Goal: Information Seeking & Learning: Check status

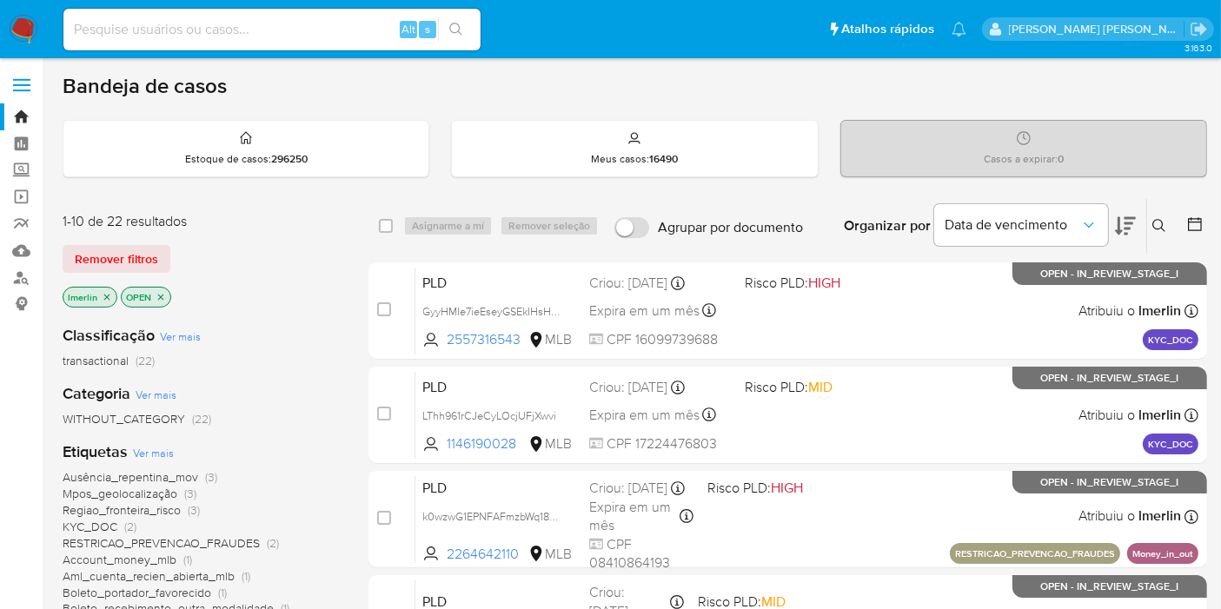
click at [350, 28] on input at bounding box center [271, 29] width 417 height 23
paste input "128475494"
type input "128475494"
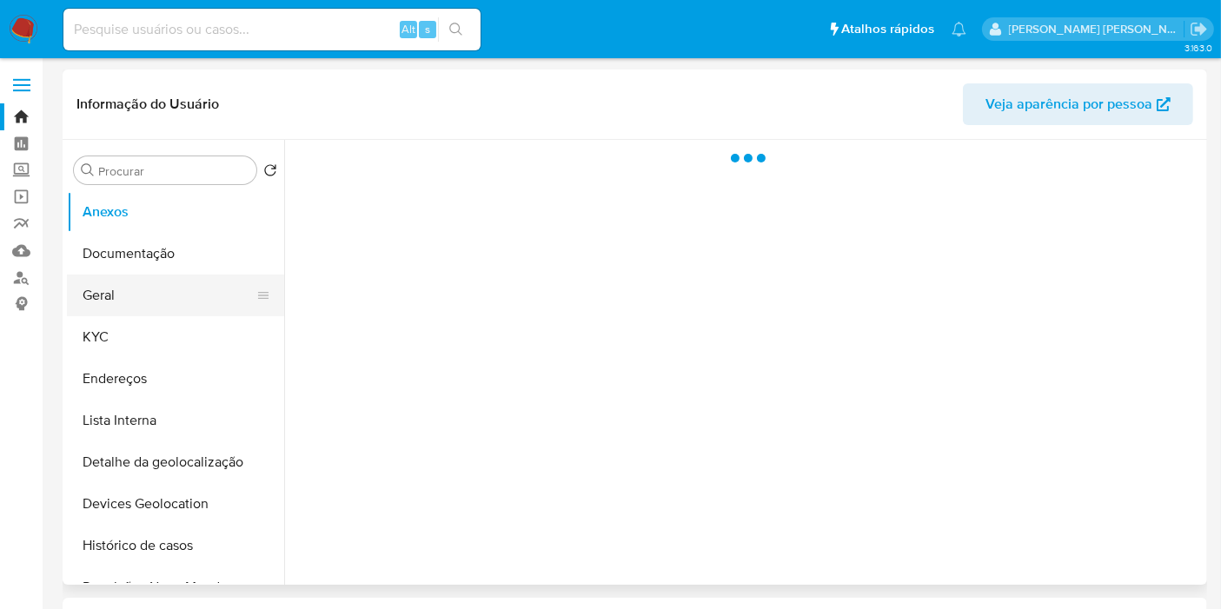
click at [163, 290] on button "Geral" at bounding box center [168, 296] width 203 height 42
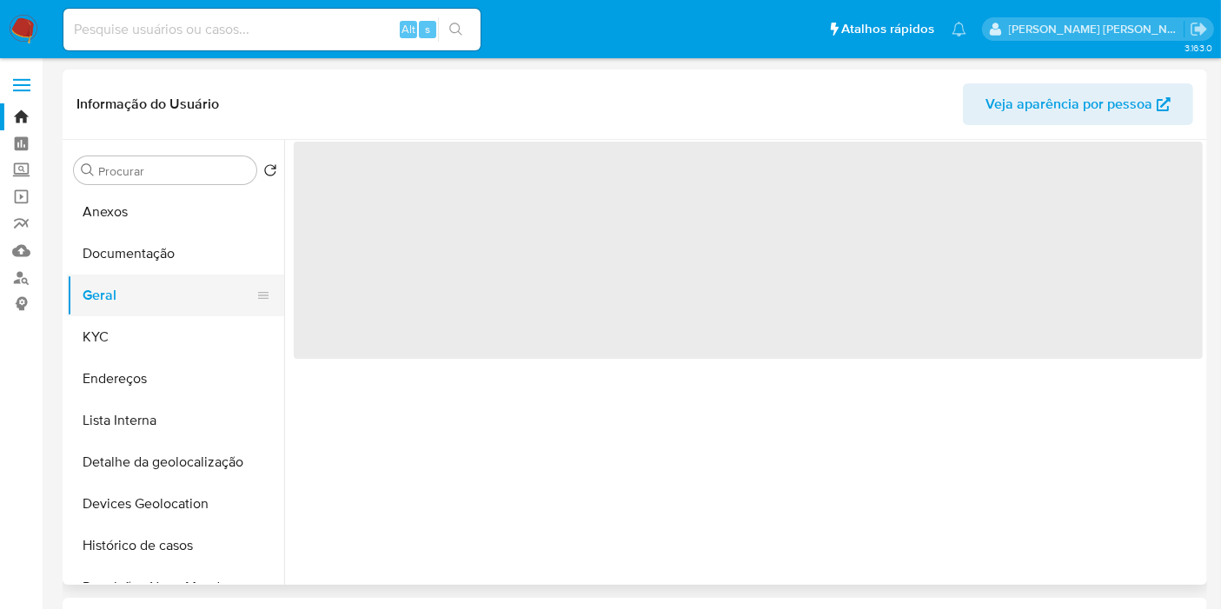
select select "10"
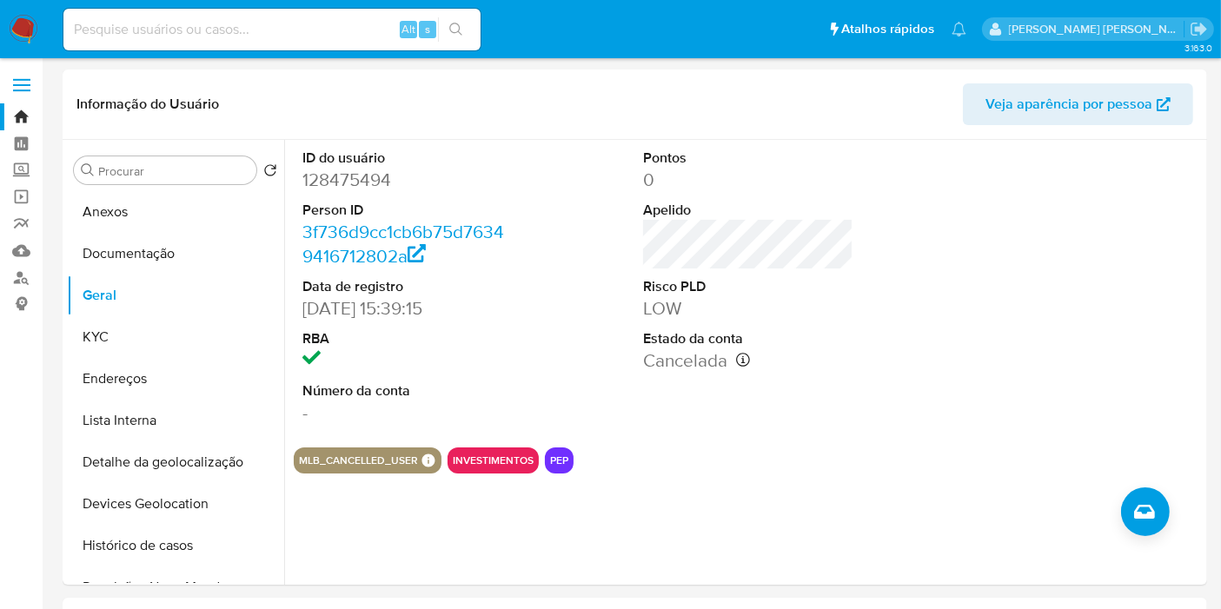
click at [265, 40] on input at bounding box center [271, 29] width 417 height 23
paste input "2700821706"
type input "2700821706"
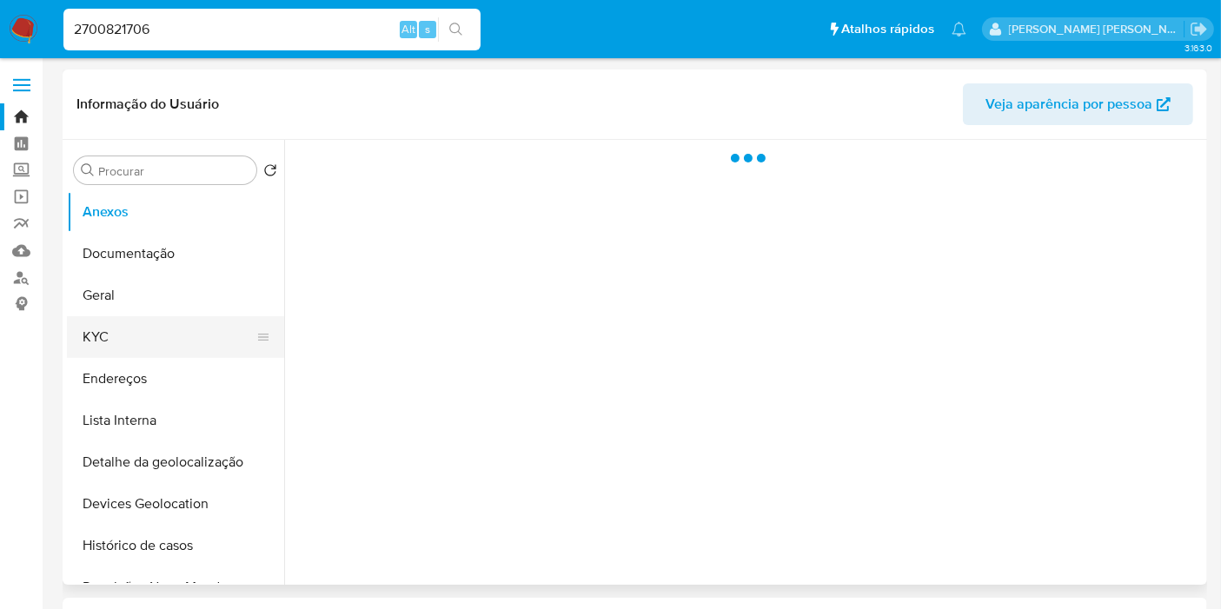
click at [95, 326] on button "KYC" at bounding box center [168, 337] width 203 height 42
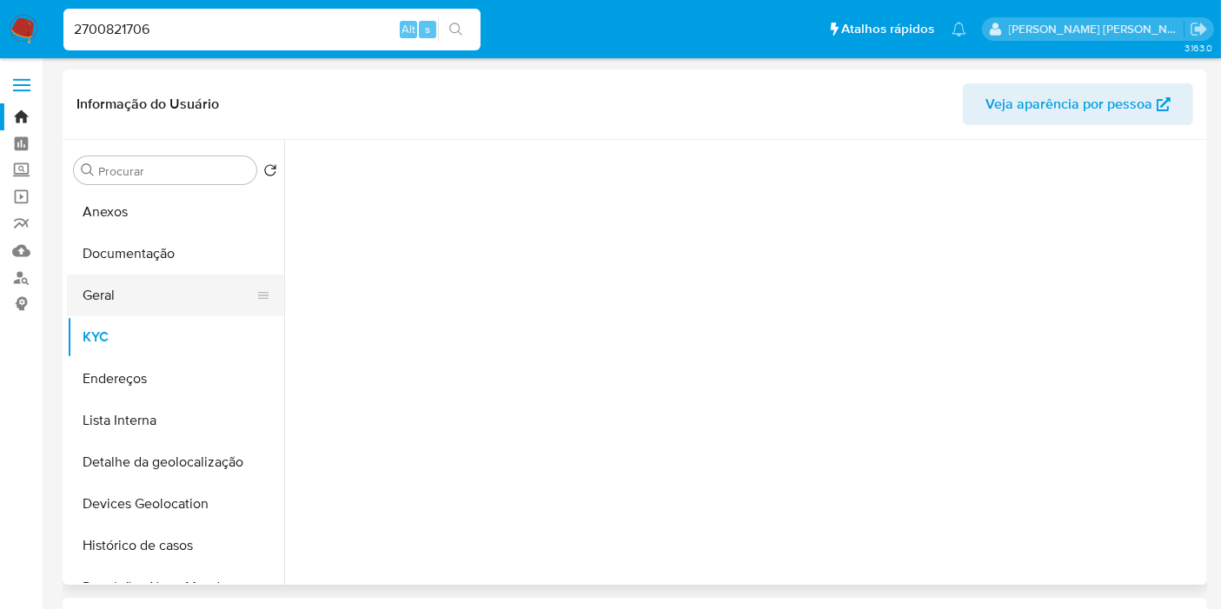
click at [107, 304] on button "Geral" at bounding box center [168, 296] width 203 height 42
select select "10"
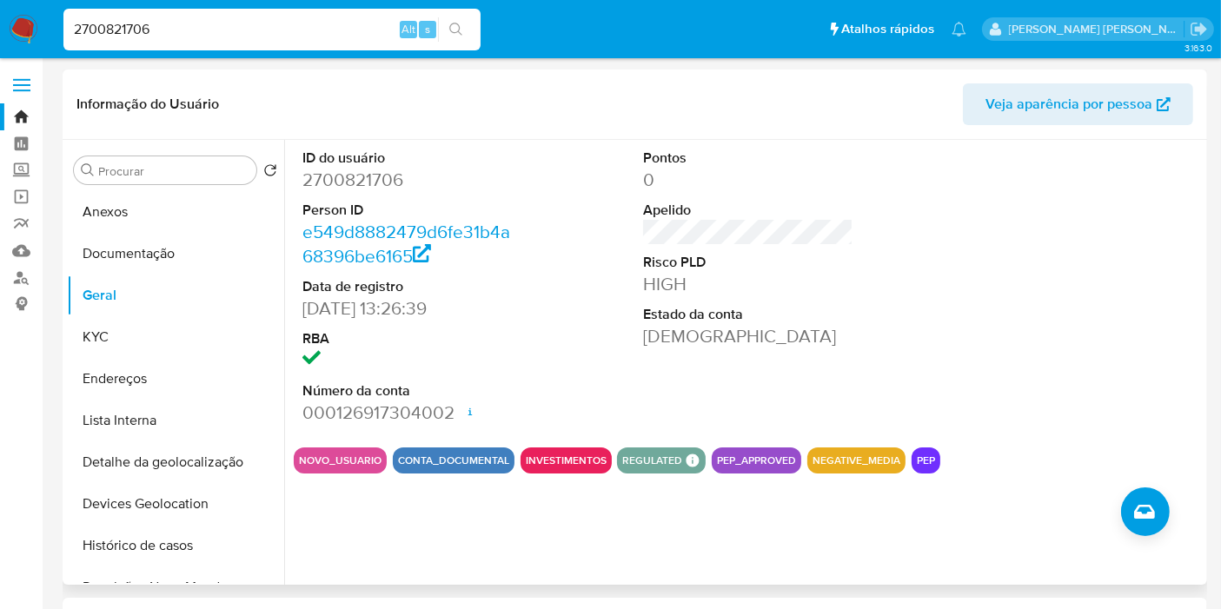
click at [759, 457] on button "PEP_APPROVED" at bounding box center [756, 460] width 79 height 7
click at [235, 36] on input "2700821706" at bounding box center [271, 29] width 417 height 23
paste input "26320521"
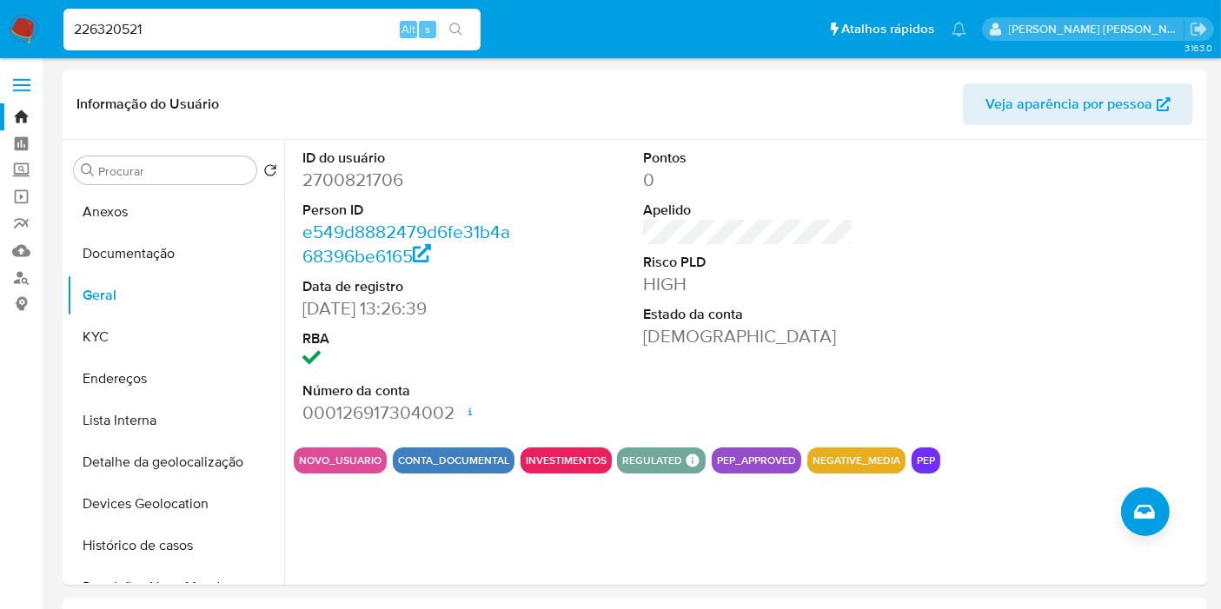
type input "226320521"
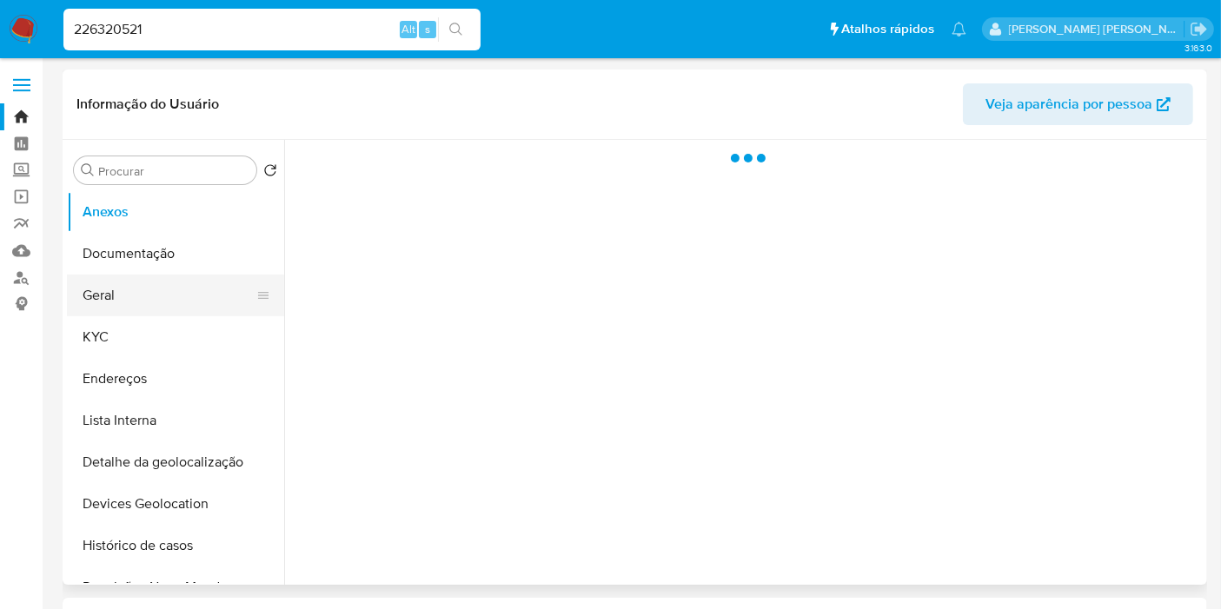
click at [167, 301] on button "Geral" at bounding box center [168, 296] width 203 height 42
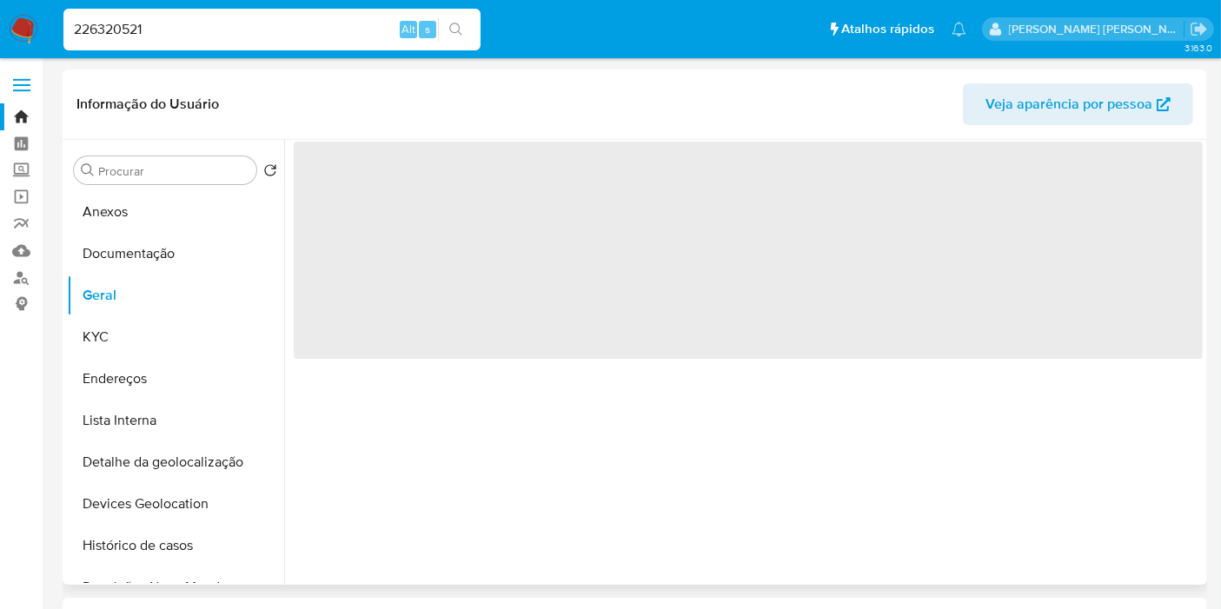
select select "10"
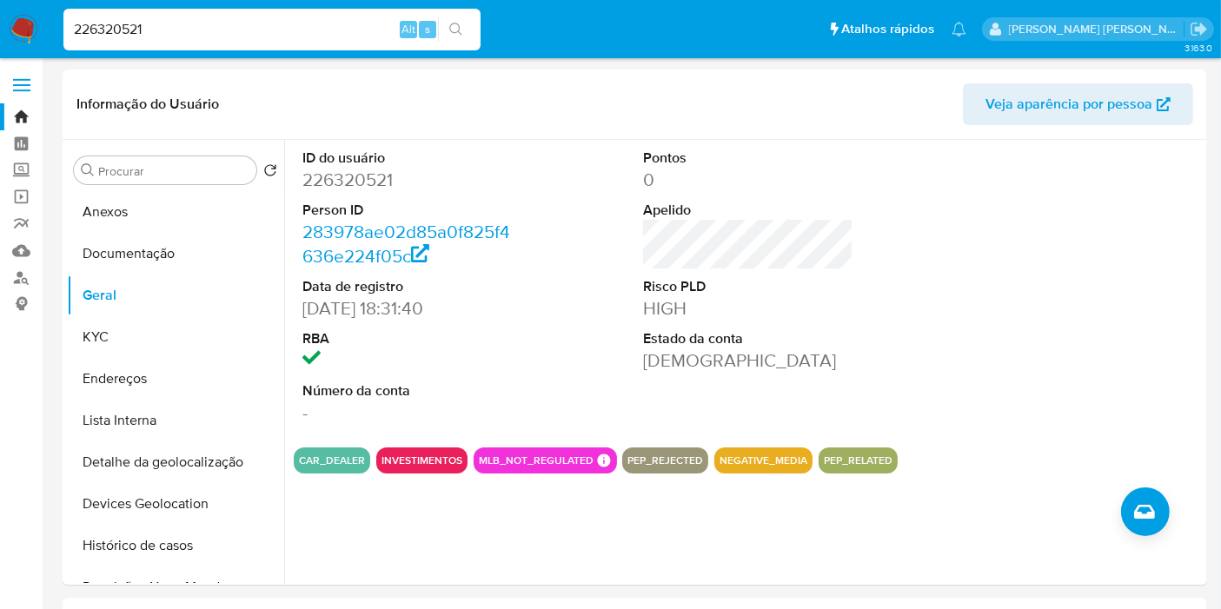
click at [22, 21] on img at bounding box center [24, 30] width 30 height 30
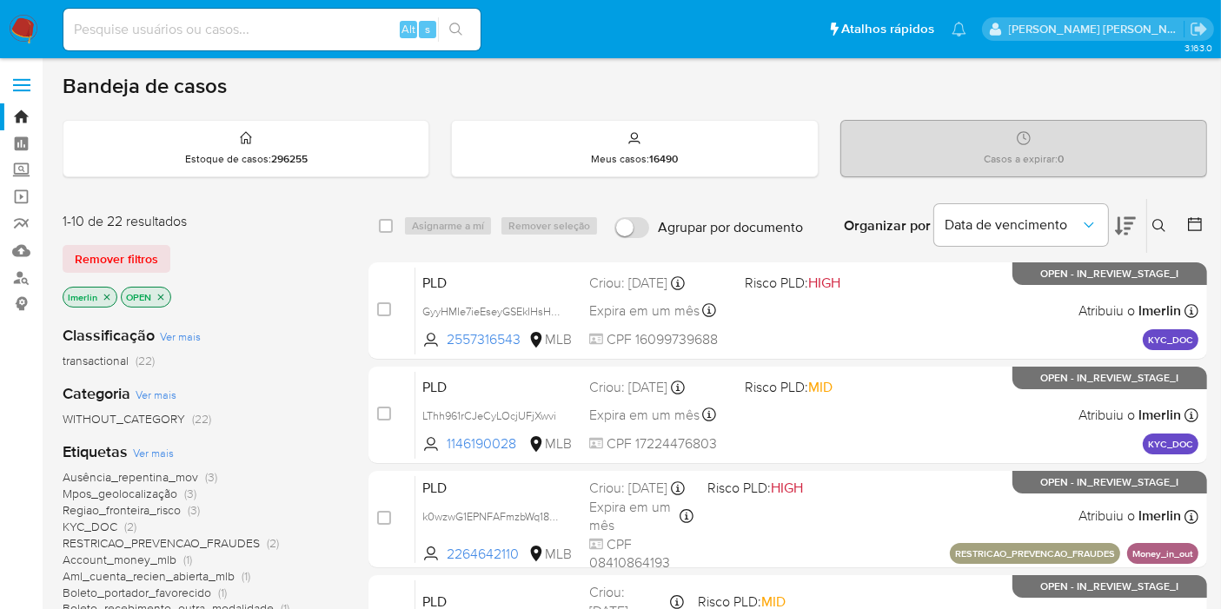
click at [361, 36] on input at bounding box center [271, 29] width 417 height 23
paste input "1064019540"
type input "1064019540"
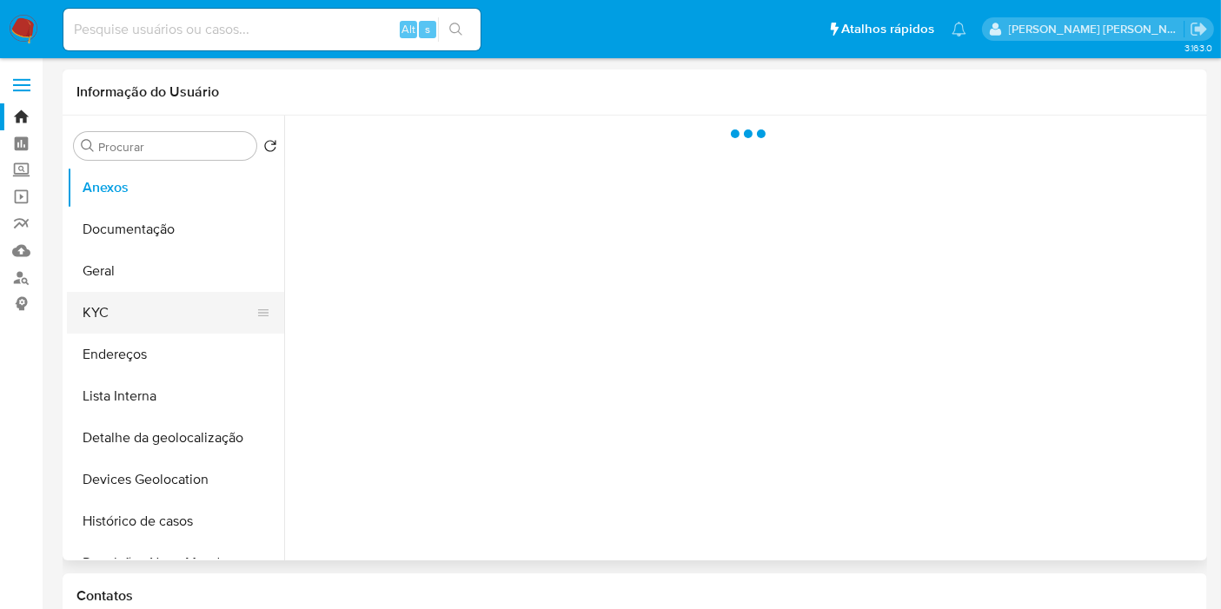
click at [166, 323] on button "KYC" at bounding box center [168, 313] width 203 height 42
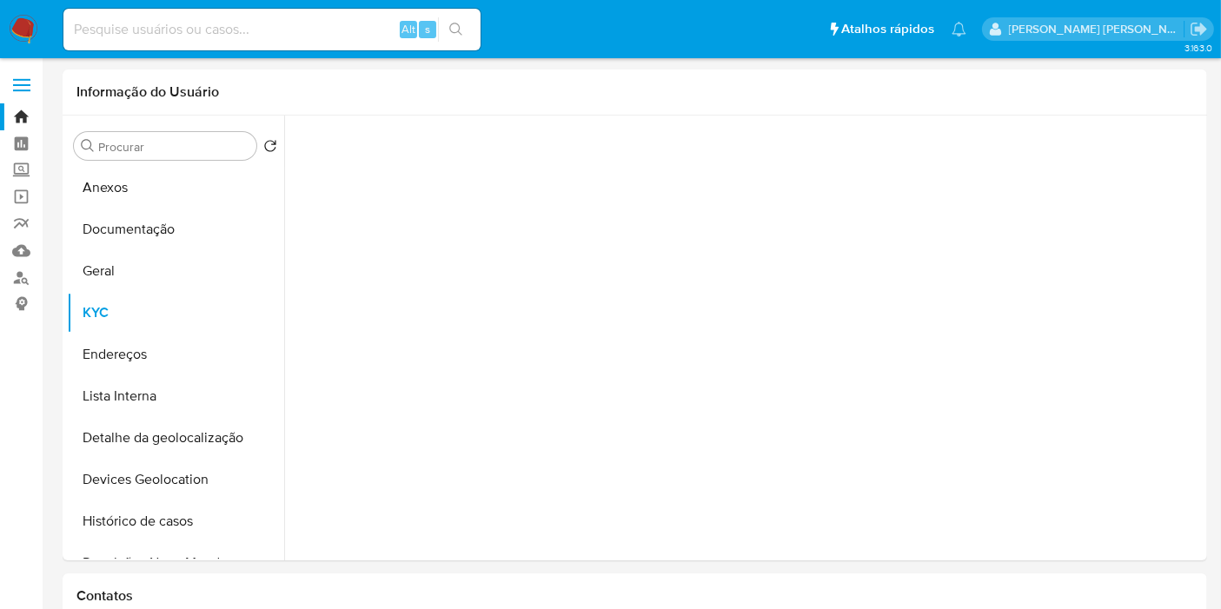
select select "10"
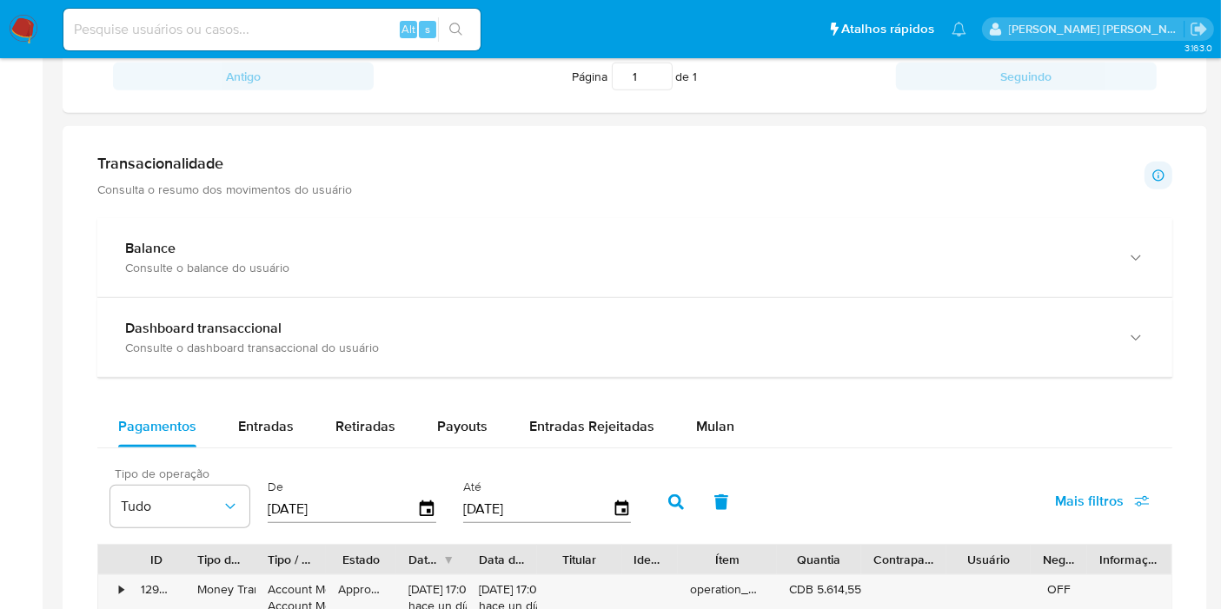
scroll to position [1062, 0]
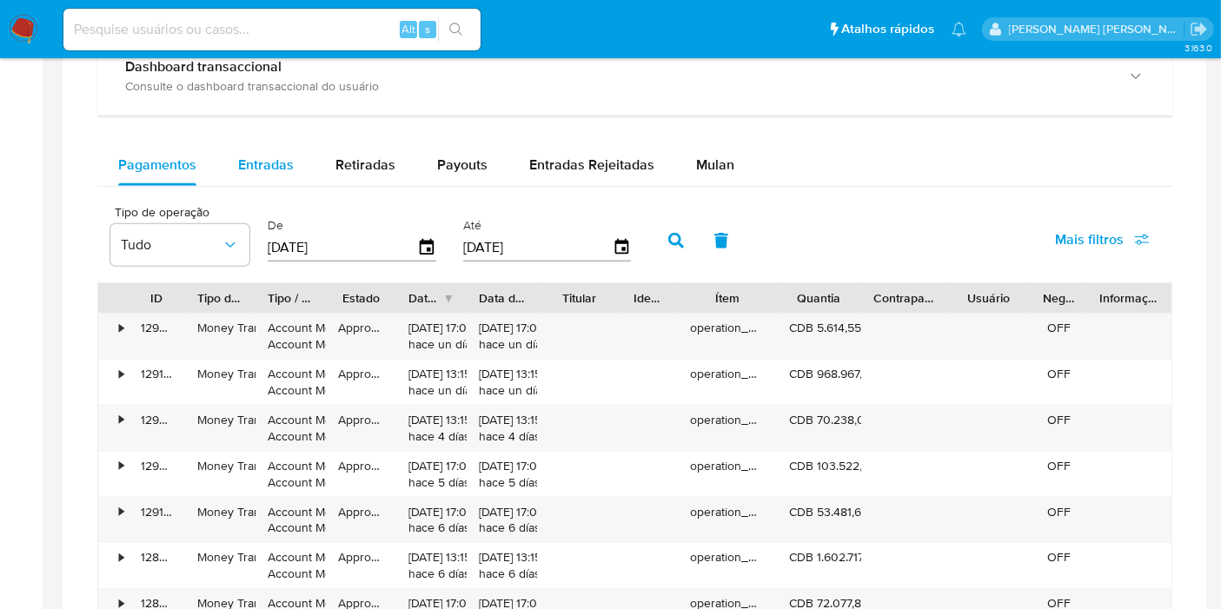
click at [284, 158] on span "Entradas" at bounding box center [266, 165] width 56 height 20
select select "10"
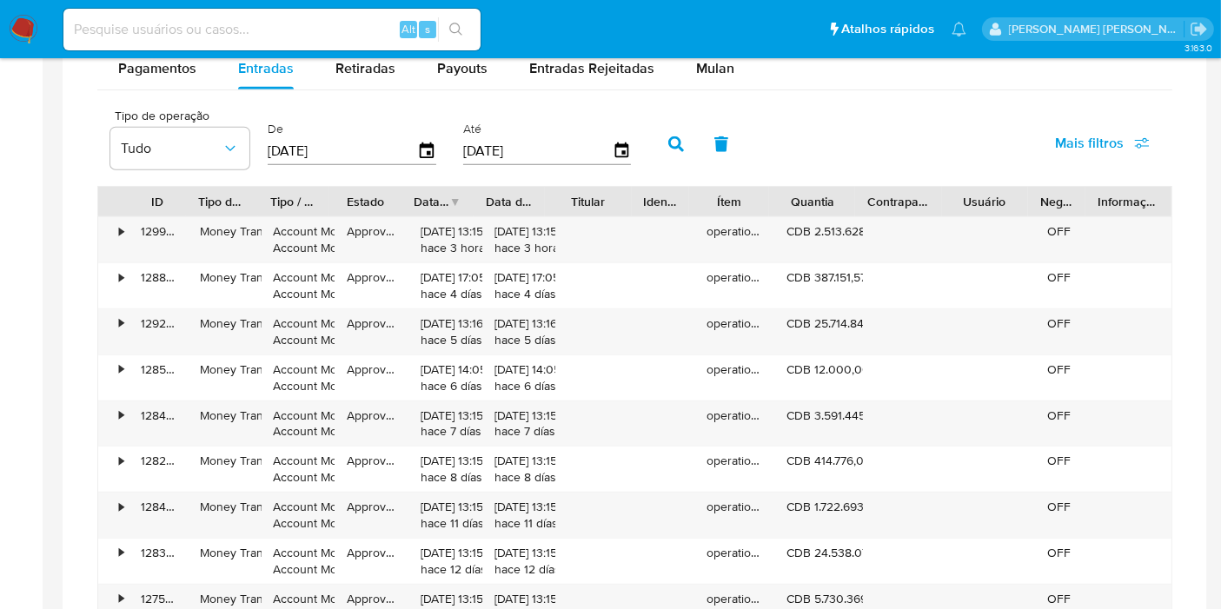
drag, startPoint x: 765, startPoint y: 189, endPoint x: 746, endPoint y: 202, distance: 22.7
click at [746, 202] on div "Ítem" at bounding box center [729, 202] width 81 height 30
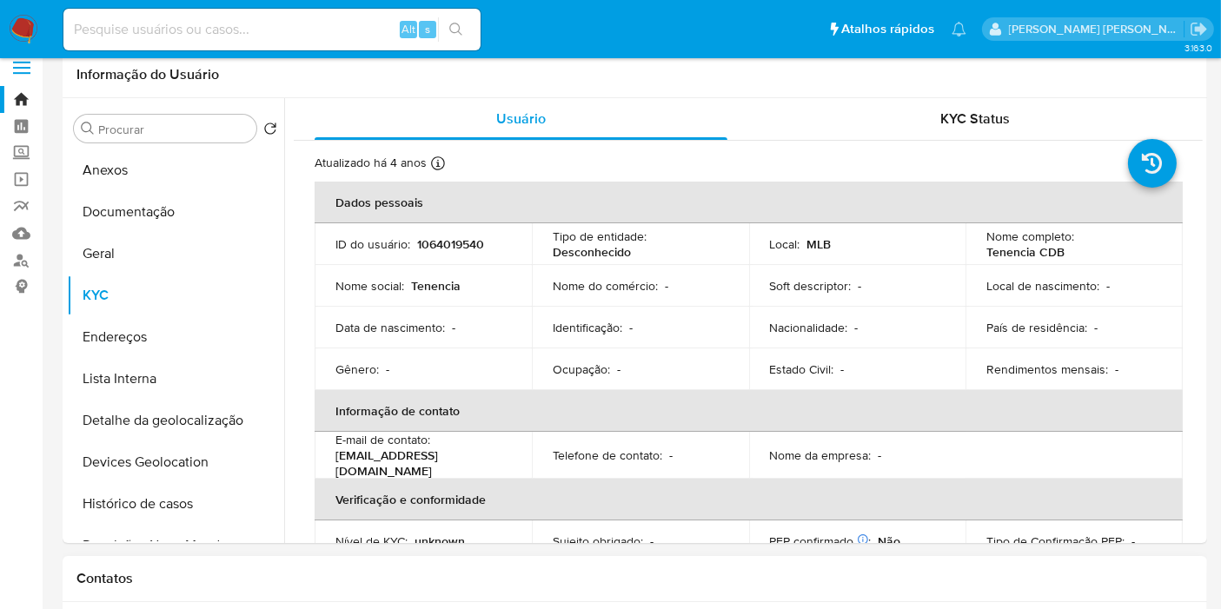
scroll to position [0, 0]
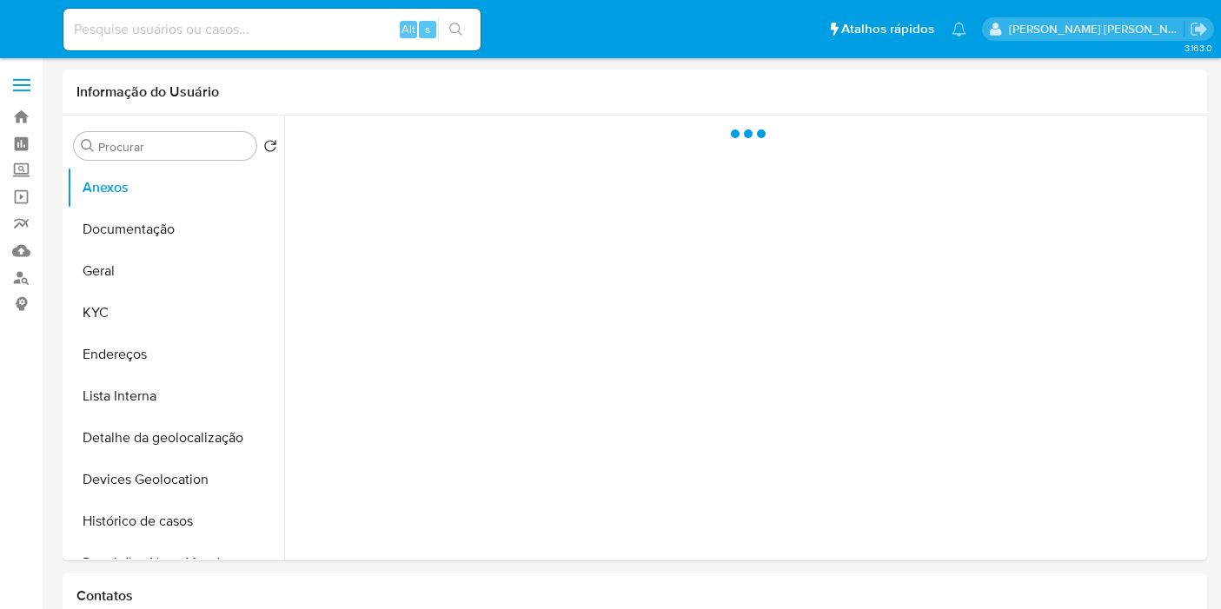
select select "10"
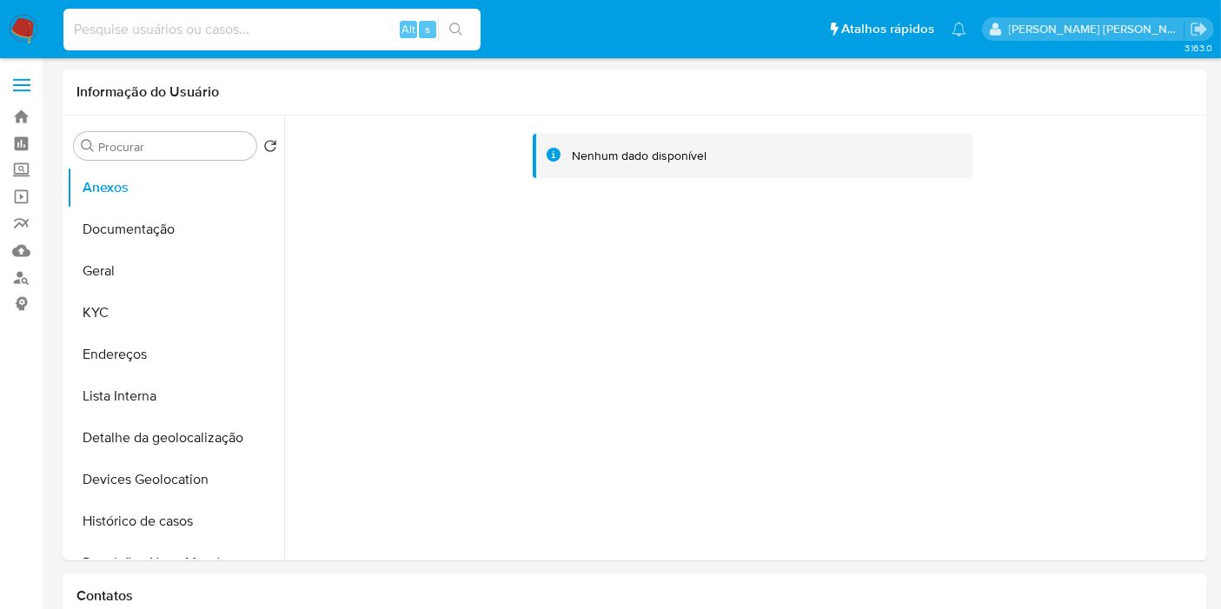
click at [221, 18] on input at bounding box center [271, 29] width 417 height 23
paste input "660955026"
type input "660955026"
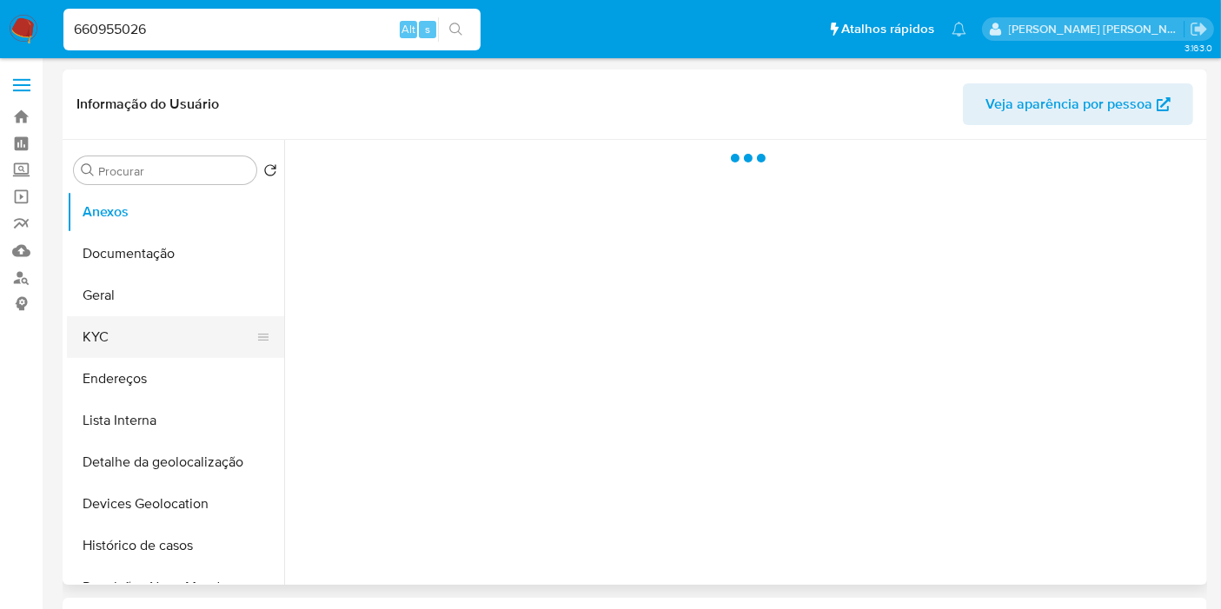
click at [147, 339] on button "KYC" at bounding box center [168, 337] width 203 height 42
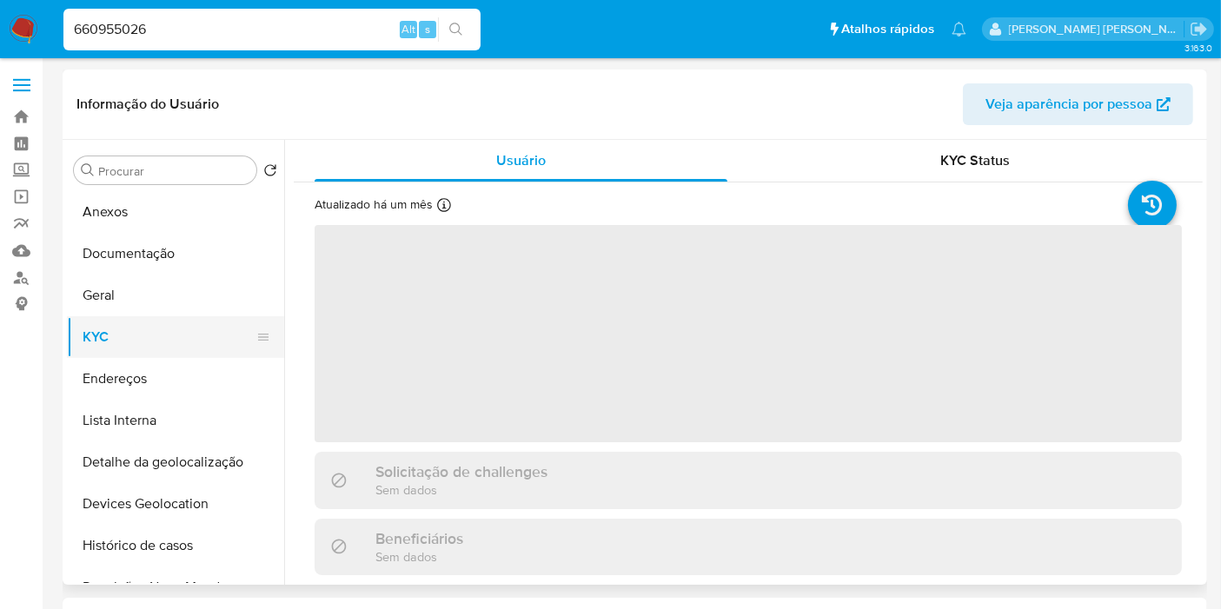
select select "10"
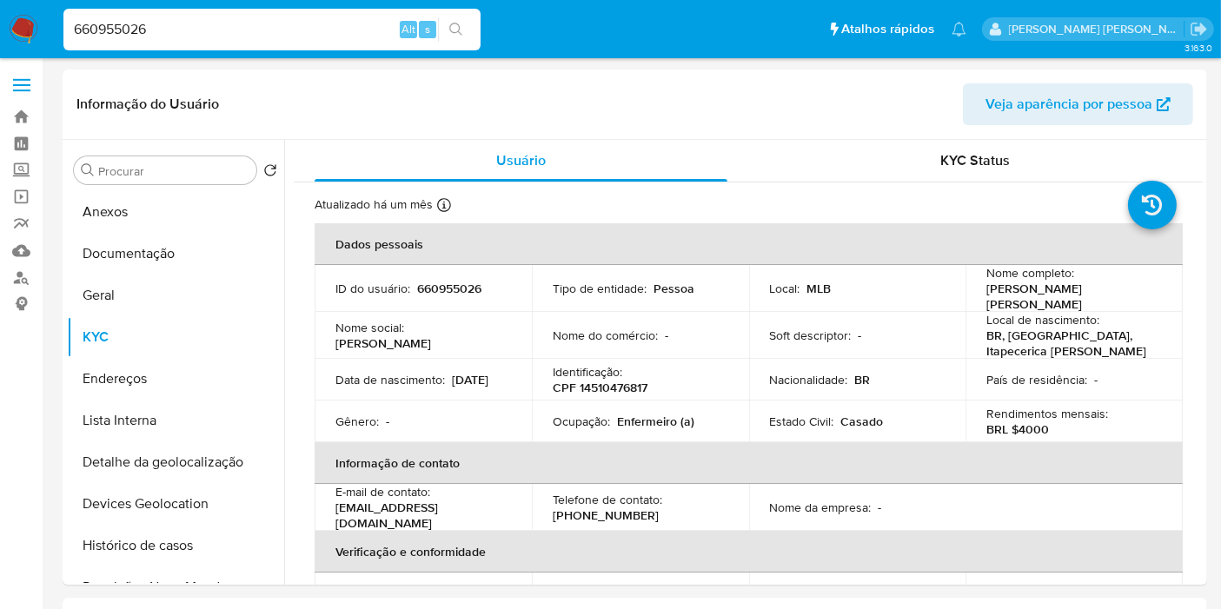
click at [265, 26] on input "660955026" at bounding box center [271, 29] width 417 height 23
paste input "1688685227"
type input "1688685227"
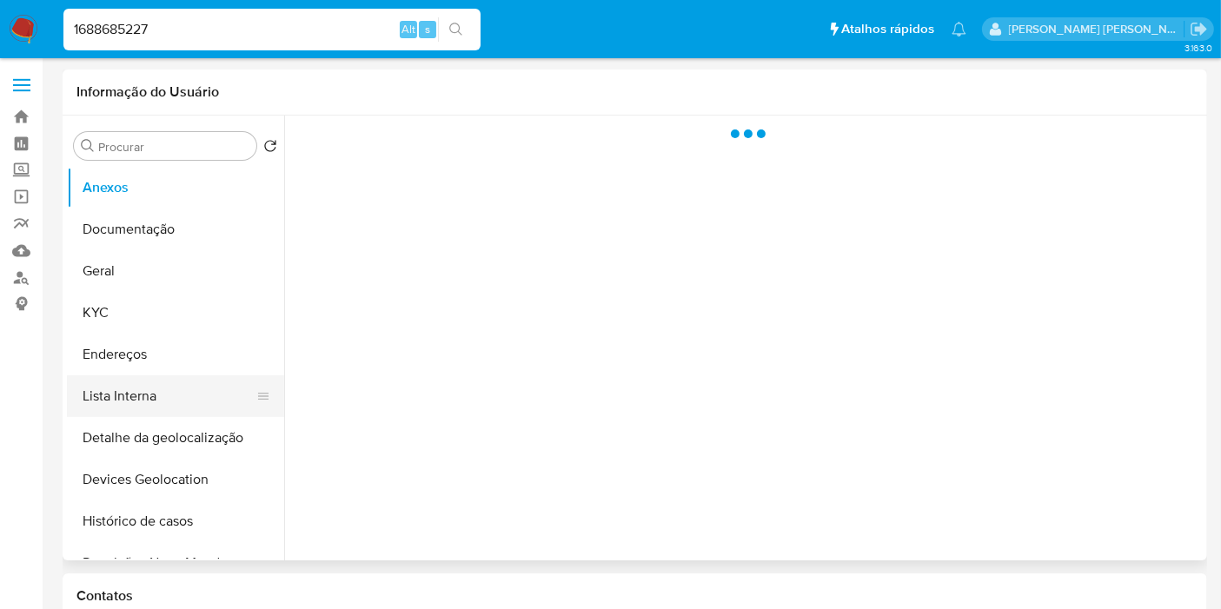
click at [129, 393] on button "Lista Interna" at bounding box center [168, 396] width 203 height 42
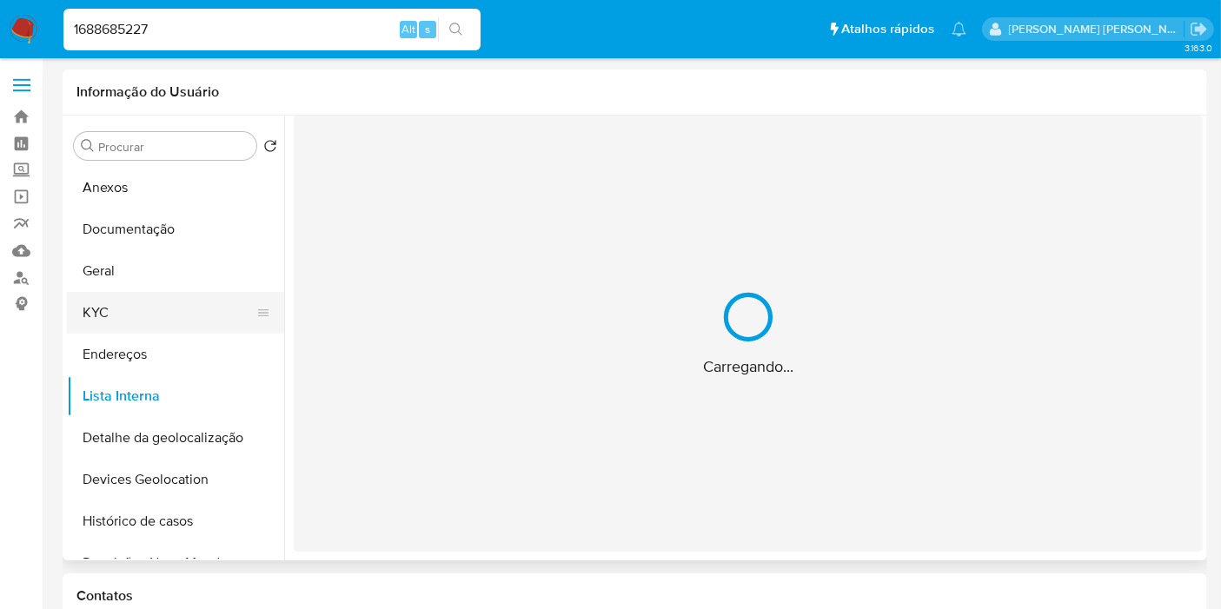
select select "10"
click at [135, 259] on button "Geral" at bounding box center [168, 271] width 203 height 42
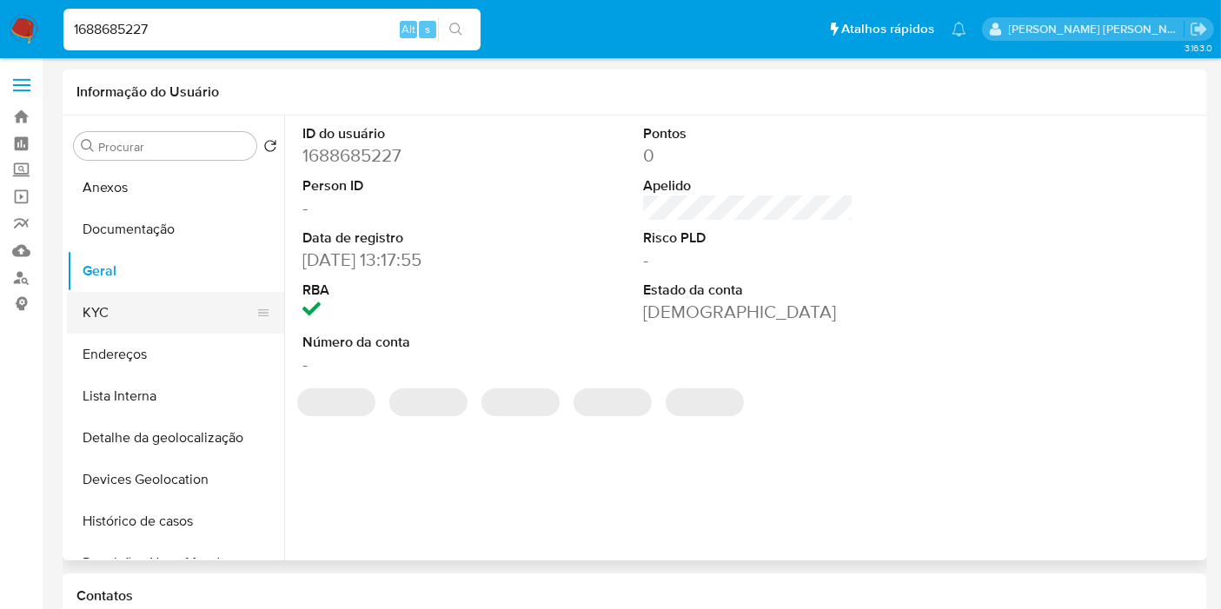
click at [136, 306] on button "KYC" at bounding box center [168, 313] width 203 height 42
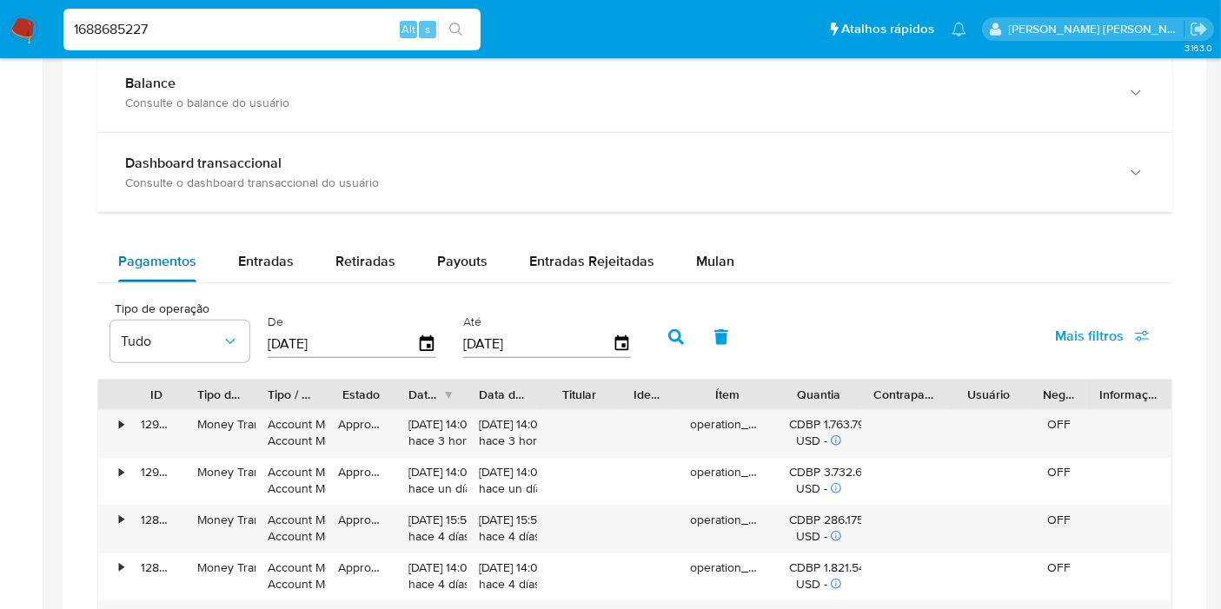
scroll to position [1158, 0]
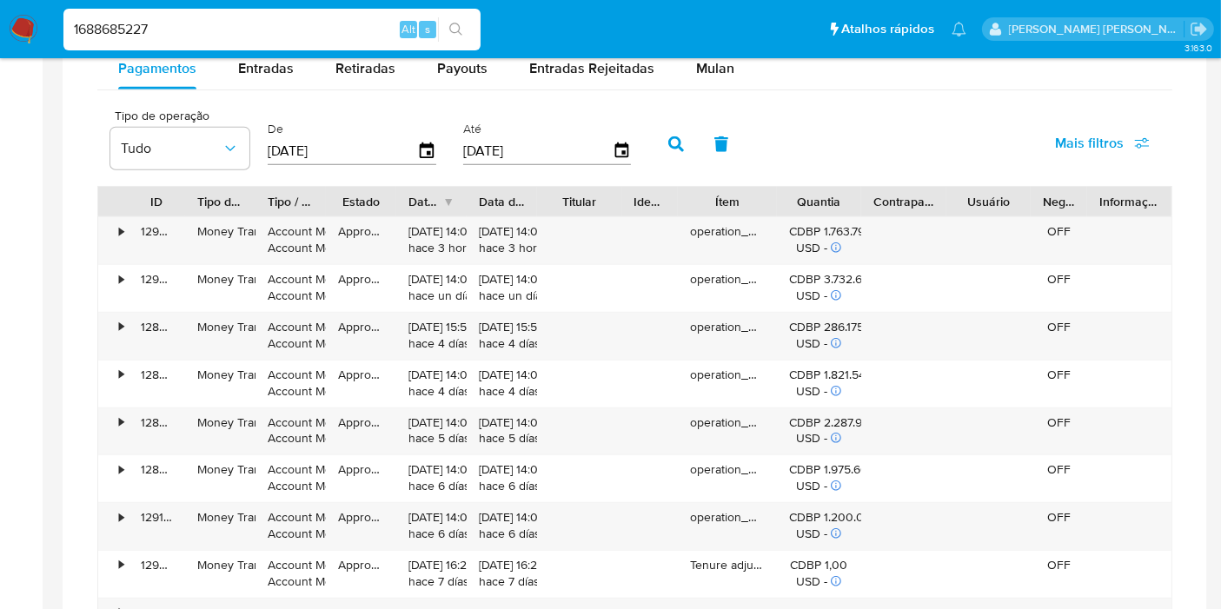
click at [352, 22] on input "1688685227" at bounding box center [271, 29] width 417 height 23
paste input "182338920"
type input "1182338920"
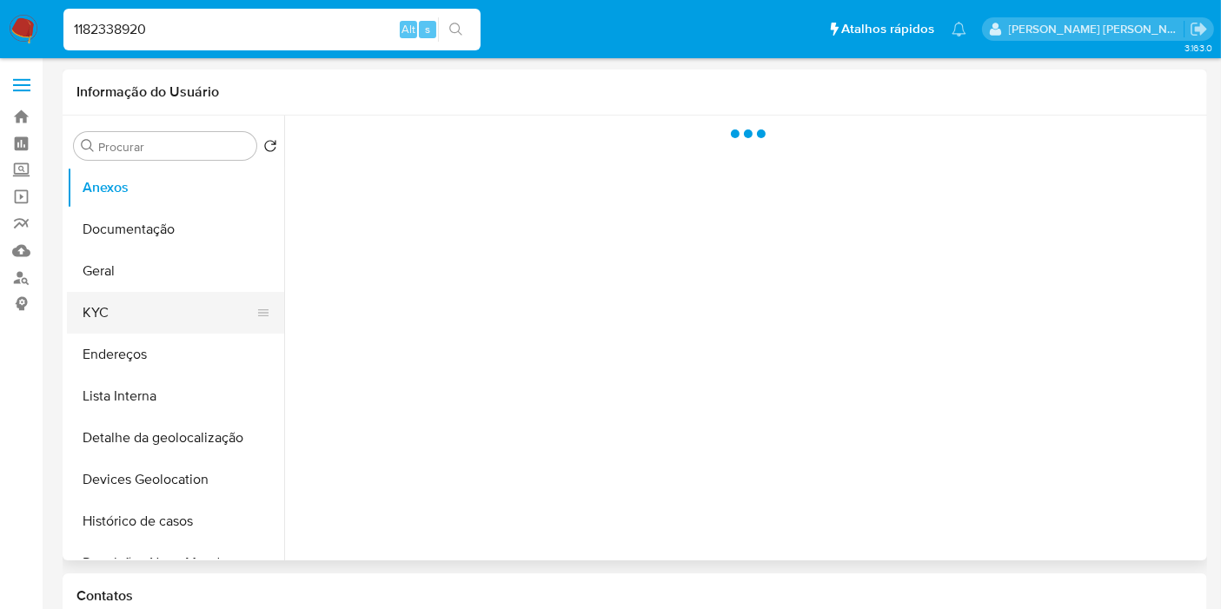
click at [120, 304] on button "KYC" at bounding box center [168, 313] width 203 height 42
select select "10"
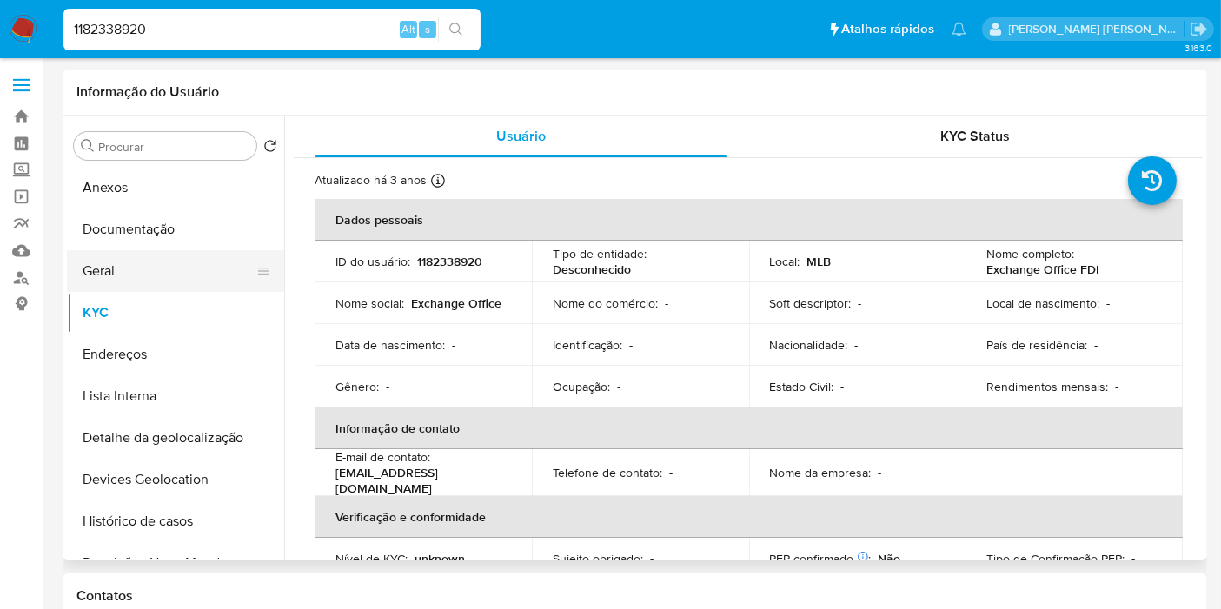
click at [129, 276] on button "Geral" at bounding box center [168, 271] width 203 height 42
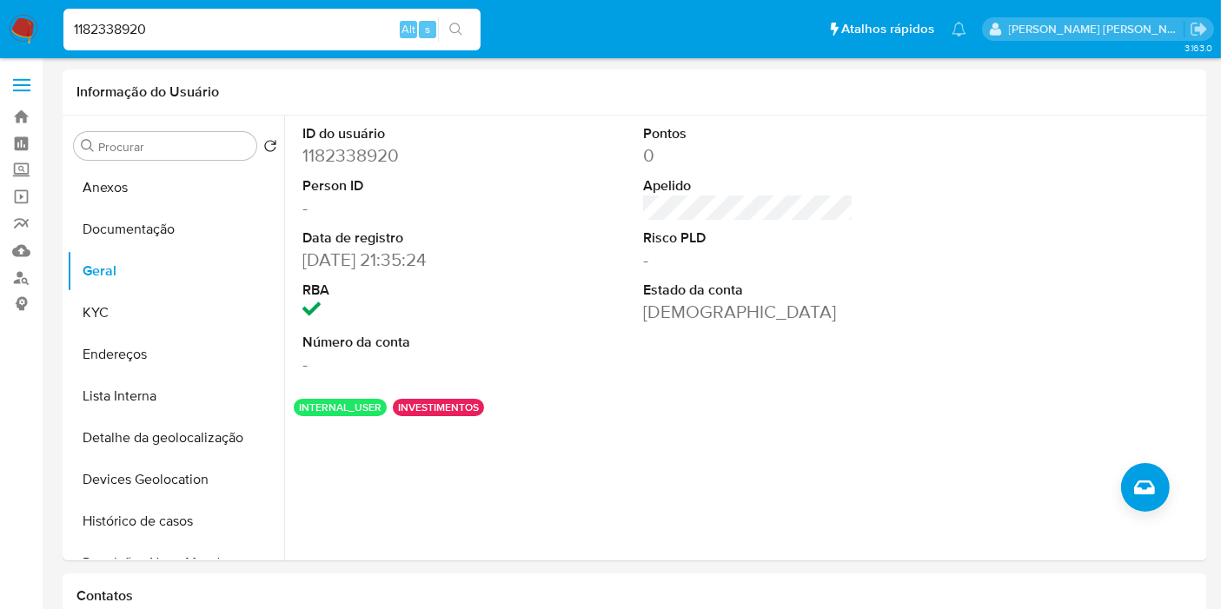
click at [342, 29] on input "1182338920" at bounding box center [271, 29] width 417 height 23
paste input "905077177"
type input "1905077177"
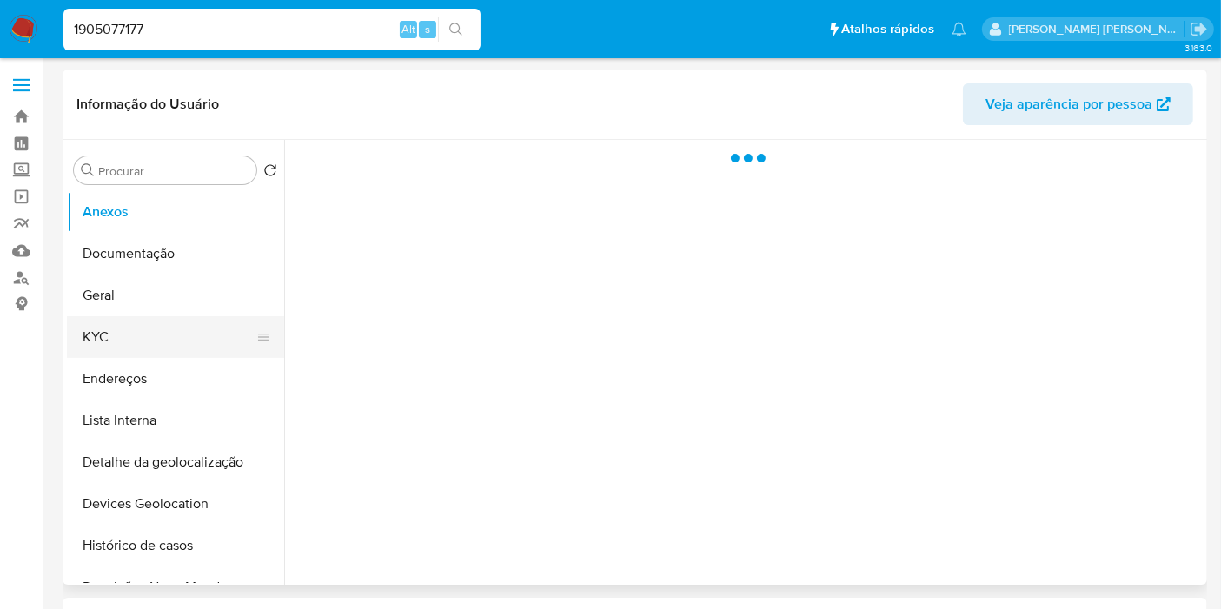
click at [144, 340] on button "KYC" at bounding box center [168, 337] width 203 height 42
select select "10"
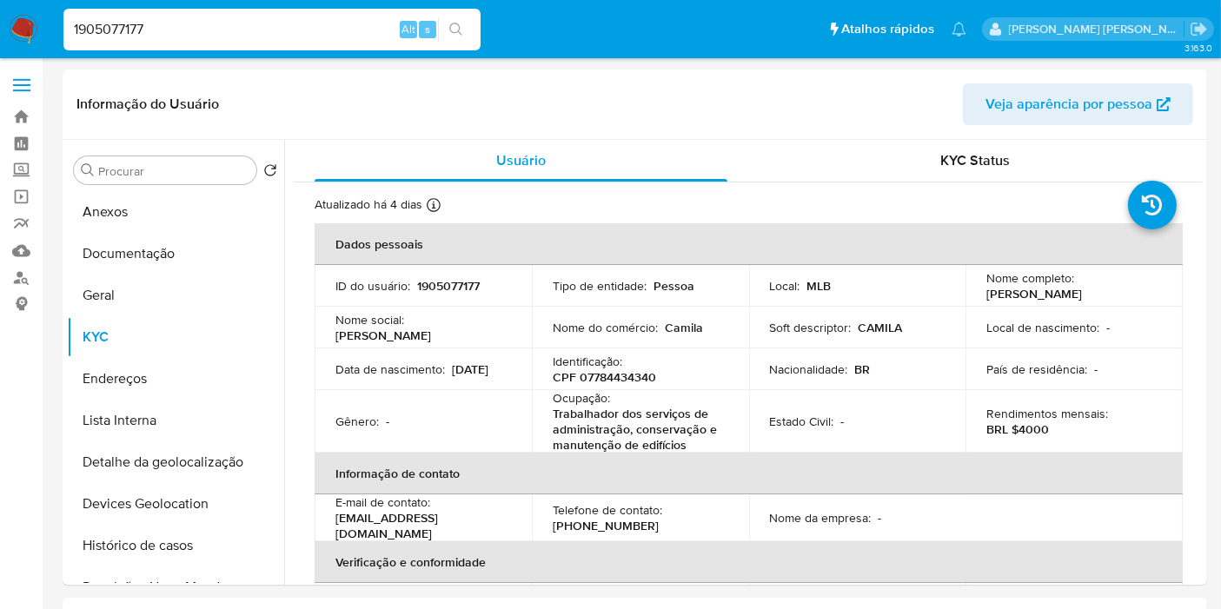
click at [387, 33] on input "1905077177" at bounding box center [271, 29] width 417 height 23
paste input "40296129"
type input "402961297"
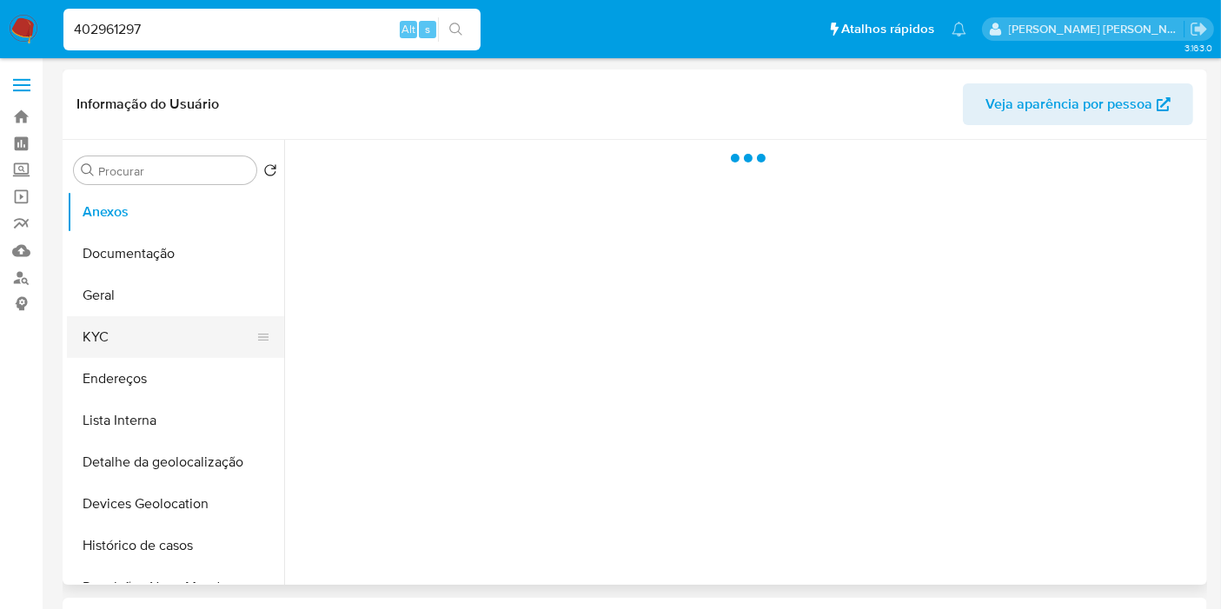
click at [176, 342] on button "KYC" at bounding box center [168, 337] width 203 height 42
select select "10"
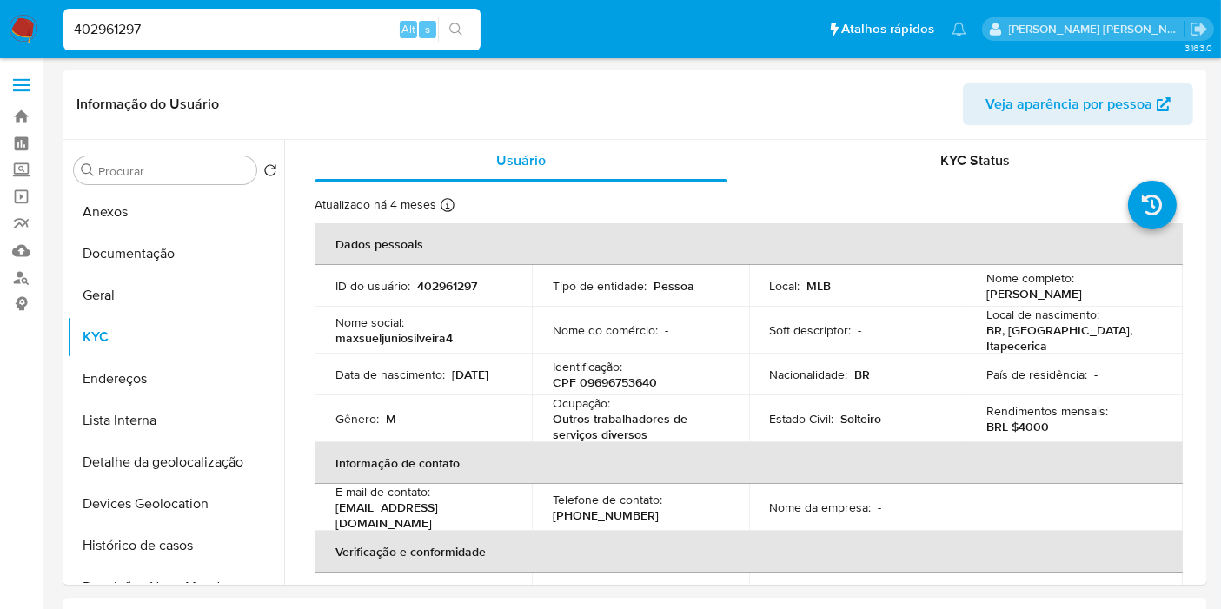
click at [301, 32] on input "402961297" at bounding box center [271, 29] width 417 height 23
paste input "790064251"
type input "790064251"
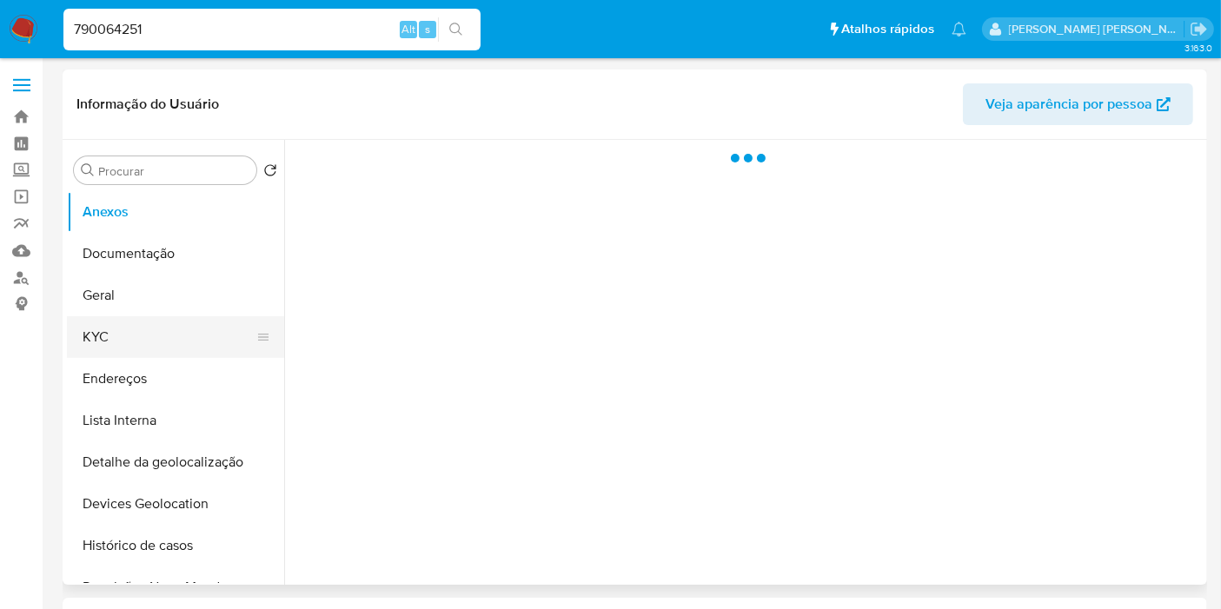
click at [150, 344] on button "KYC" at bounding box center [168, 337] width 203 height 42
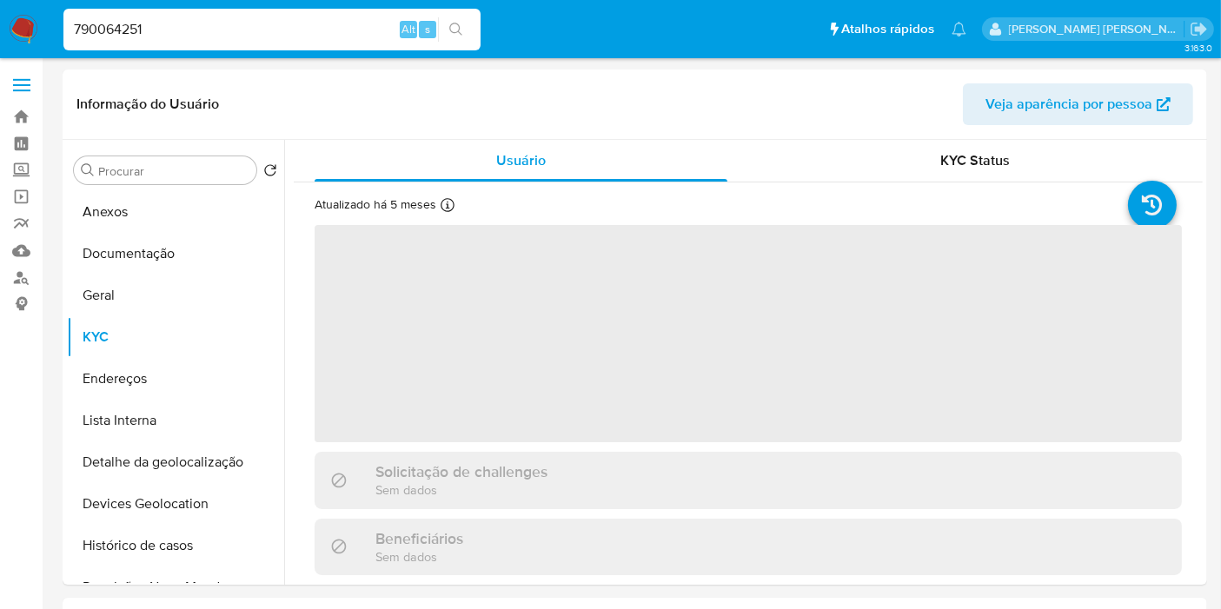
select select "10"
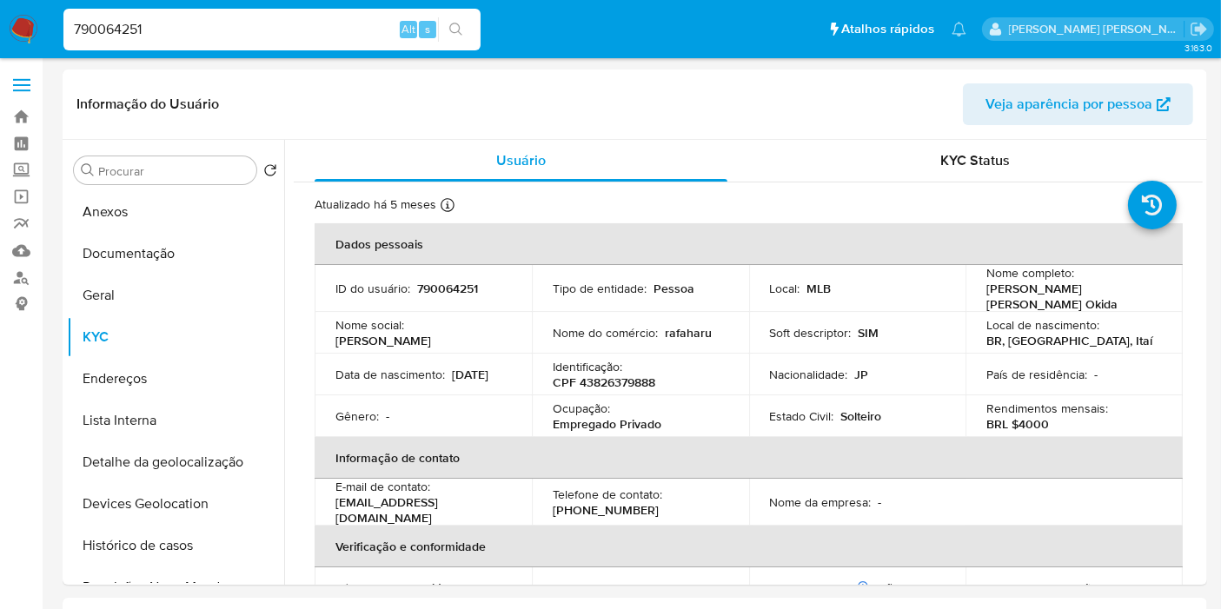
click at [341, 23] on input "790064251" at bounding box center [271, 29] width 417 height 23
paste input "335165"
type input "33516551"
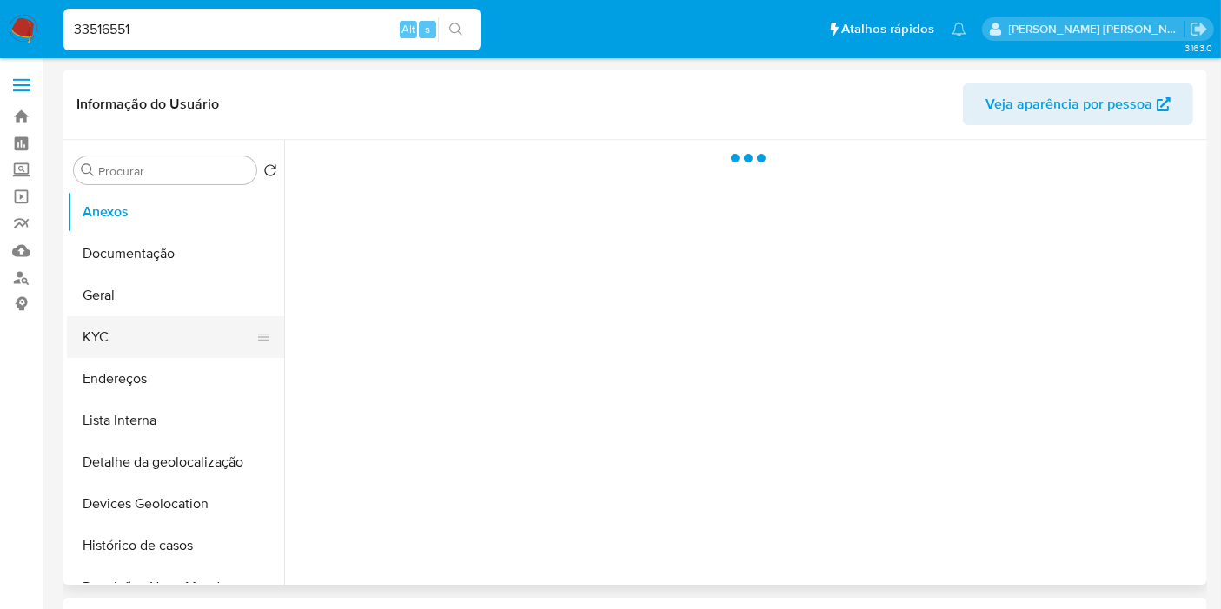
click at [162, 356] on button "KYC" at bounding box center [168, 337] width 203 height 42
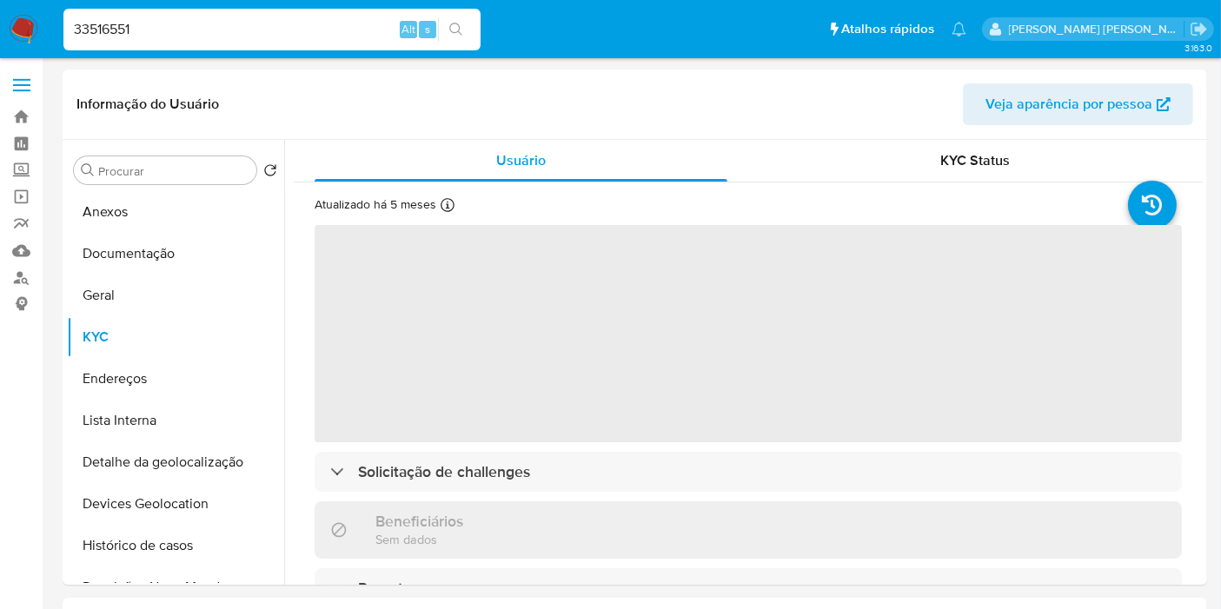
select select "10"
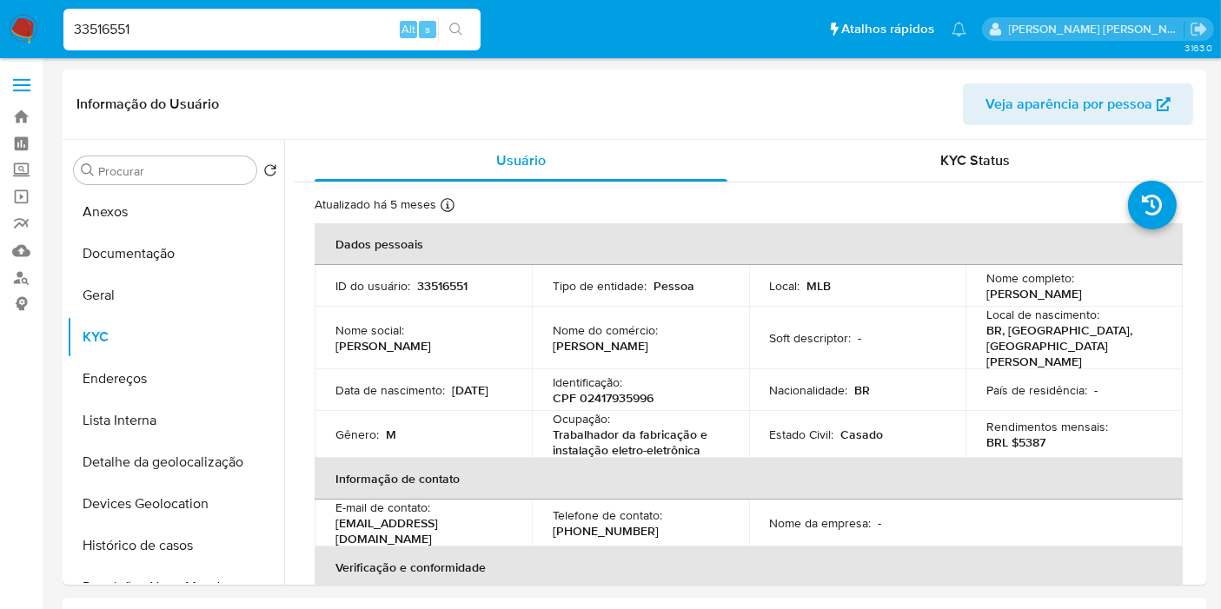
click at [288, 30] on input "33516551" at bounding box center [271, 29] width 417 height 23
paste input "660955026"
type input "660955026"
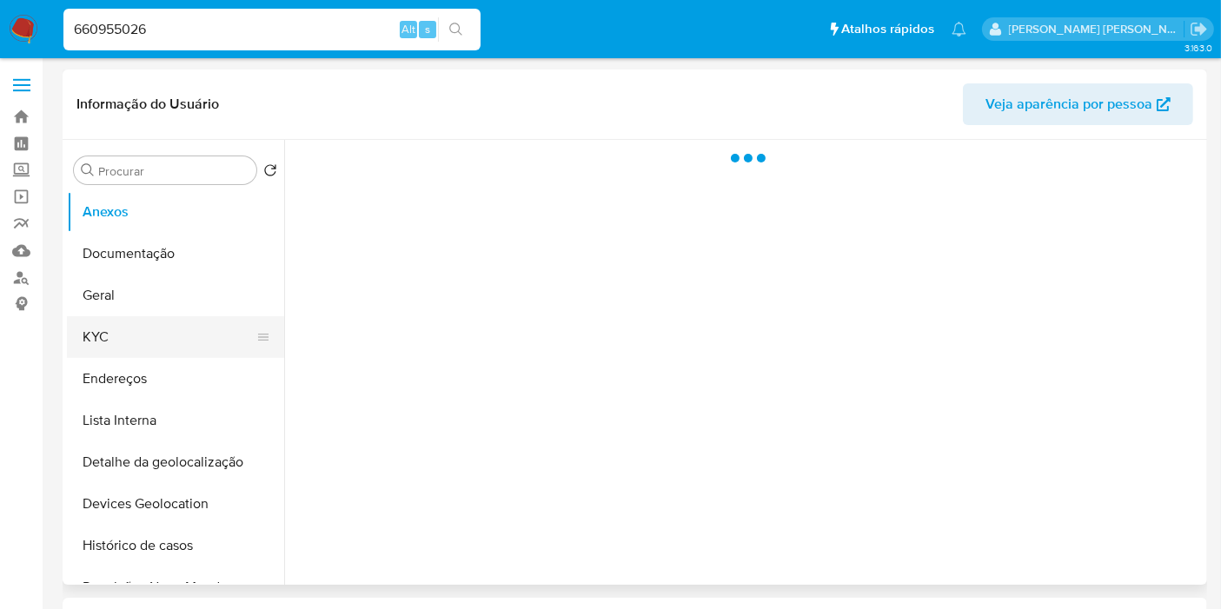
click at [149, 341] on button "KYC" at bounding box center [168, 337] width 203 height 42
select select "10"
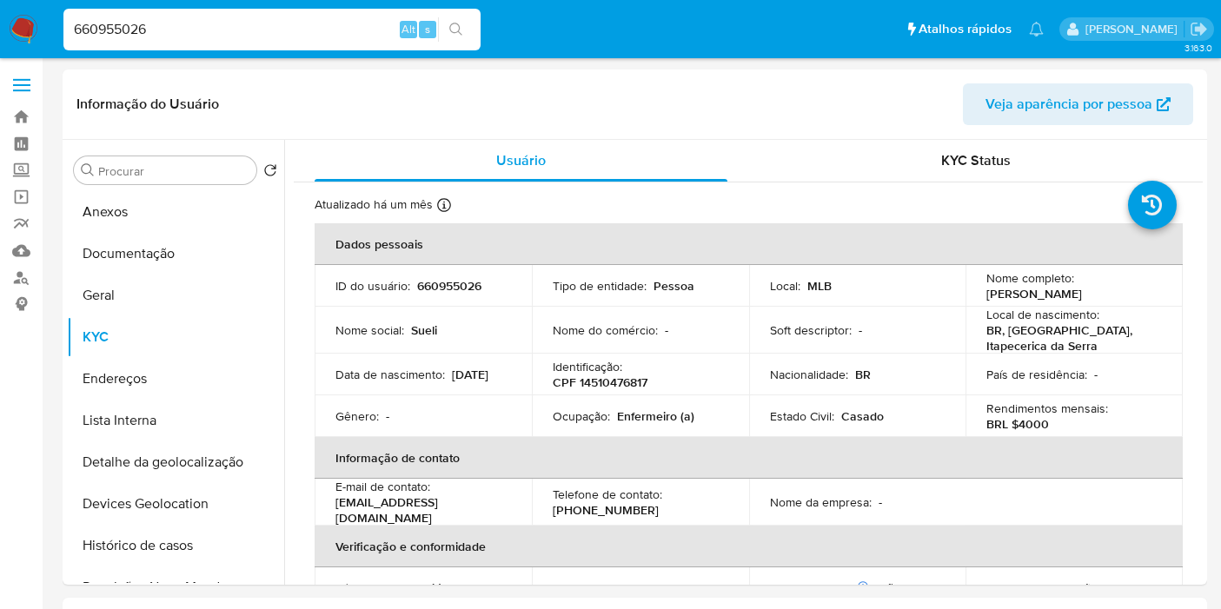
select select "10"
click at [337, 32] on input "660955026" at bounding box center [271, 29] width 417 height 23
paste input "1064019540"
type input "1064019540"
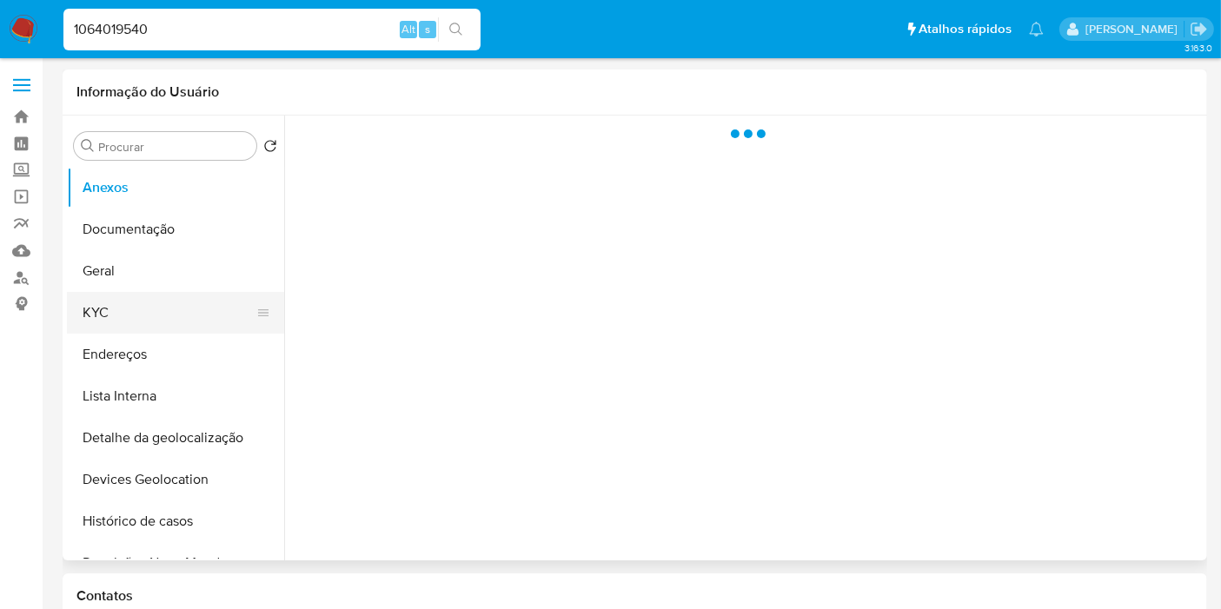
click at [107, 314] on button "KYC" at bounding box center [168, 313] width 203 height 42
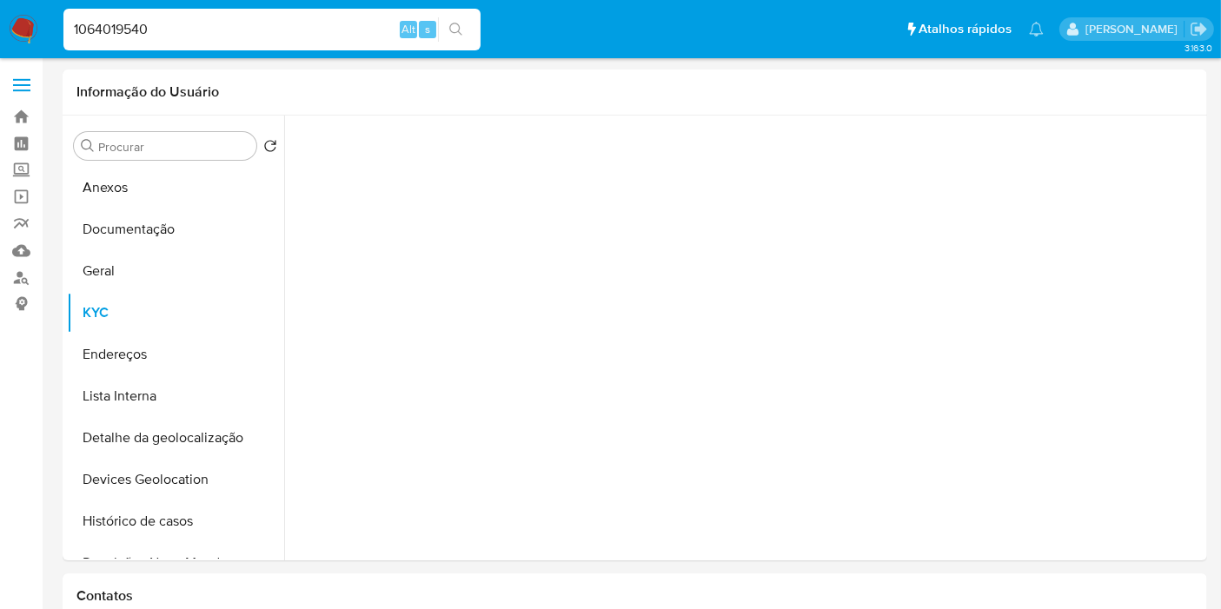
select select "10"
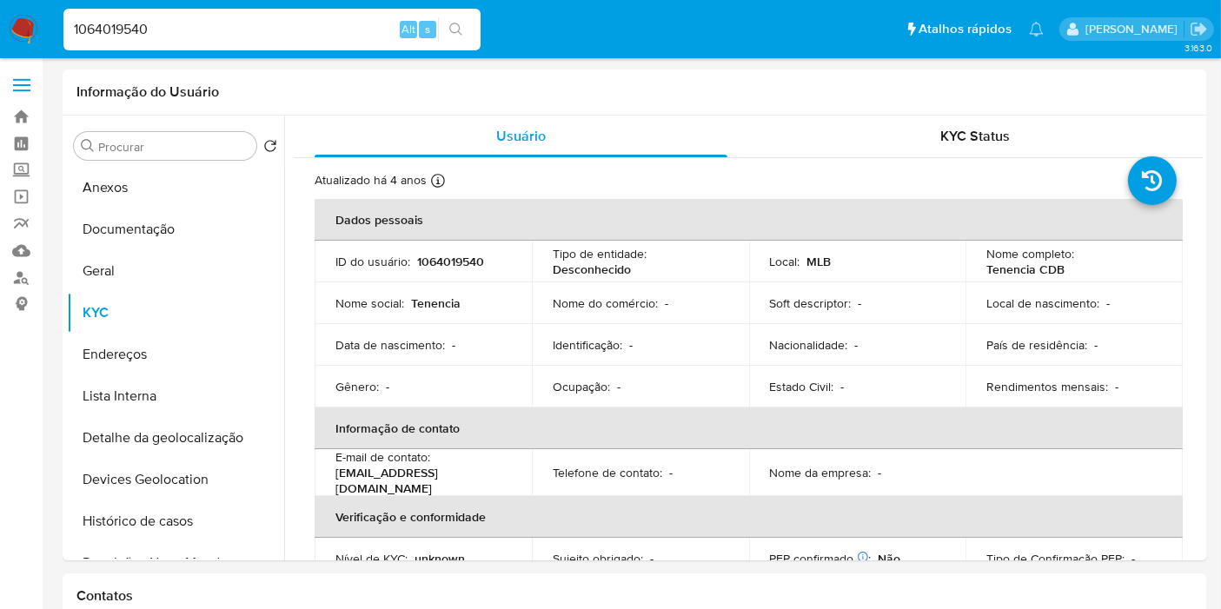
click at [321, 22] on input "1064019540" at bounding box center [271, 29] width 417 height 23
paste input "688685227"
type input "1688685227"
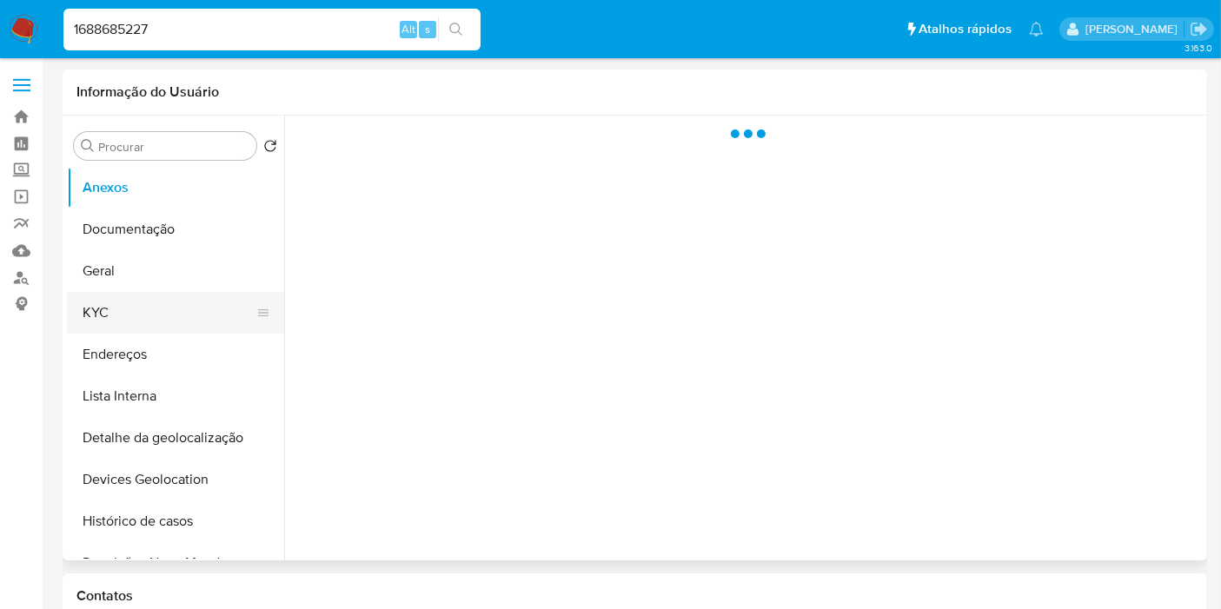
click at [118, 321] on button "KYC" at bounding box center [168, 313] width 203 height 42
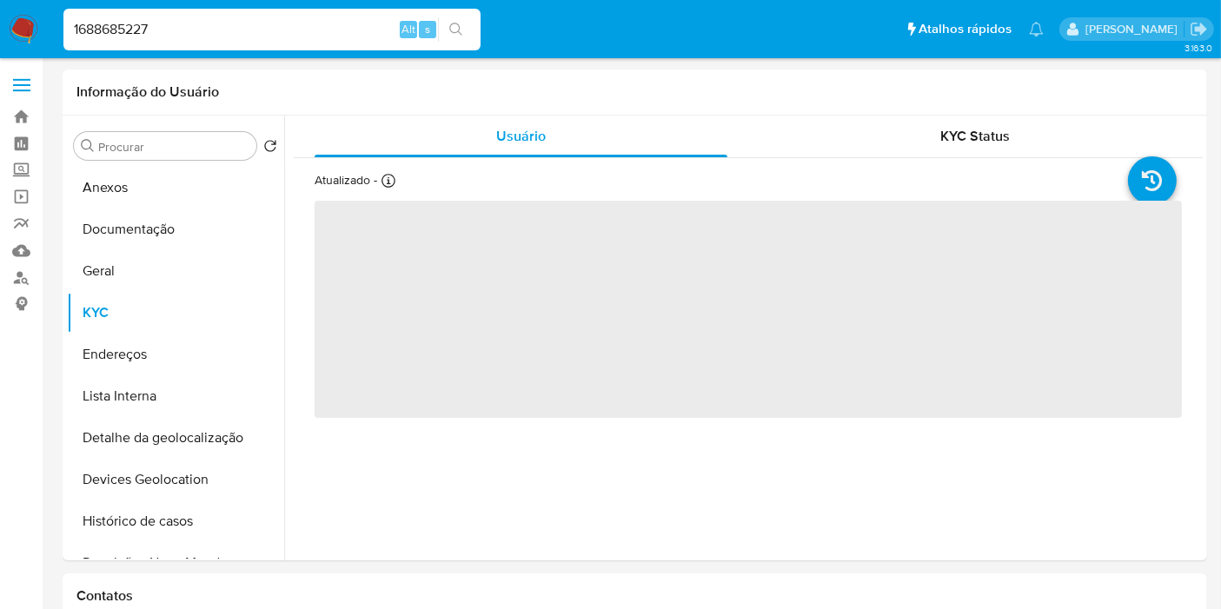
select select "10"
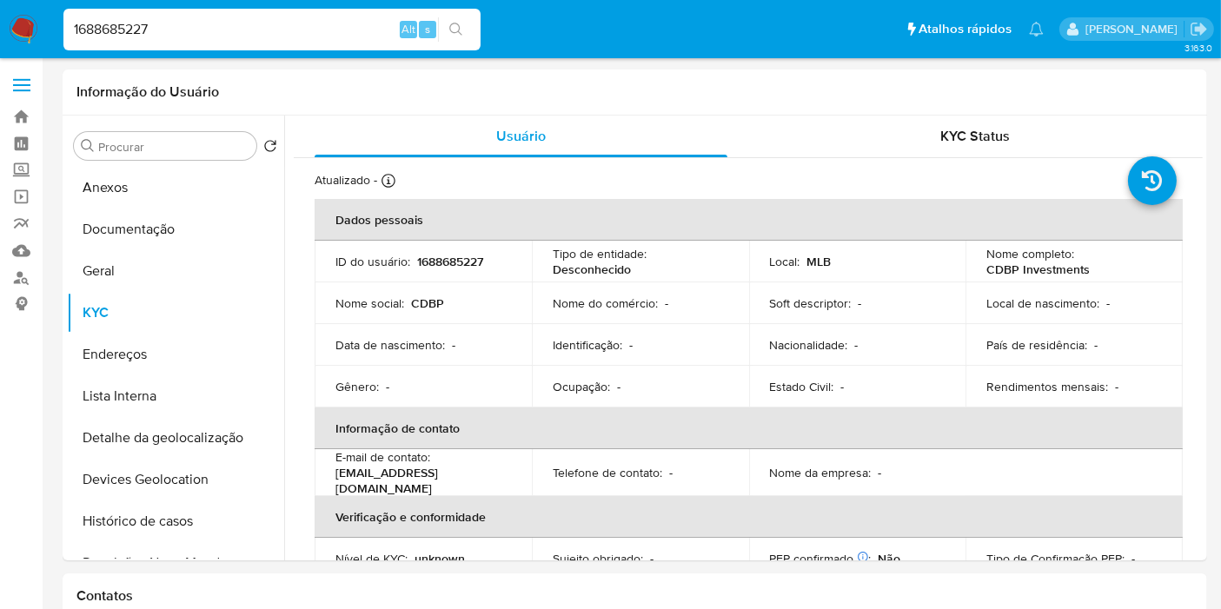
click at [339, 32] on input "1688685227" at bounding box center [271, 29] width 417 height 23
paste input "660955026"
type input "660955026"
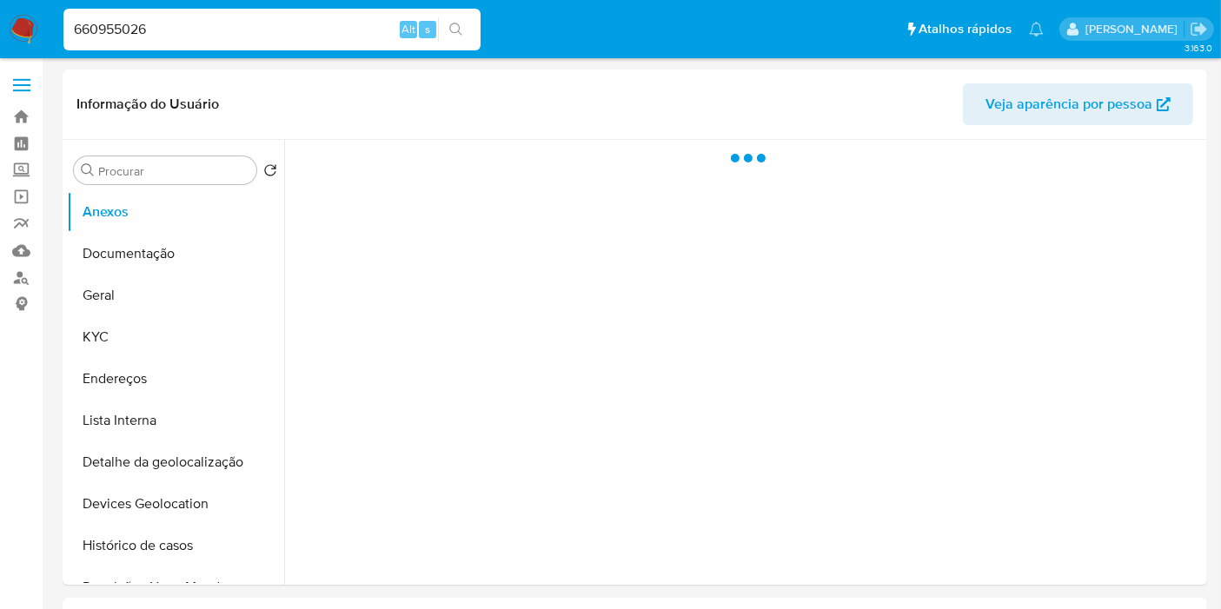
select select "10"
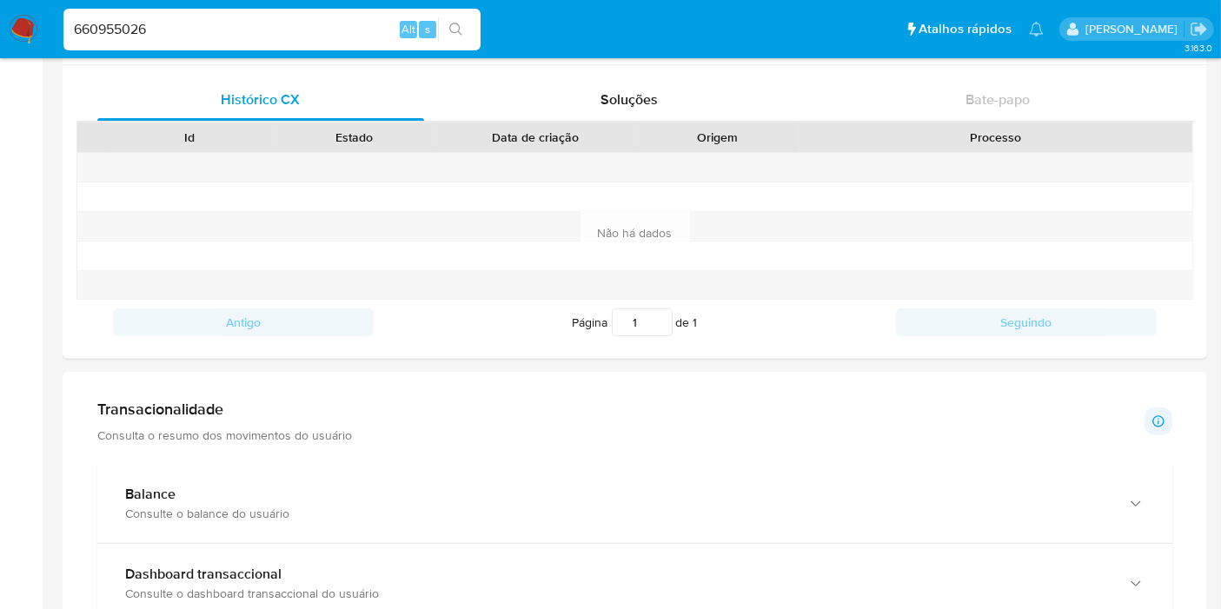
scroll to position [1062, 0]
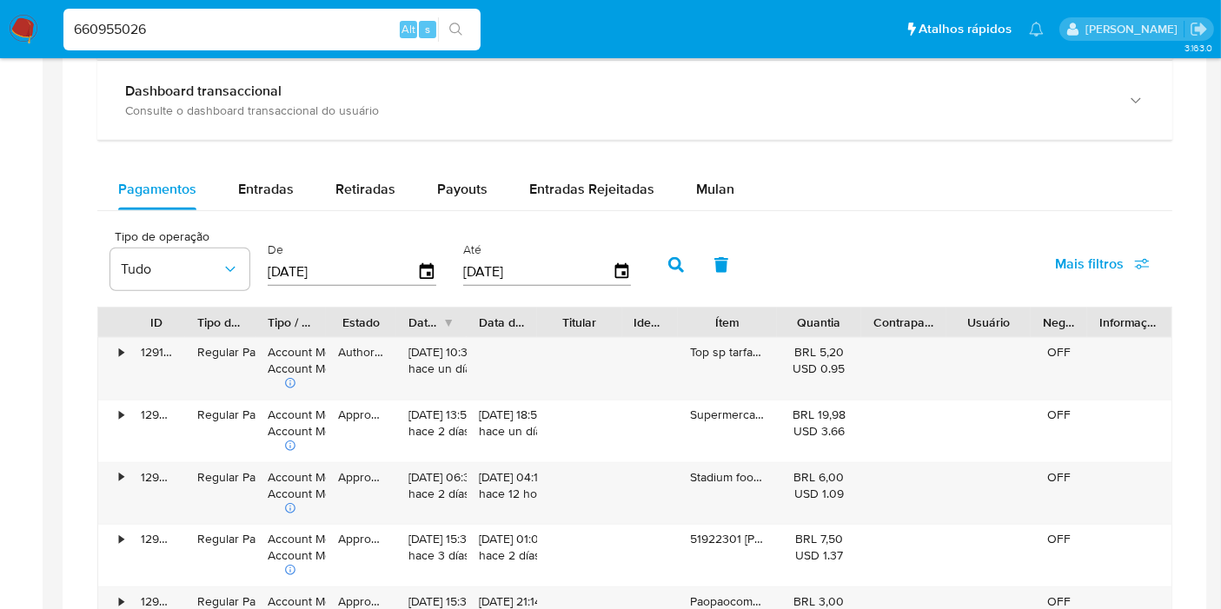
click at [1136, 263] on icon "button" at bounding box center [1142, 264] width 16 height 16
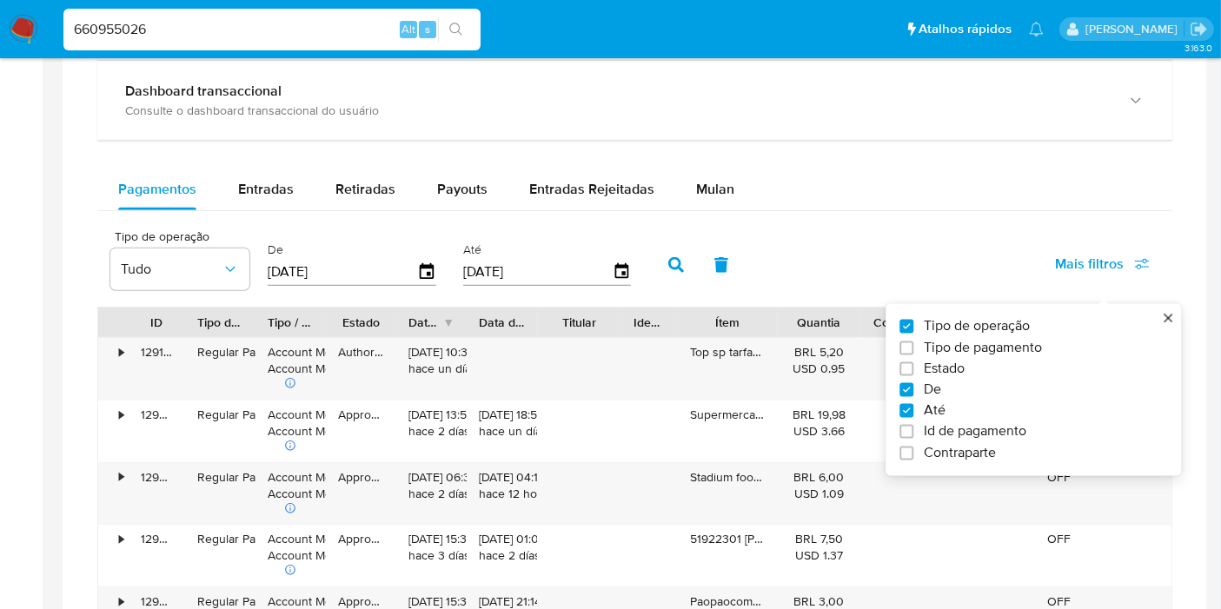
click at [1021, 433] on span "Id de pagamento" at bounding box center [975, 431] width 103 height 17
click at [913, 433] on input "Id de pagamento" at bounding box center [906, 432] width 14 height 14
checkbox input "true"
click at [716, 268] on input "number" at bounding box center [738, 270] width 170 height 23
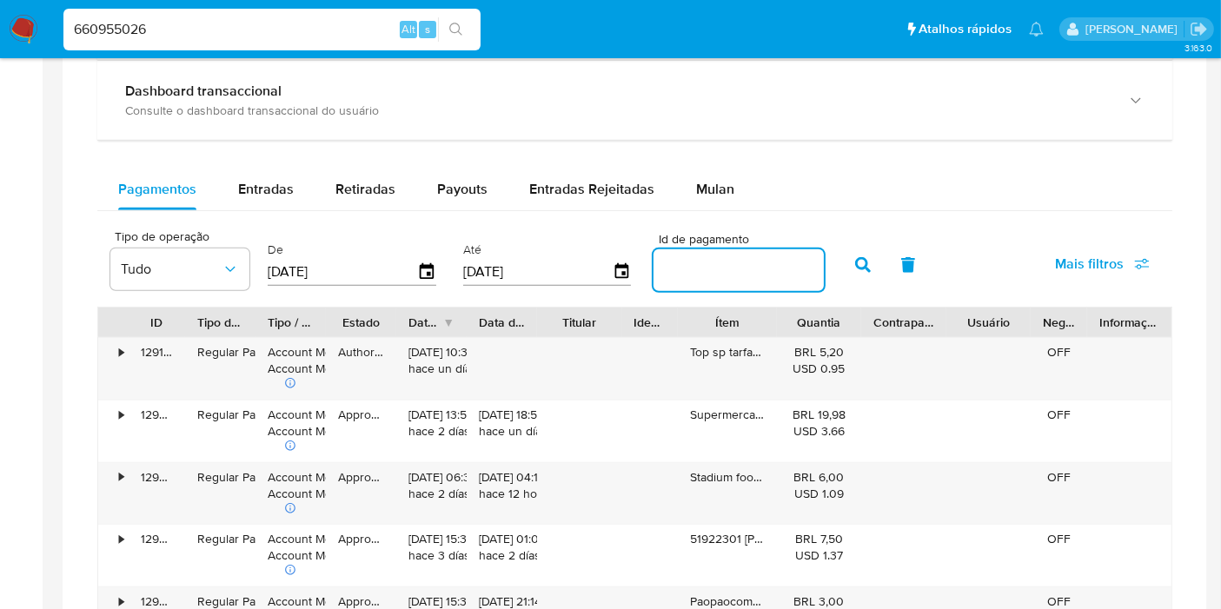
paste input "124666620106"
type input "124666620106"
click at [855, 262] on icon "button" at bounding box center [863, 265] width 16 height 16
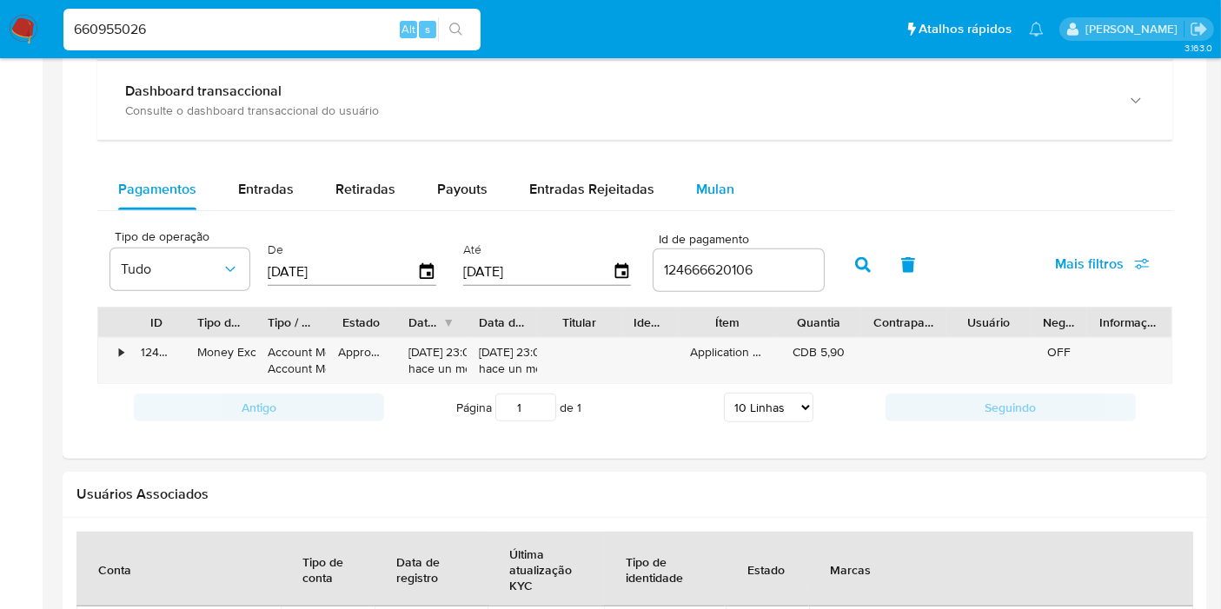
click at [719, 192] on span "Mulan" at bounding box center [715, 189] width 38 height 20
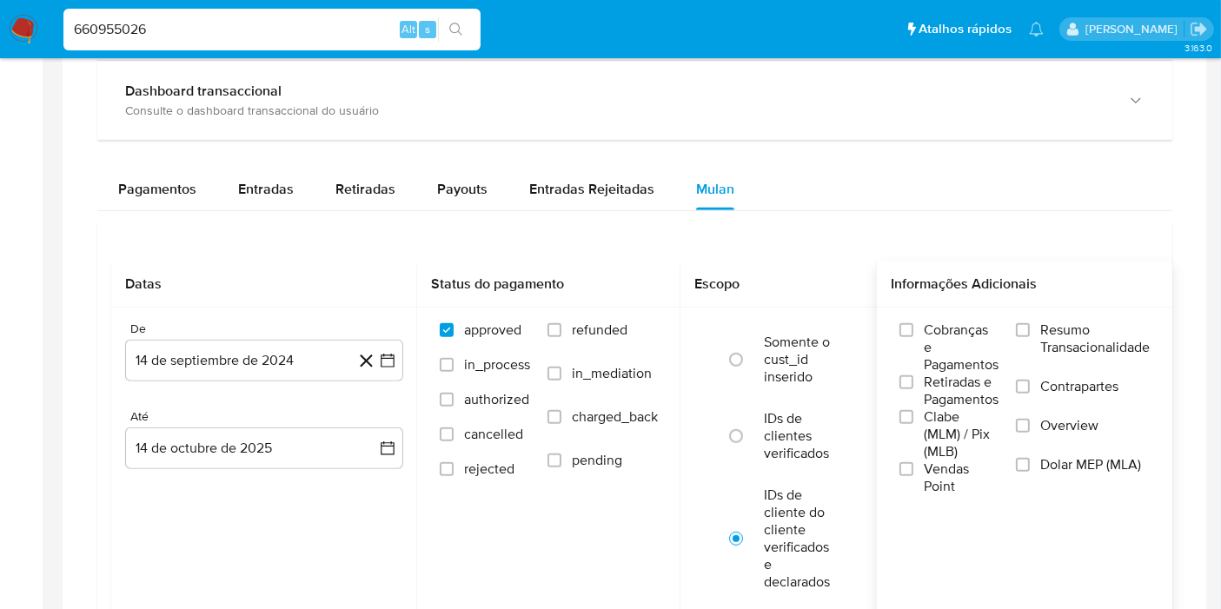
click at [1092, 340] on span "Resumo Transacionalidade" at bounding box center [1094, 338] width 109 height 35
click at [1030, 337] on input "Resumo Transacionalidade" at bounding box center [1023, 330] width 14 height 14
click at [1052, 421] on span "Overview" at bounding box center [1069, 425] width 58 height 17
click at [1030, 421] on input "Overview" at bounding box center [1023, 426] width 14 height 14
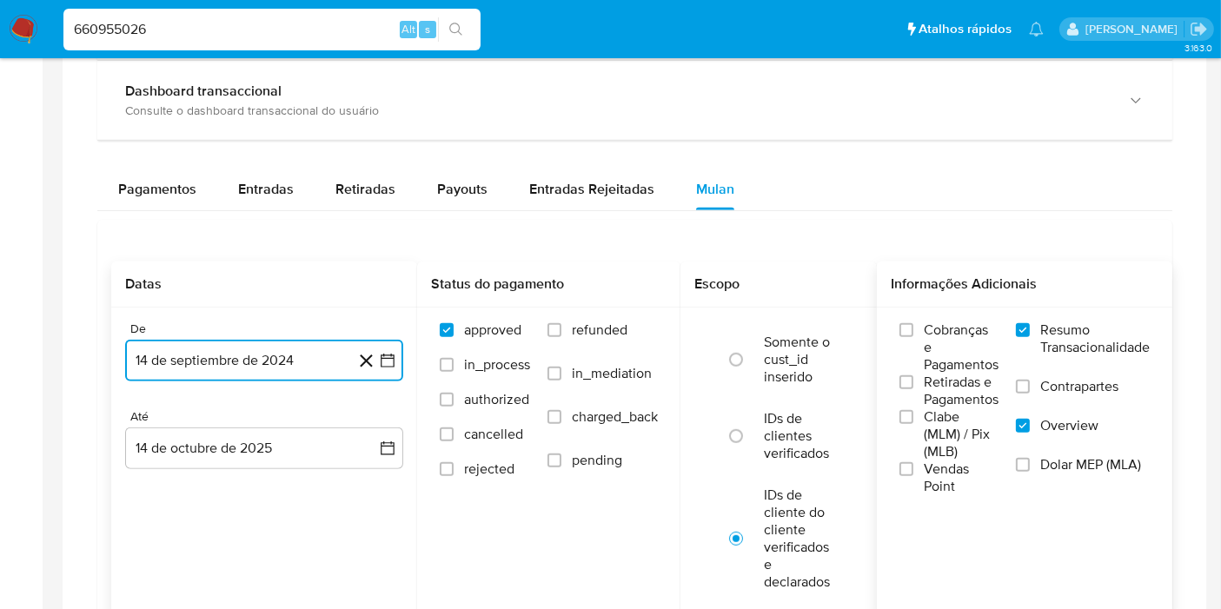
click at [392, 352] on icon "button" at bounding box center [387, 360] width 17 height 17
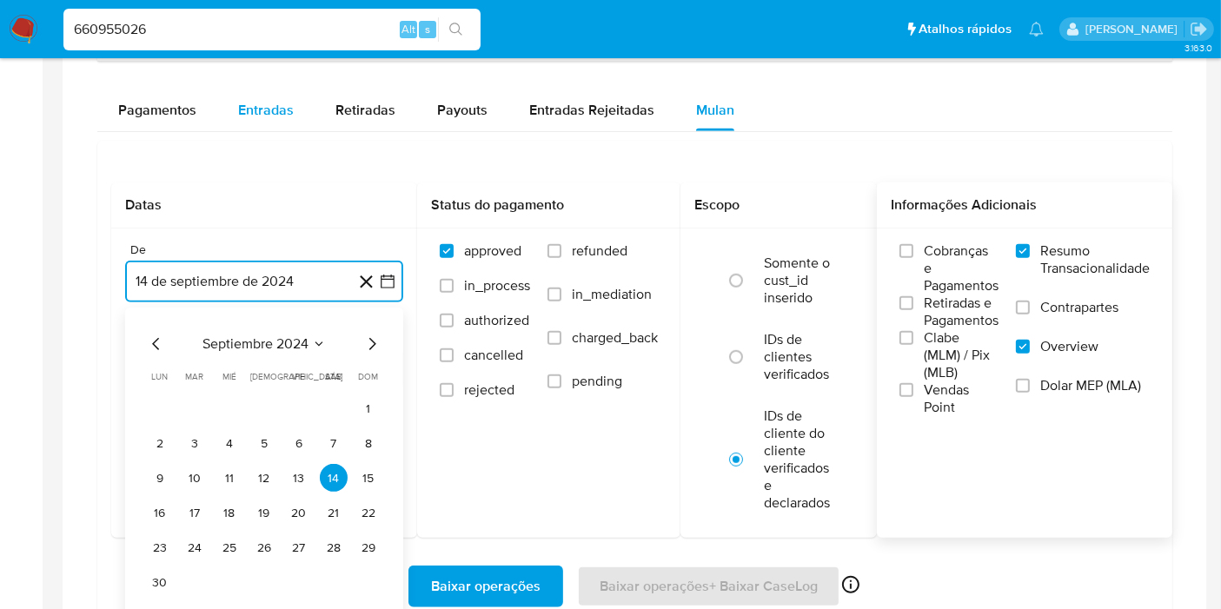
scroll to position [1158, 0]
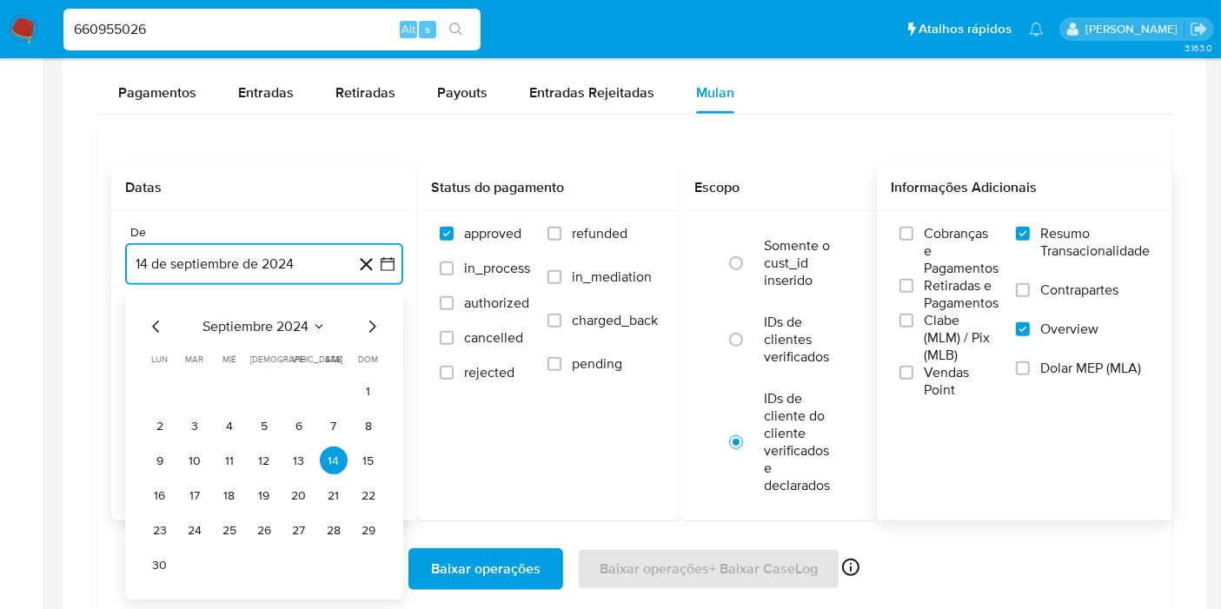
click at [290, 320] on span "septiembre 2024" at bounding box center [255, 326] width 106 height 17
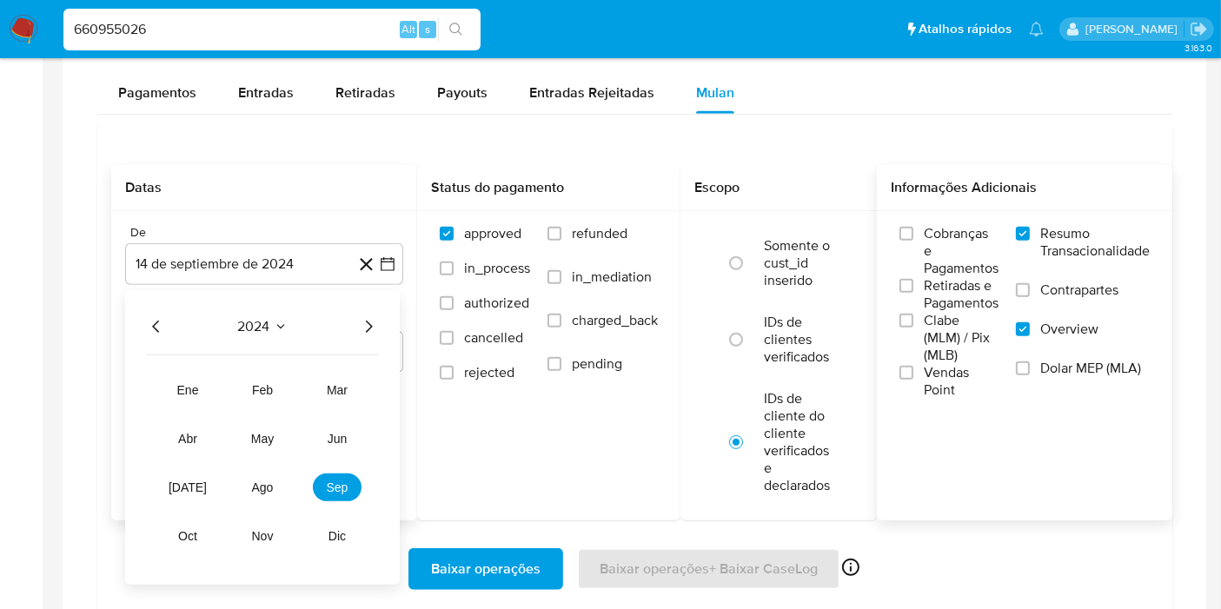
click at [368, 323] on icon "Año siguiente" at bounding box center [368, 326] width 21 height 21
click at [262, 480] on span "ago" at bounding box center [263, 487] width 22 height 14
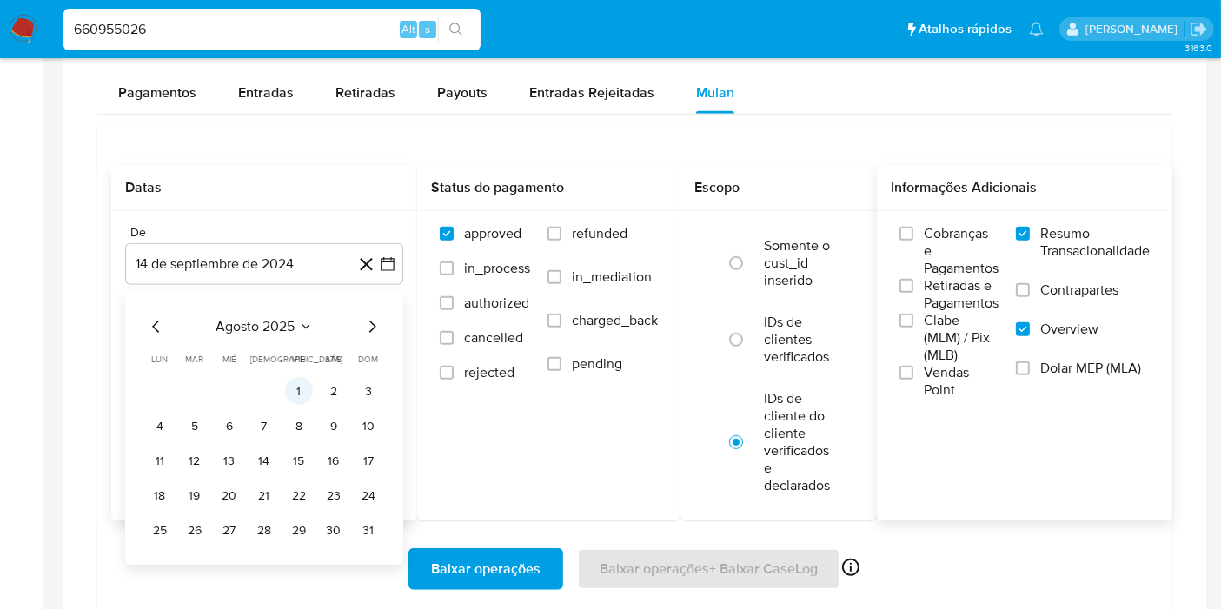
click at [293, 381] on button "1" at bounding box center [299, 391] width 28 height 28
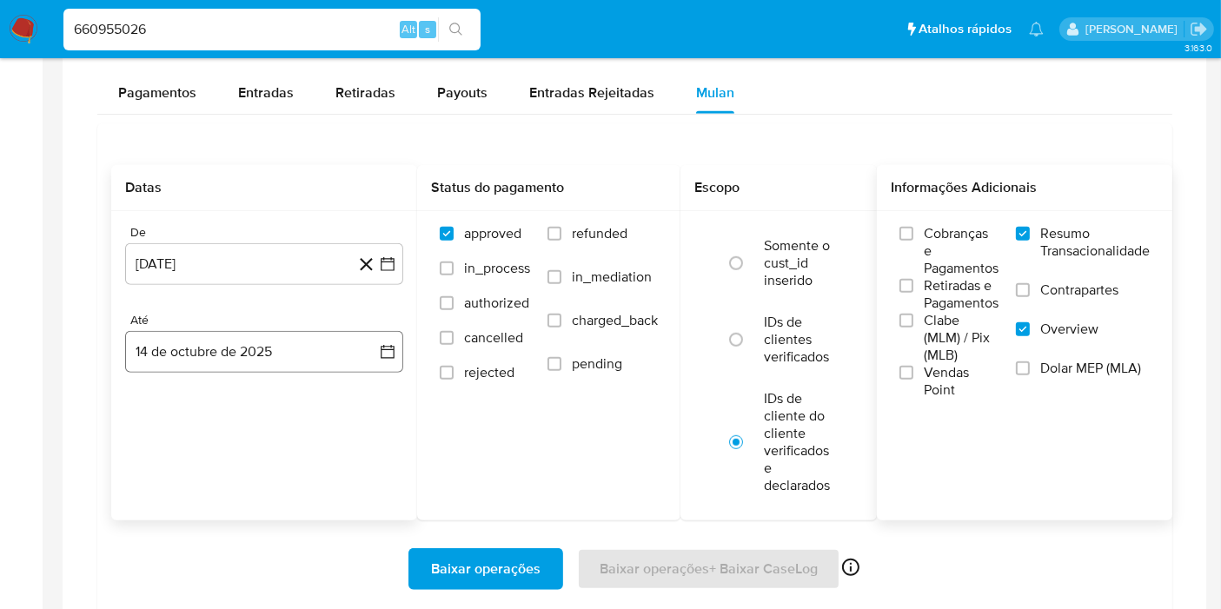
click at [377, 327] on div "Até 14 de octubre de 2025 14-10-2025" at bounding box center [264, 343] width 278 height 60
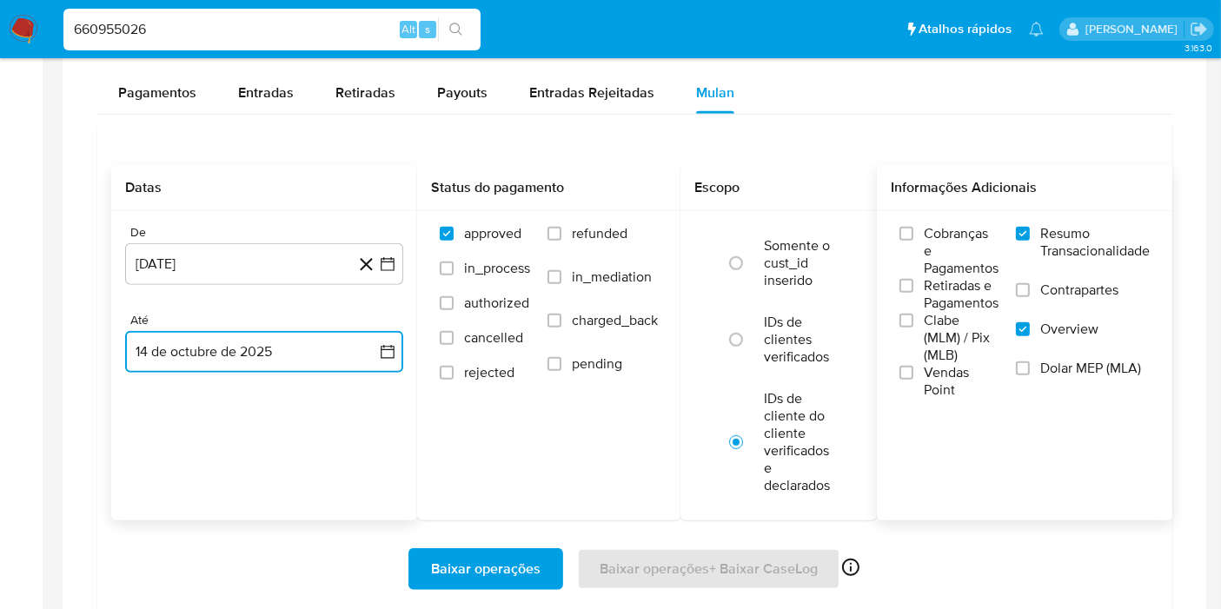
click at [380, 343] on icon "button" at bounding box center [387, 351] width 17 height 17
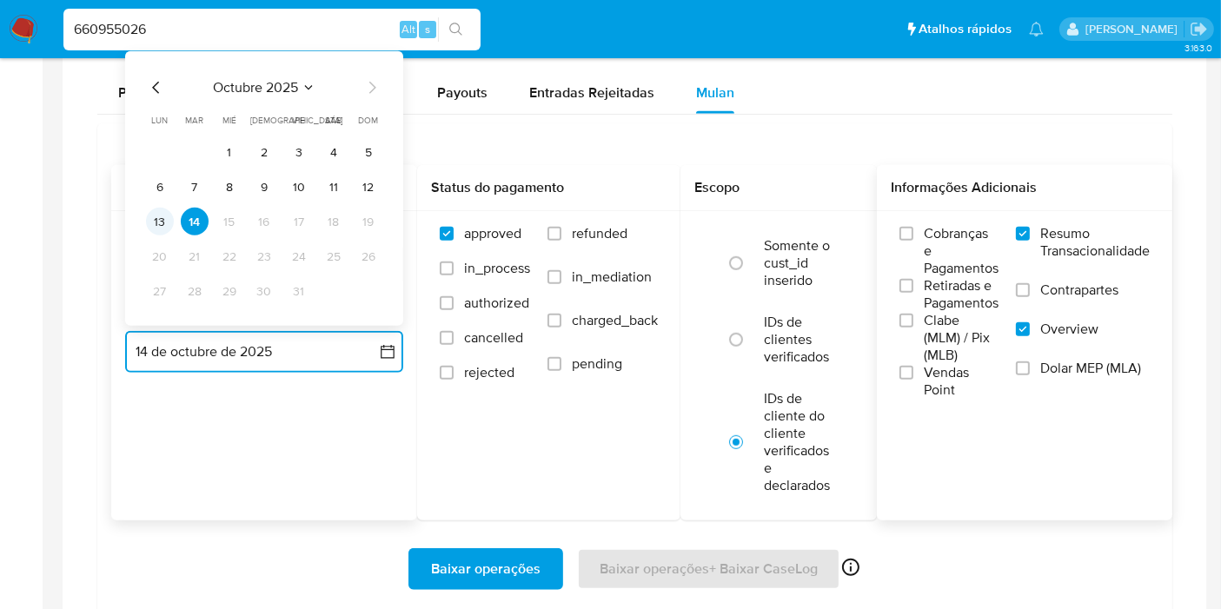
click at [164, 220] on button "13" at bounding box center [160, 222] width 28 height 28
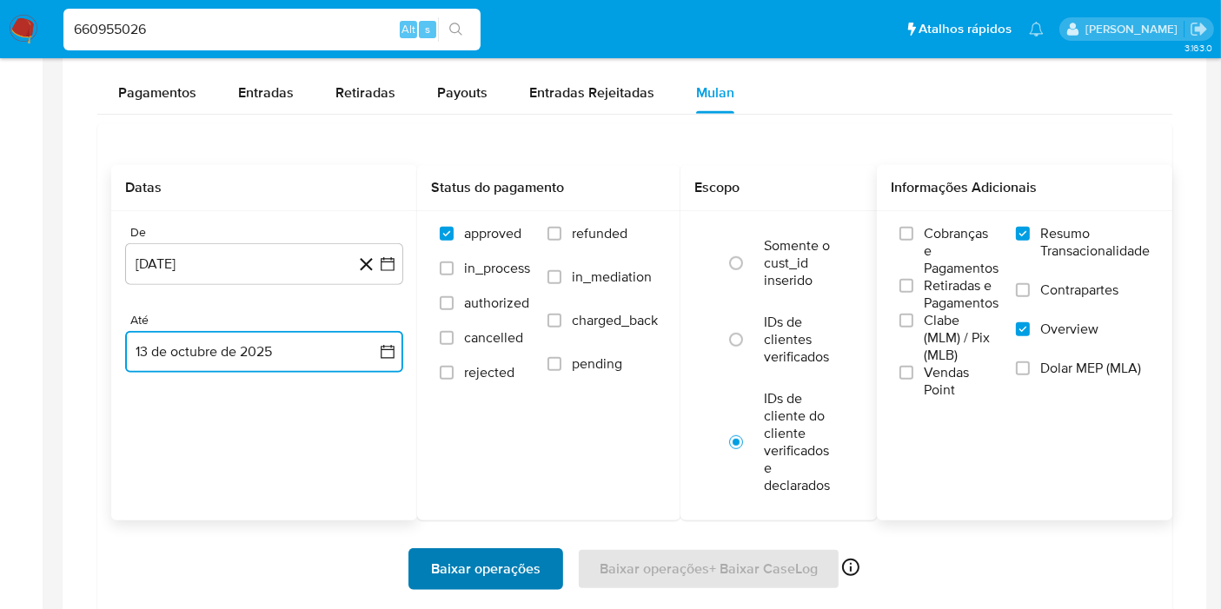
click at [528, 562] on span "Baixar operações" at bounding box center [485, 569] width 109 height 38
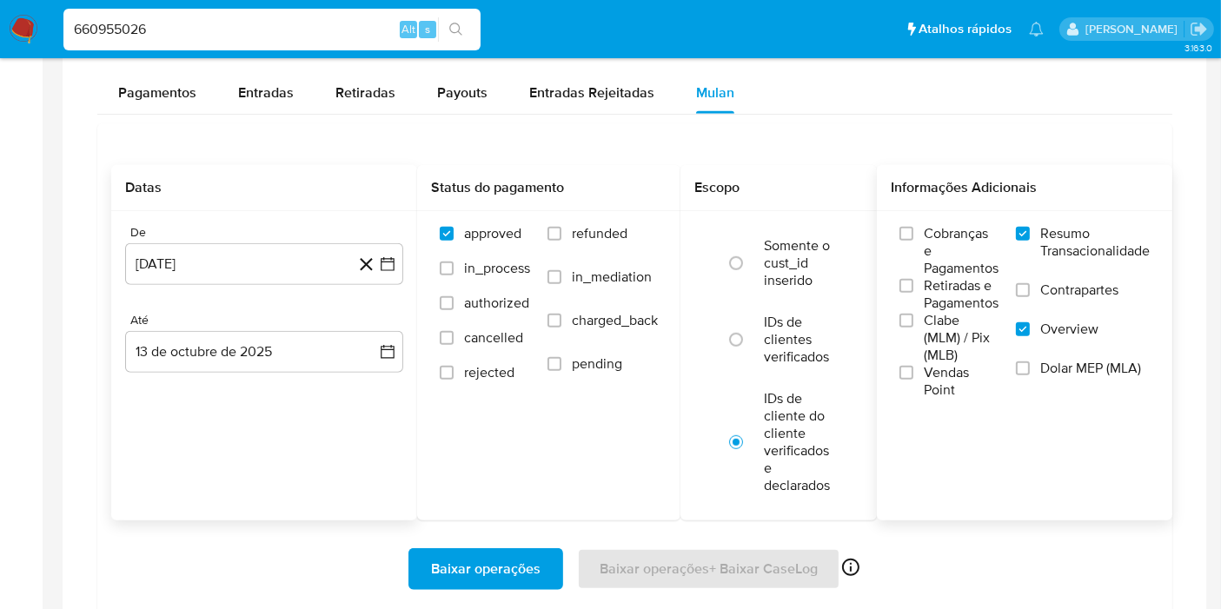
click at [348, 32] on input "660955026" at bounding box center [271, 29] width 417 height 23
paste input "33516551"
type input "33516551"
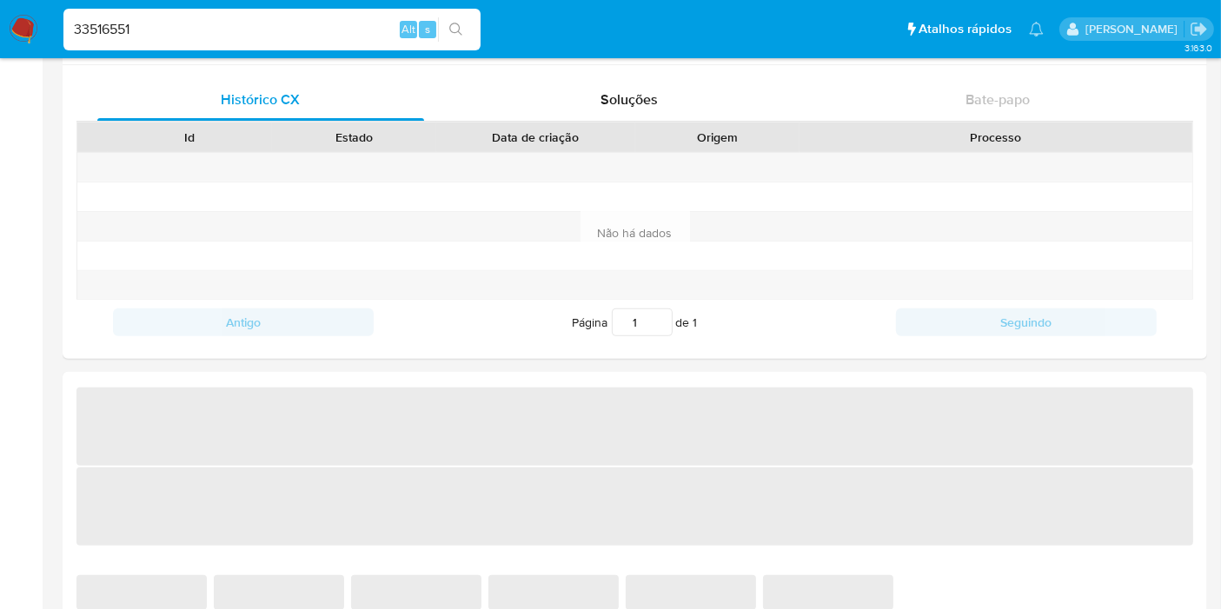
select select "10"
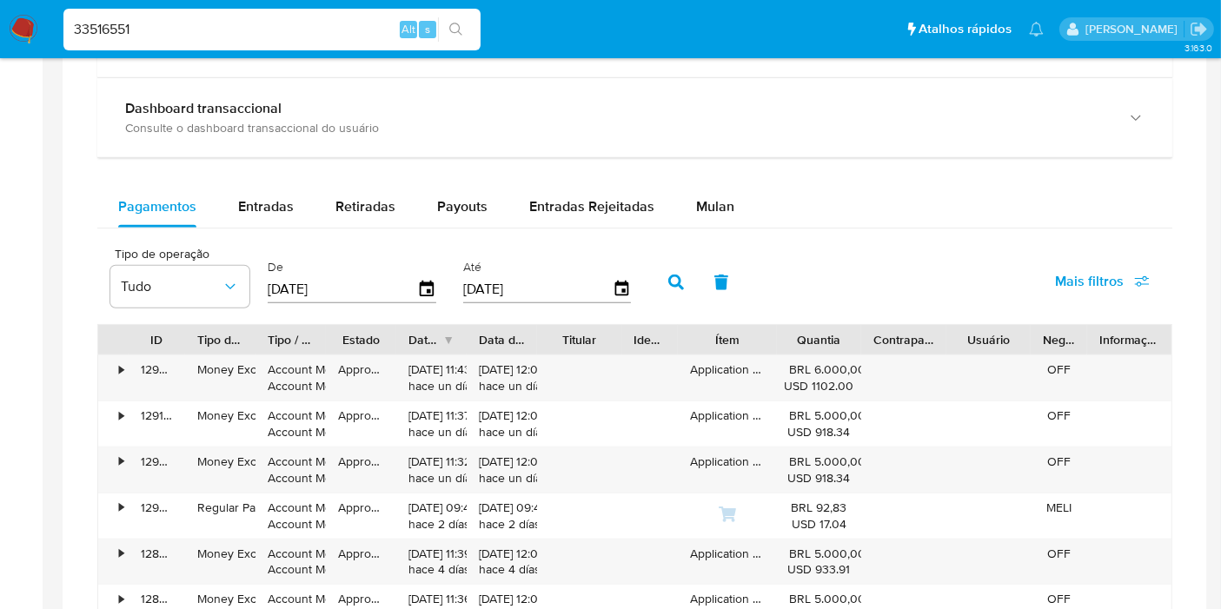
scroll to position [1062, 0]
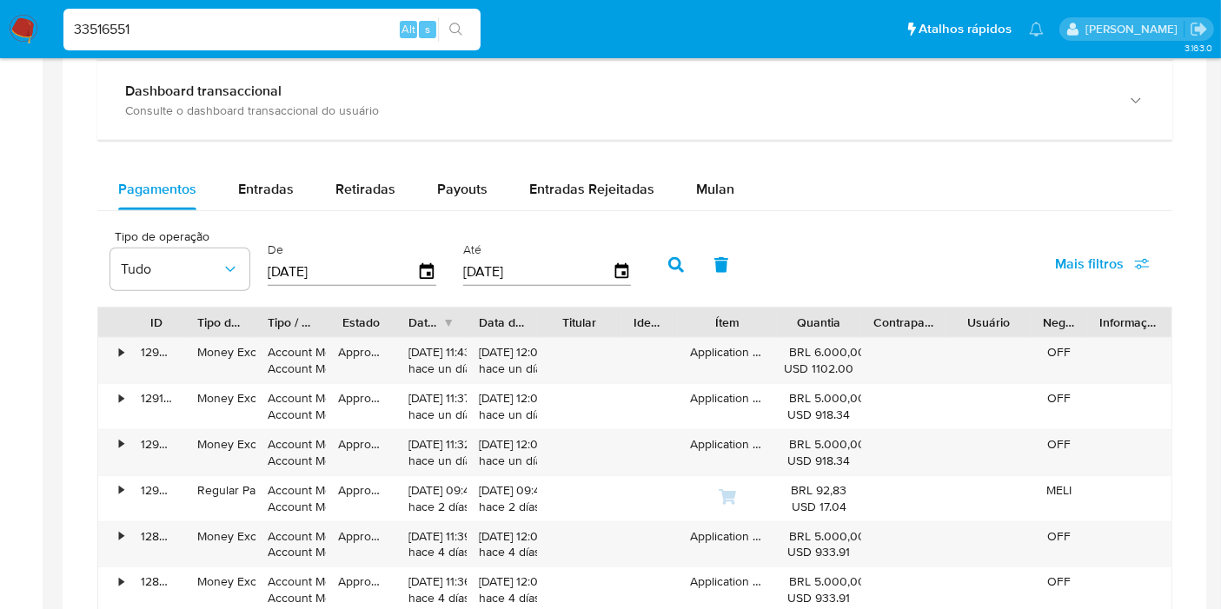
click at [1118, 256] on span "Mais filtros" at bounding box center [1089, 264] width 69 height 42
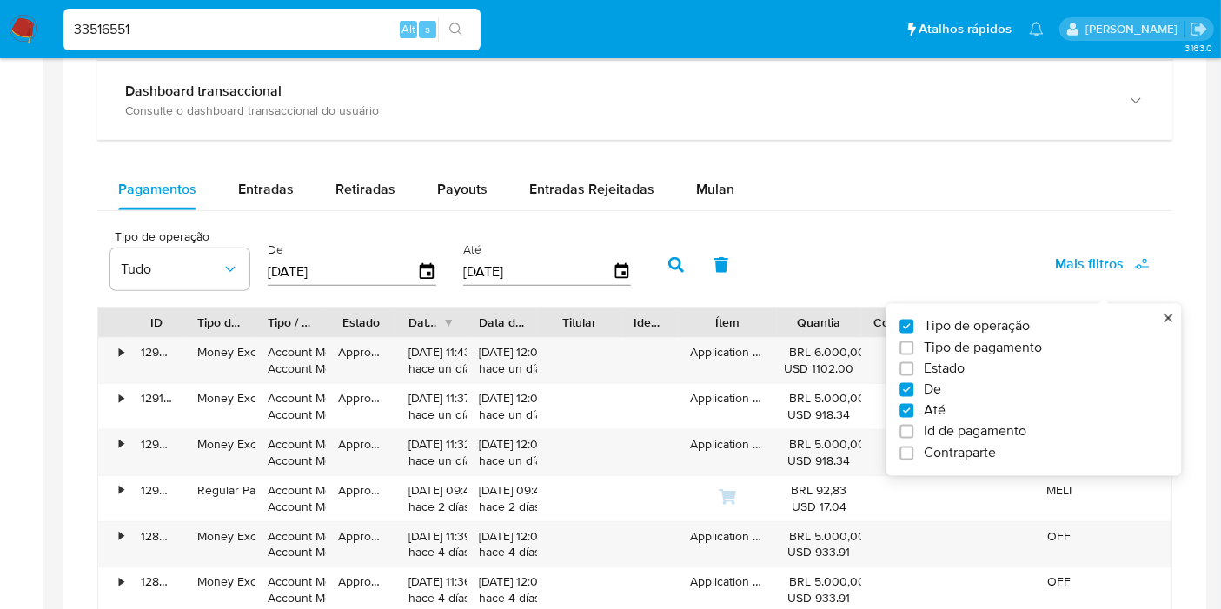
click at [971, 431] on span "Id de pagamento" at bounding box center [975, 431] width 103 height 17
click at [913, 431] on input "Id de pagamento" at bounding box center [906, 432] width 14 height 14
checkbox input "true"
click at [703, 268] on input "number" at bounding box center [738, 270] width 170 height 23
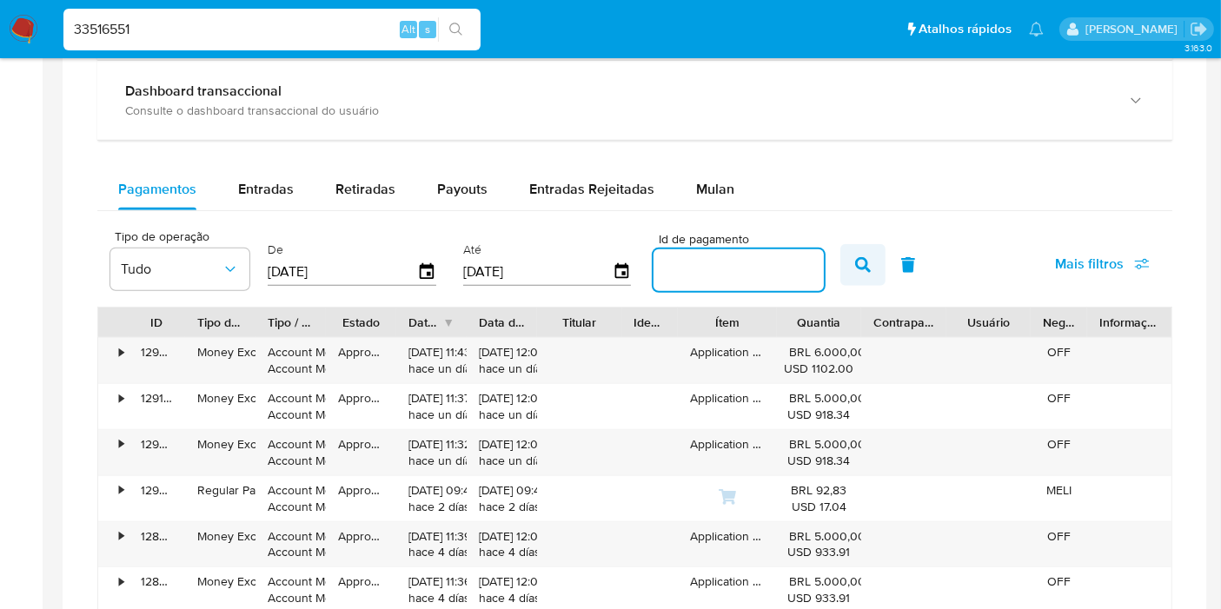
paste input "128835106207"
type input "128835106207"
click at [855, 259] on icon "button" at bounding box center [863, 265] width 16 height 16
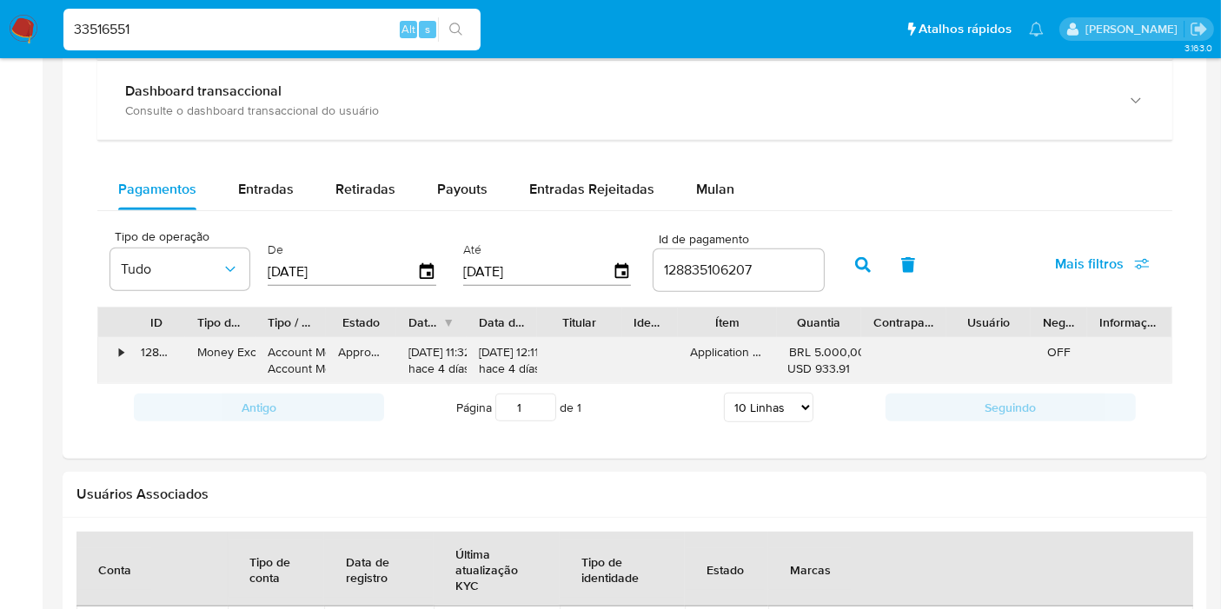
click at [110, 361] on div "•" at bounding box center [113, 360] width 30 height 45
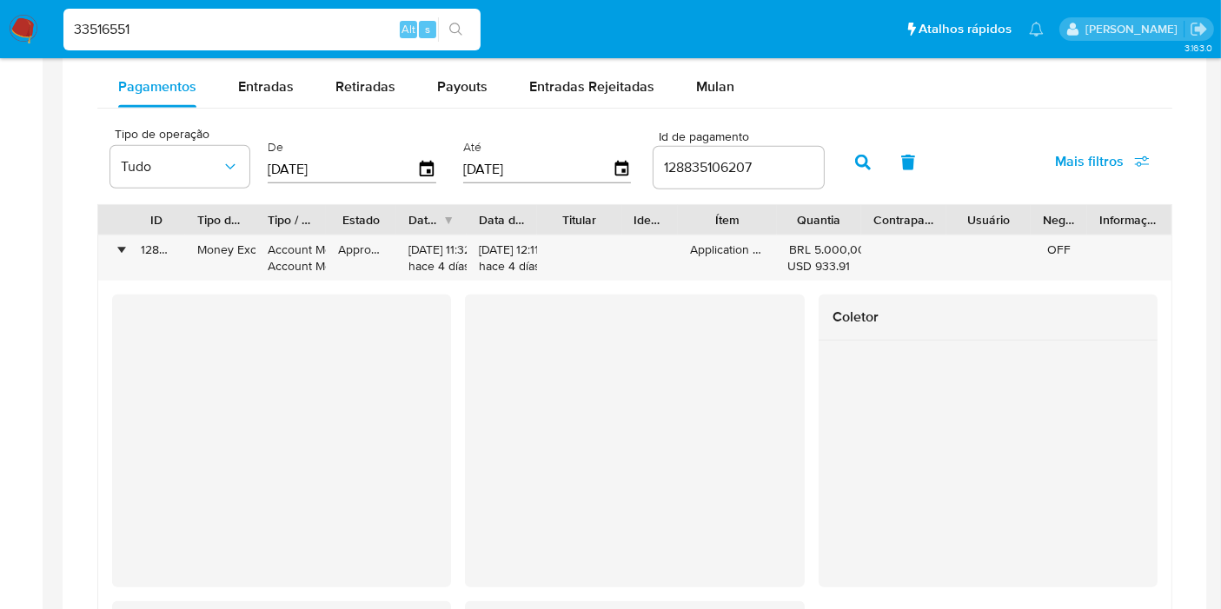
scroll to position [1158, 0]
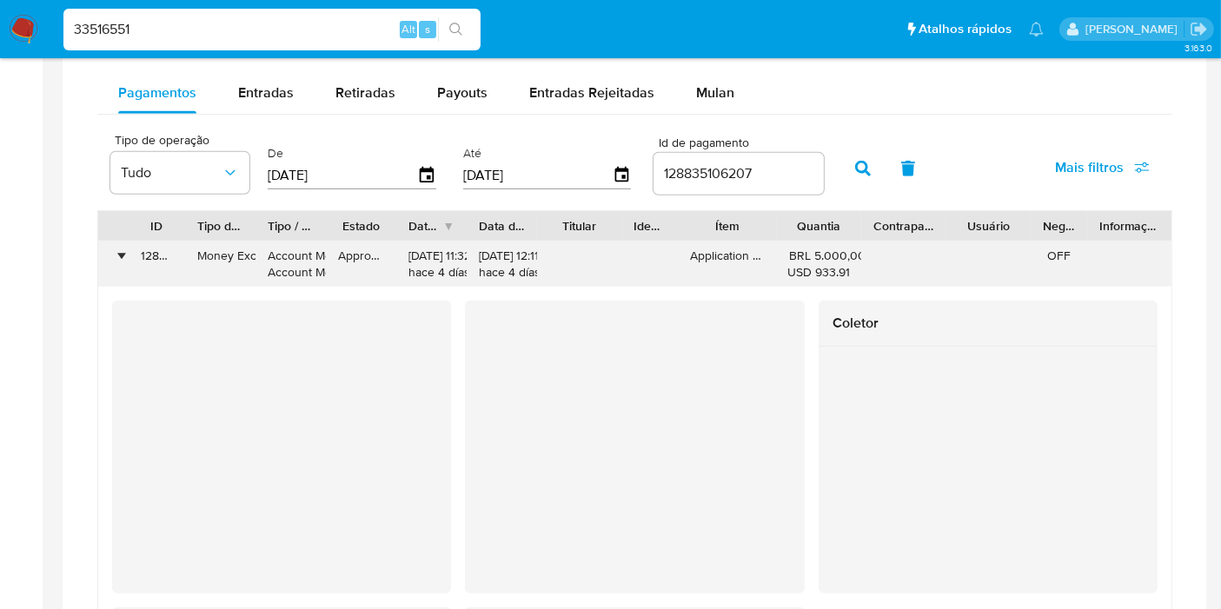
click at [122, 259] on div "•" at bounding box center [121, 256] width 4 height 17
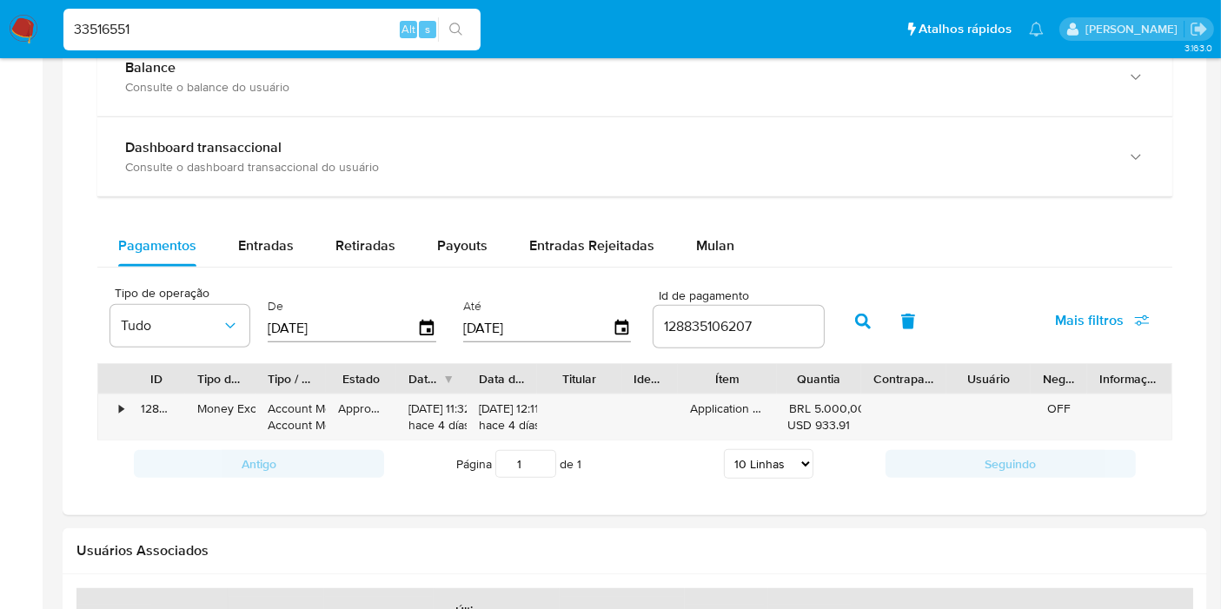
scroll to position [965, 0]
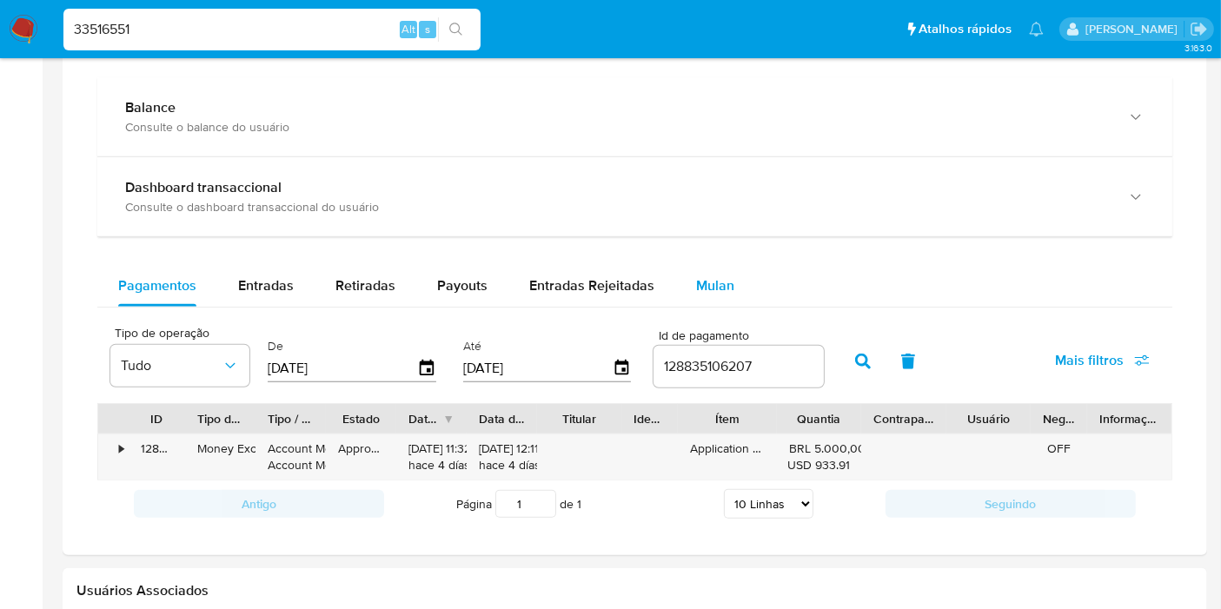
click at [700, 268] on div "Mulan" at bounding box center [715, 286] width 38 height 42
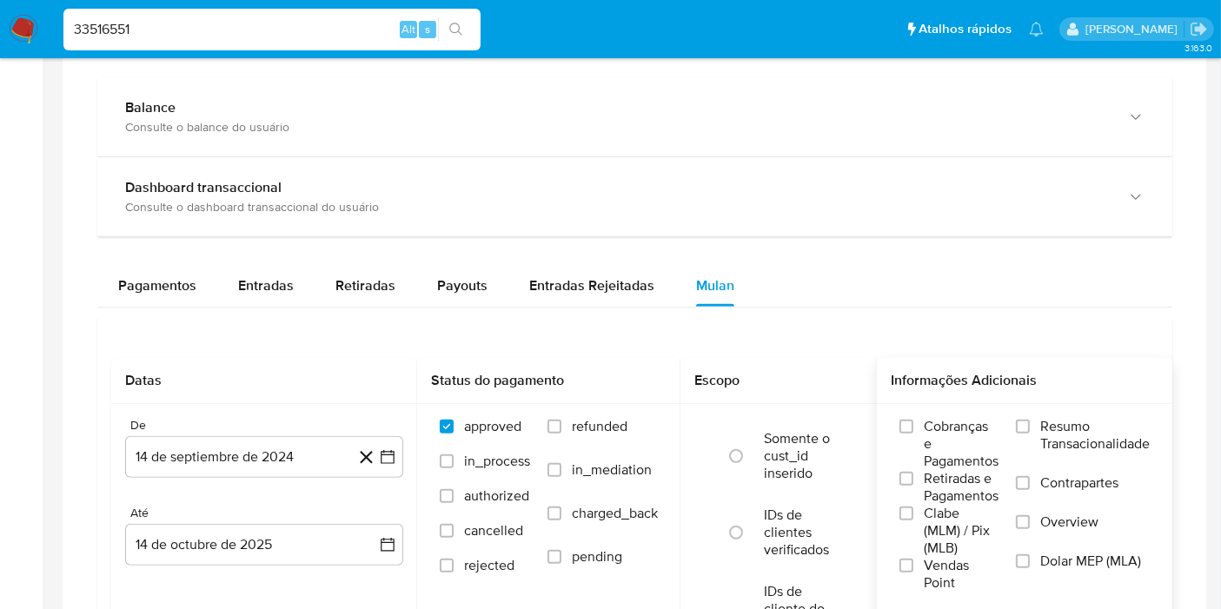
click at [1077, 427] on span "Resumo Transacionalidade" at bounding box center [1094, 435] width 109 height 35
click at [1030, 427] on input "Resumo Transacionalidade" at bounding box center [1023, 427] width 14 height 14
click at [1070, 517] on span "Overview" at bounding box center [1069, 522] width 58 height 17
click at [1030, 517] on input "Overview" at bounding box center [1023, 522] width 14 height 14
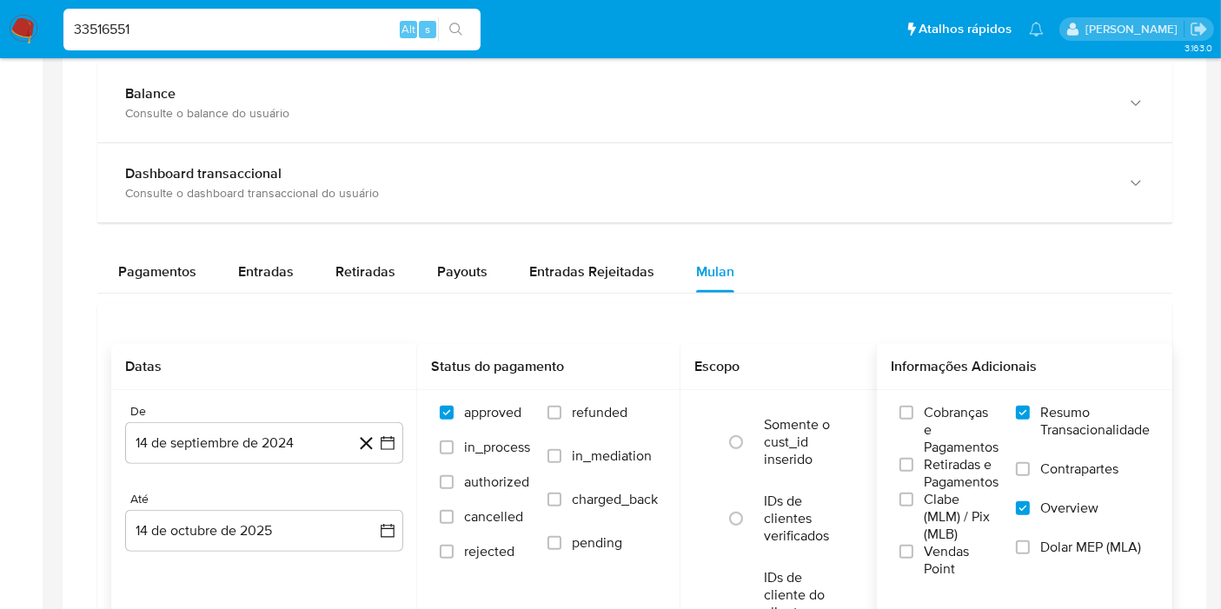
scroll to position [1062, 0]
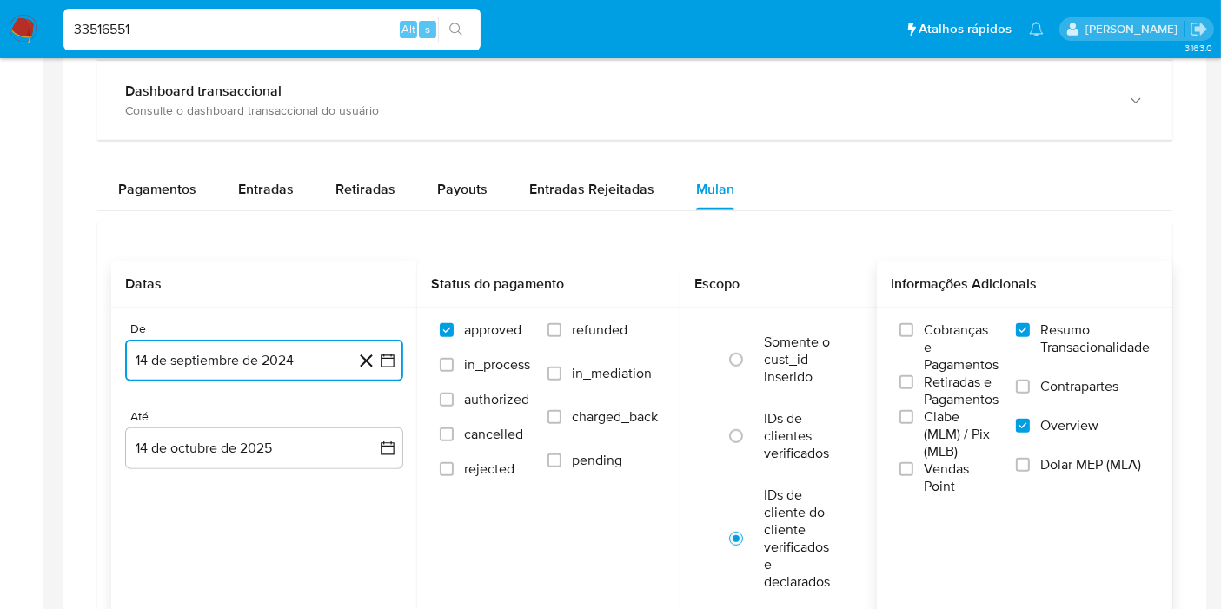
click at [383, 361] on icon "button" at bounding box center [387, 360] width 17 height 17
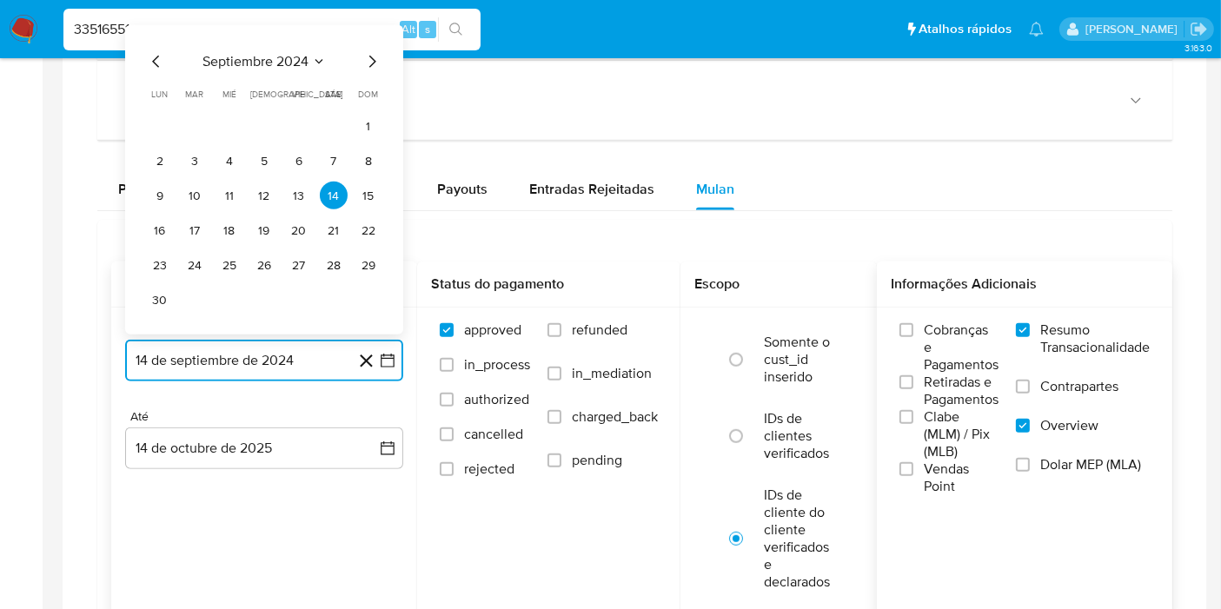
click at [282, 58] on span "septiembre 2024" at bounding box center [255, 61] width 106 height 17
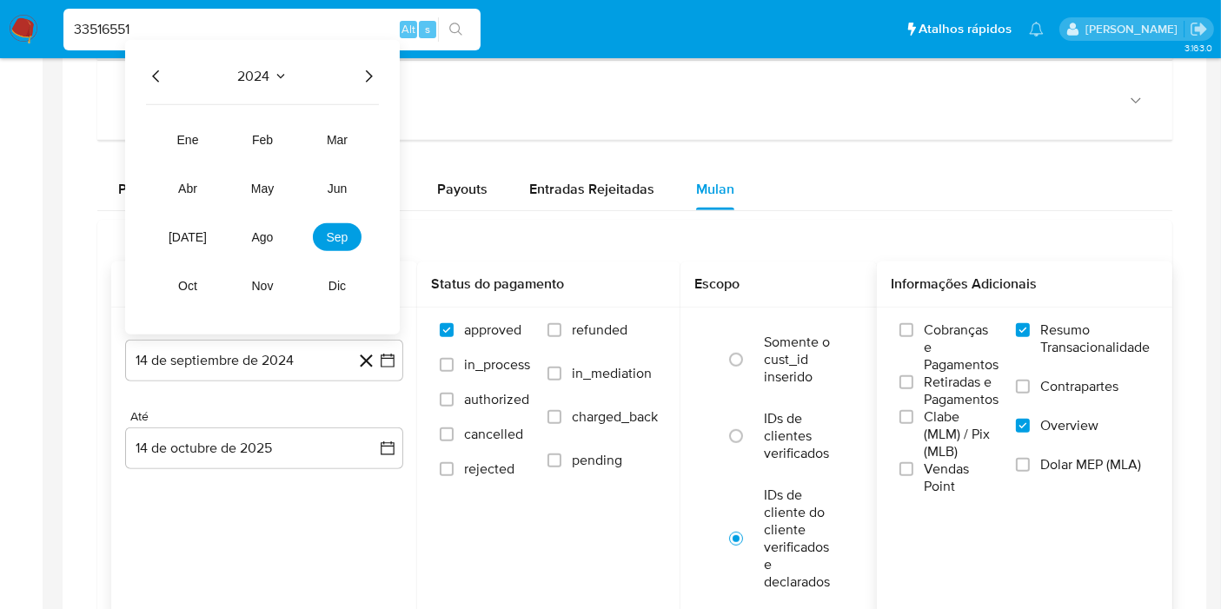
click at [362, 70] on icon "Año siguiente" at bounding box center [368, 76] width 21 height 21
click at [250, 235] on button "ago" at bounding box center [262, 237] width 49 height 28
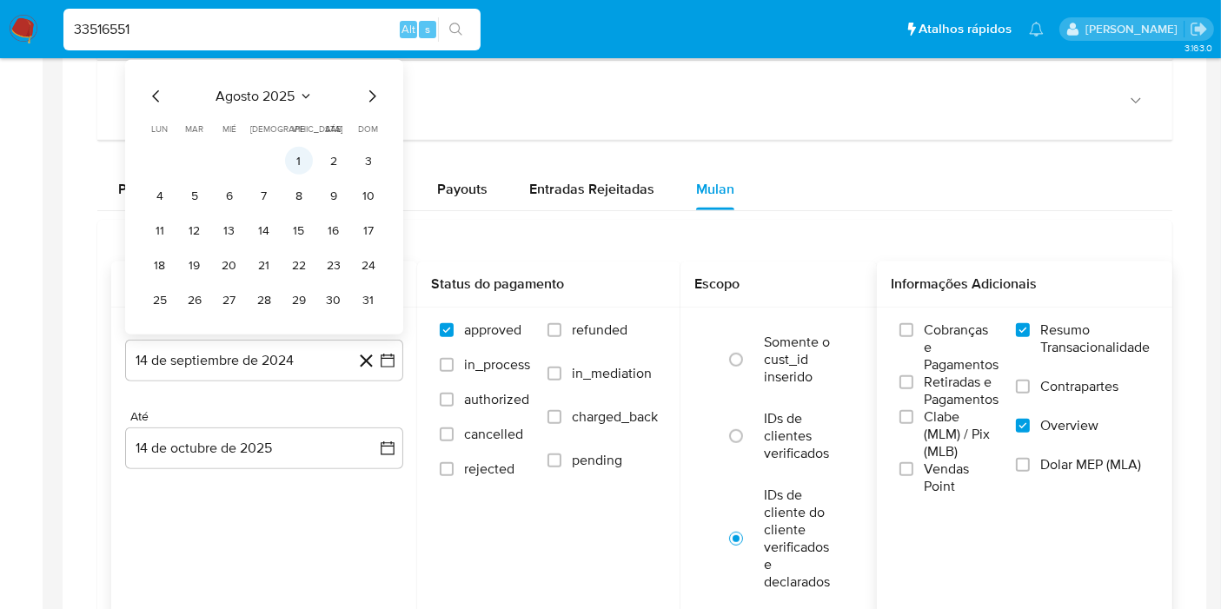
click at [294, 155] on button "1" at bounding box center [299, 161] width 28 height 28
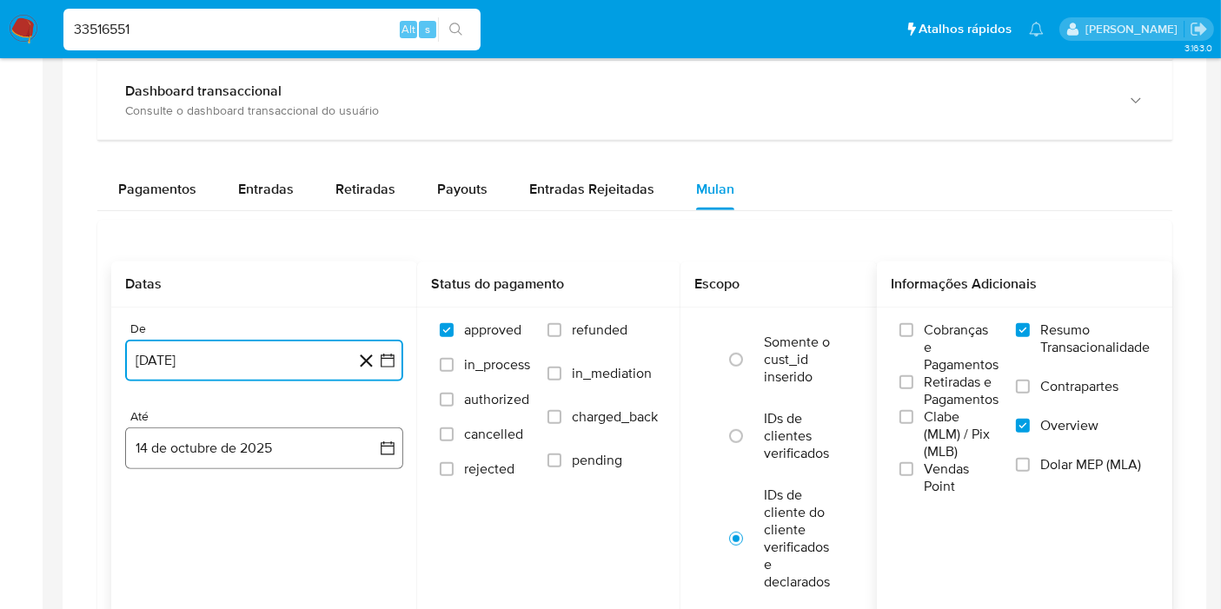
click at [374, 445] on button "14 de octubre de 2025" at bounding box center [264, 448] width 278 height 42
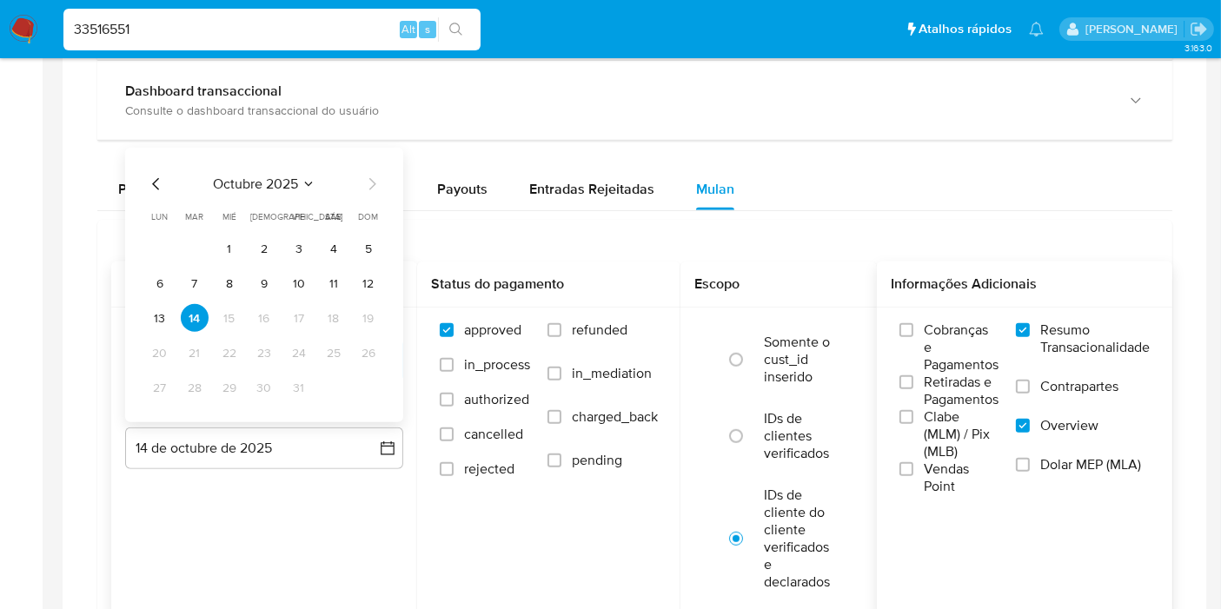
click at [169, 326] on td "13" at bounding box center [160, 318] width 28 height 28
click at [162, 318] on button "13" at bounding box center [160, 318] width 28 height 28
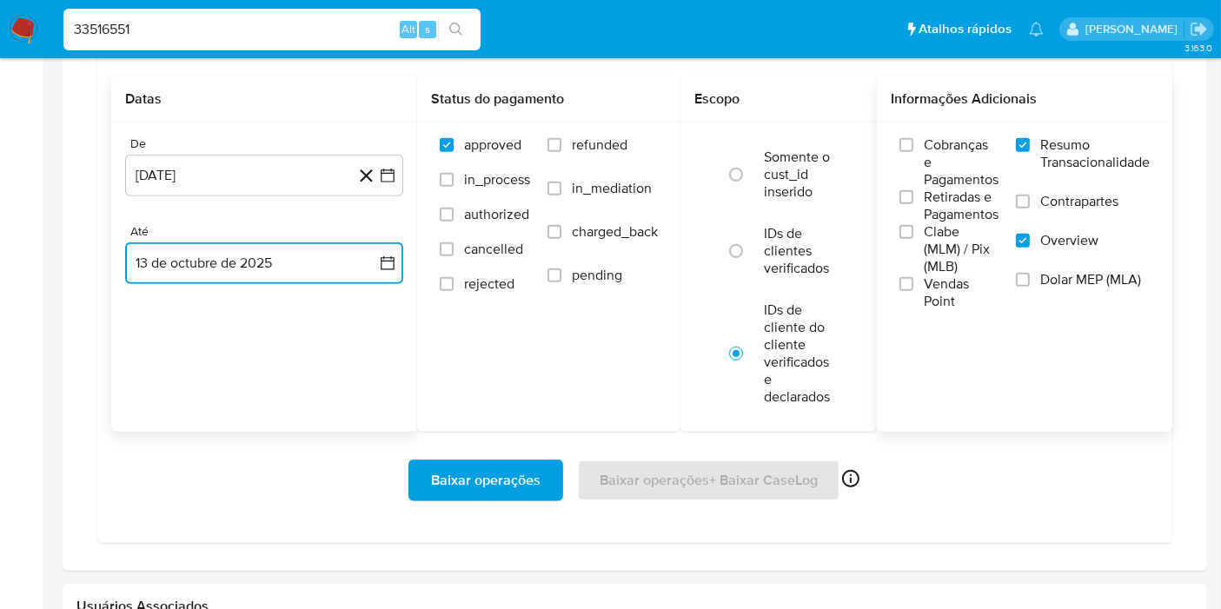
scroll to position [1255, 0]
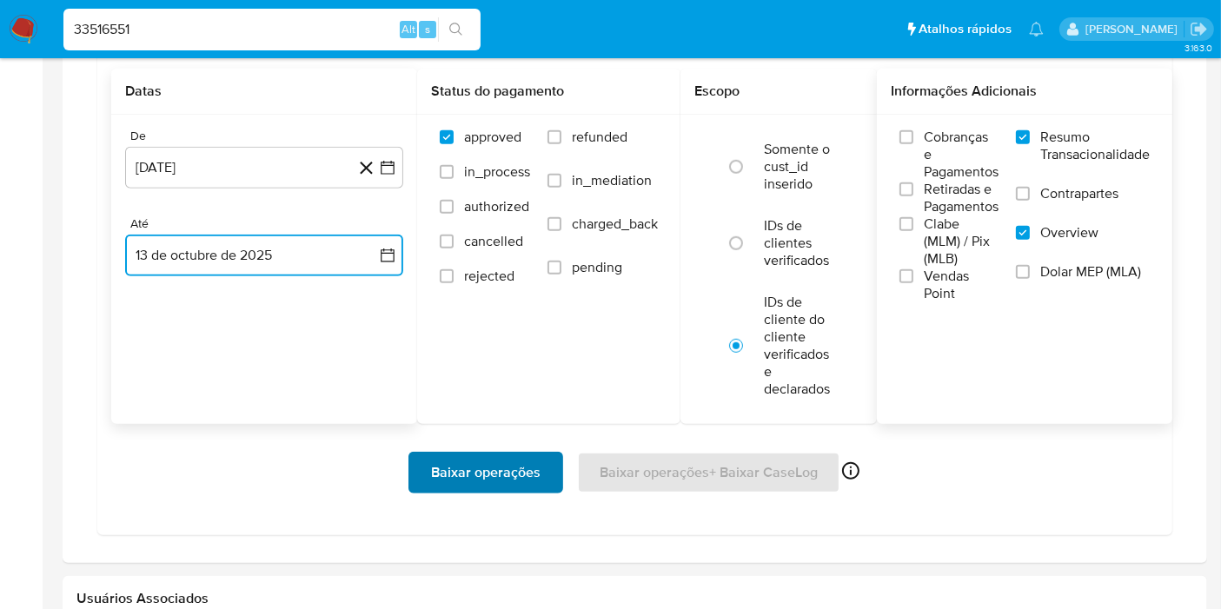
click at [510, 458] on span "Baixar operações" at bounding box center [485, 473] width 109 height 38
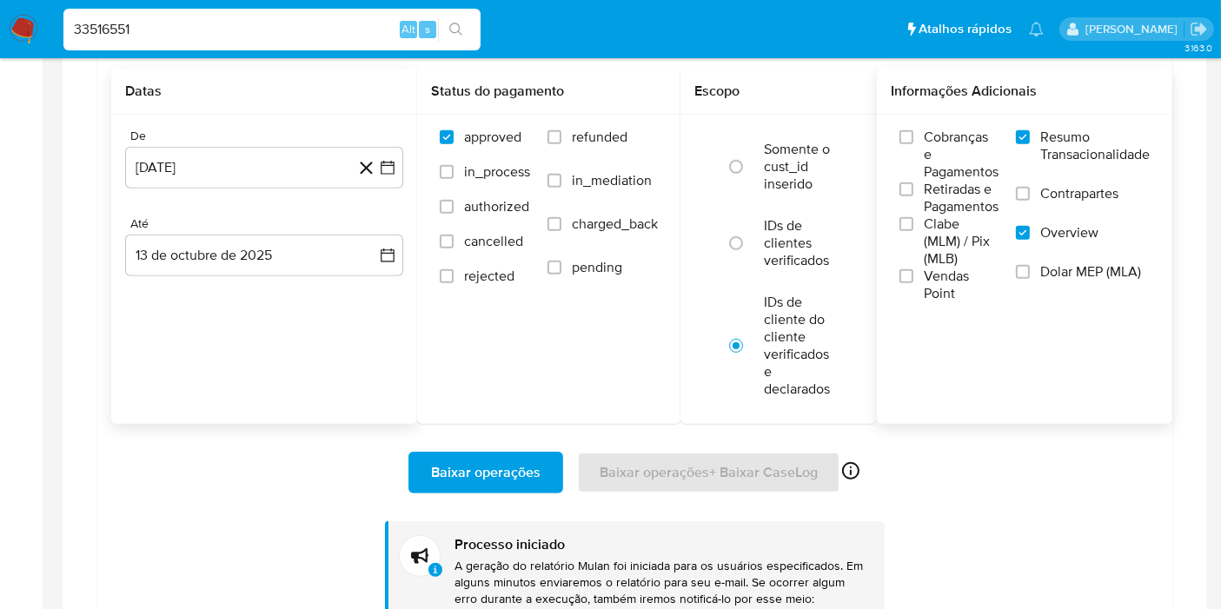
click at [280, 36] on input "33516551" at bounding box center [271, 29] width 417 height 23
paste input "7900642"
type input "790064251"
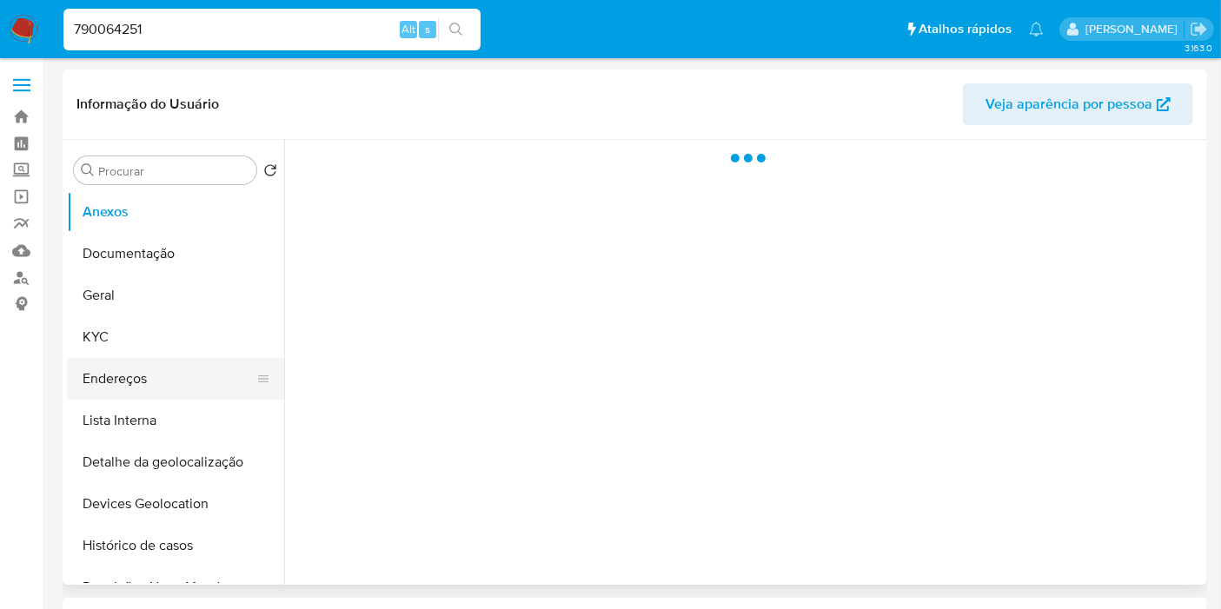
select select "10"
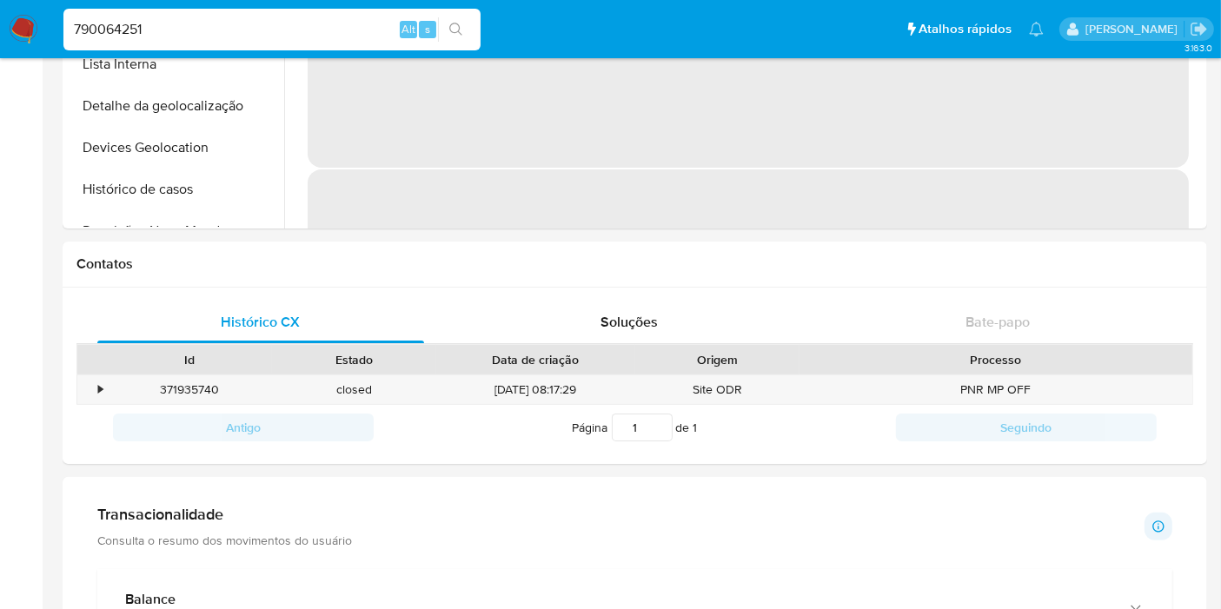
scroll to position [675, 0]
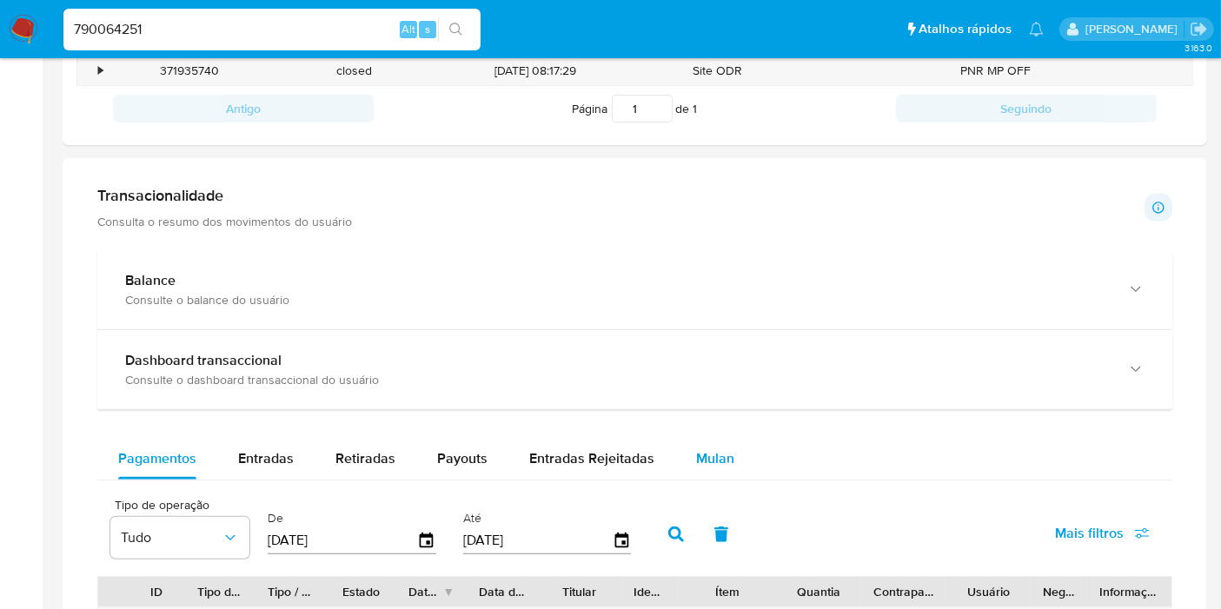
click at [707, 454] on span "Mulan" at bounding box center [715, 458] width 38 height 20
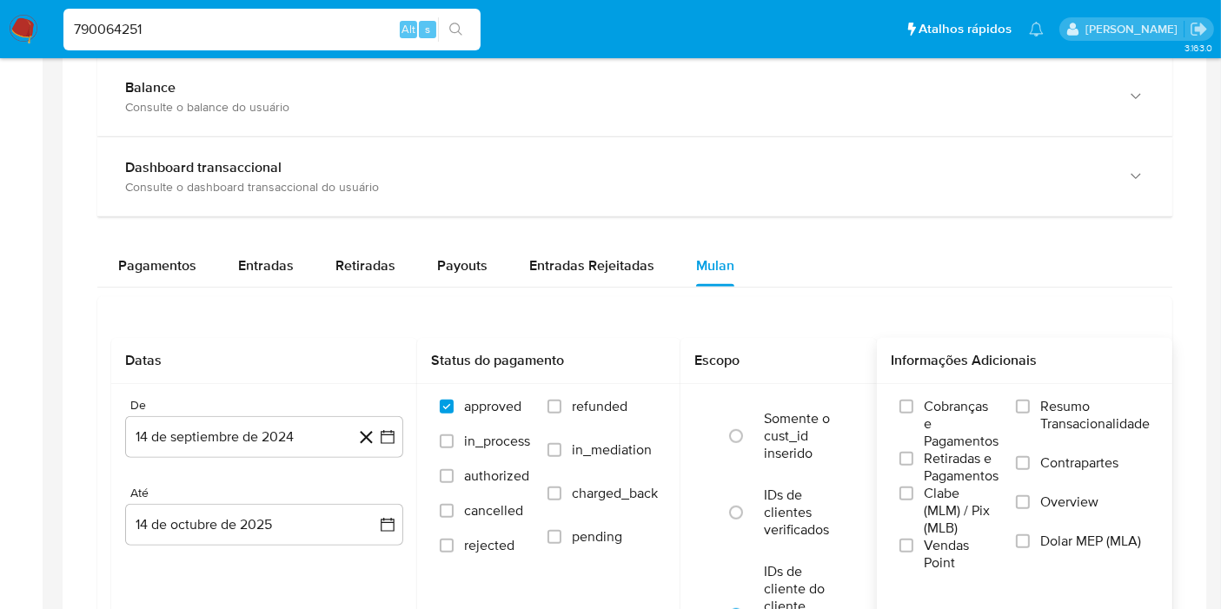
scroll to position [869, 0]
click at [1095, 417] on span "Resumo Transacionalidade" at bounding box center [1094, 414] width 109 height 35
click at [1030, 413] on input "Resumo Transacionalidade" at bounding box center [1023, 406] width 14 height 14
click at [1082, 497] on span "Overview" at bounding box center [1069, 501] width 58 height 17
click at [1030, 497] on input "Overview" at bounding box center [1023, 501] width 14 height 14
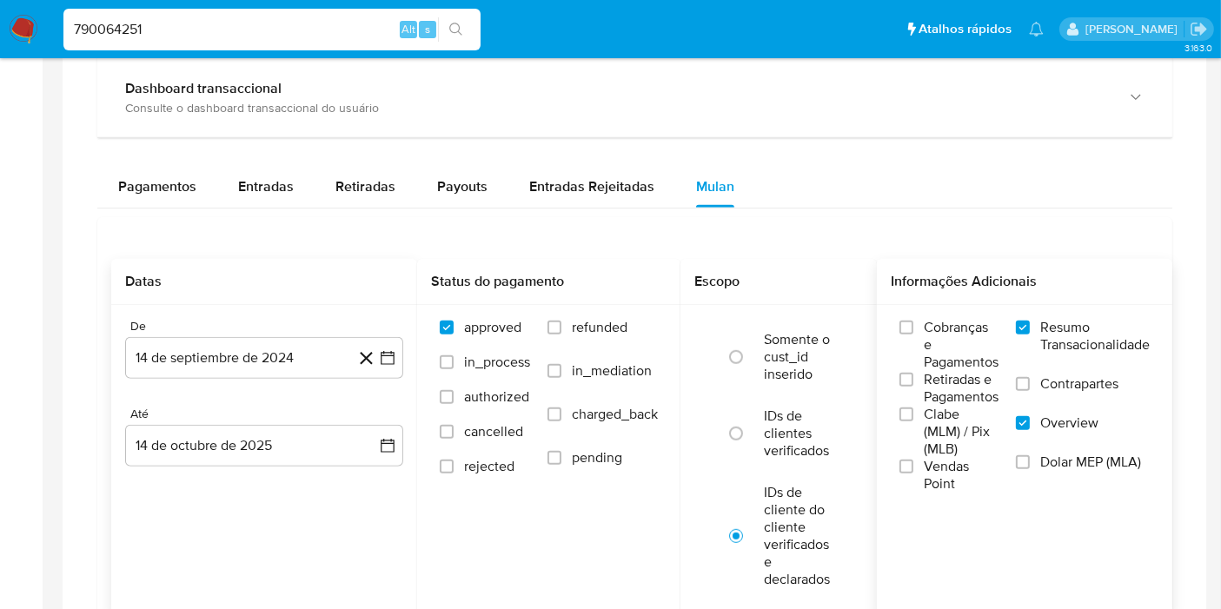
scroll to position [965, 0]
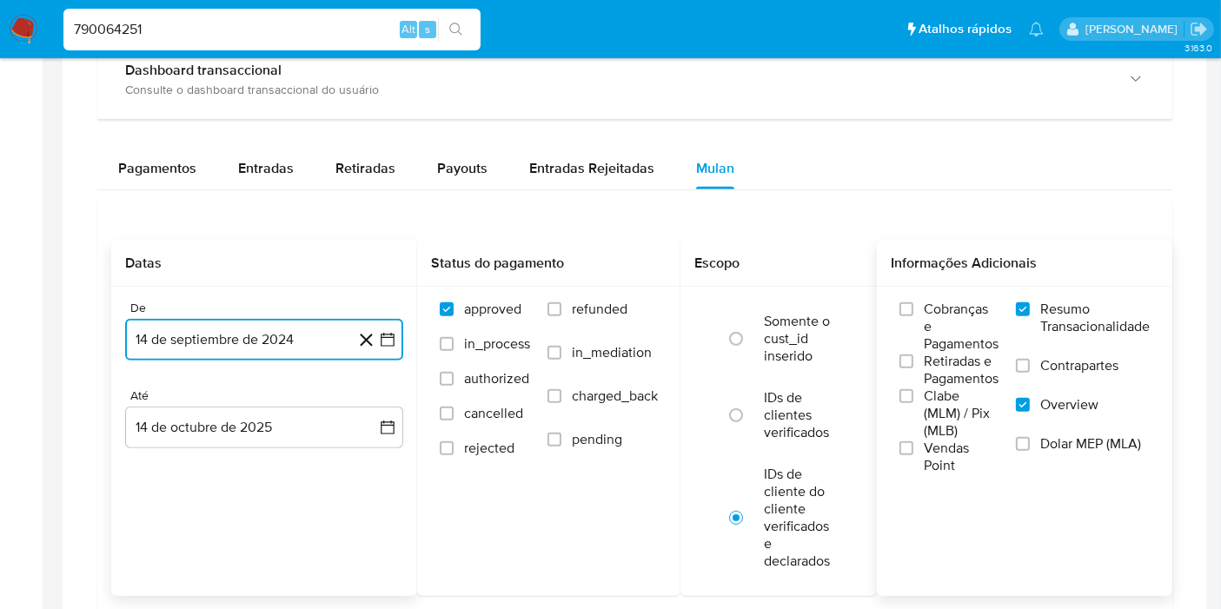
click at [392, 349] on button "14 de septiembre de 2024" at bounding box center [264, 340] width 278 height 42
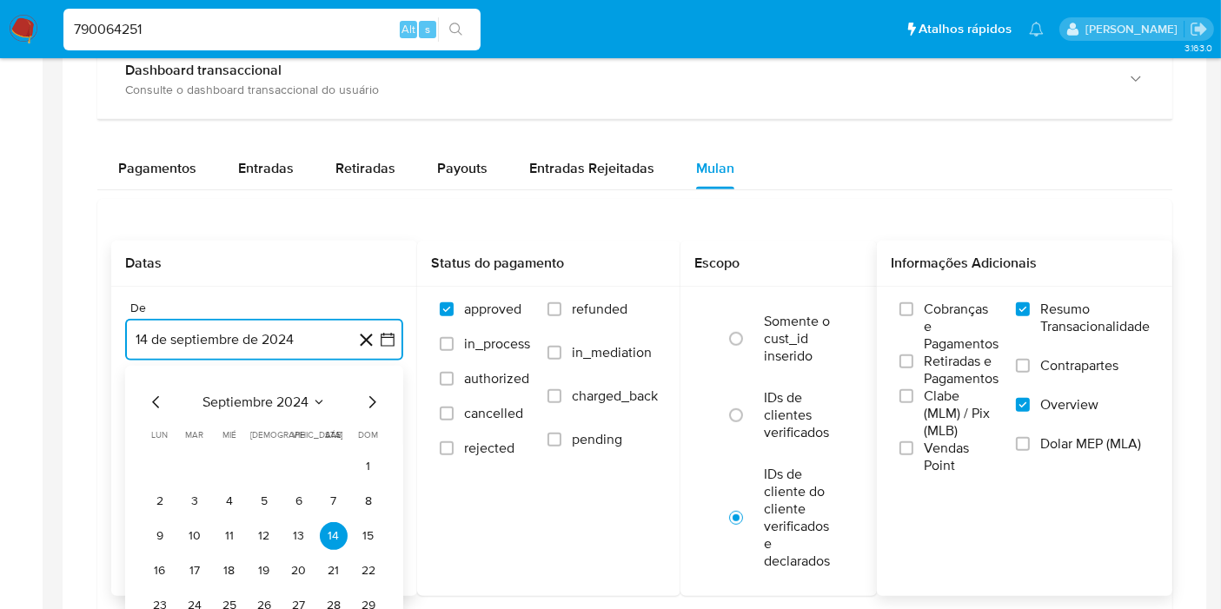
click at [280, 399] on span "septiembre 2024" at bounding box center [255, 402] width 106 height 17
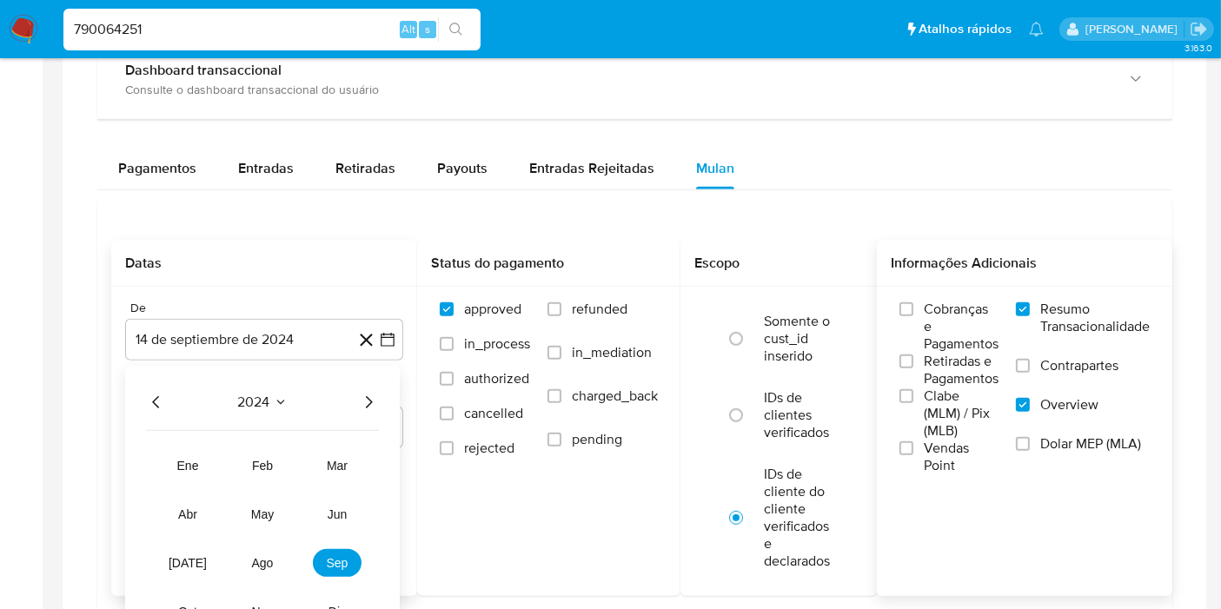
click at [365, 393] on icon "Año siguiente" at bounding box center [368, 402] width 21 height 21
click at [258, 560] on span "ago" at bounding box center [263, 563] width 22 height 14
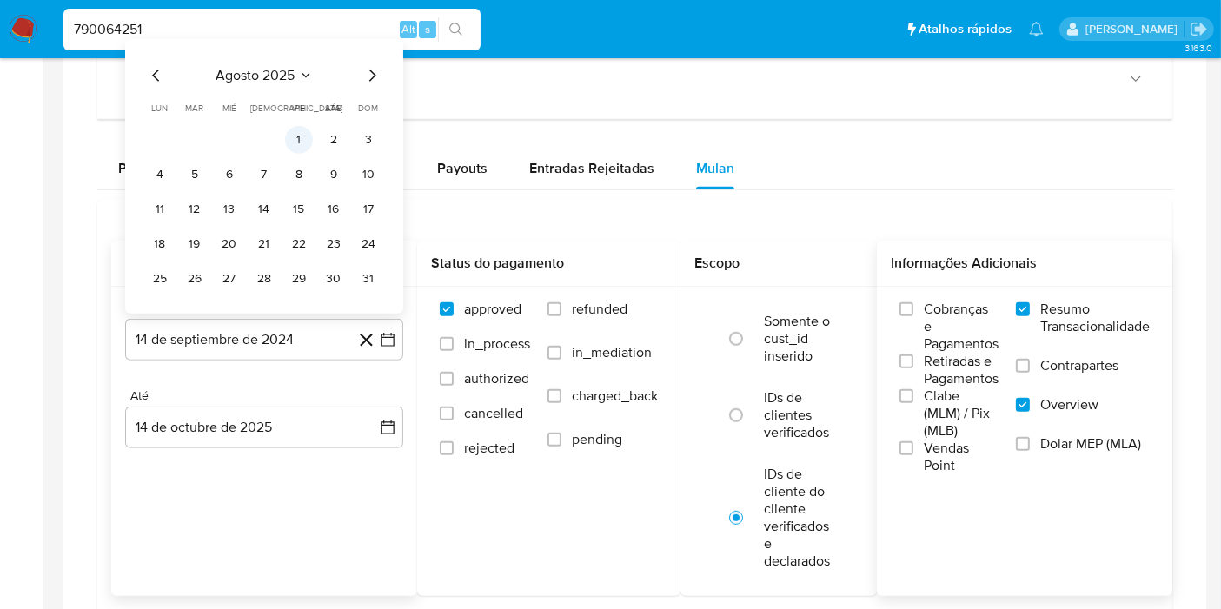
click at [297, 137] on button "1" at bounding box center [299, 140] width 28 height 28
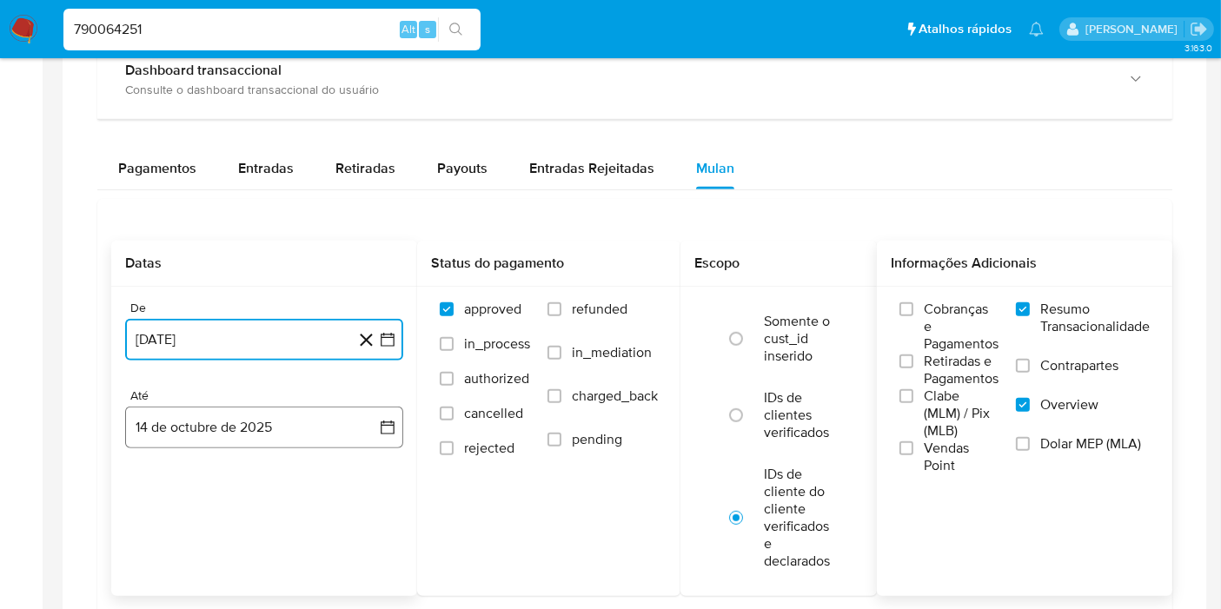
click at [374, 434] on button "14 de octubre de 2025" at bounding box center [264, 428] width 278 height 42
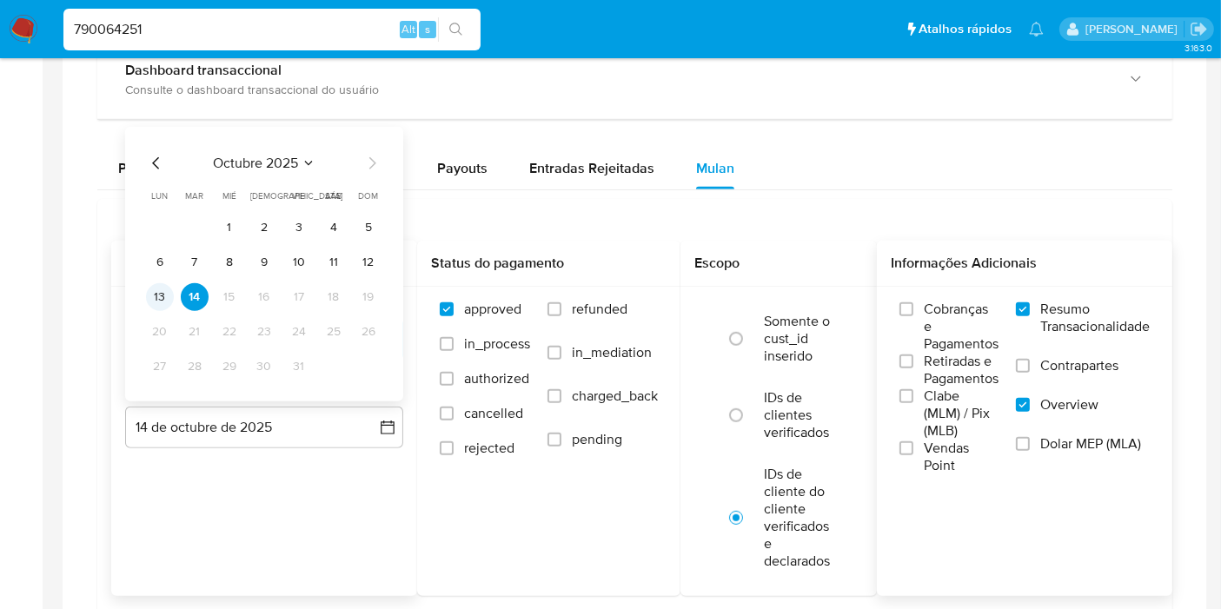
click at [156, 296] on button "13" at bounding box center [160, 297] width 28 height 28
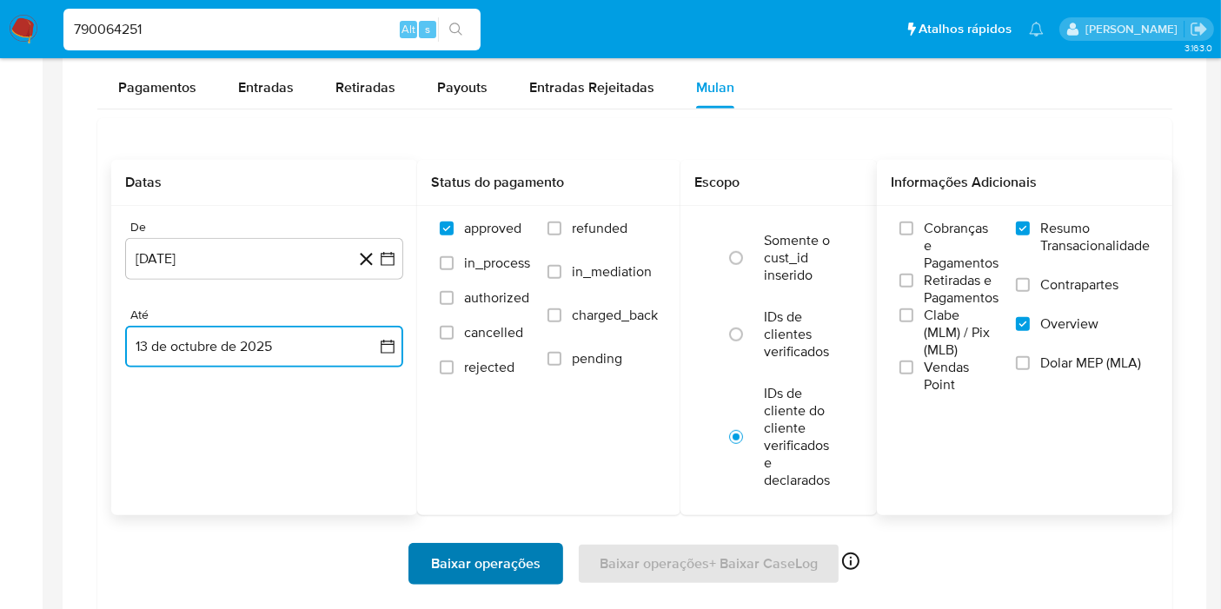
scroll to position [1158, 0]
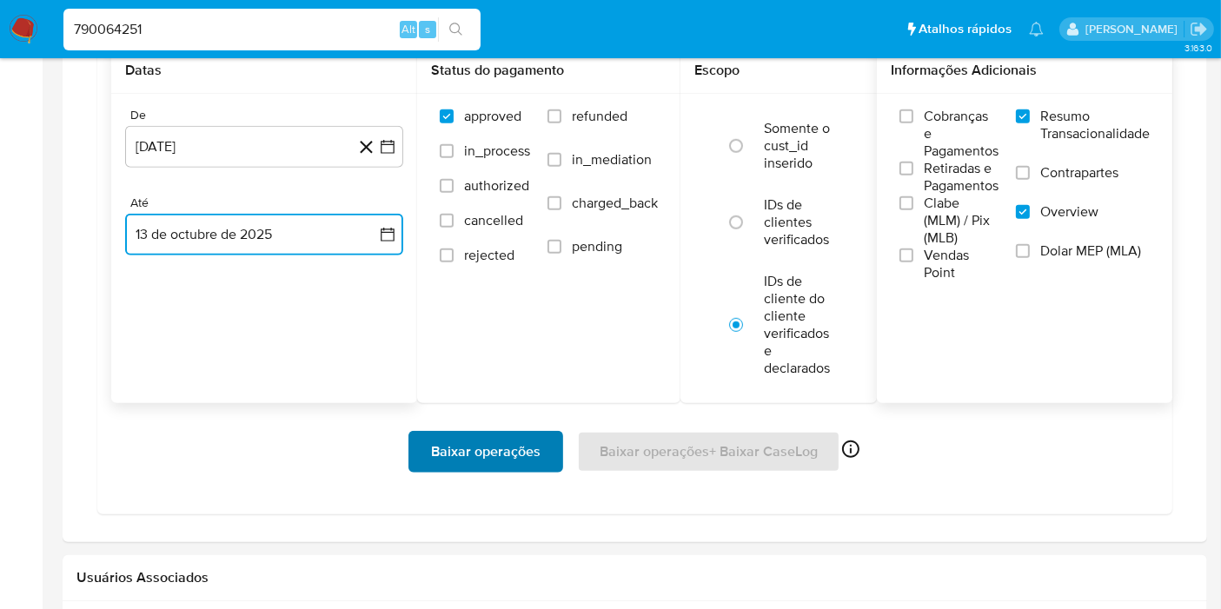
click at [531, 455] on span "Baixar operações" at bounding box center [485, 452] width 109 height 38
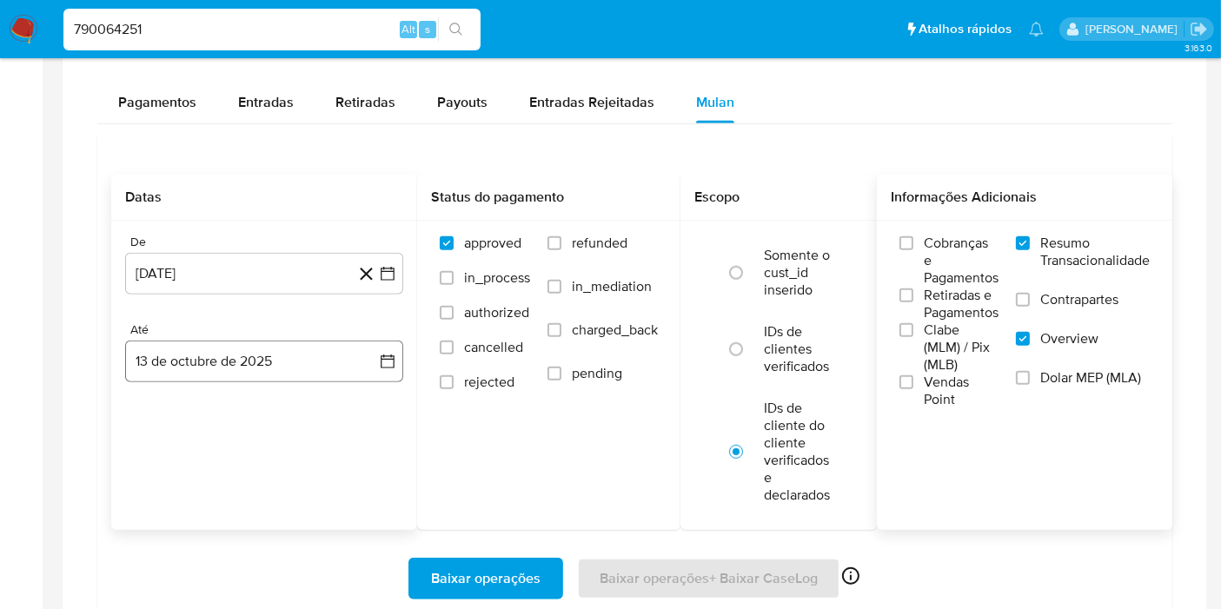
scroll to position [869, 0]
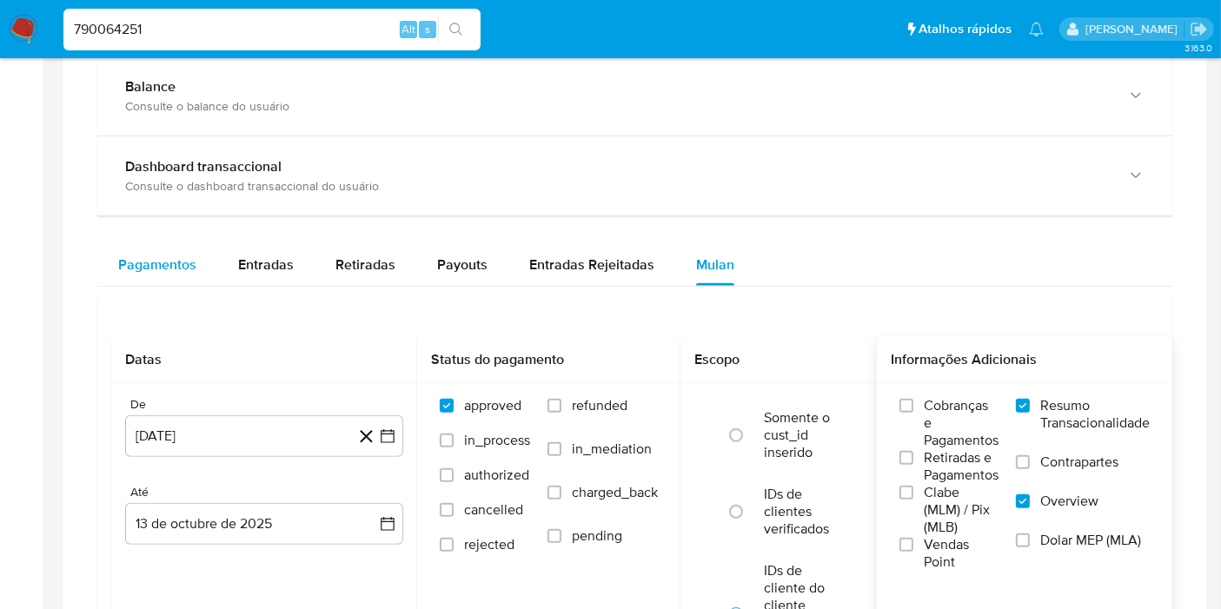
click at [136, 264] on span "Pagamentos" at bounding box center [157, 265] width 78 height 20
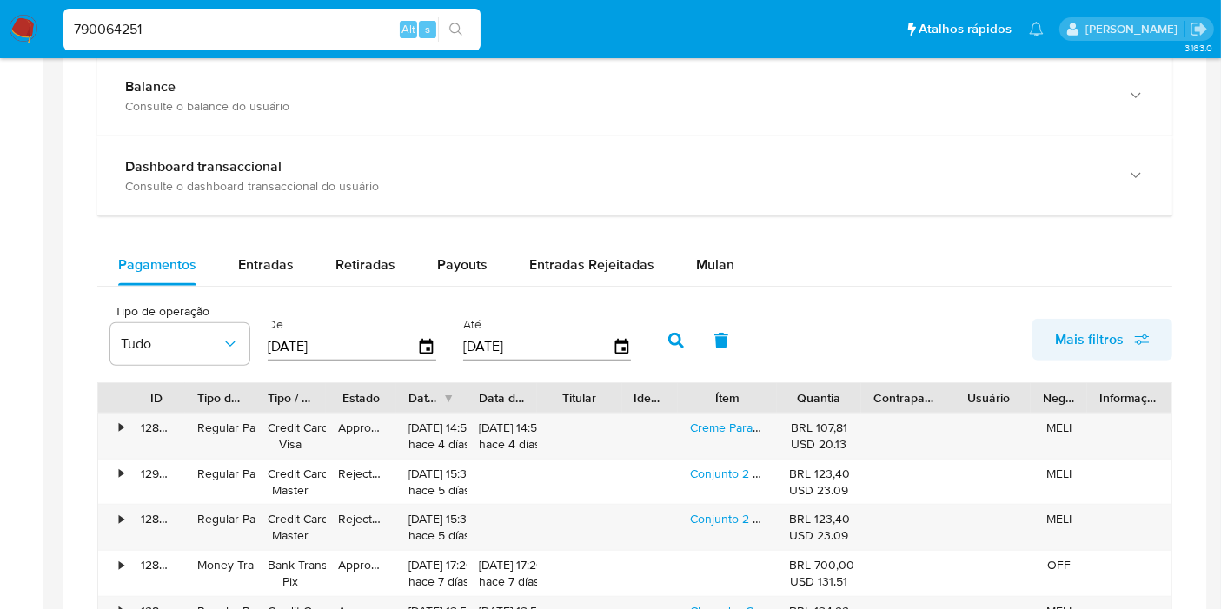
click at [1115, 343] on span "Mais filtros" at bounding box center [1089, 340] width 69 height 42
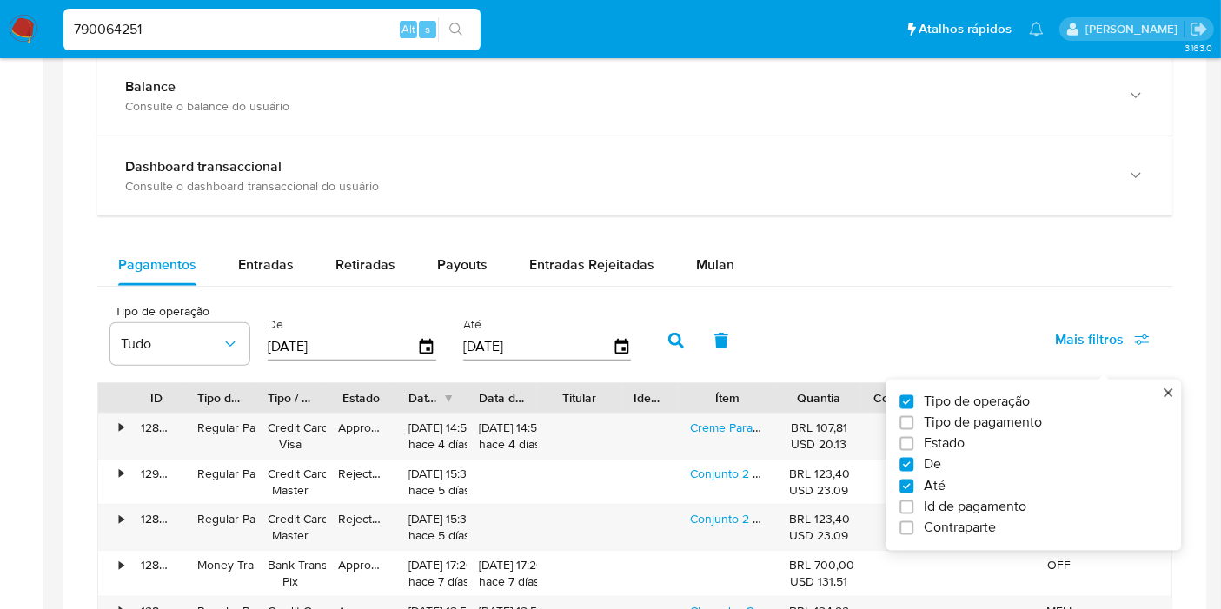
click at [1015, 498] on span "Id de pagamento" at bounding box center [975, 506] width 103 height 17
click at [913, 500] on input "Id de pagamento" at bounding box center [906, 507] width 14 height 14
checkbox input "true"
click at [745, 341] on input "number" at bounding box center [738, 345] width 170 height 23
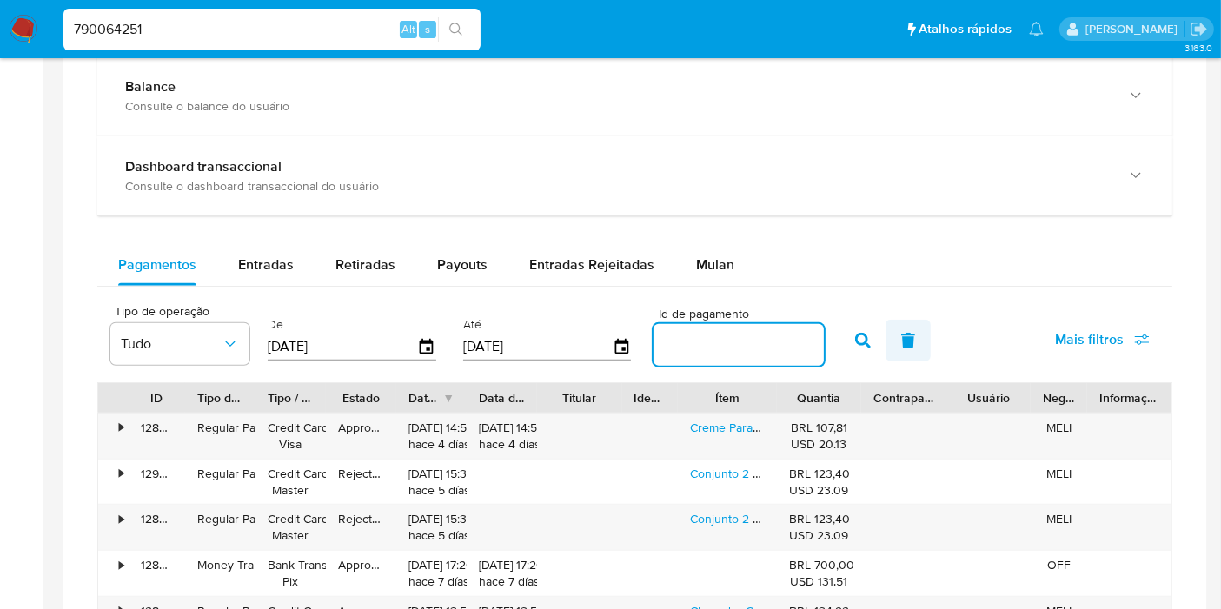
paste input "127899246693"
type input "127899246693"
click at [840, 339] on button "button" at bounding box center [862, 341] width 45 height 42
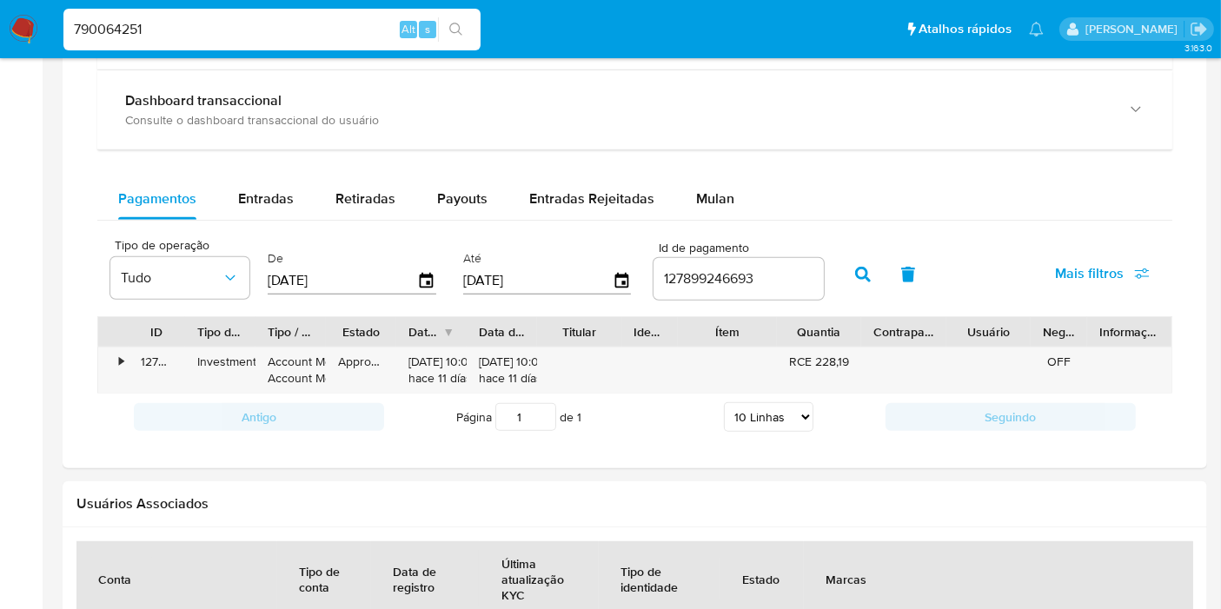
scroll to position [965, 0]
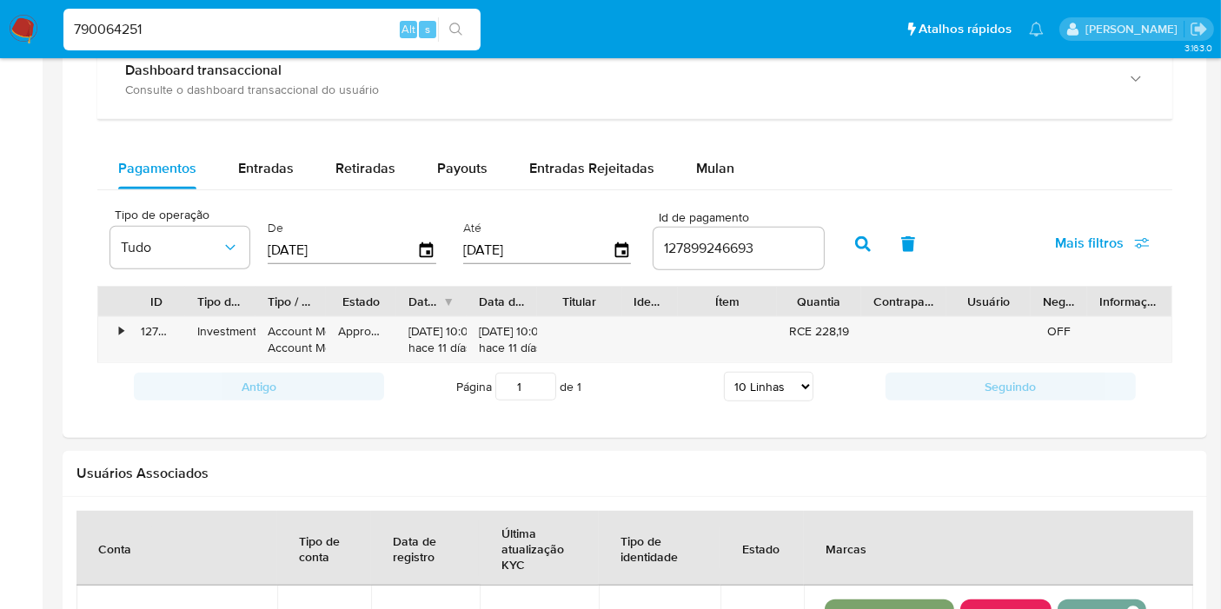
click at [88, 328] on div "Transacionalidade Consulta o resumo dos movimentos do usuário Informações trans…" at bounding box center [634, 153] width 1117 height 542
click at [116, 331] on div "•" at bounding box center [113, 339] width 30 height 45
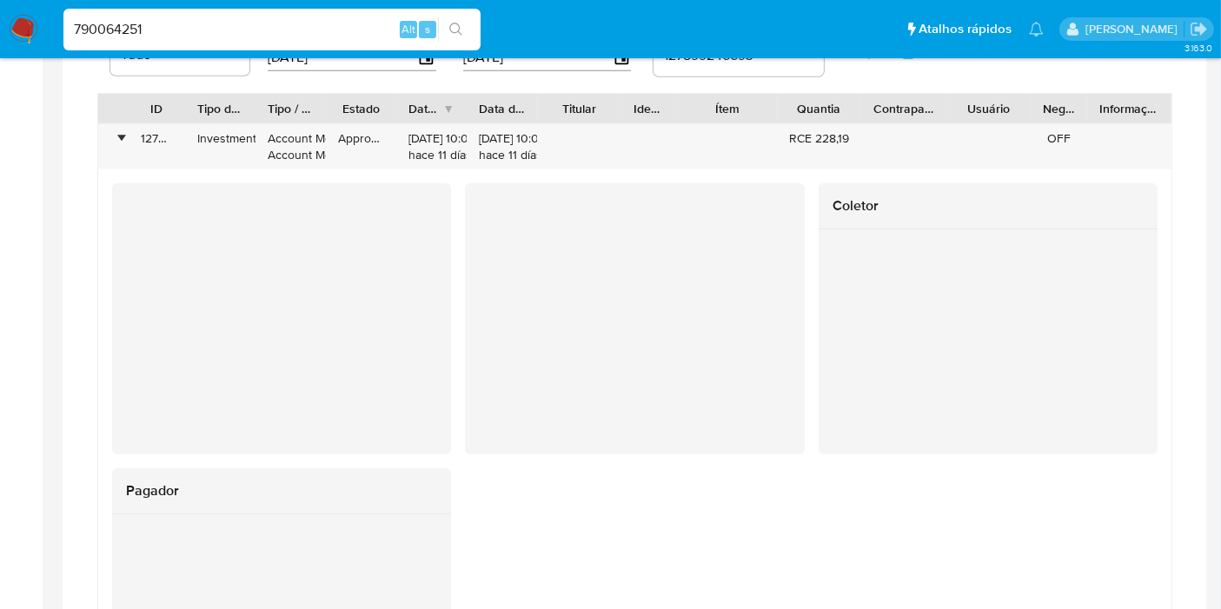
scroll to position [1062, 0]
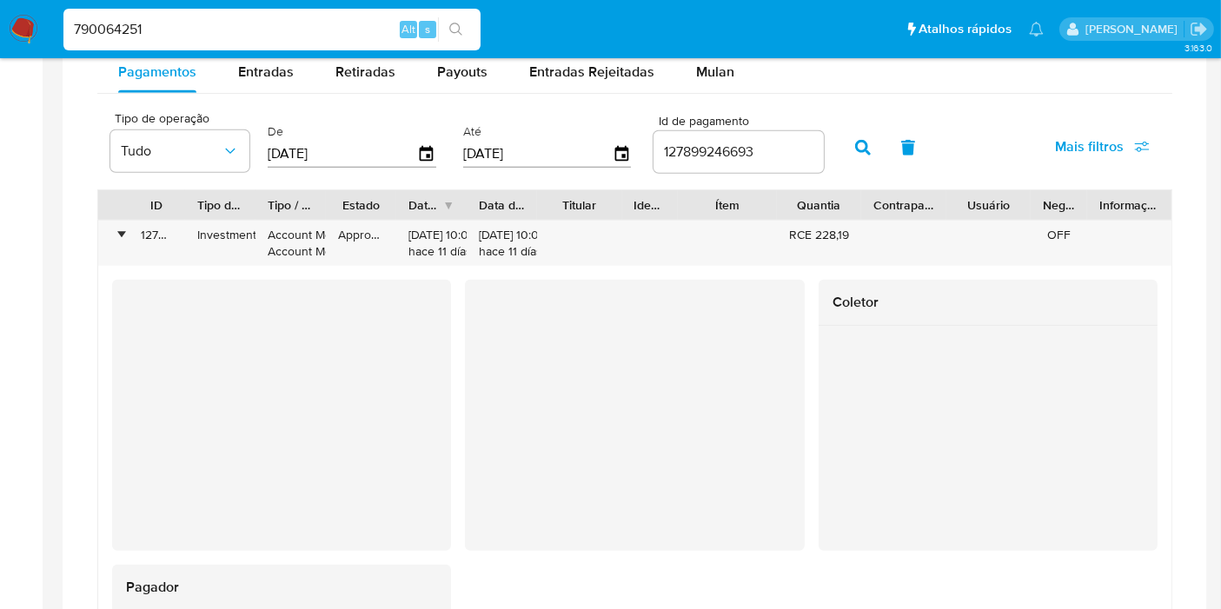
click at [269, 27] on input "790064251" at bounding box center [271, 29] width 417 height 23
paste input "1905077177"
type input "1905077177"
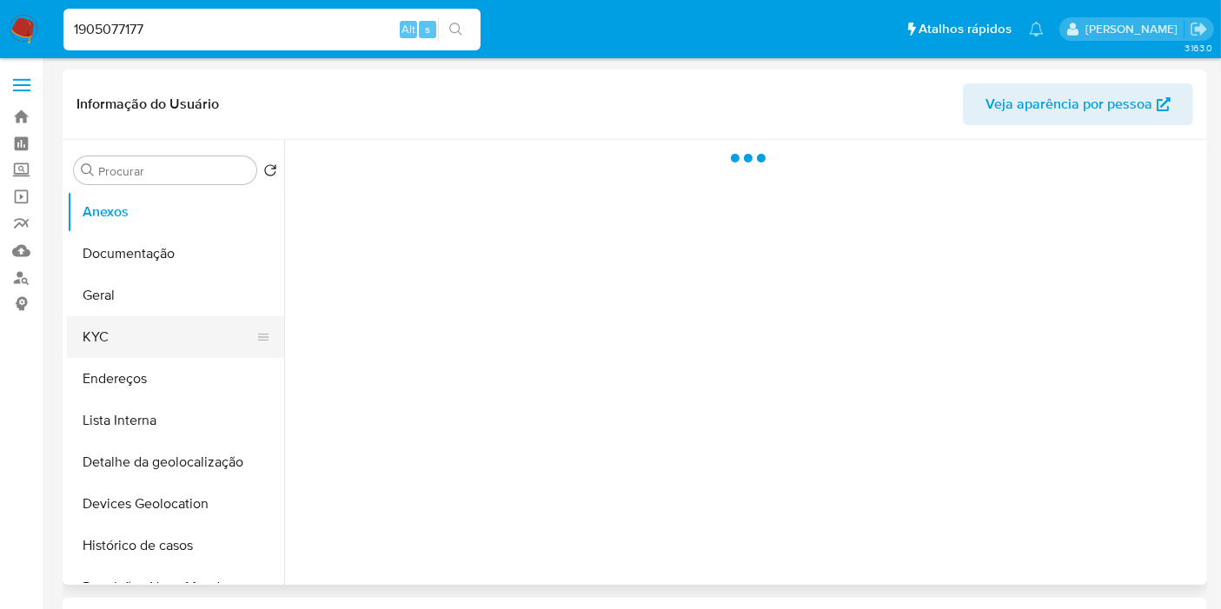
select select "10"
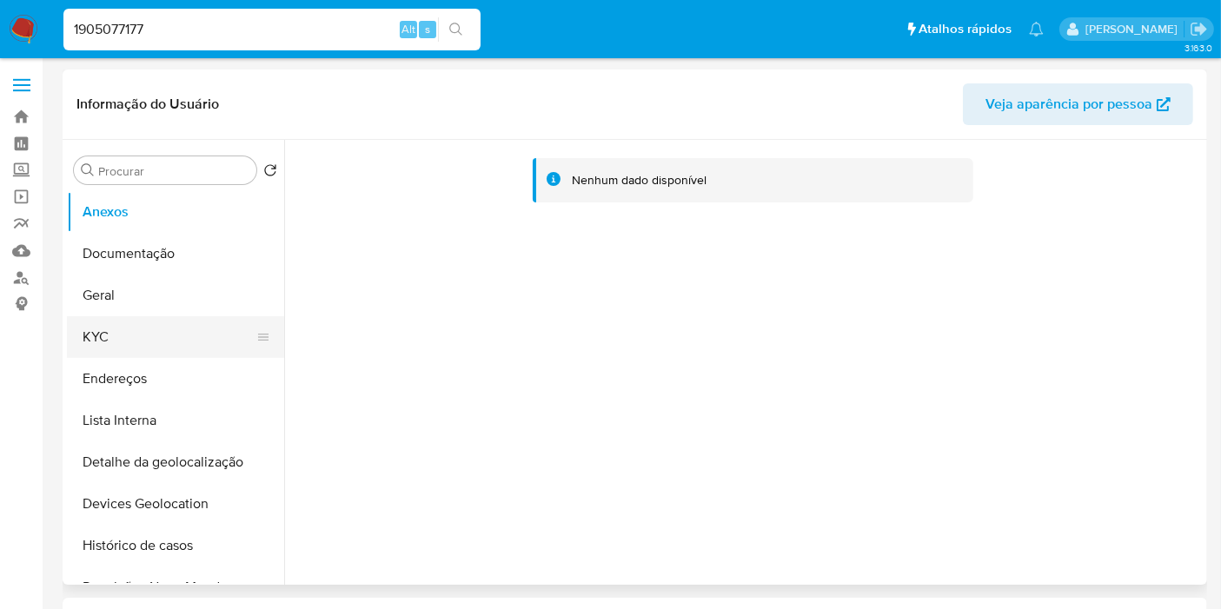
click at [174, 340] on button "KYC" at bounding box center [168, 337] width 203 height 42
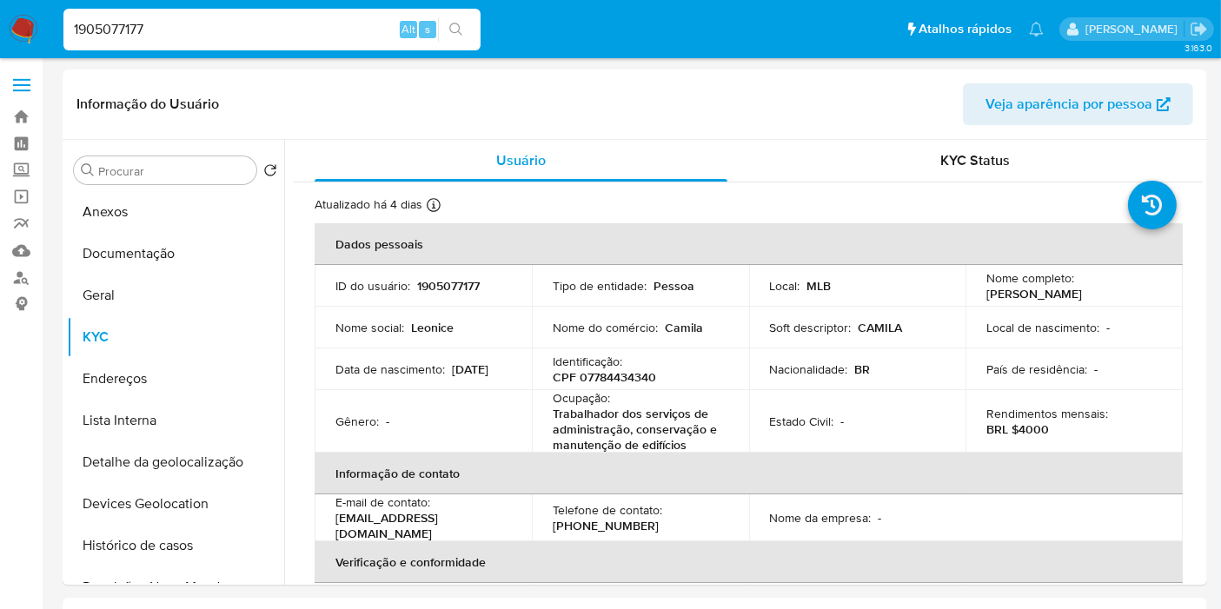
drag, startPoint x: 2, startPoint y: 442, endPoint x: 17, endPoint y: 447, distance: 15.4
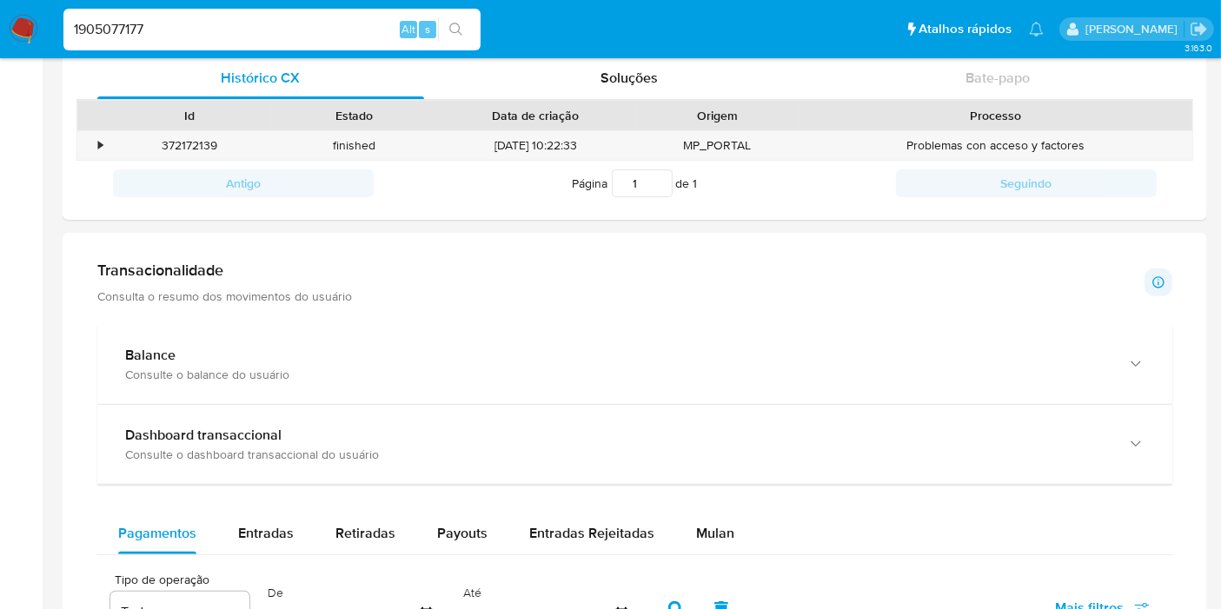
scroll to position [869, 0]
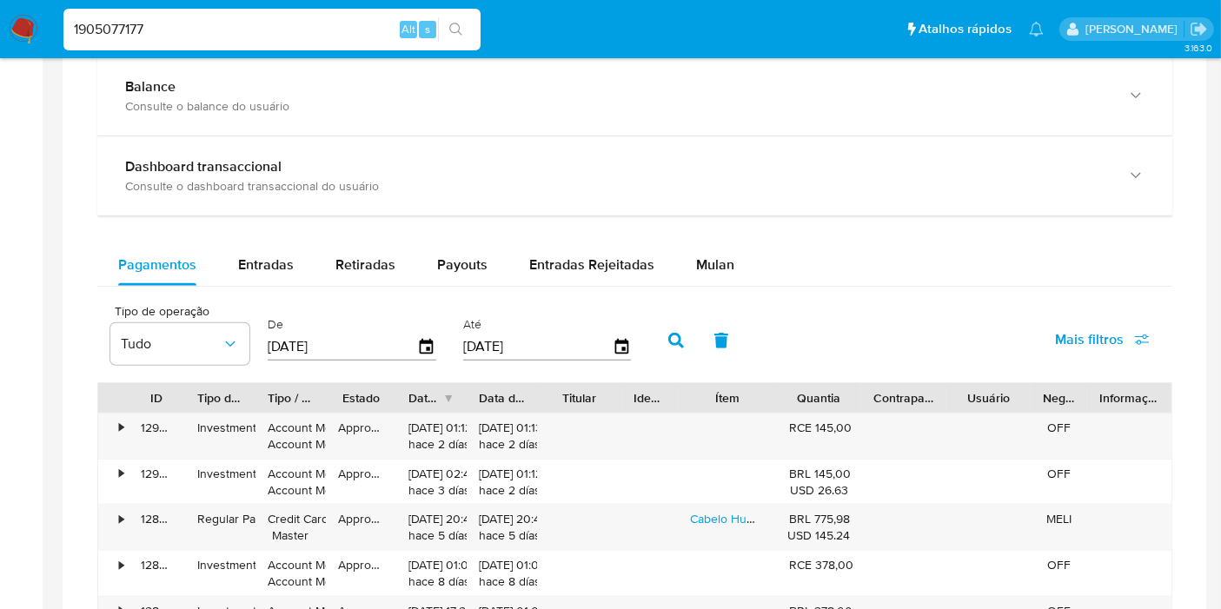
click at [1083, 328] on span "Mais filtros" at bounding box center [1089, 340] width 69 height 42
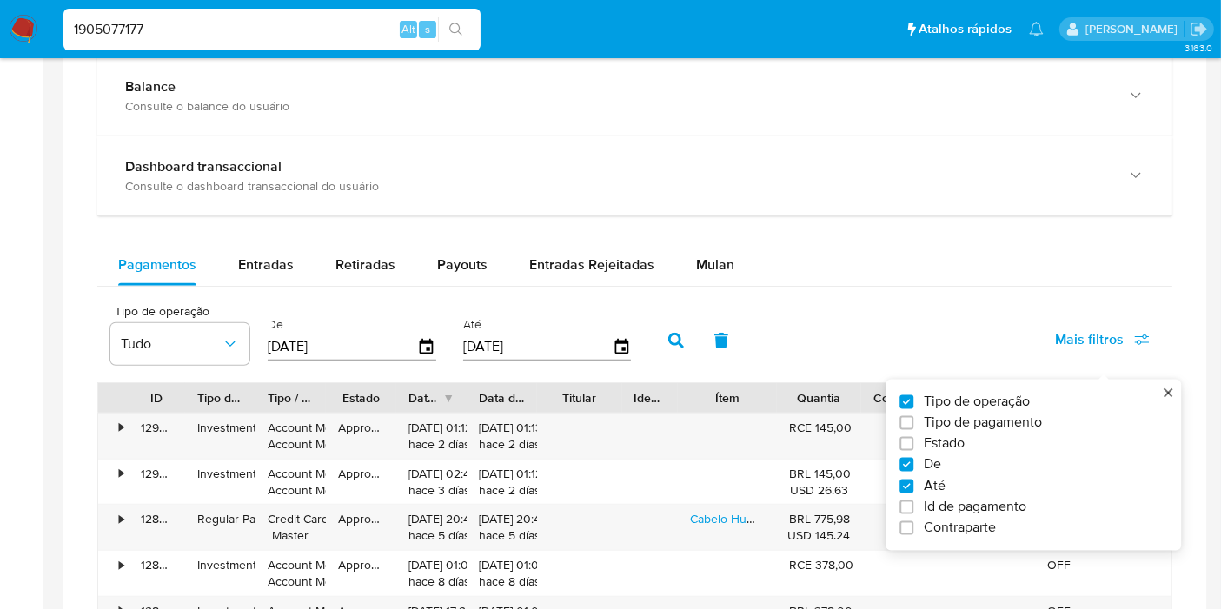
click at [997, 505] on span "Id de pagamento" at bounding box center [975, 506] width 103 height 17
click at [913, 505] on input "Id de pagamento" at bounding box center [906, 507] width 14 height 14
checkbox input "true"
click at [756, 341] on input "number" at bounding box center [738, 345] width 170 height 23
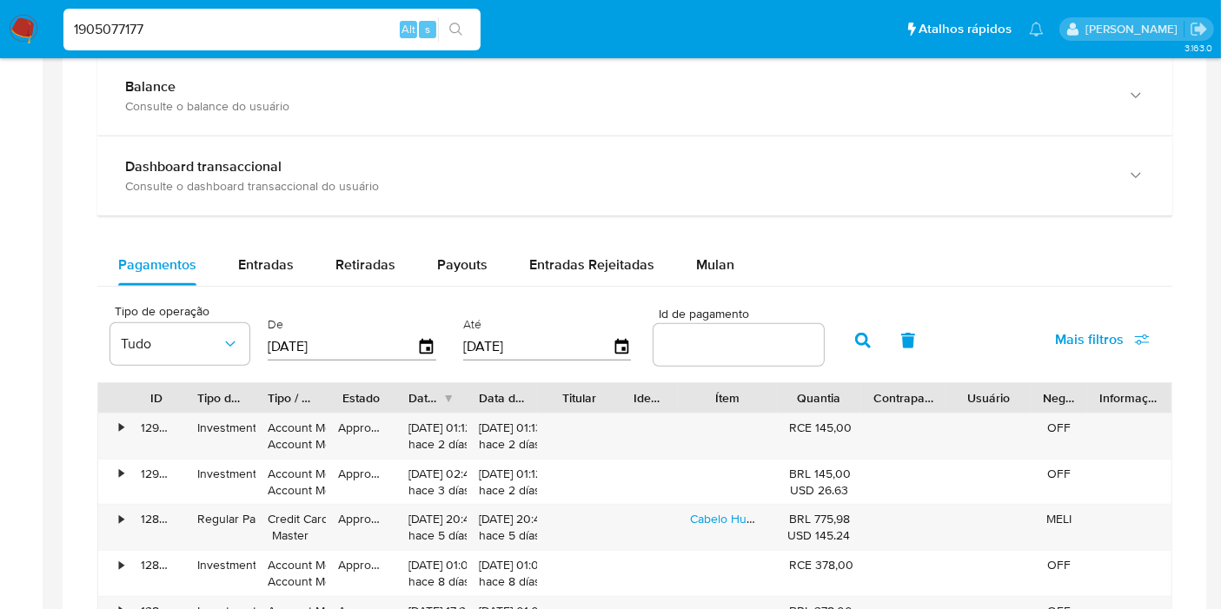
click at [756, 341] on input "number" at bounding box center [738, 345] width 170 height 23
paste input "128341927236"
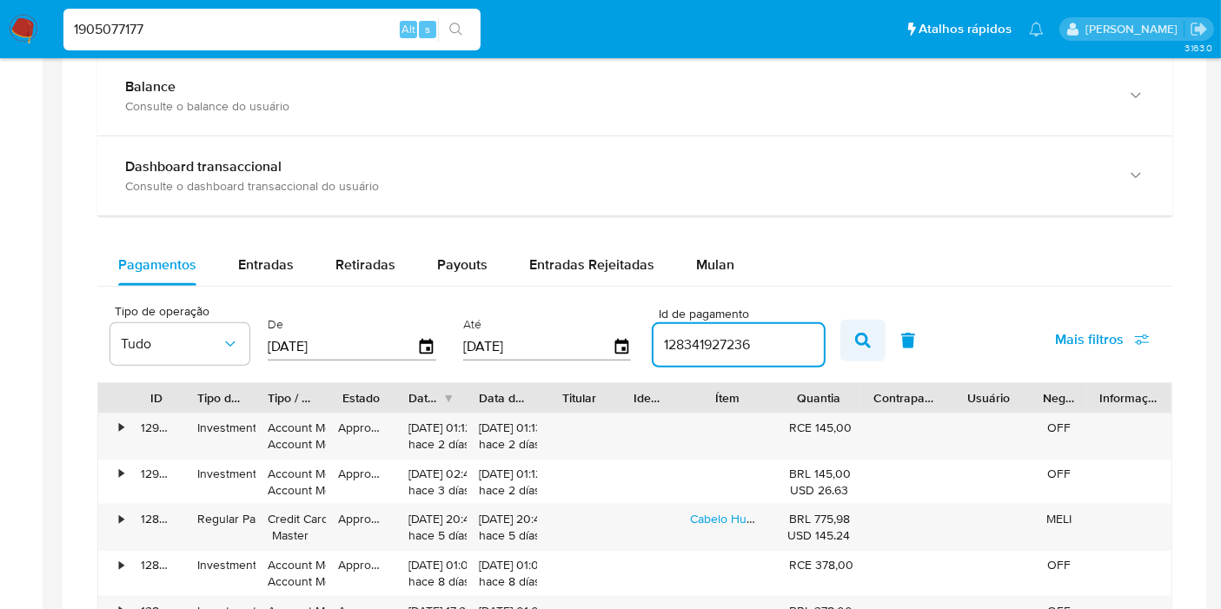
type input "128341927236"
click at [840, 344] on button "button" at bounding box center [862, 341] width 45 height 42
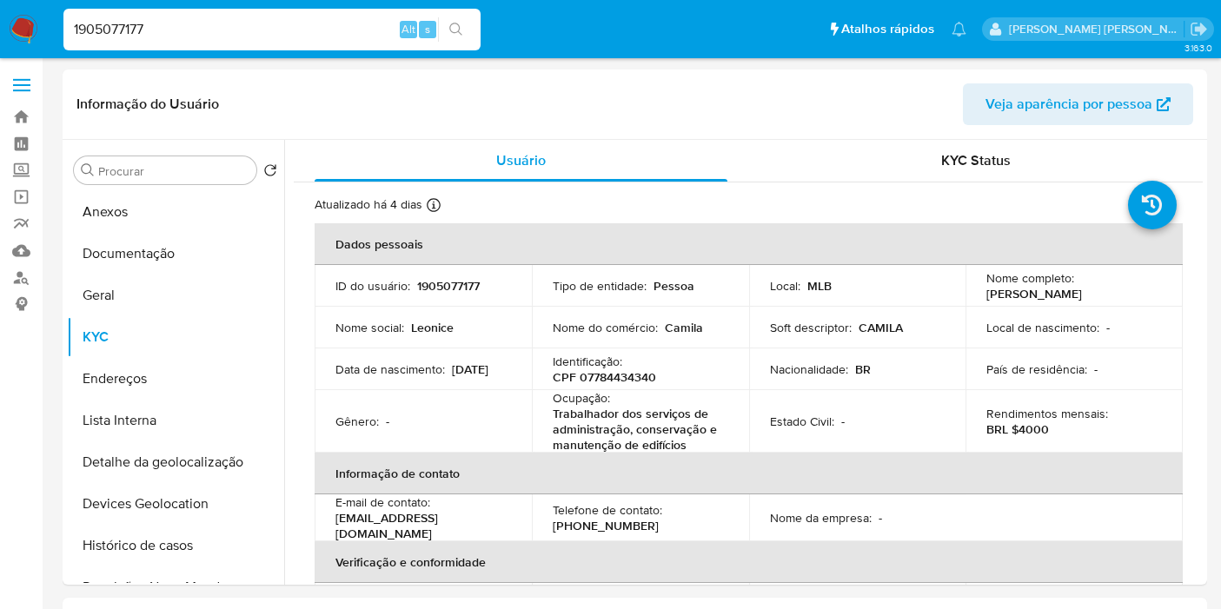
select select "10"
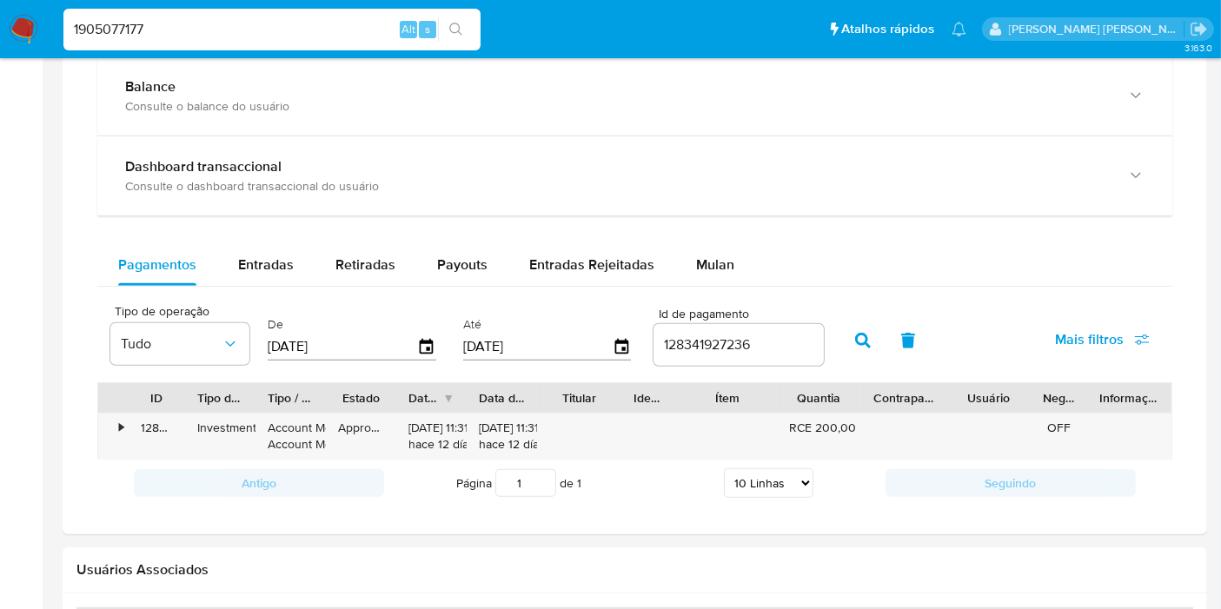
scroll to position [869, 0]
click at [687, 270] on button "Mulan" at bounding box center [715, 265] width 80 height 42
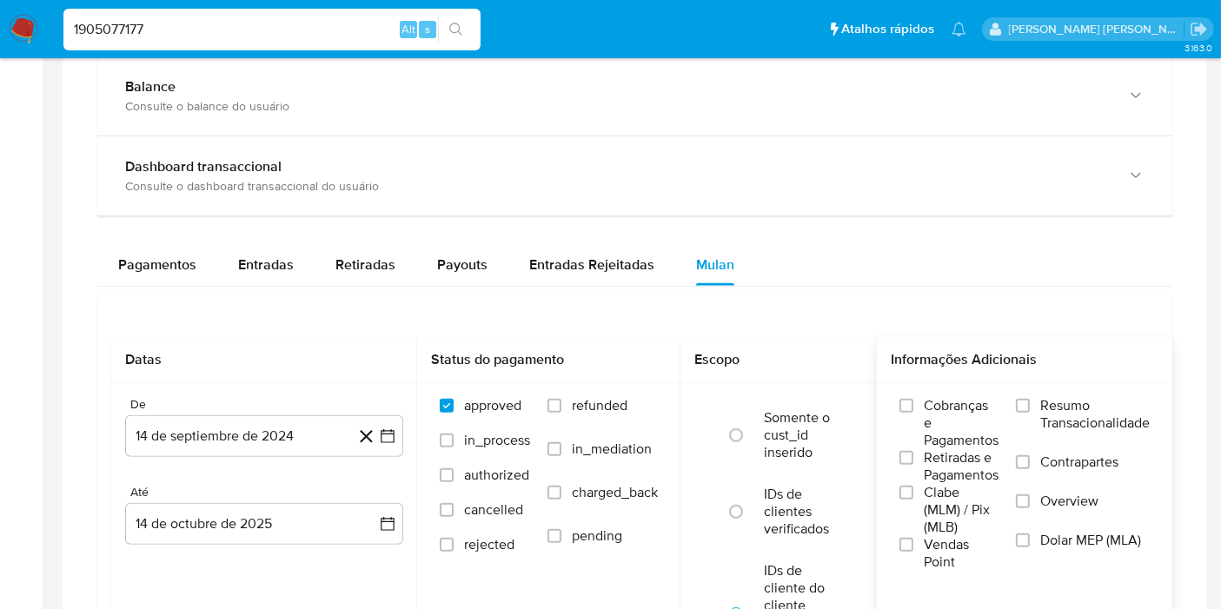
click at [1099, 412] on span "Resumo Transacionalidade" at bounding box center [1094, 414] width 109 height 35
click at [1030, 412] on input "Resumo Transacionalidade" at bounding box center [1023, 406] width 14 height 14
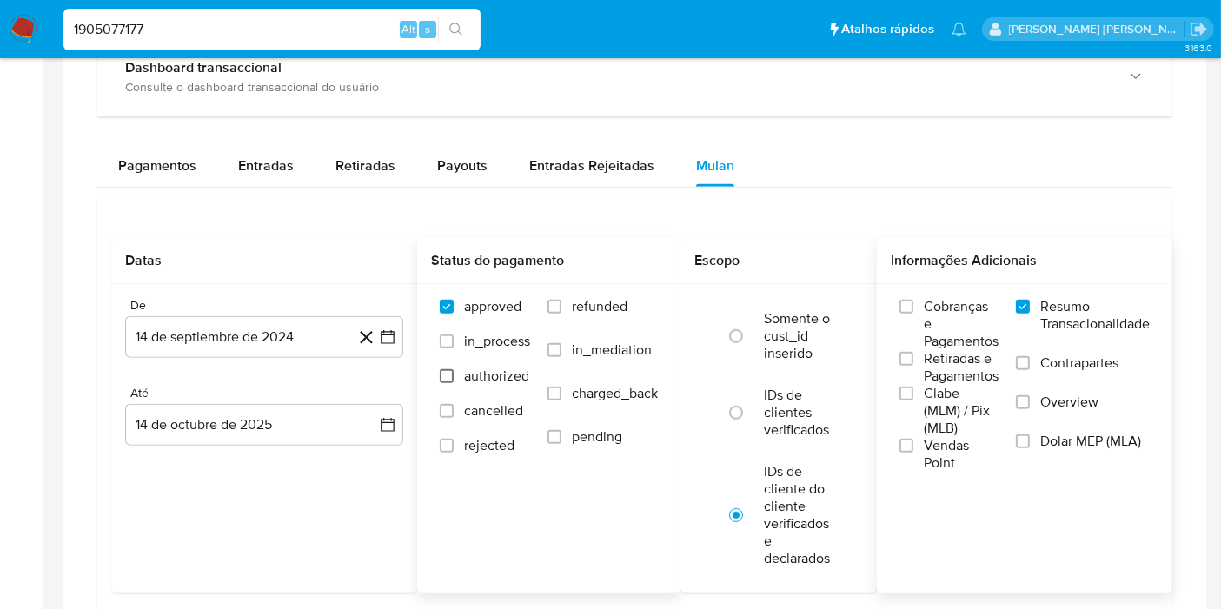
scroll to position [1062, 0]
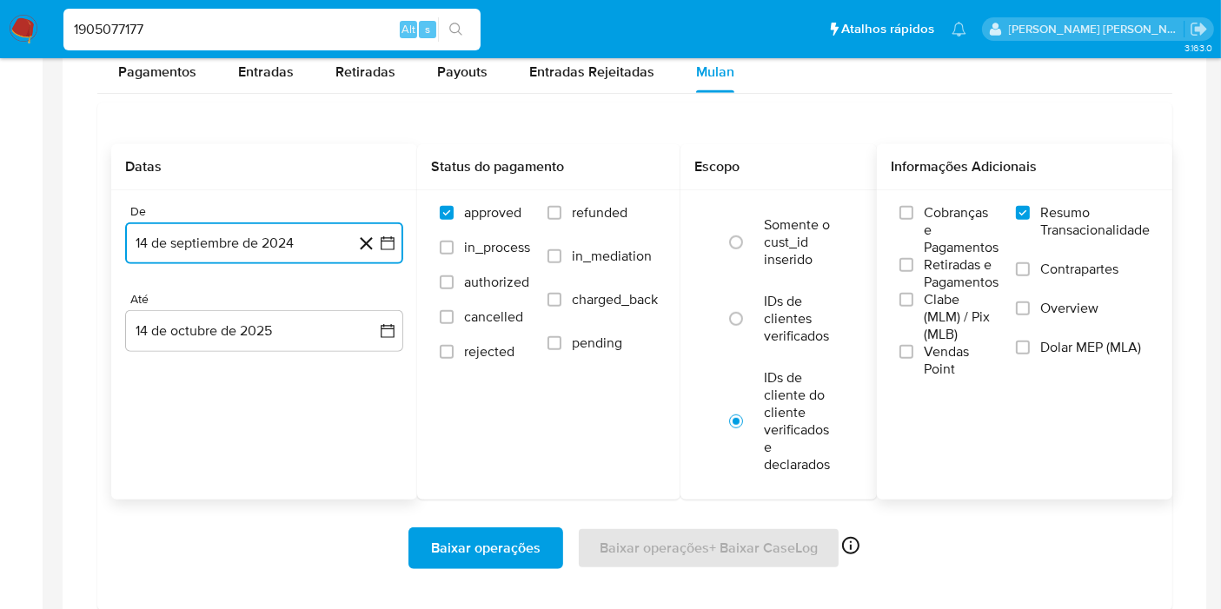
click at [394, 243] on icon "button" at bounding box center [387, 243] width 17 height 17
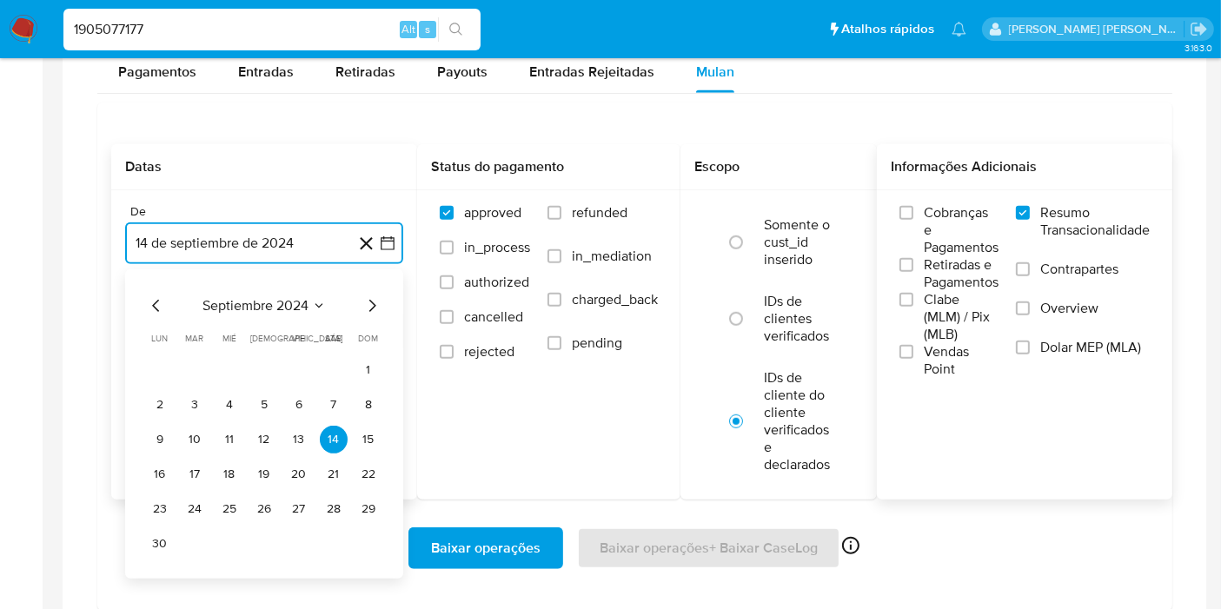
click at [275, 297] on span "septiembre 2024" at bounding box center [255, 305] width 106 height 17
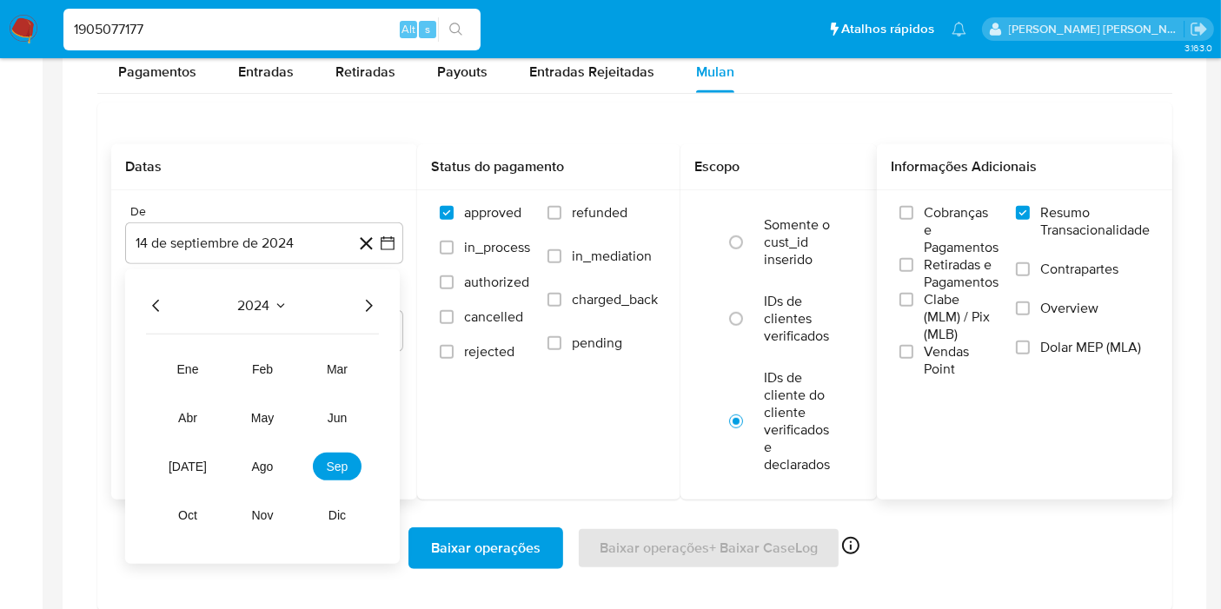
click at [361, 299] on icon "Año siguiente" at bounding box center [368, 305] width 21 height 21
click at [255, 460] on span "ago" at bounding box center [263, 467] width 22 height 14
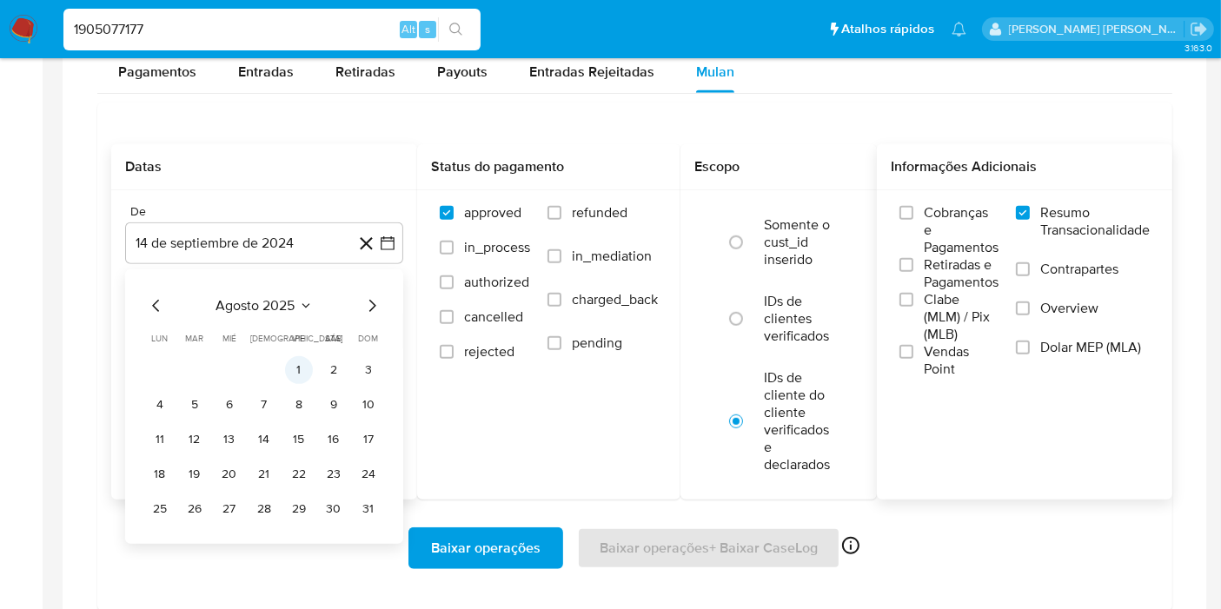
click at [288, 370] on button "1" at bounding box center [299, 370] width 28 height 28
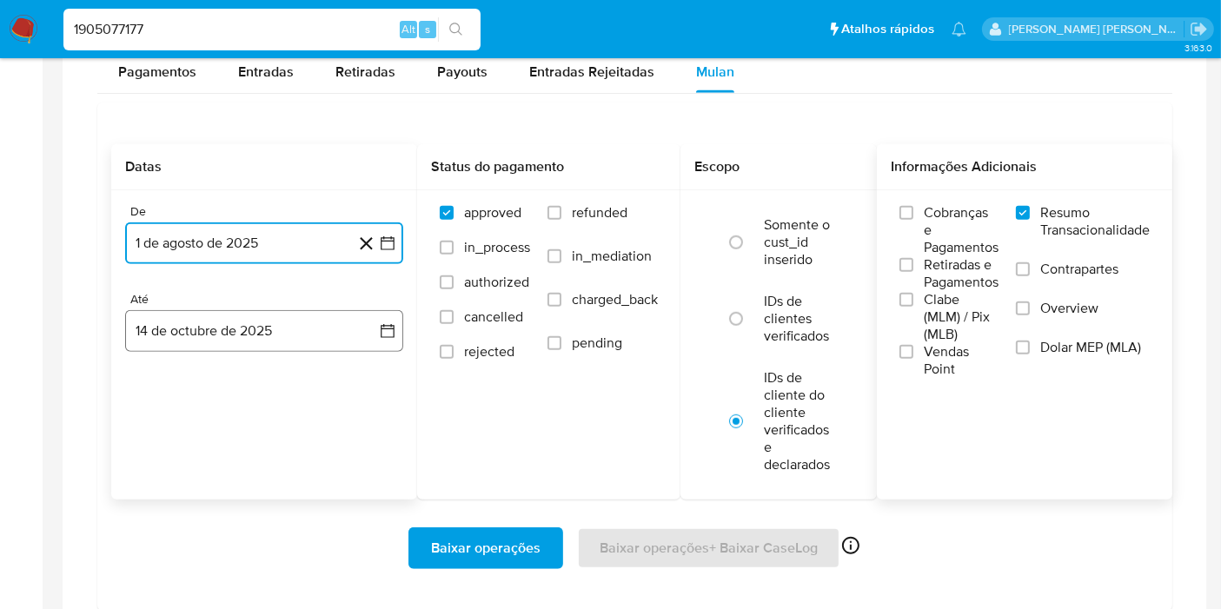
click at [368, 310] on button "14 de octubre de 2025" at bounding box center [264, 331] width 278 height 42
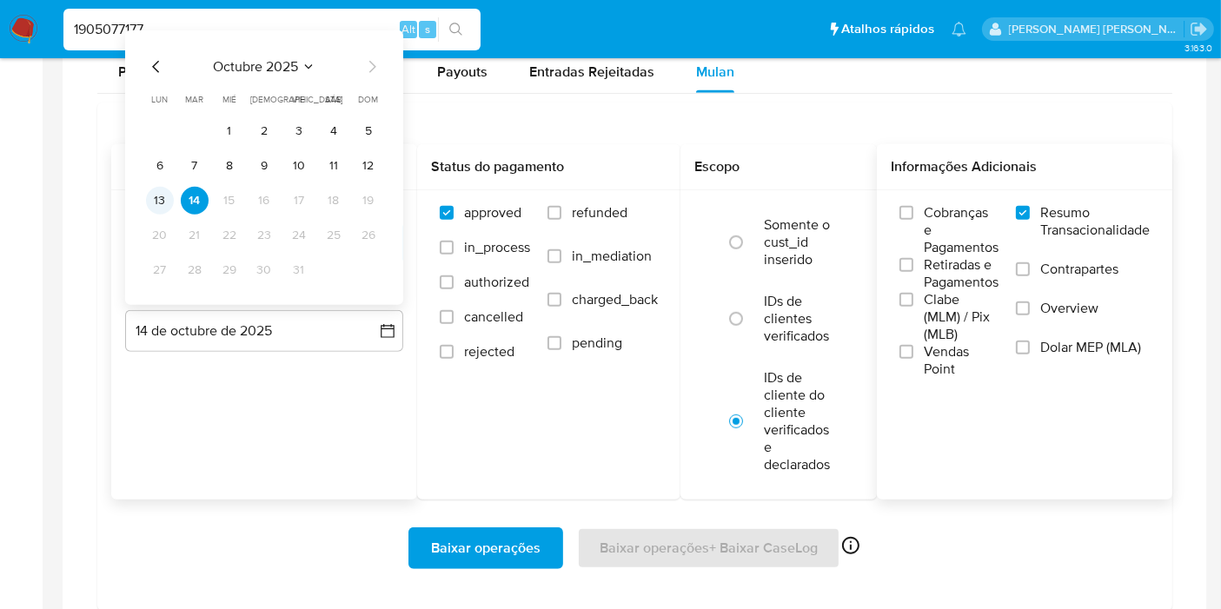
click at [165, 195] on button "13" at bounding box center [160, 201] width 28 height 28
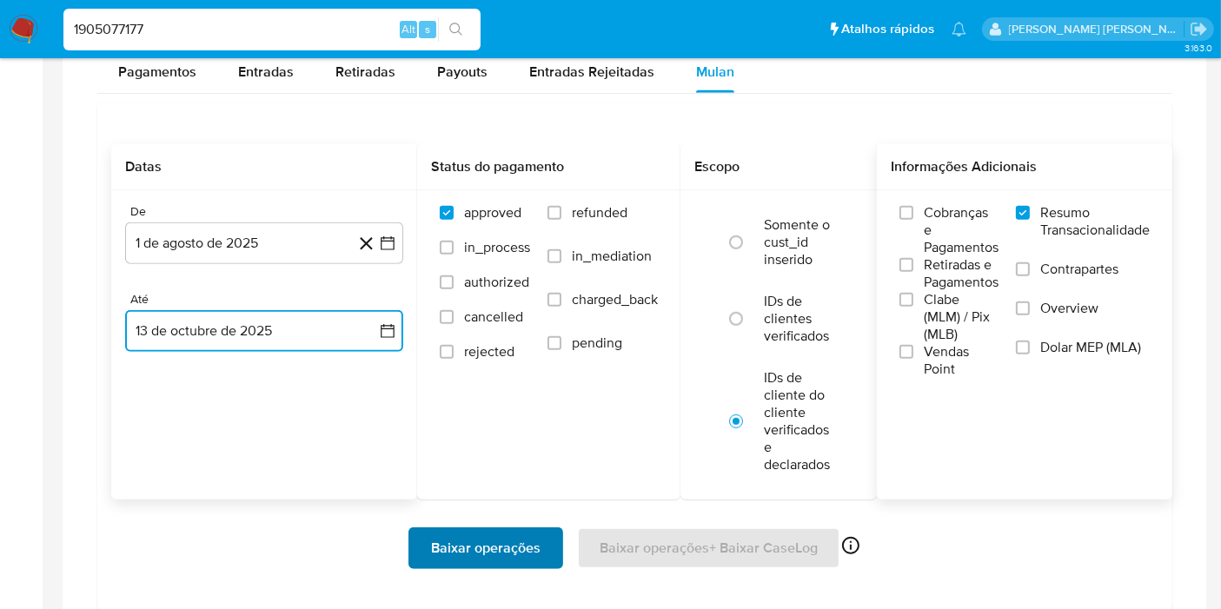
click at [456, 536] on span "Baixar operações" at bounding box center [485, 548] width 109 height 38
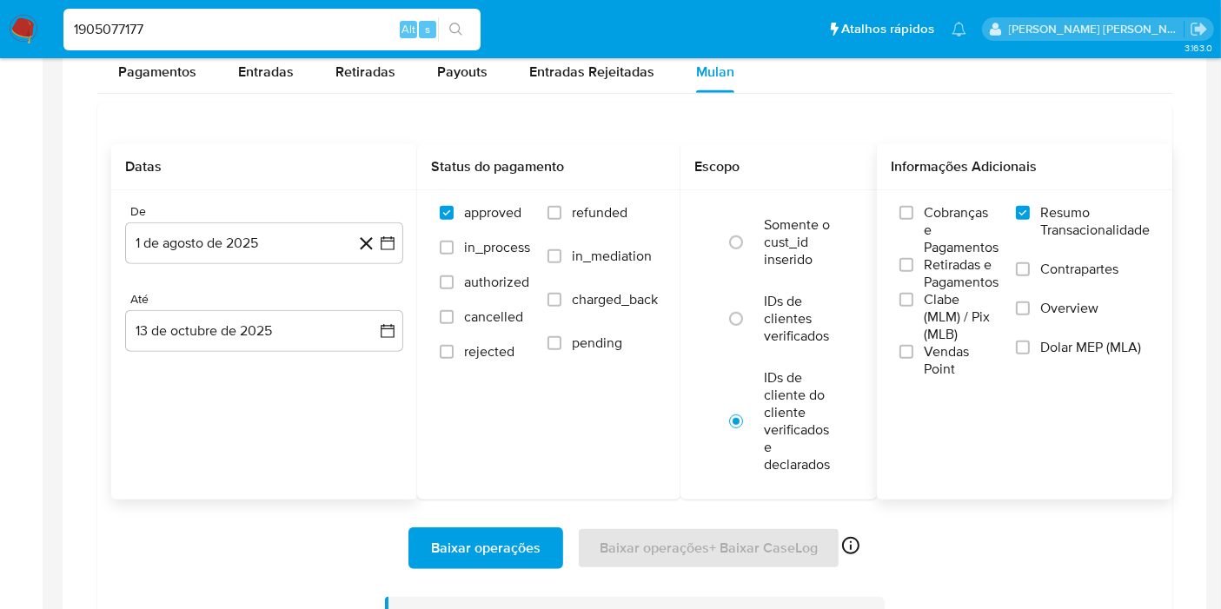
click at [288, 35] on input "1905077177" at bounding box center [271, 29] width 417 height 23
paste input "40296129"
type input "402961297"
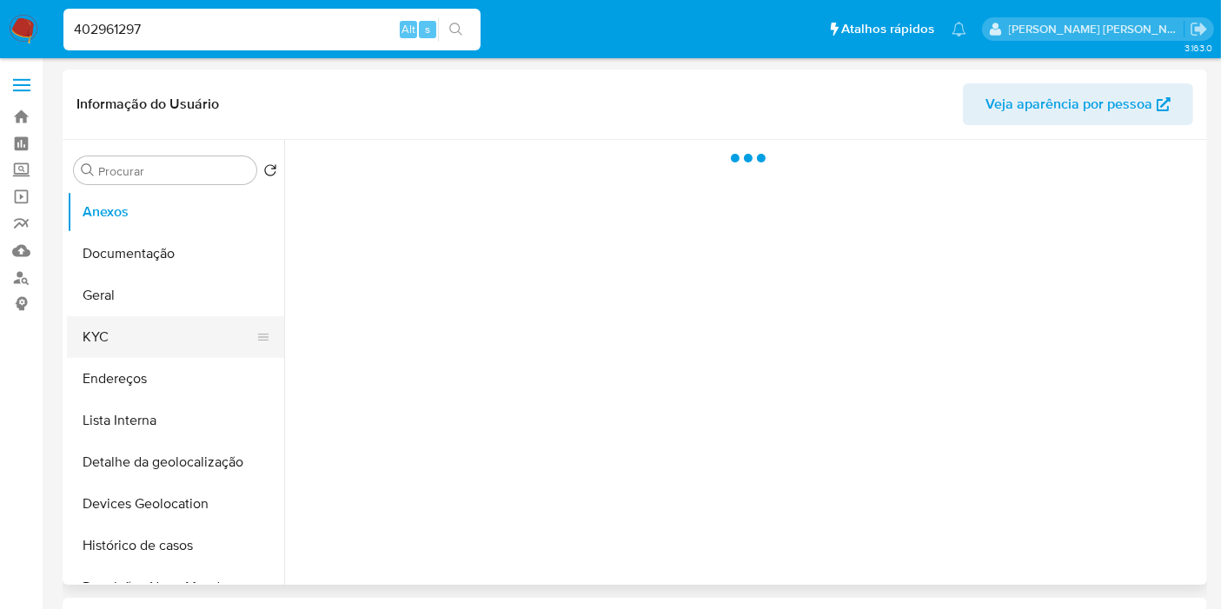
click at [143, 337] on button "KYC" at bounding box center [168, 337] width 203 height 42
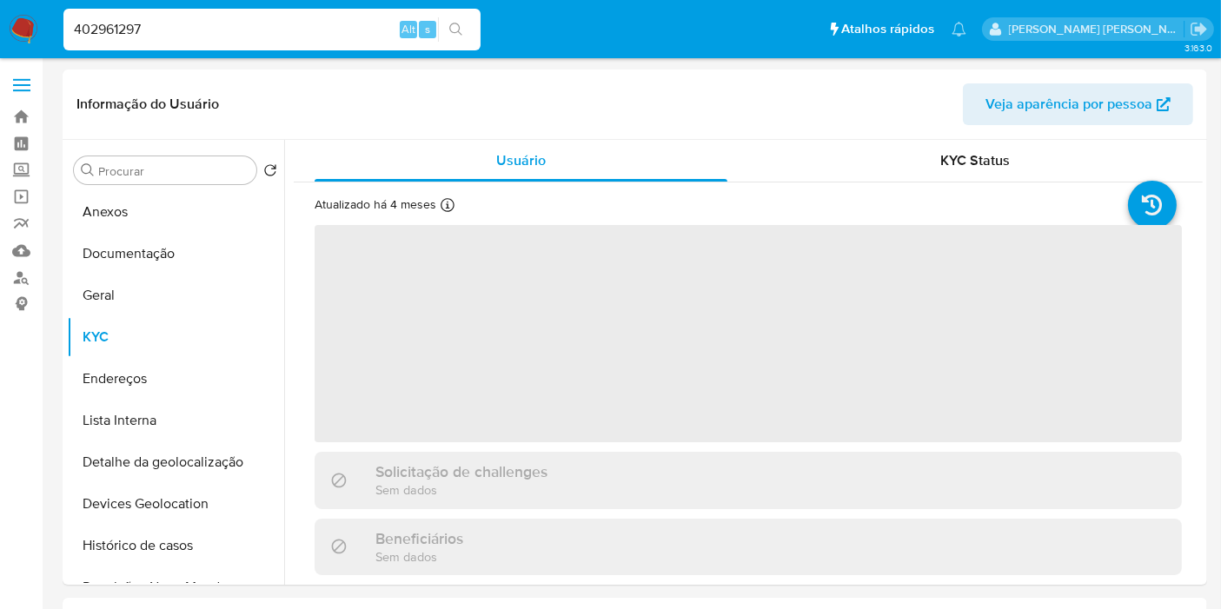
select select "10"
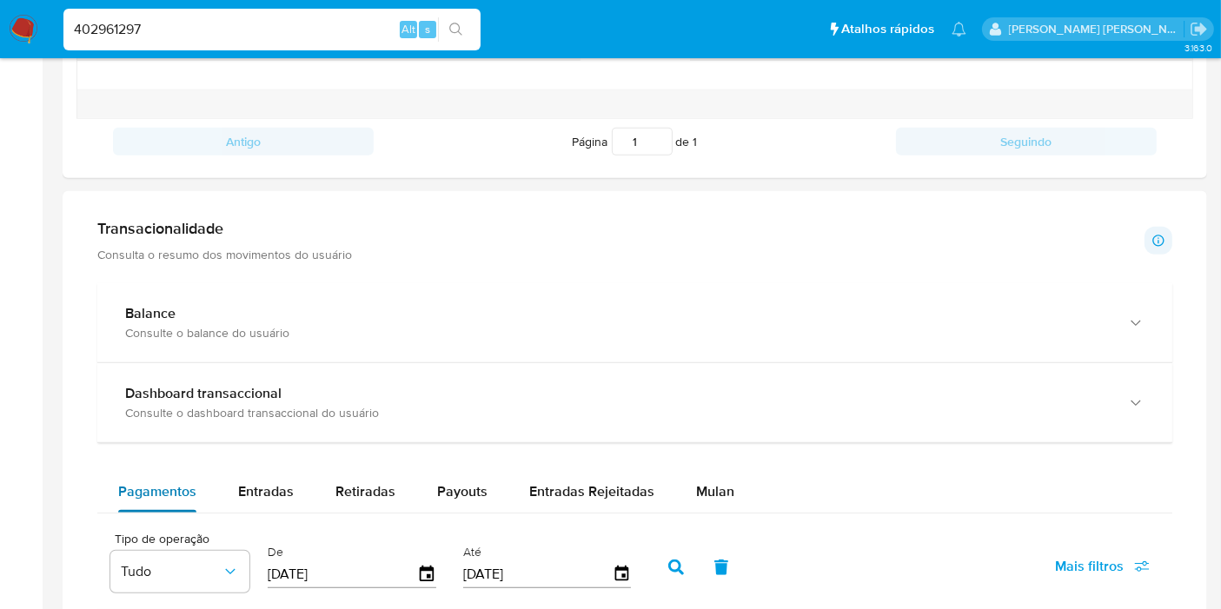
scroll to position [1062, 0]
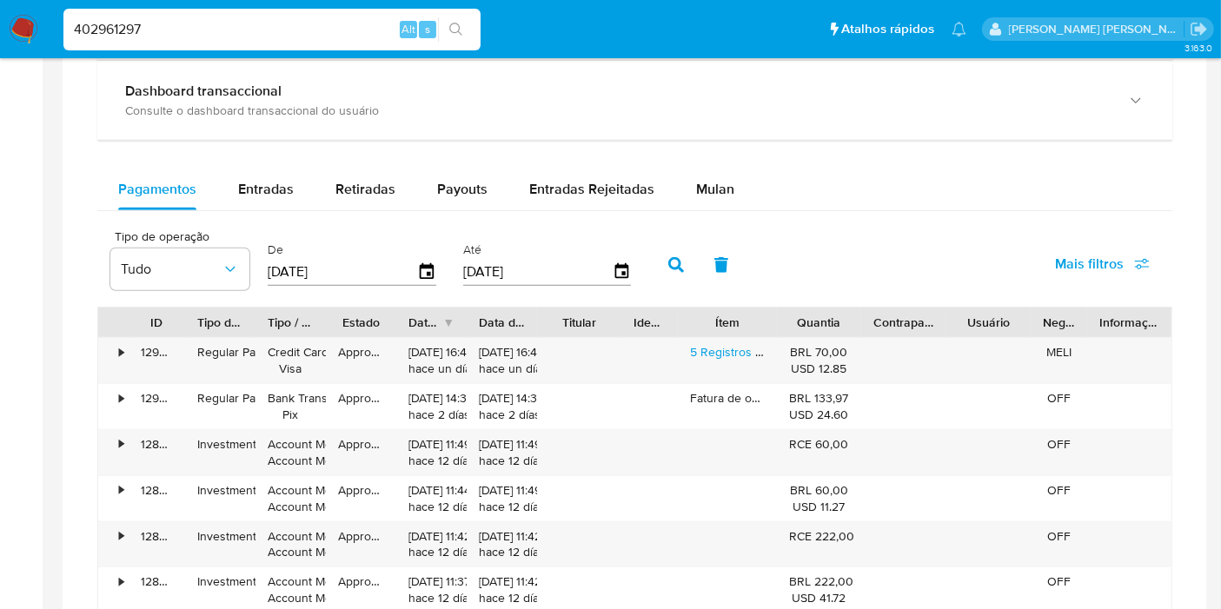
click at [1134, 265] on icon "button" at bounding box center [1142, 264] width 16 height 16
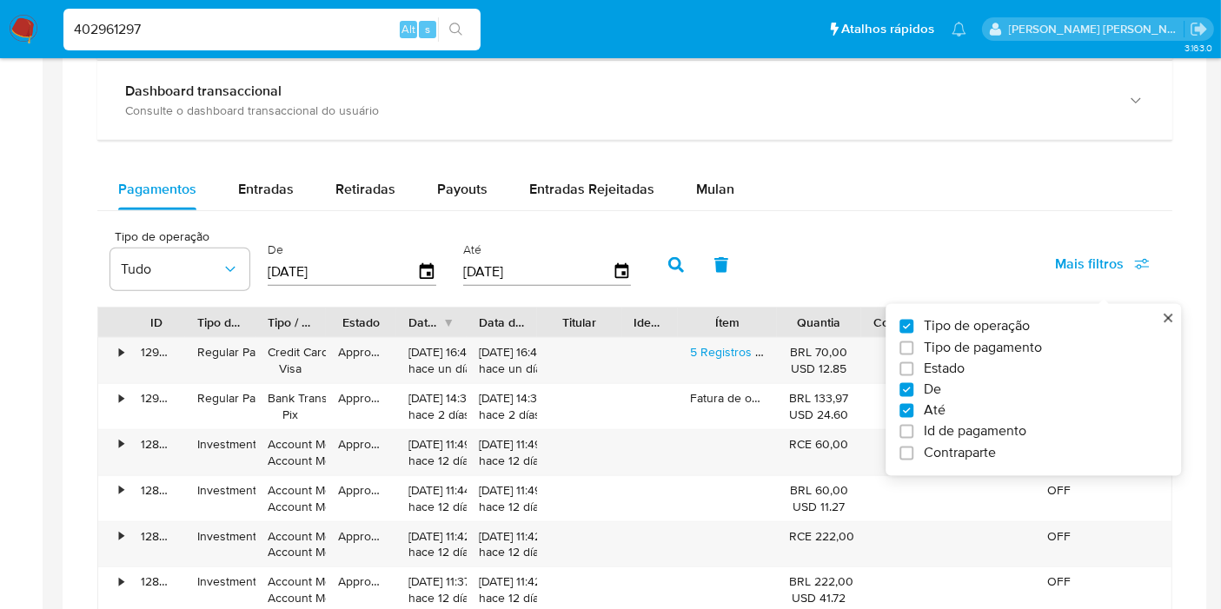
click at [989, 432] on span "Id de pagamento" at bounding box center [975, 431] width 103 height 17
click at [913, 432] on input "Id de pagamento" at bounding box center [906, 432] width 14 height 14
checkbox input "true"
click at [720, 286] on div at bounding box center [738, 270] width 170 height 42
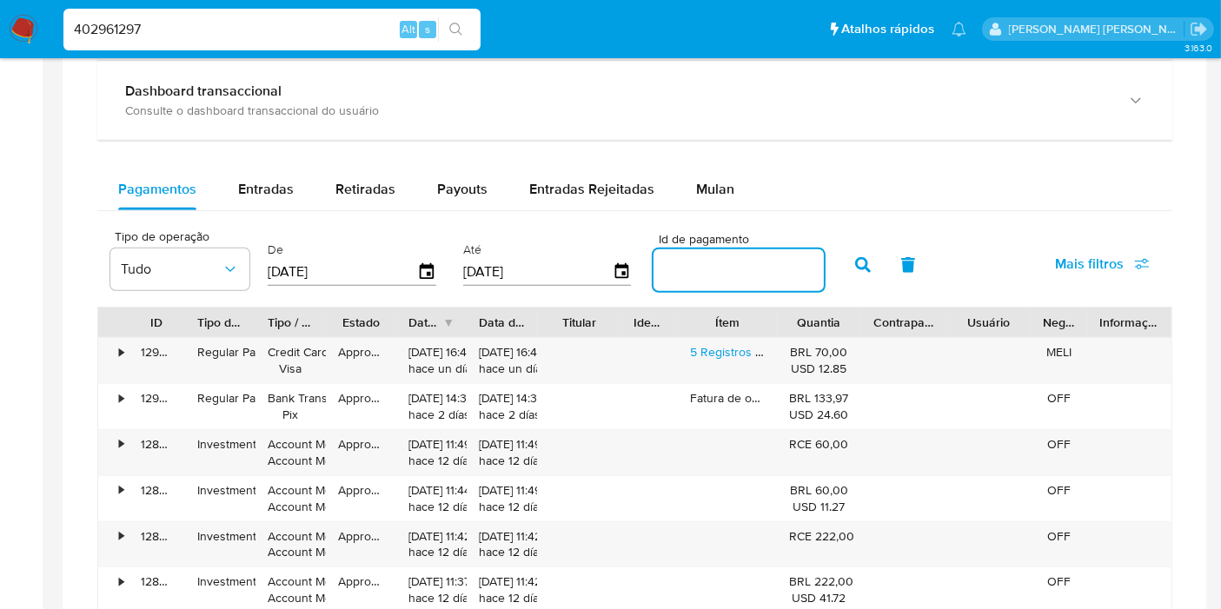
click at [727, 268] on input "number" at bounding box center [738, 270] width 170 height 23
paste input "128344520208"
type input "128344520208"
click at [855, 262] on icon "button" at bounding box center [863, 265] width 16 height 16
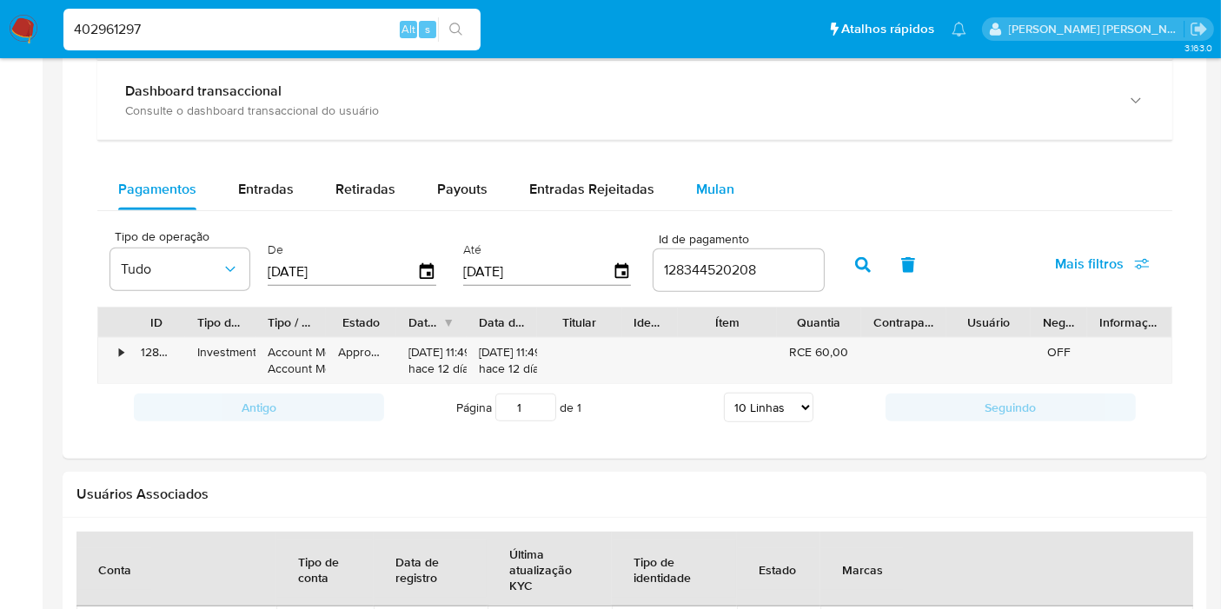
click at [700, 180] on span "Mulan" at bounding box center [715, 189] width 38 height 20
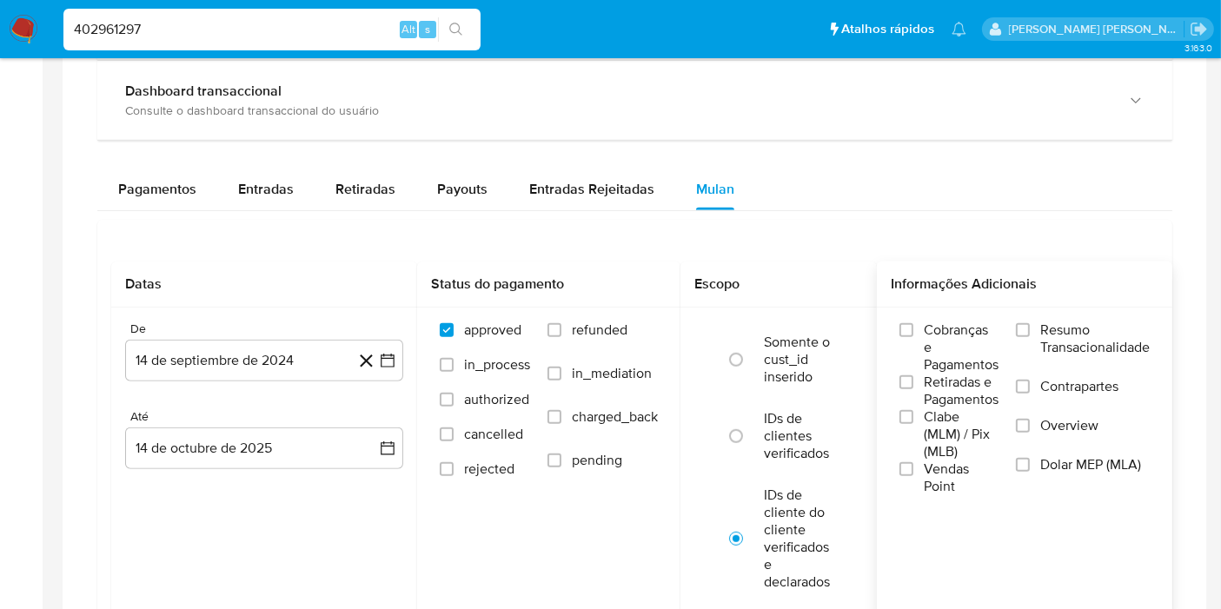
click at [1054, 339] on span "Resumo Transacionalidade" at bounding box center [1094, 338] width 109 height 35
click at [1030, 337] on input "Resumo Transacionalidade" at bounding box center [1023, 330] width 14 height 14
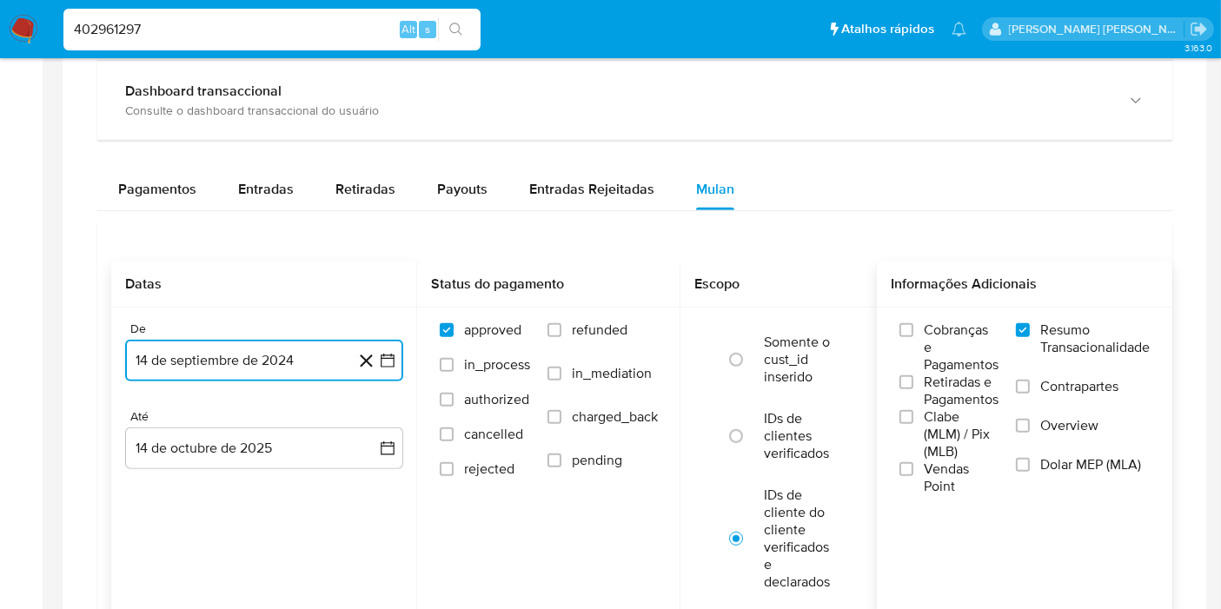
click at [396, 354] on button "14 de septiembre de 2024" at bounding box center [264, 361] width 278 height 42
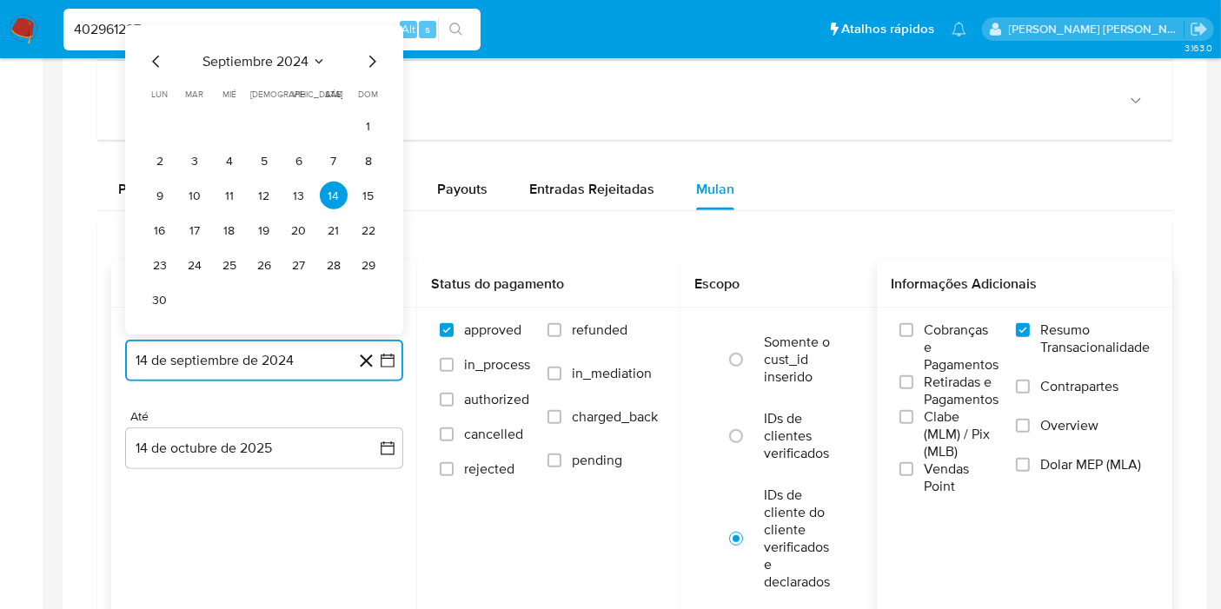
click at [283, 63] on span "septiembre 2024" at bounding box center [255, 61] width 106 height 17
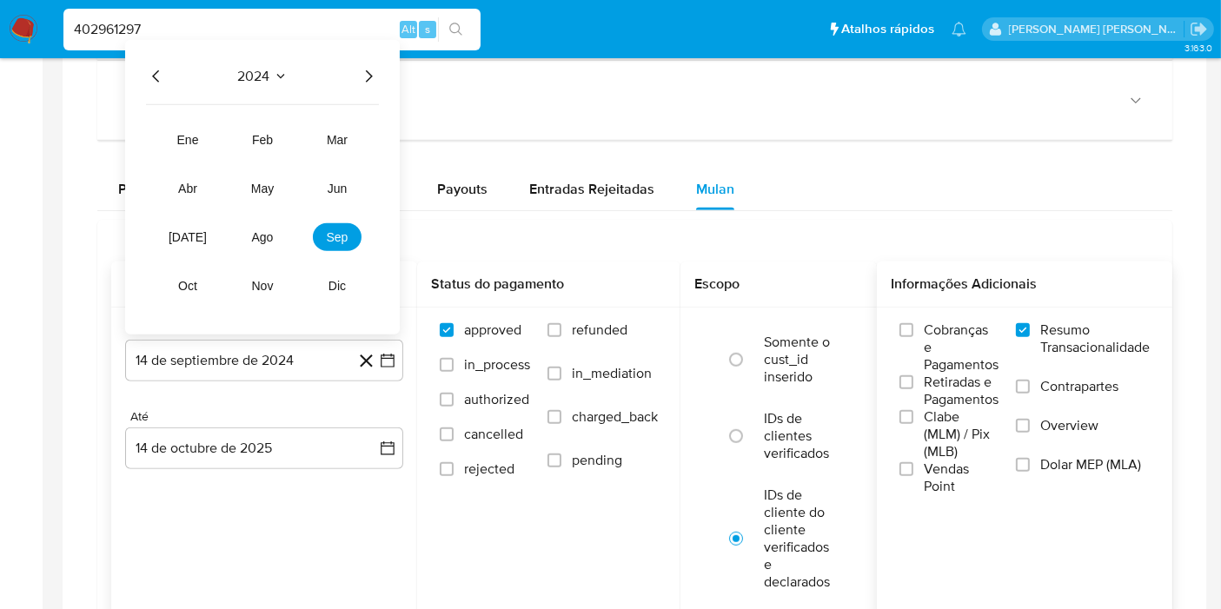
click at [364, 73] on icon "Año siguiente" at bounding box center [368, 76] width 21 height 21
click at [245, 247] on td "ago" at bounding box center [262, 237] width 49 height 28
click at [252, 236] on span "ago" at bounding box center [263, 237] width 22 height 14
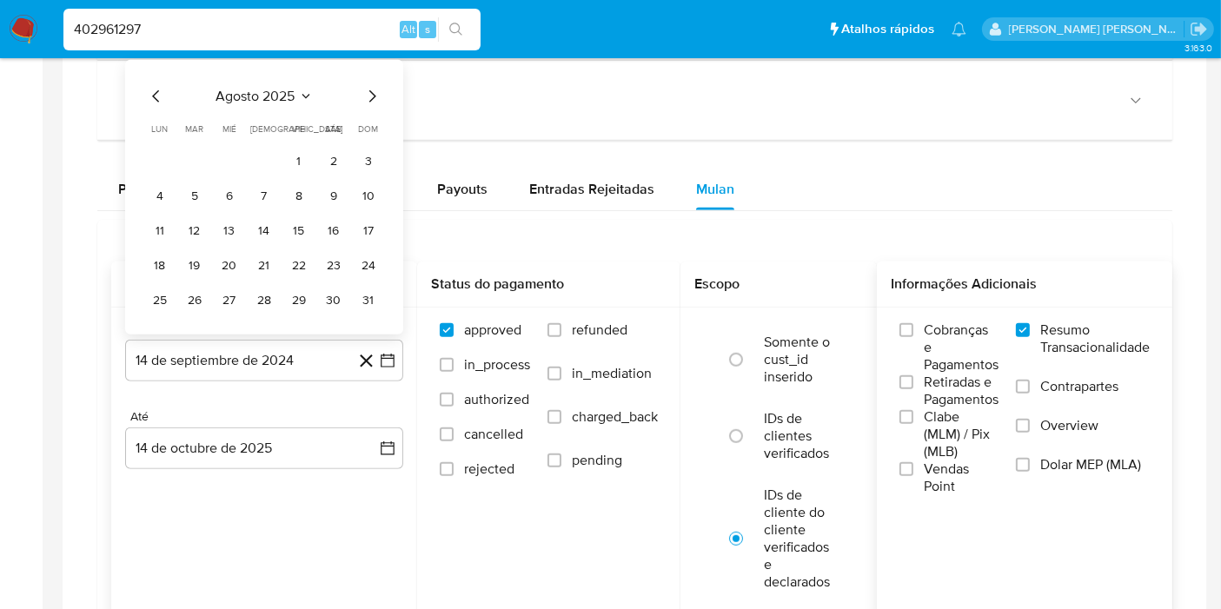
click at [285, 149] on button "1" at bounding box center [299, 161] width 28 height 28
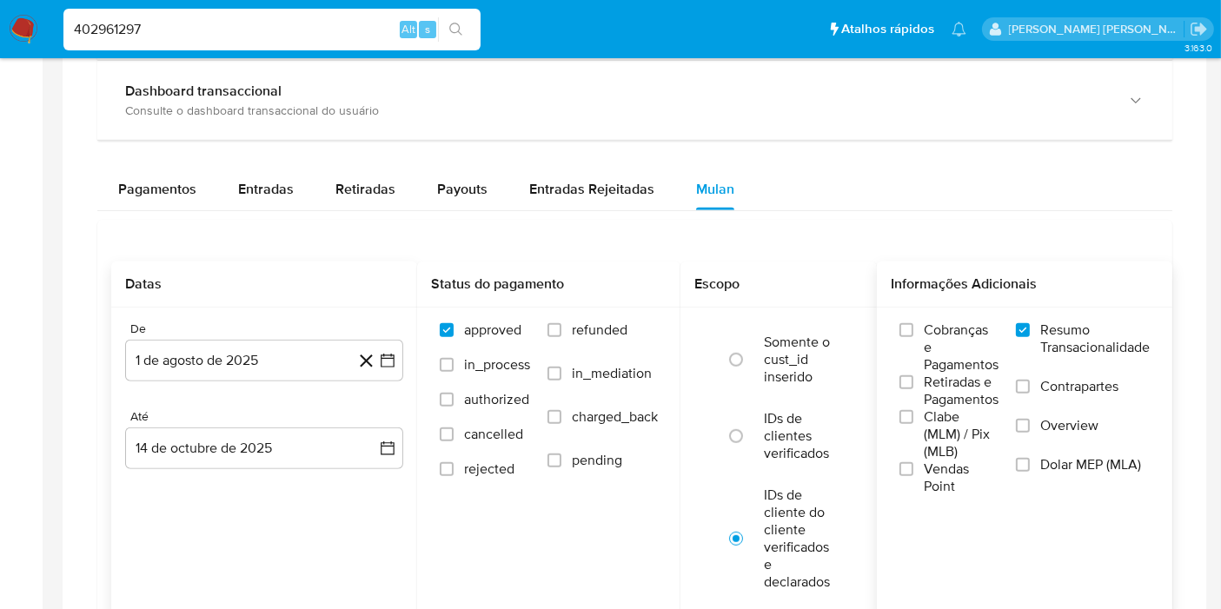
click at [301, 162] on div "Balance Consulte o balance do usuário Dashboard transaccional Consulte o dashbo…" at bounding box center [634, 354] width 1075 height 747
click at [367, 467] on div "De 1 de agosto de 2025 1-08-2025 Até 14 de octubre de 2025 14-10-2025" at bounding box center [264, 409] width 306 height 203
click at [374, 447] on button "14 de octubre de 2025" at bounding box center [264, 448] width 278 height 42
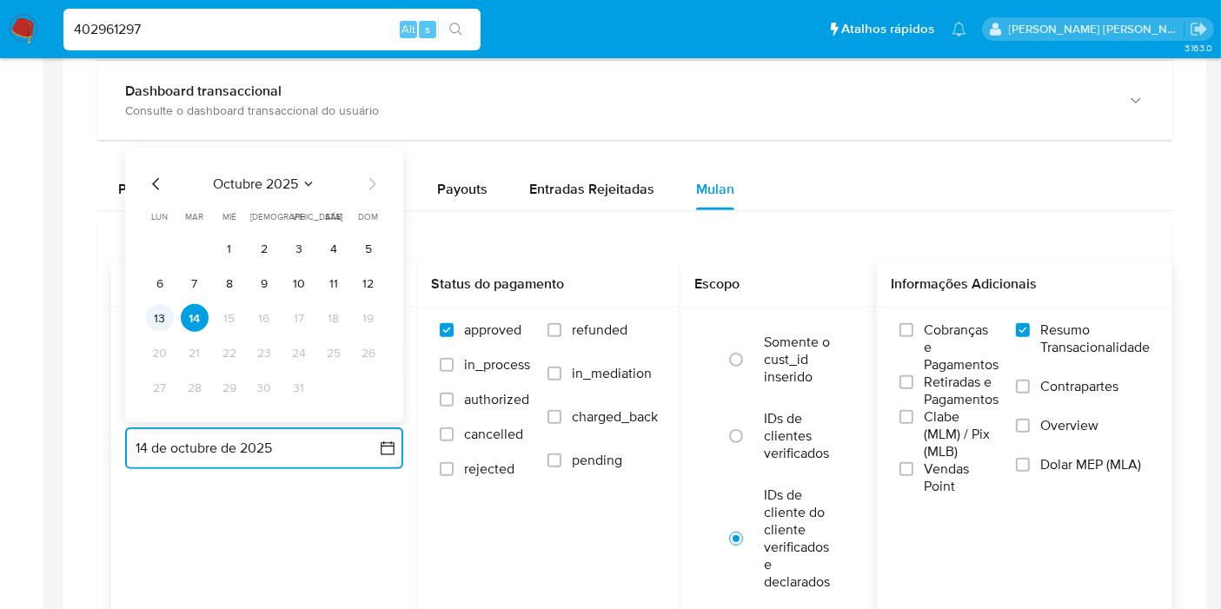
click at [162, 308] on button "13" at bounding box center [160, 318] width 28 height 28
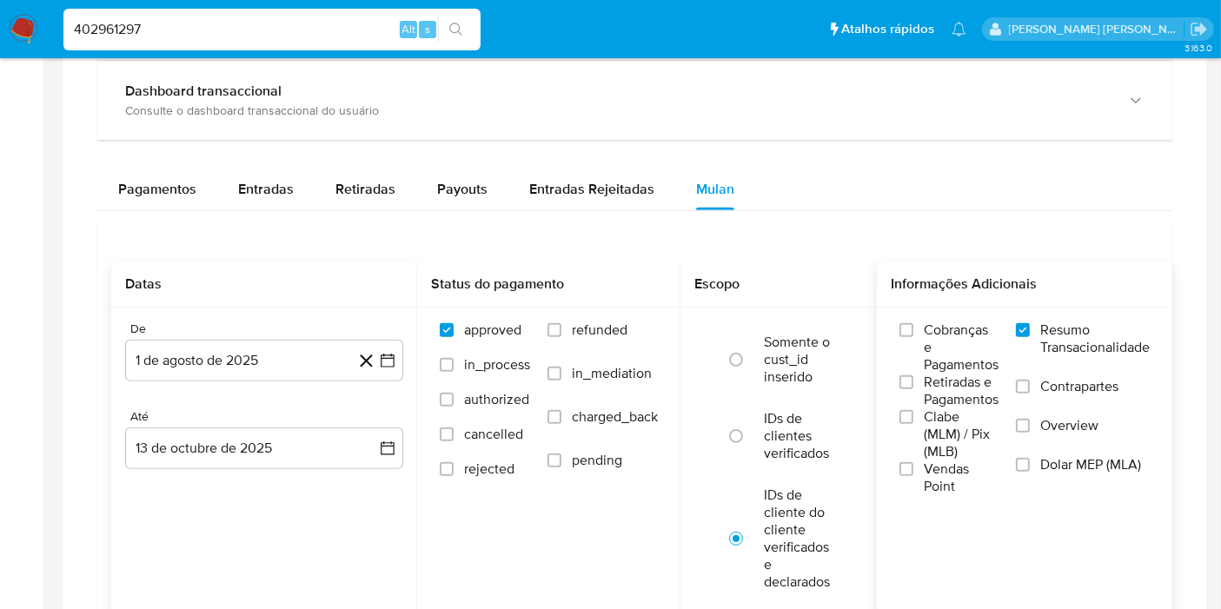
click at [215, 508] on div "Datas De 1 de agosto de 2025 1-08-2025 Até 13 de octubre de 2025 13-10-2025" at bounding box center [264, 439] width 306 height 355
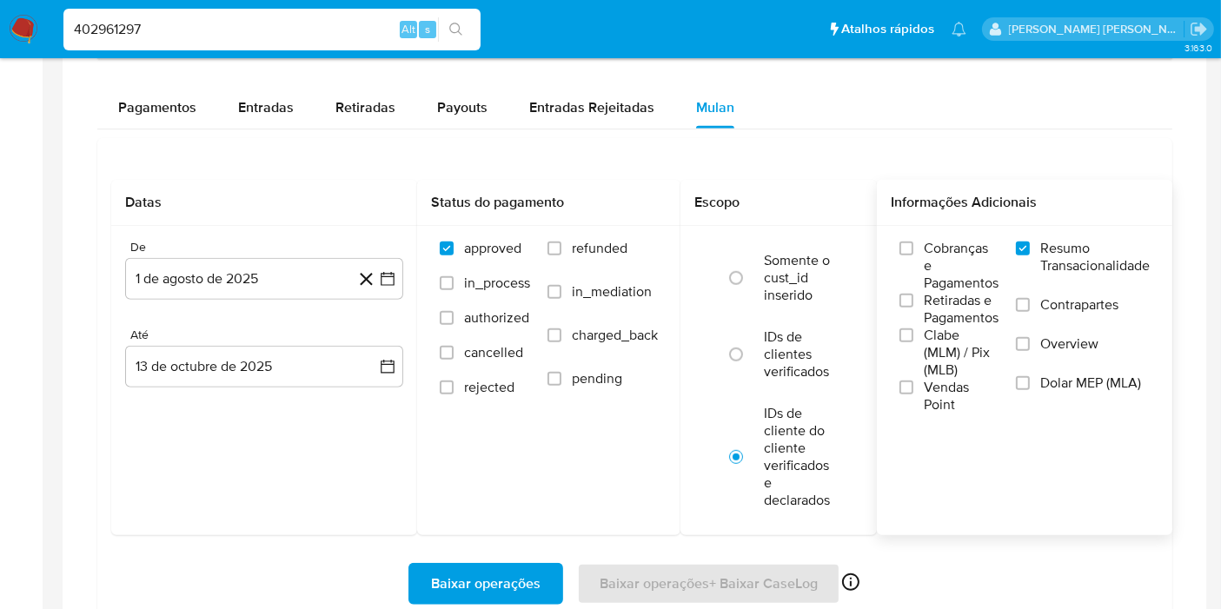
scroll to position [1255, 0]
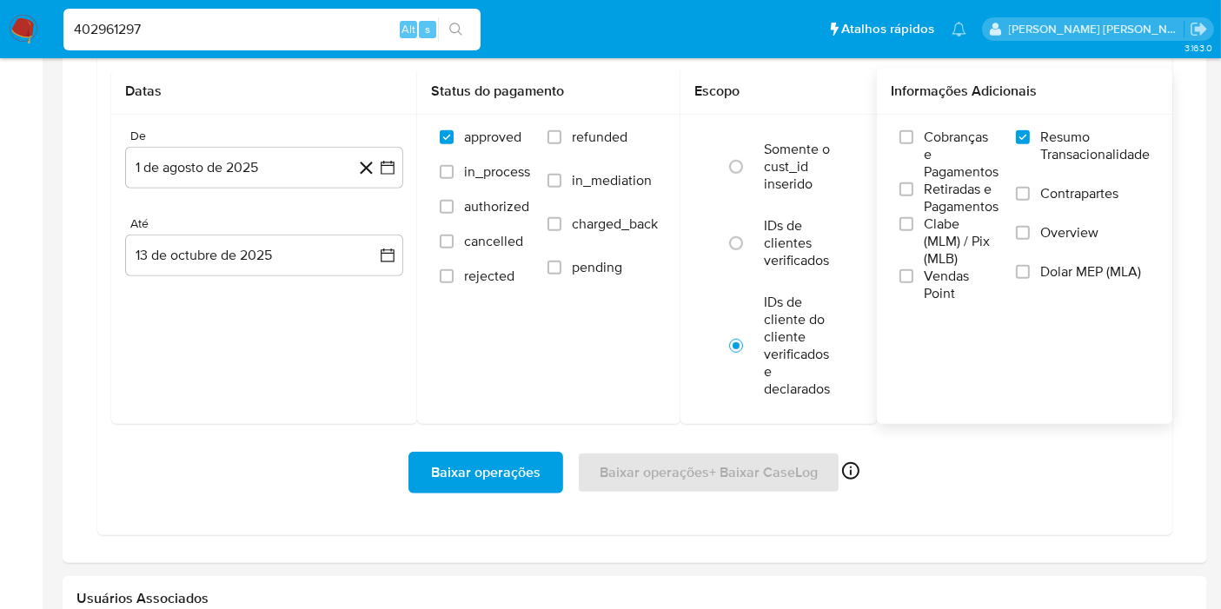
click at [521, 460] on span "Baixar operações" at bounding box center [485, 473] width 109 height 38
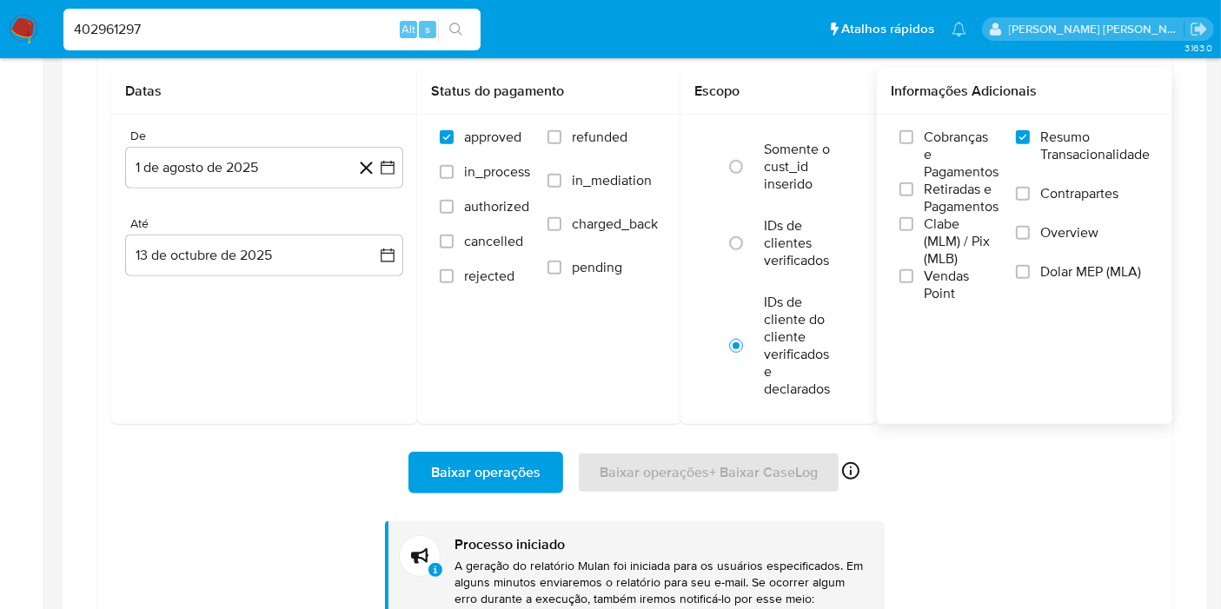
click at [258, 26] on input "402961297" at bounding box center [271, 29] width 417 height 23
paste input "168868522"
type input "1688685227"
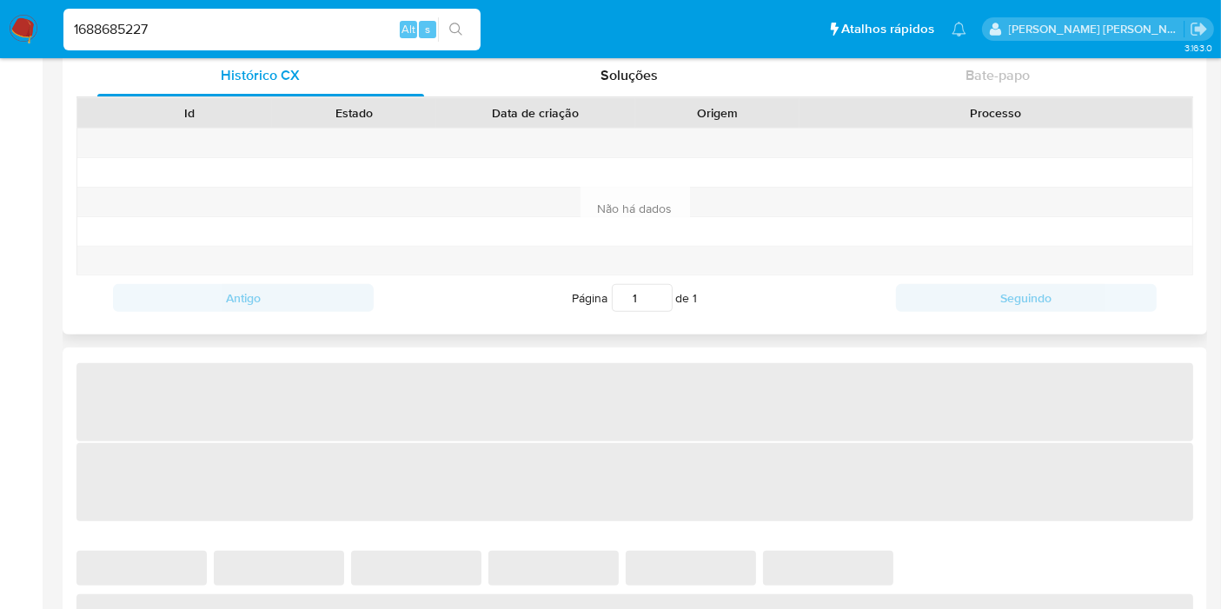
select select "10"
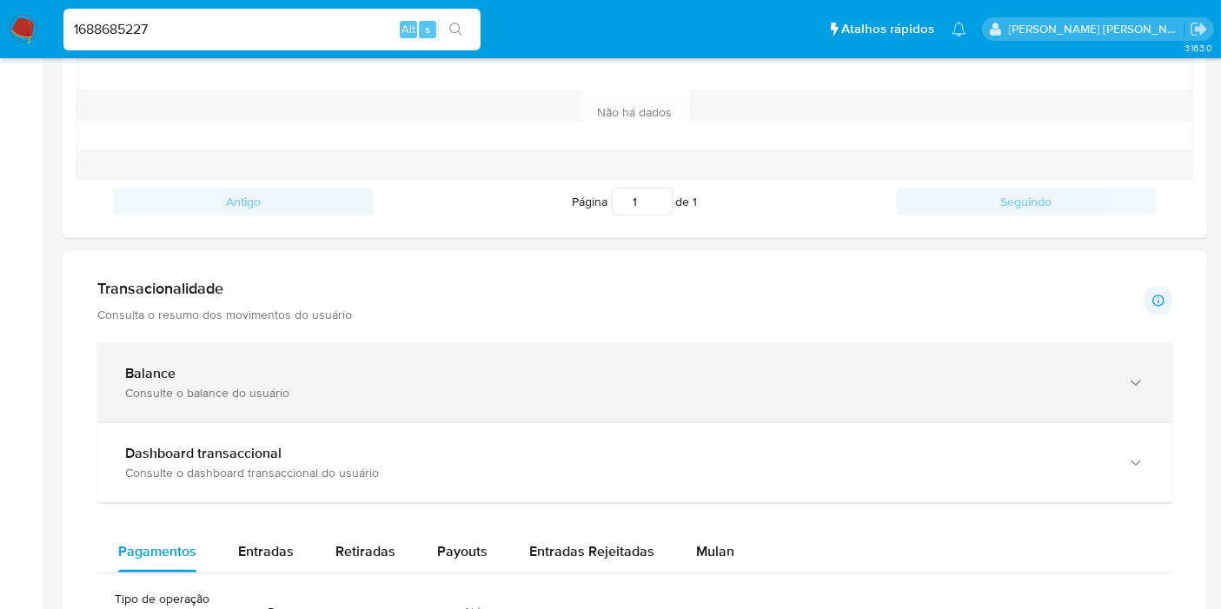
click at [355, 365] on div "Balance" at bounding box center [617, 373] width 984 height 17
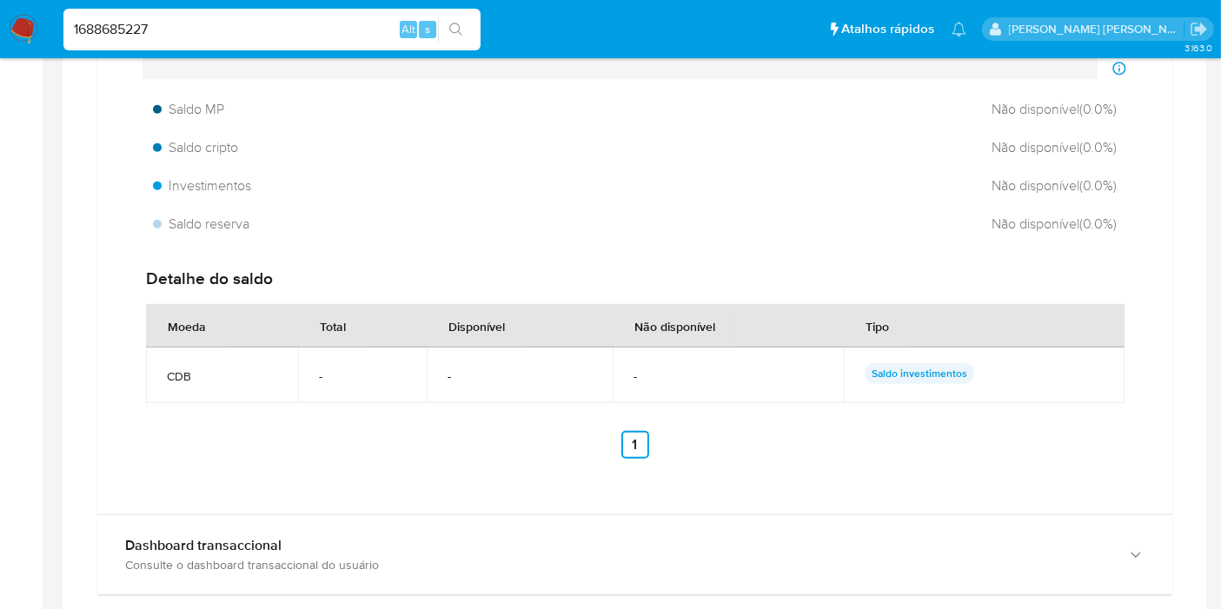
scroll to position [1158, 0]
click at [23, 23] on img at bounding box center [24, 30] width 30 height 30
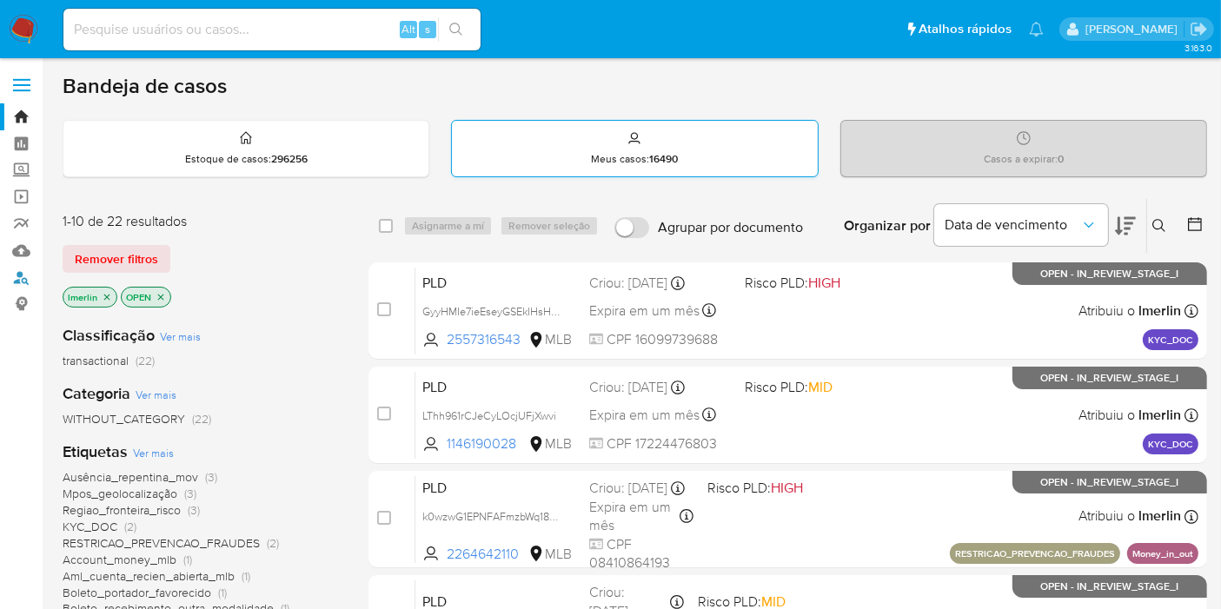
drag, startPoint x: 19, startPoint y: 282, endPoint x: 593, endPoint y: 140, distance: 591.5
click at [19, 282] on link "Localizador de pessoas" at bounding box center [103, 277] width 207 height 27
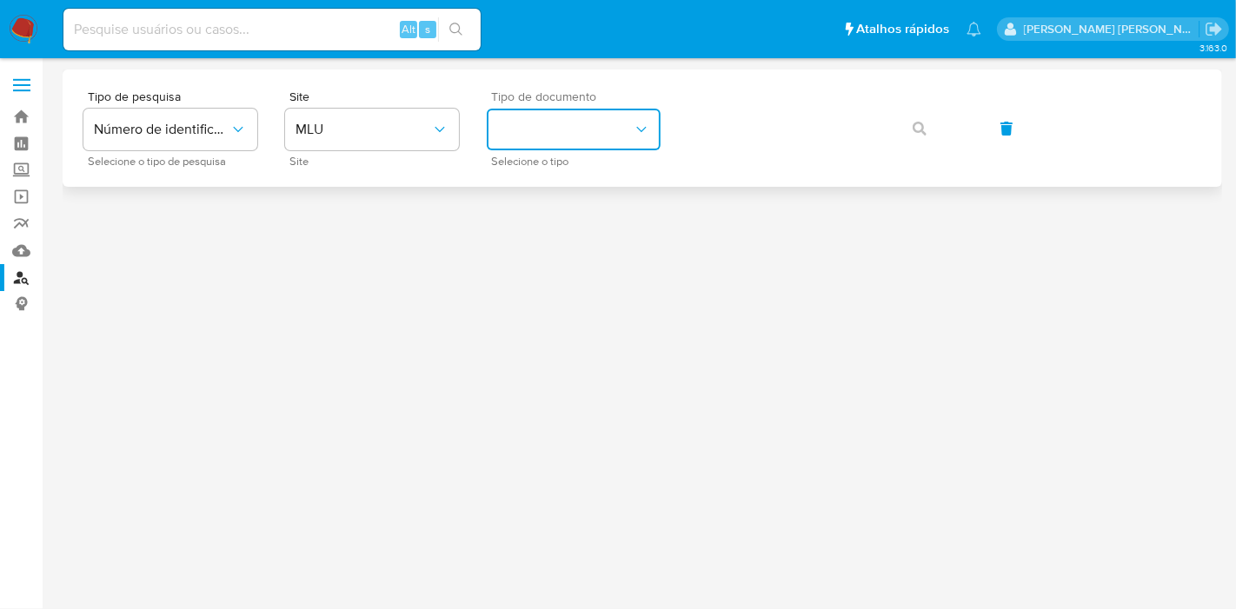
click at [599, 131] on button "identificationType" at bounding box center [574, 130] width 174 height 42
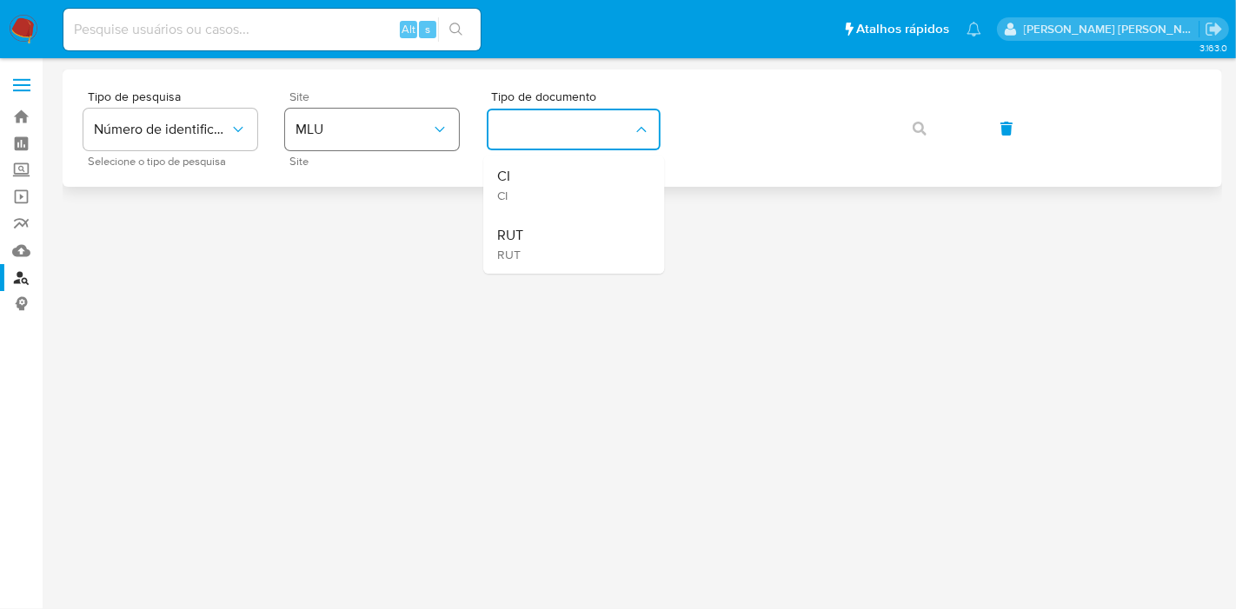
click at [357, 138] on button "MLU" at bounding box center [372, 130] width 174 height 42
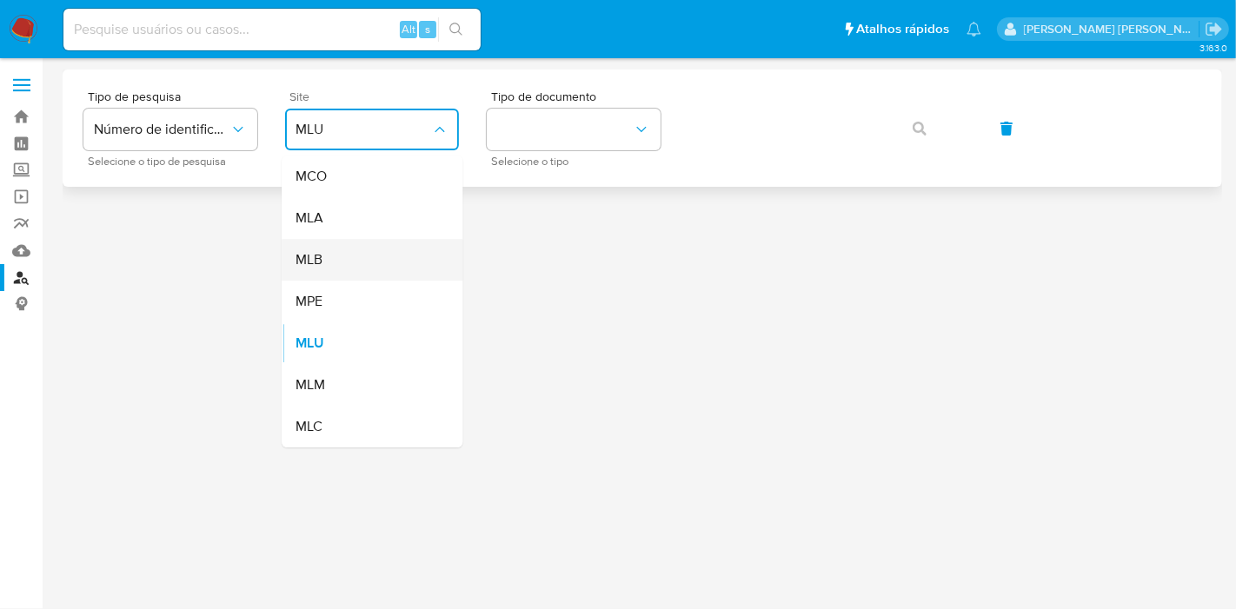
click at [381, 250] on div "MLB" at bounding box center [366, 260] width 142 height 42
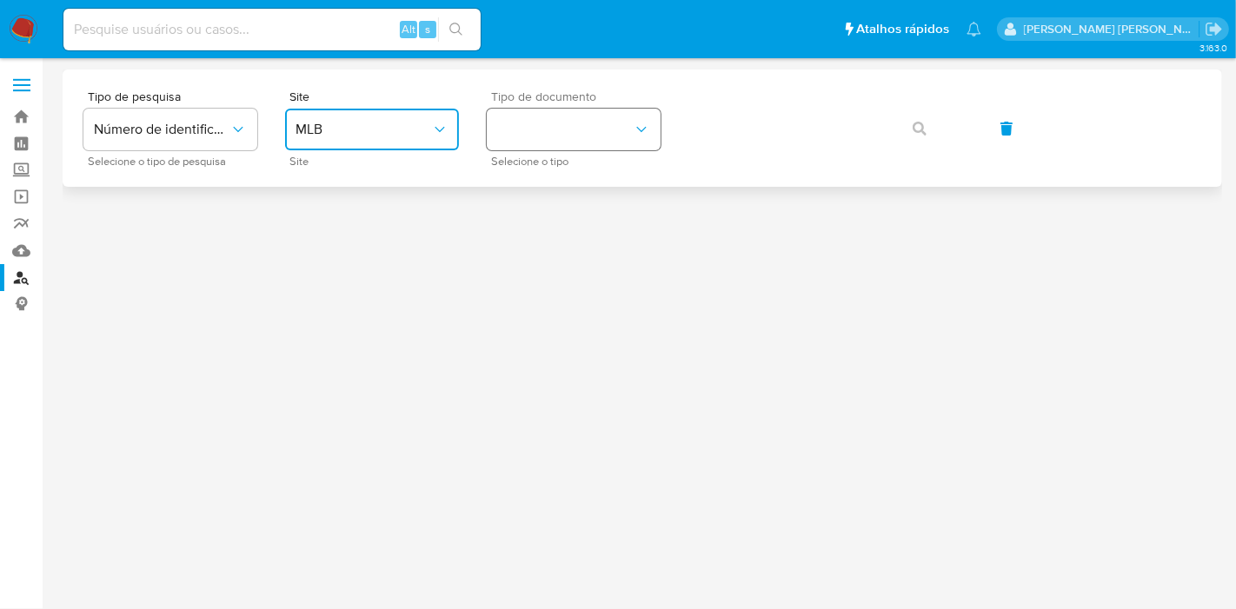
click at [560, 132] on button "identificationType" at bounding box center [574, 130] width 174 height 42
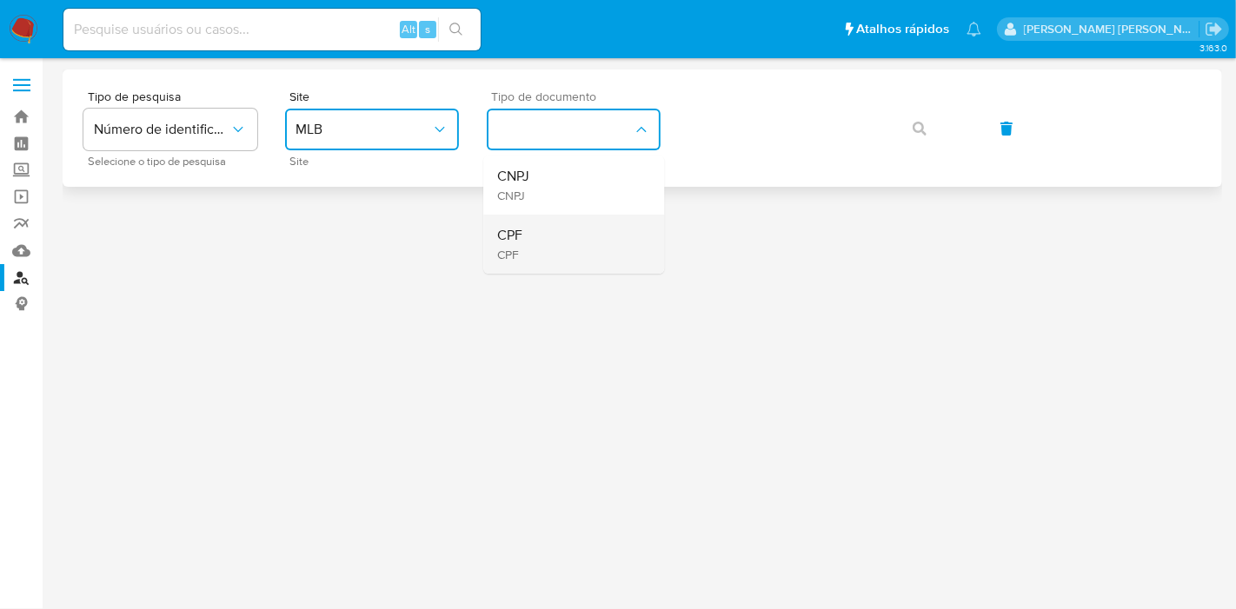
click at [551, 232] on div "CPF CPF" at bounding box center [568, 244] width 142 height 59
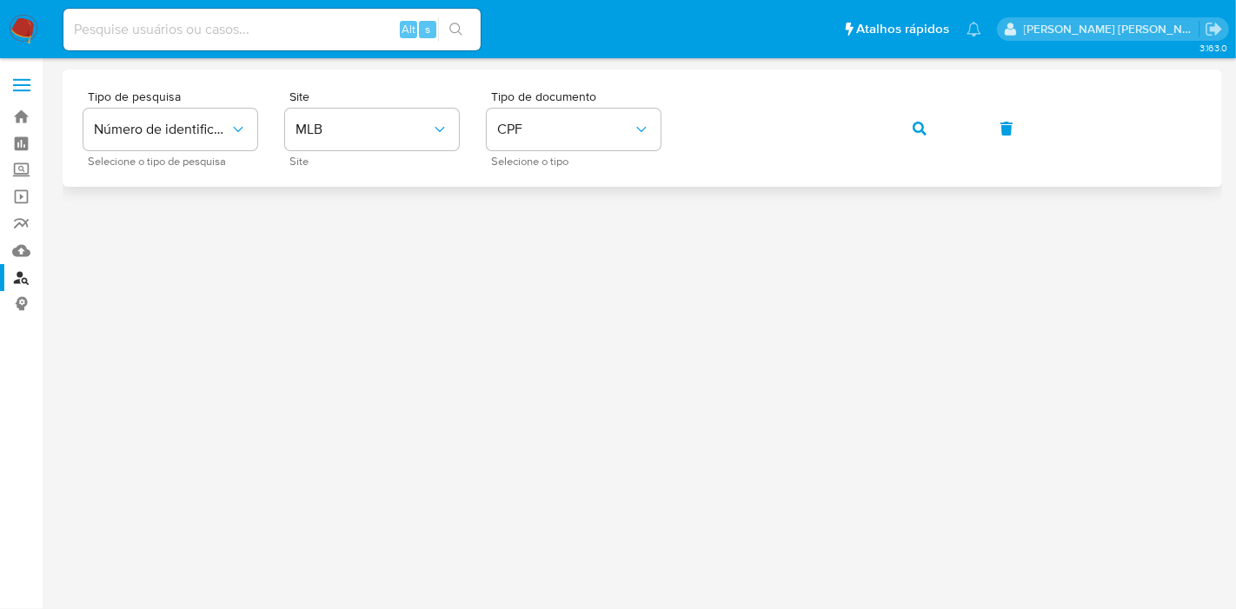
click at [925, 70] on main "3.163.0" at bounding box center [618, 304] width 1236 height 609
click at [921, 128] on icon "button" at bounding box center [919, 129] width 14 height 14
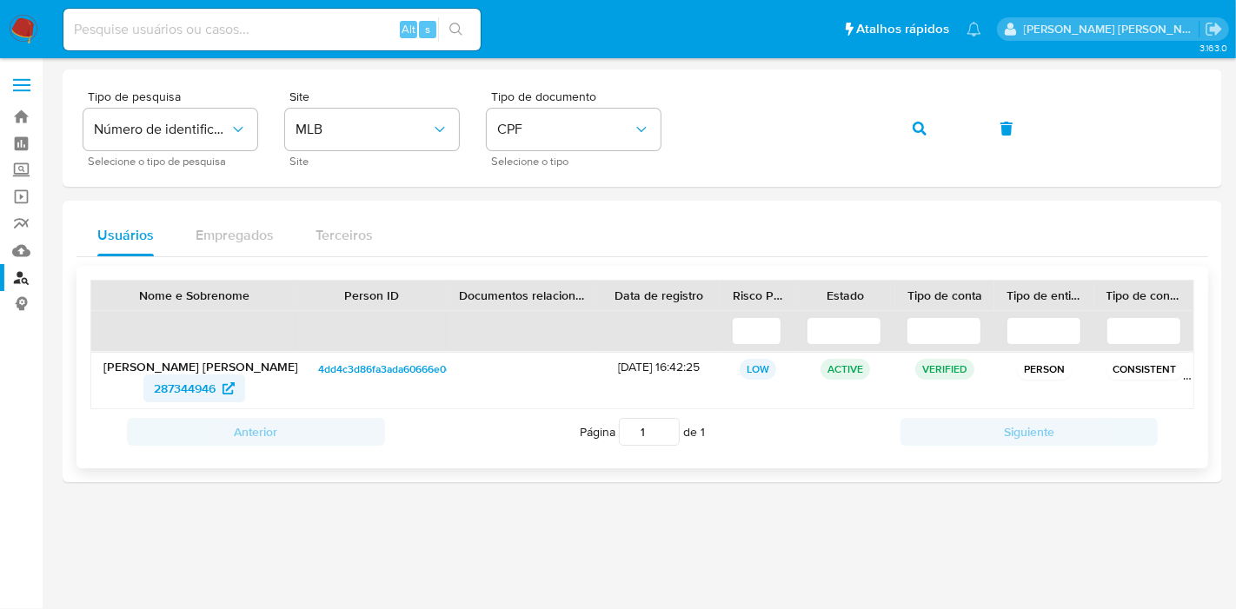
click at [207, 383] on span "287344946" at bounding box center [185, 388] width 62 height 28
click at [321, 28] on input at bounding box center [271, 29] width 417 height 23
paste input "402961297"
type input "402961297"
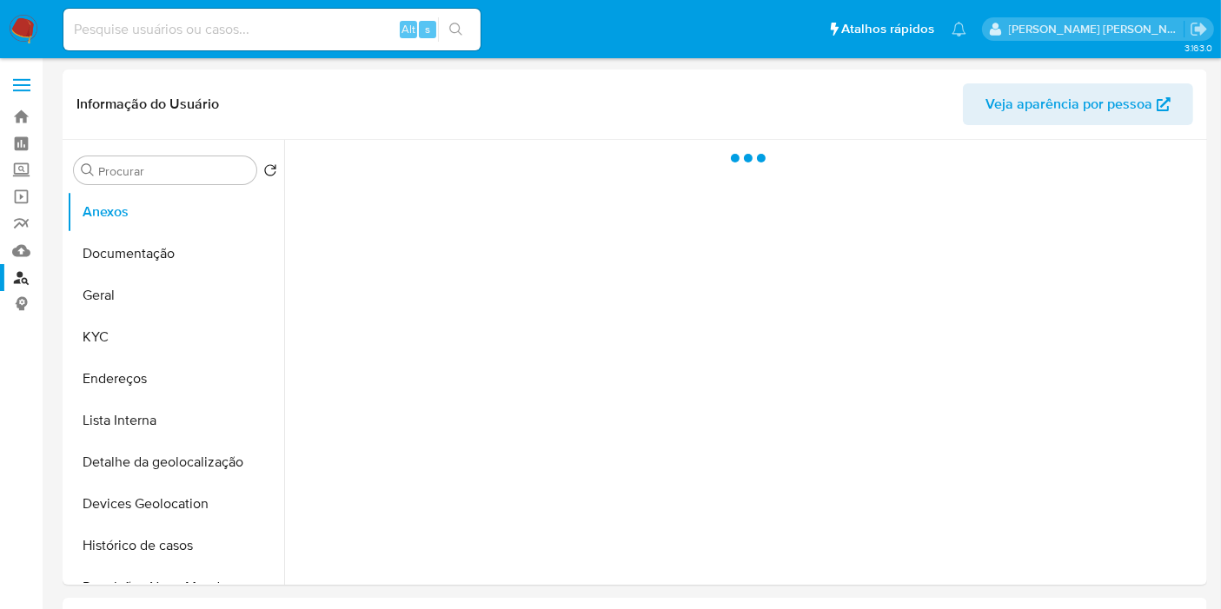
select select "10"
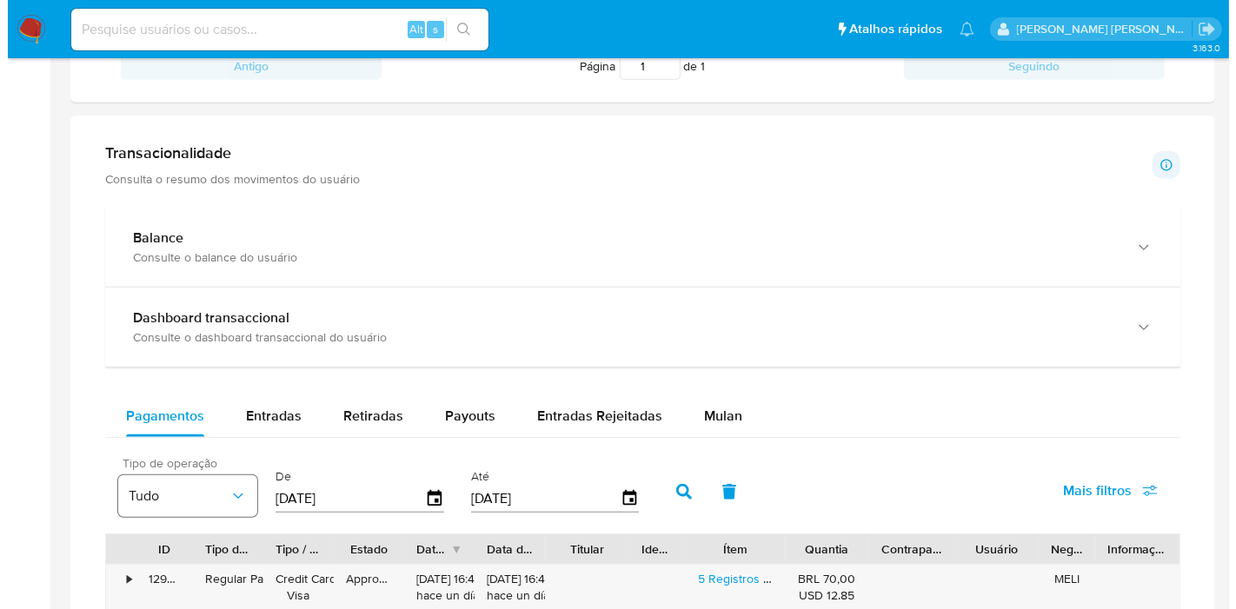
scroll to position [1062, 0]
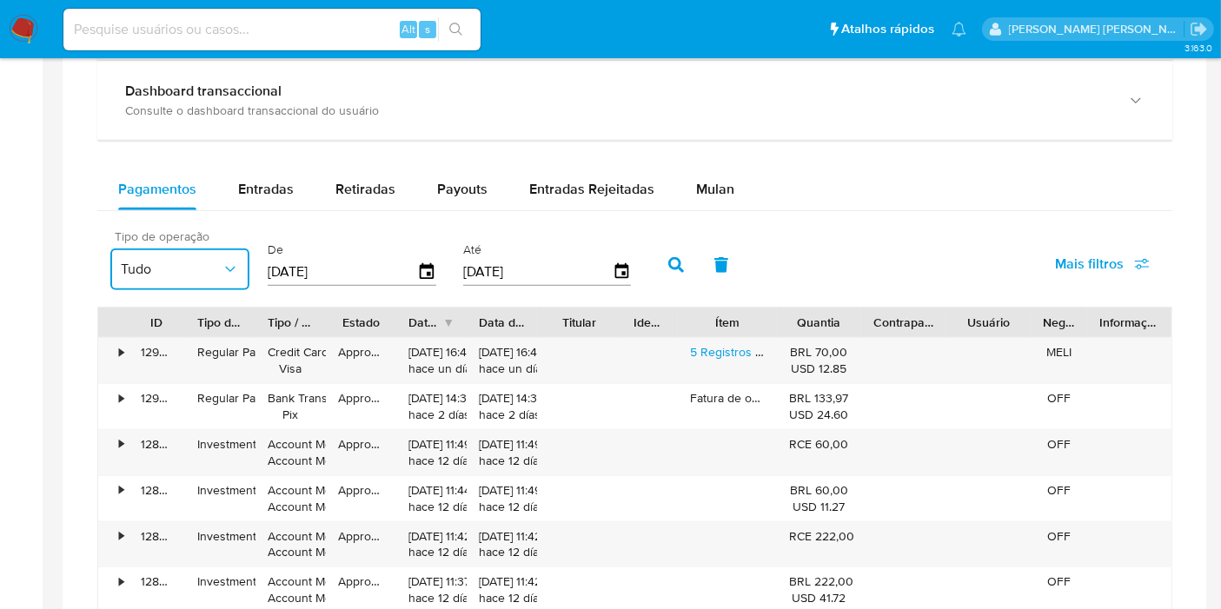
click at [176, 248] on button "Tudo" at bounding box center [179, 269] width 139 height 42
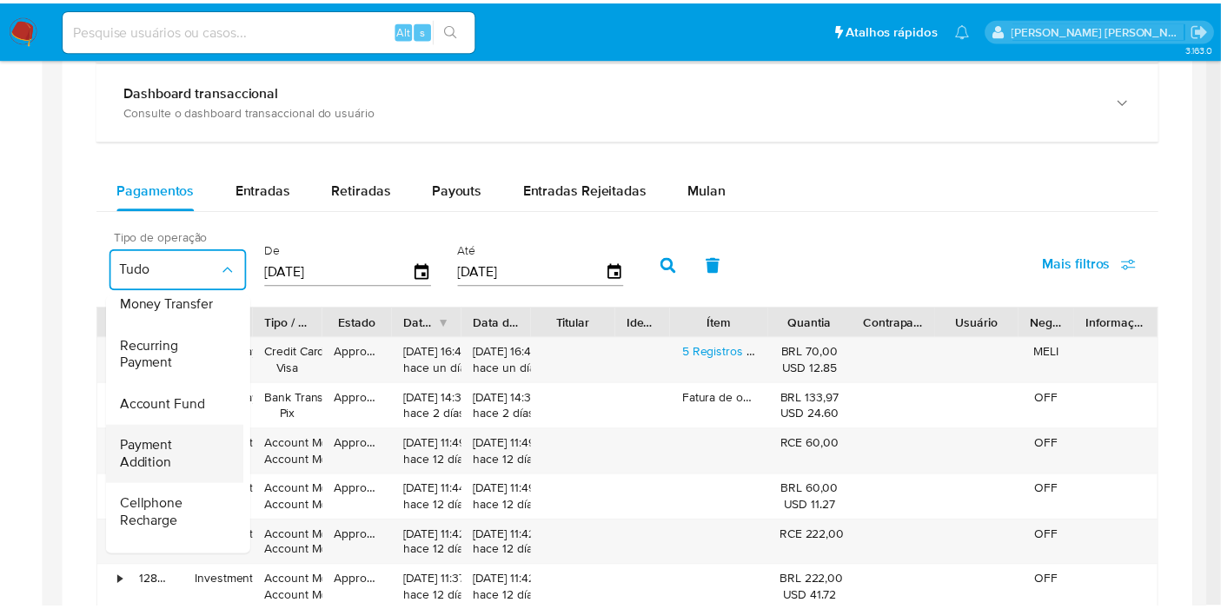
scroll to position [258, 0]
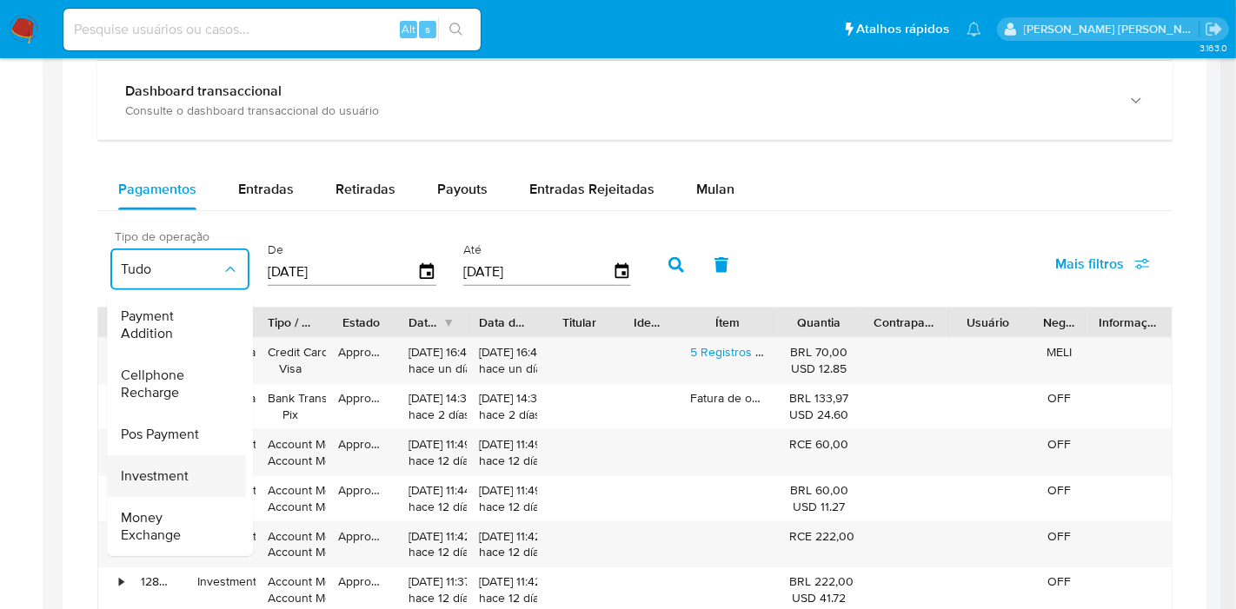
click at [195, 462] on div "Investment" at bounding box center [171, 476] width 101 height 42
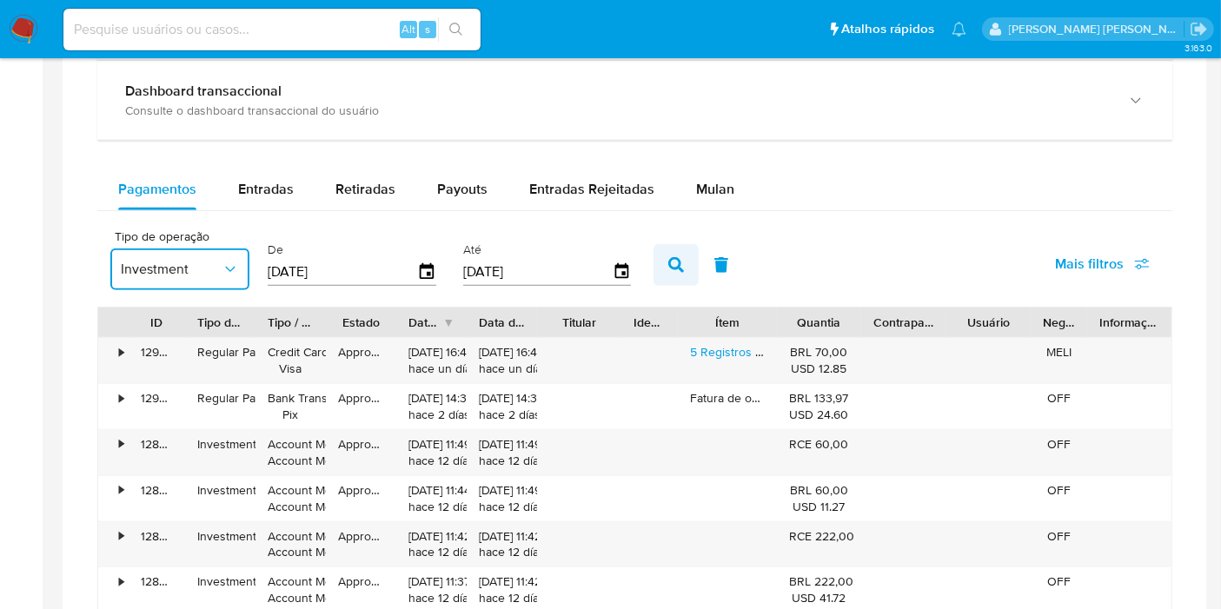
click at [666, 249] on button "button" at bounding box center [675, 265] width 45 height 42
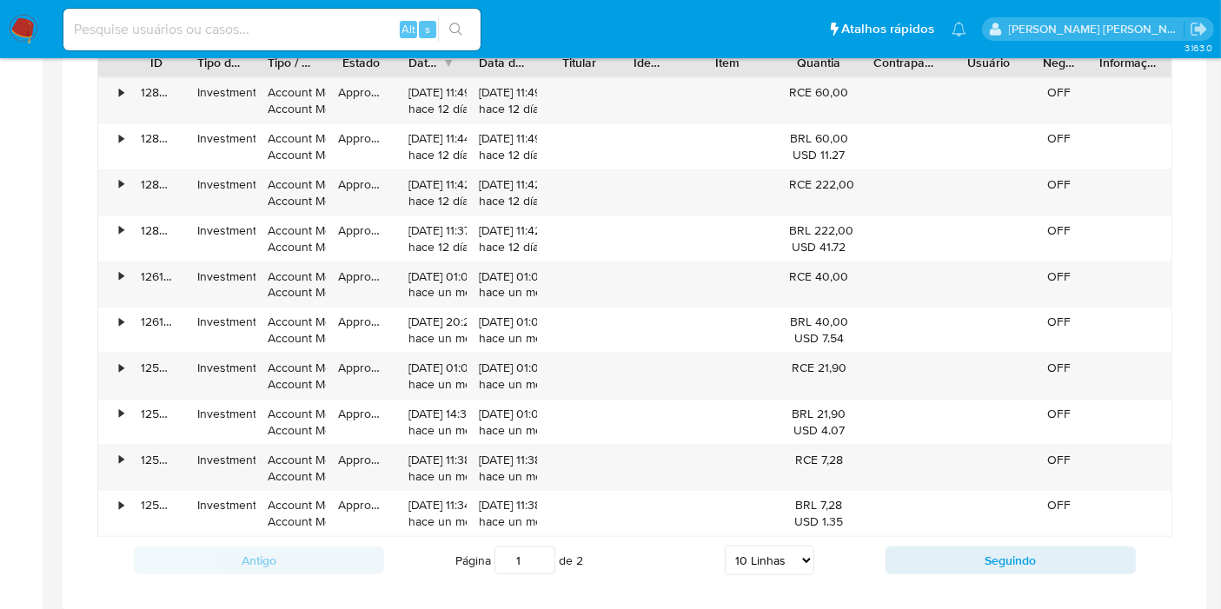
scroll to position [1351, 0]
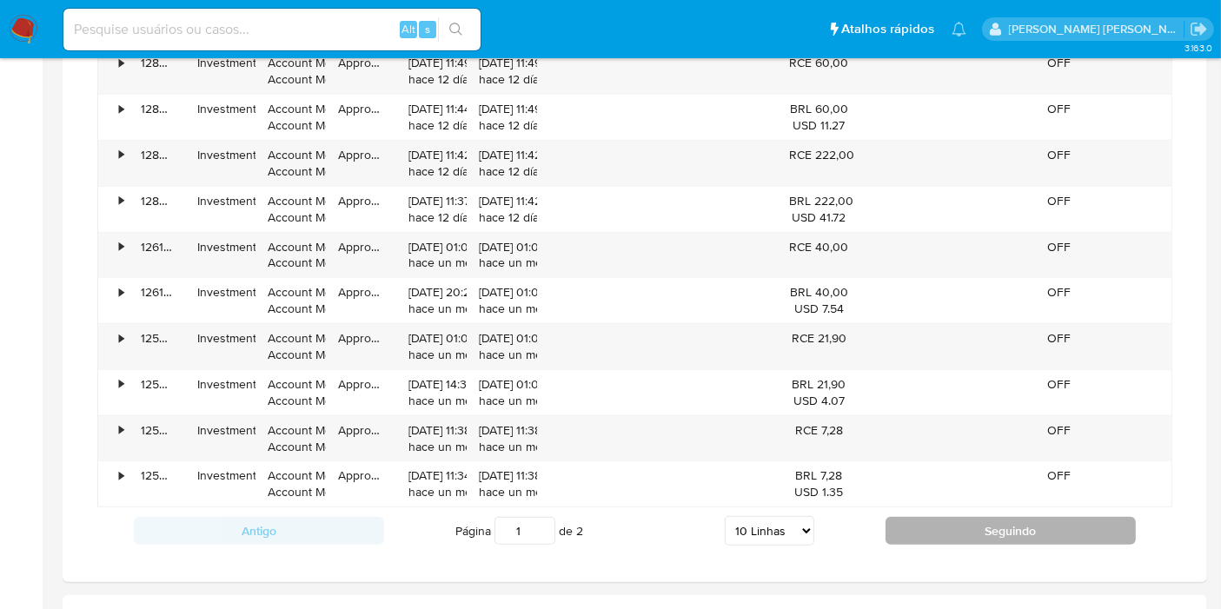
click at [911, 517] on button "Seguindo" at bounding box center [1010, 531] width 250 height 28
type input "2"
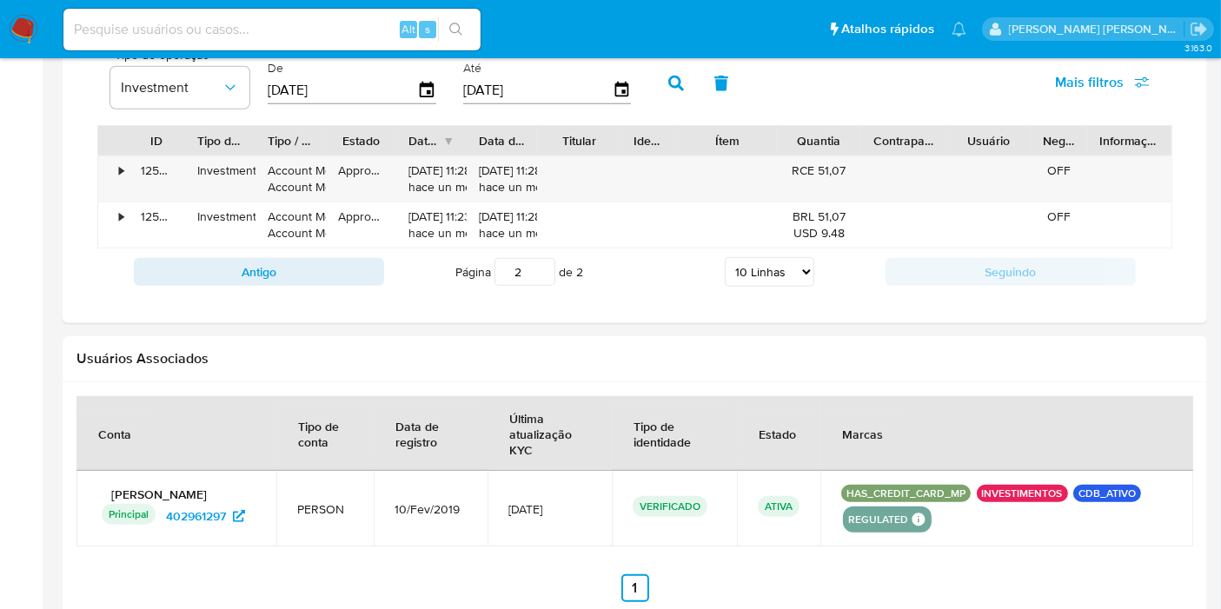
scroll to position [1138, 0]
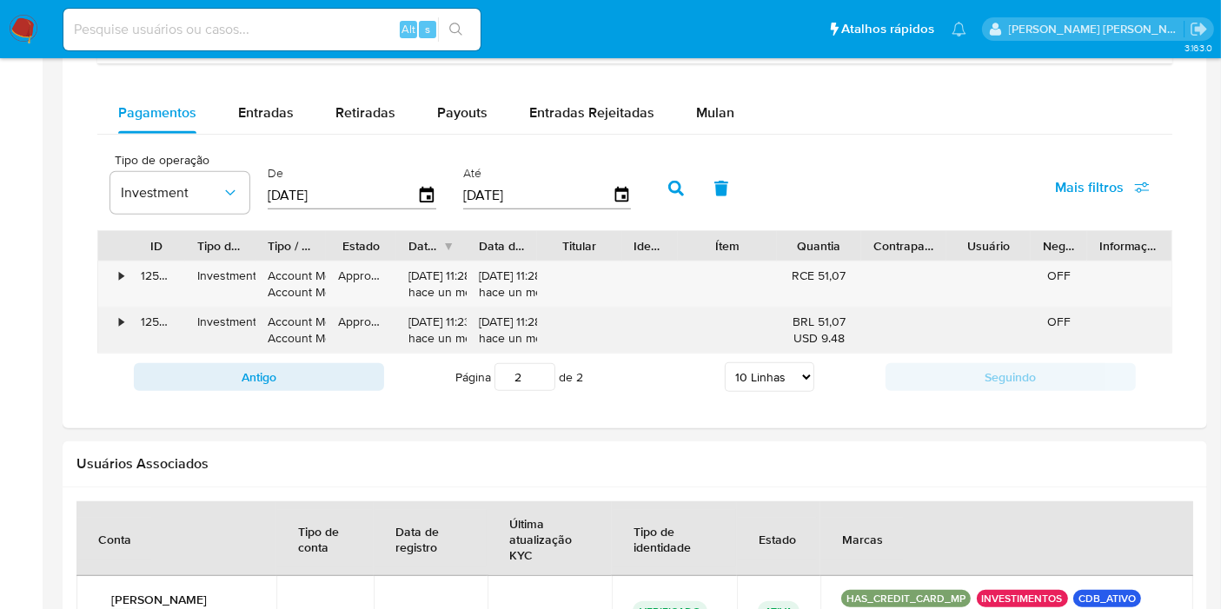
drag, startPoint x: 793, startPoint y: 315, endPoint x: 847, endPoint y: 316, distance: 53.9
click at [847, 316] on div "BRL 51,07 USD 9.48" at bounding box center [819, 330] width 60 height 33
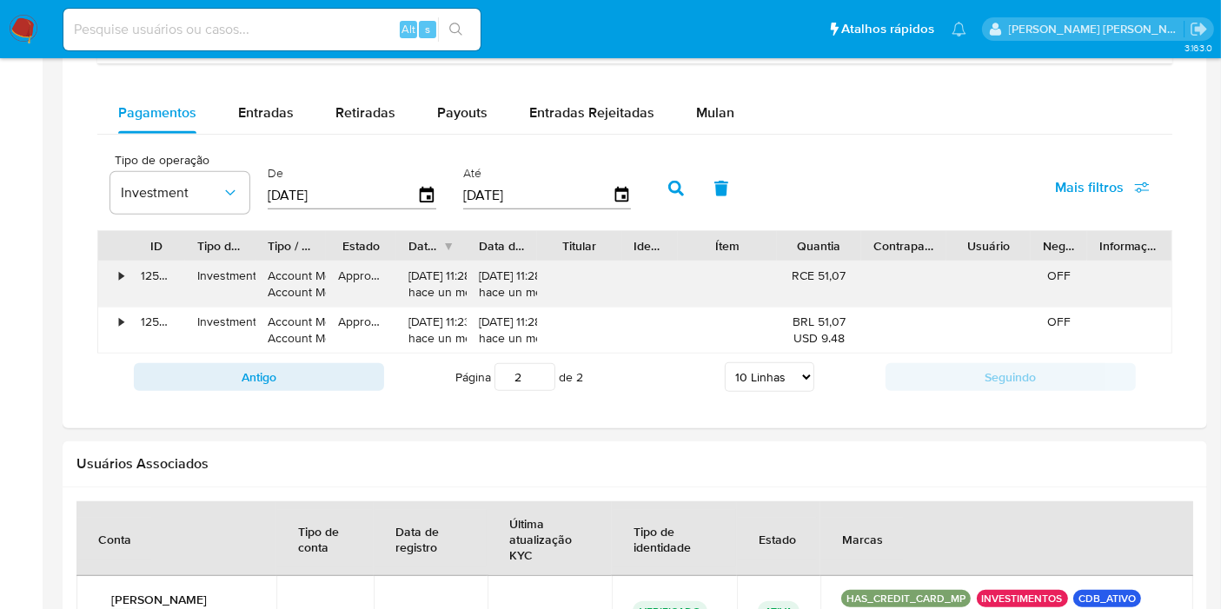
drag, startPoint x: 796, startPoint y: 271, endPoint x: 846, endPoint y: 274, distance: 50.5
click at [846, 274] on div "RCE 51,07" at bounding box center [819, 276] width 60 height 17
click at [302, 30] on input at bounding box center [271, 29] width 417 height 23
paste input "1064019540"
type input "1064019540"
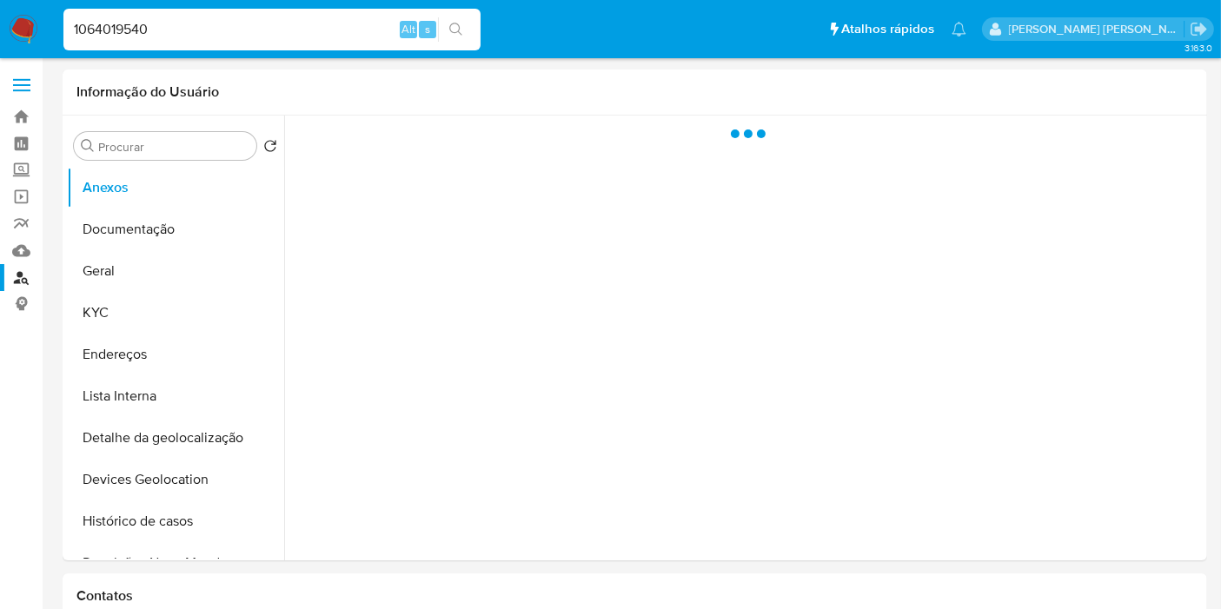
select select "10"
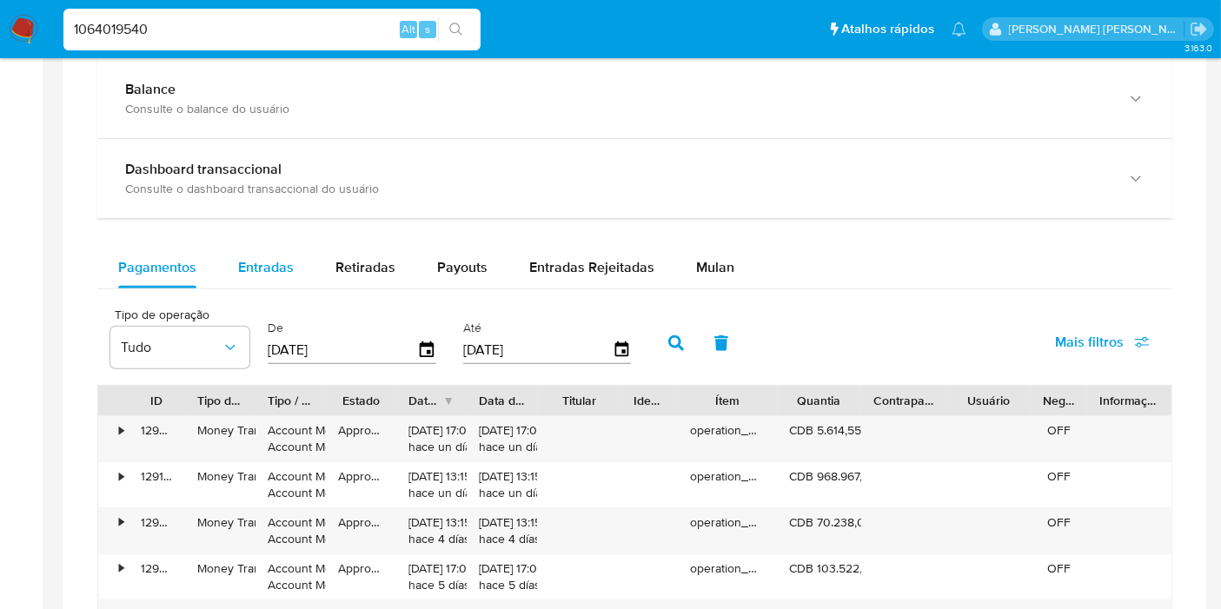
scroll to position [1062, 0]
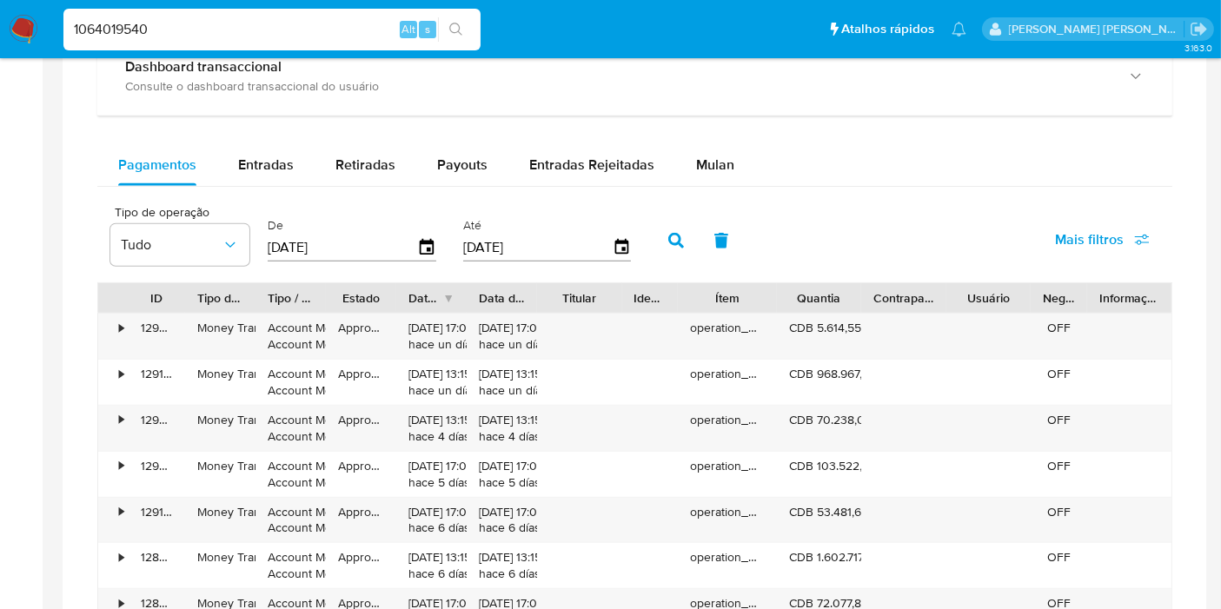
click at [307, 30] on input "1064019540" at bounding box center [271, 29] width 417 height 23
paste input "33516551"
type input "33516551"
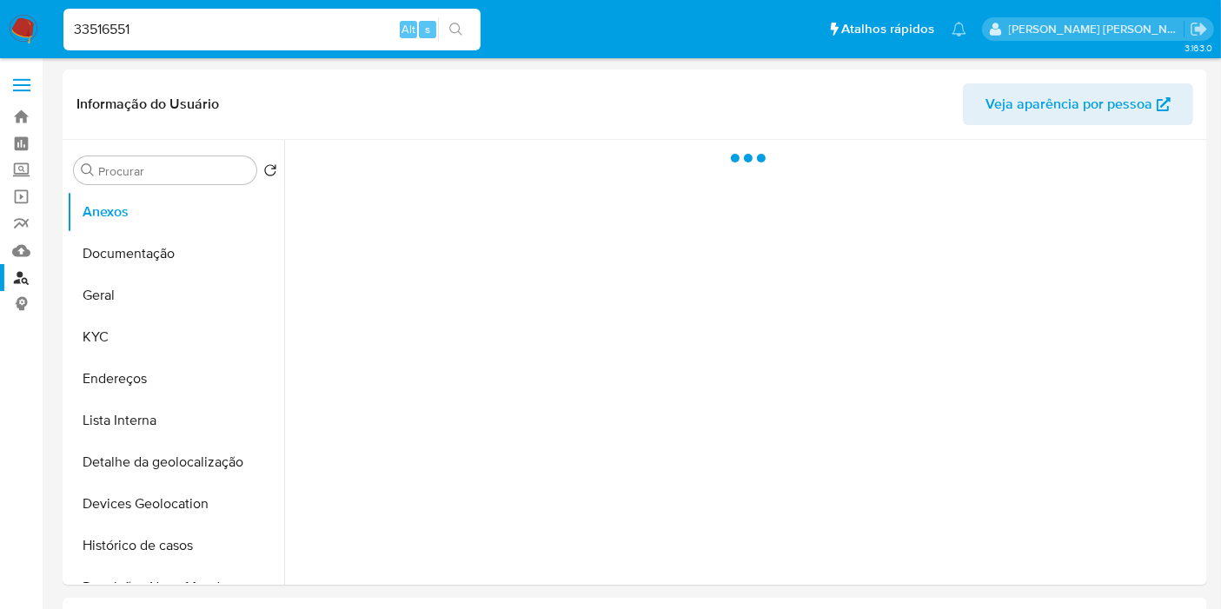
select select "10"
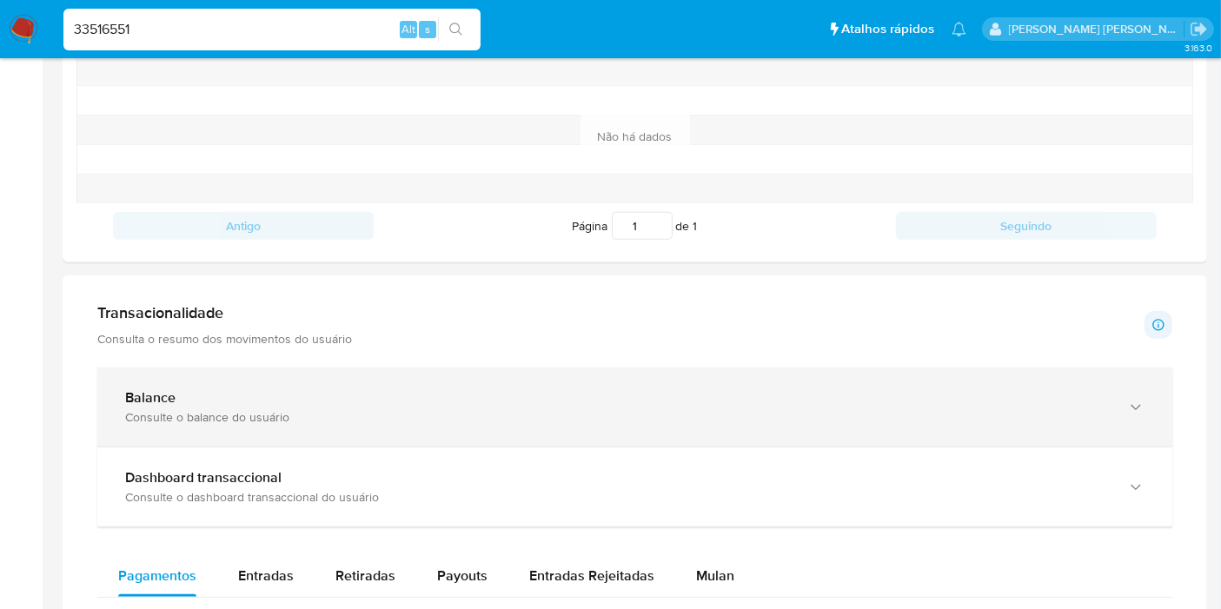
scroll to position [965, 0]
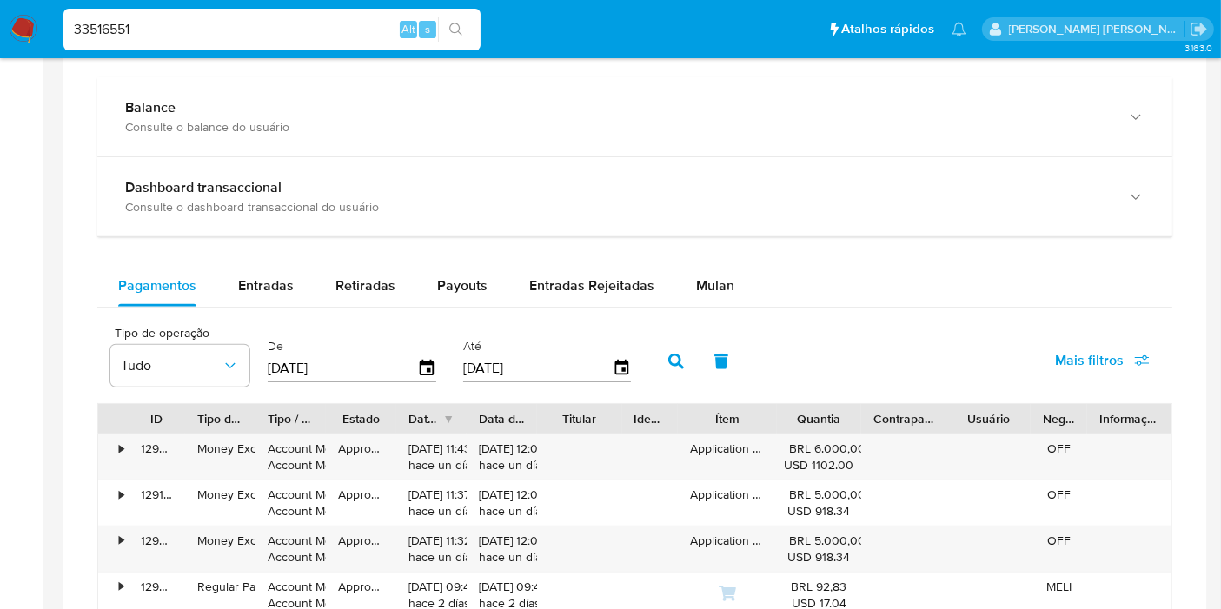
click at [1119, 361] on span "Mais filtros" at bounding box center [1089, 361] width 69 height 42
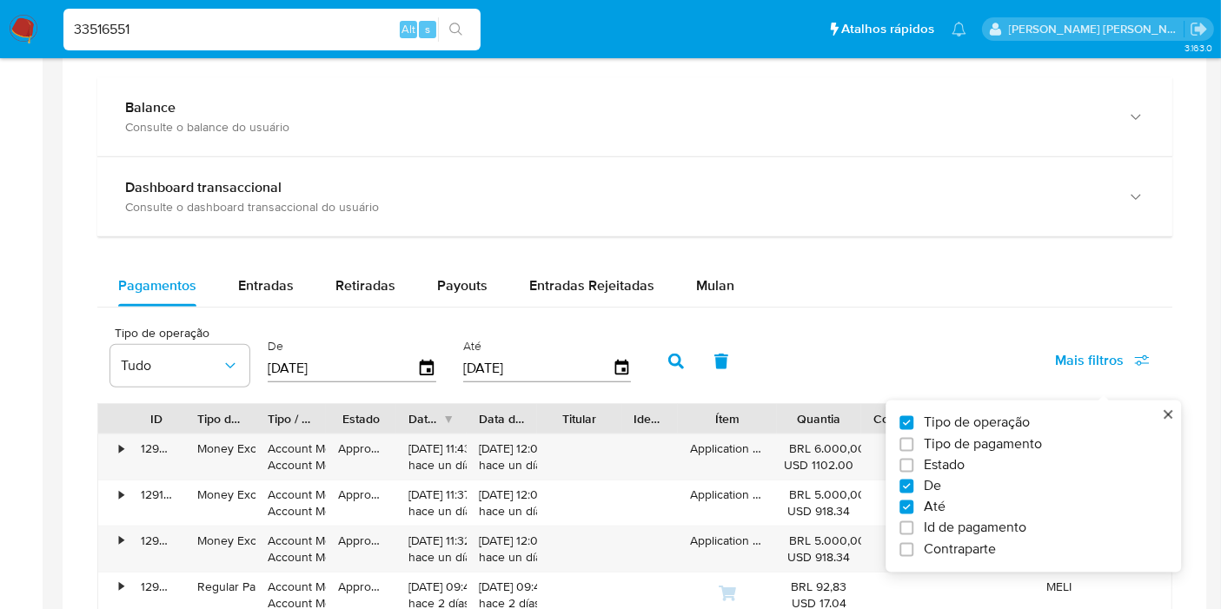
click at [995, 524] on span "Id de pagamento" at bounding box center [975, 528] width 103 height 17
click at [913, 524] on input "Id de pagamento" at bounding box center [906, 528] width 14 height 14
checkbox input "true"
click at [699, 366] on input "number" at bounding box center [738, 366] width 170 height 23
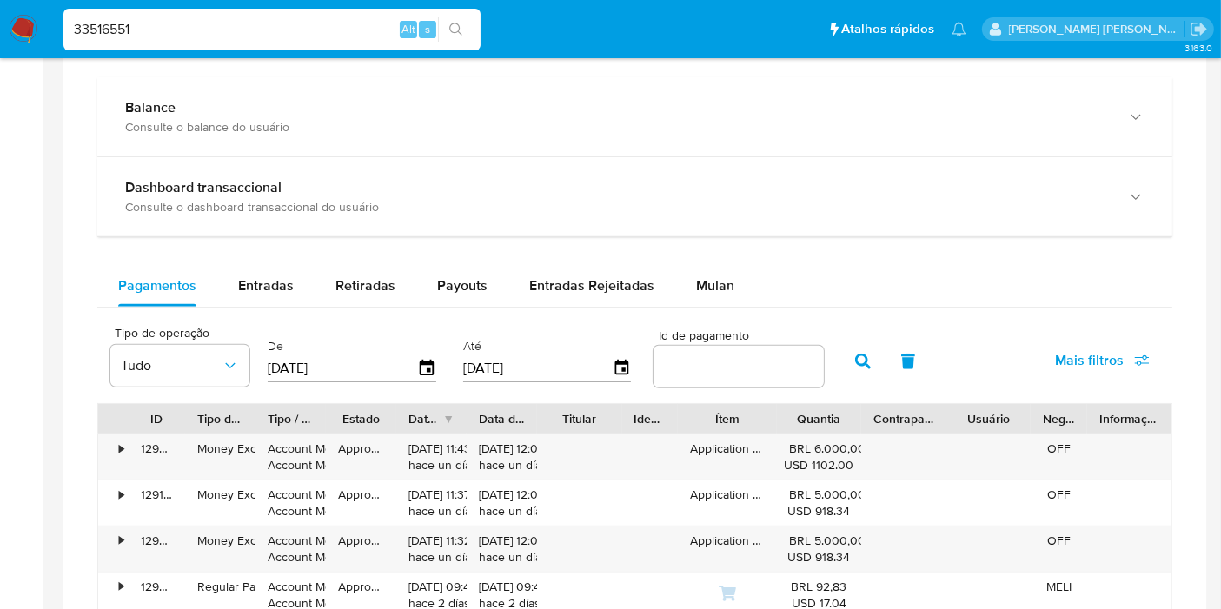
click at [699, 366] on input "number" at bounding box center [738, 366] width 170 height 23
paste input "128835106207"
type input "128835106207"
click at [849, 368] on button "button" at bounding box center [862, 362] width 45 height 42
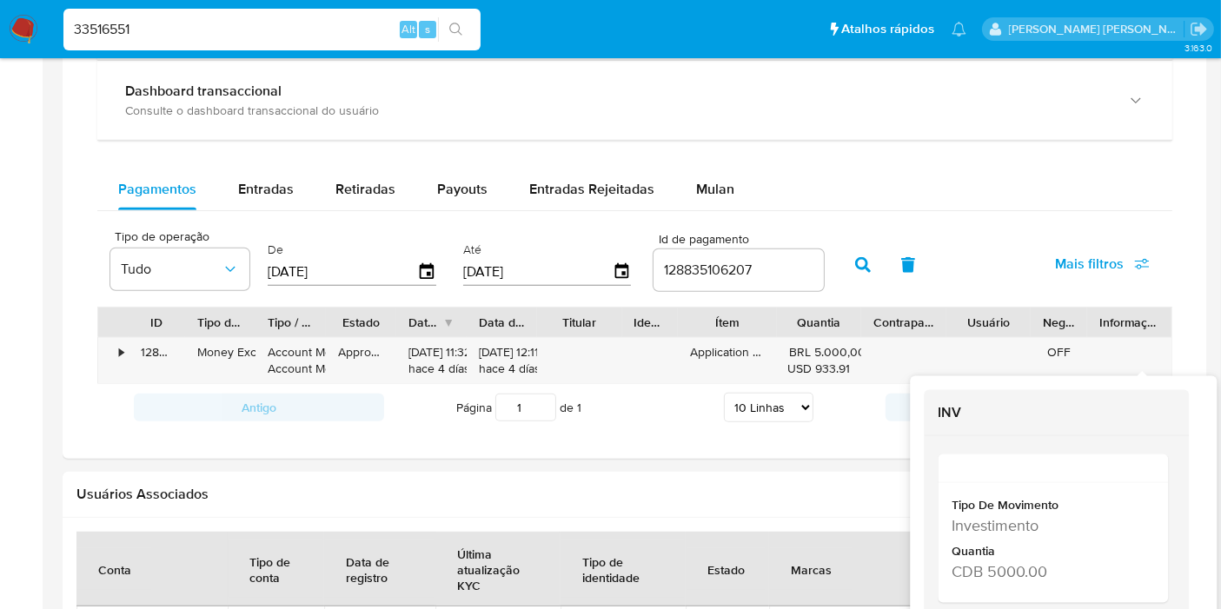
scroll to position [1158, 0]
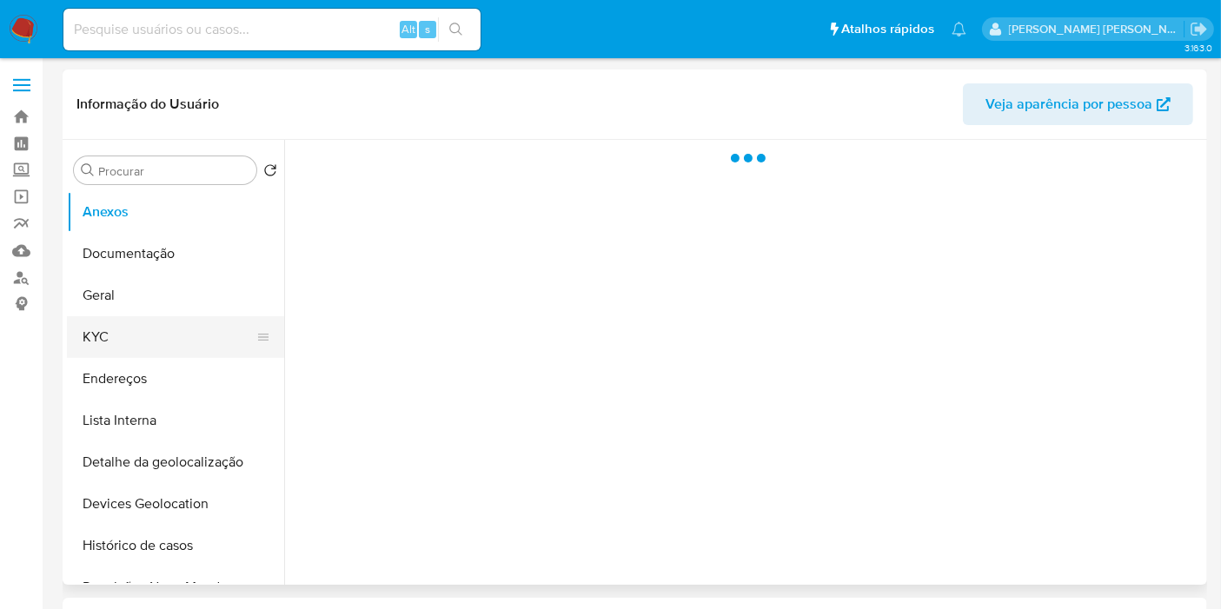
click at [83, 349] on button "KYC" at bounding box center [168, 337] width 203 height 42
select select "10"
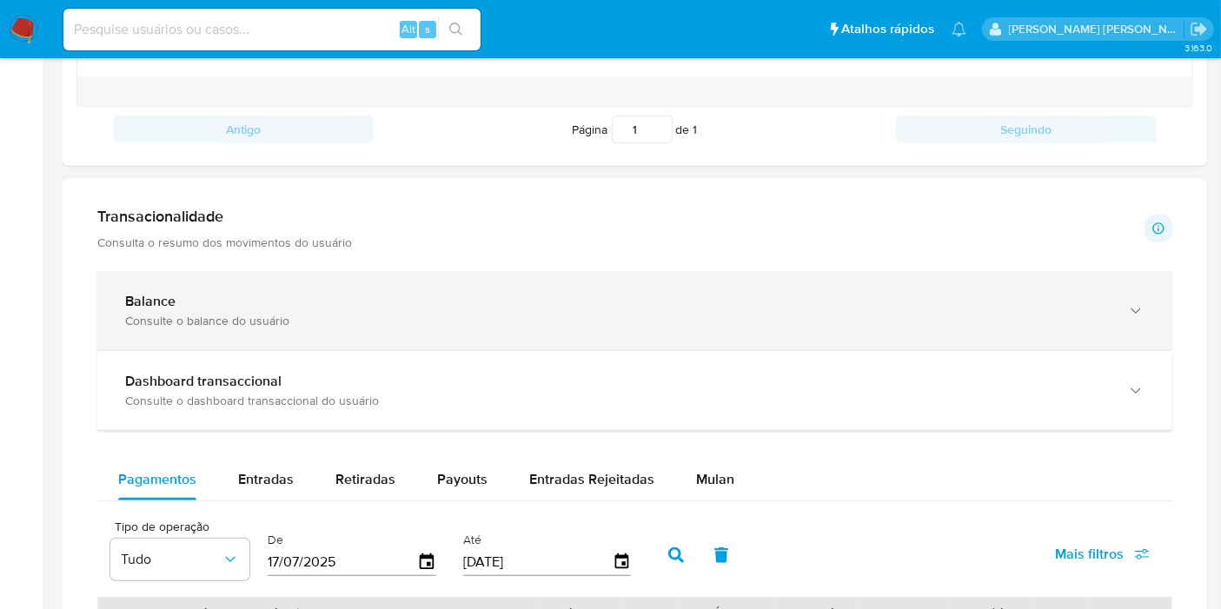
click at [479, 319] on div "Consulte o balance do usuário" at bounding box center [617, 321] width 984 height 16
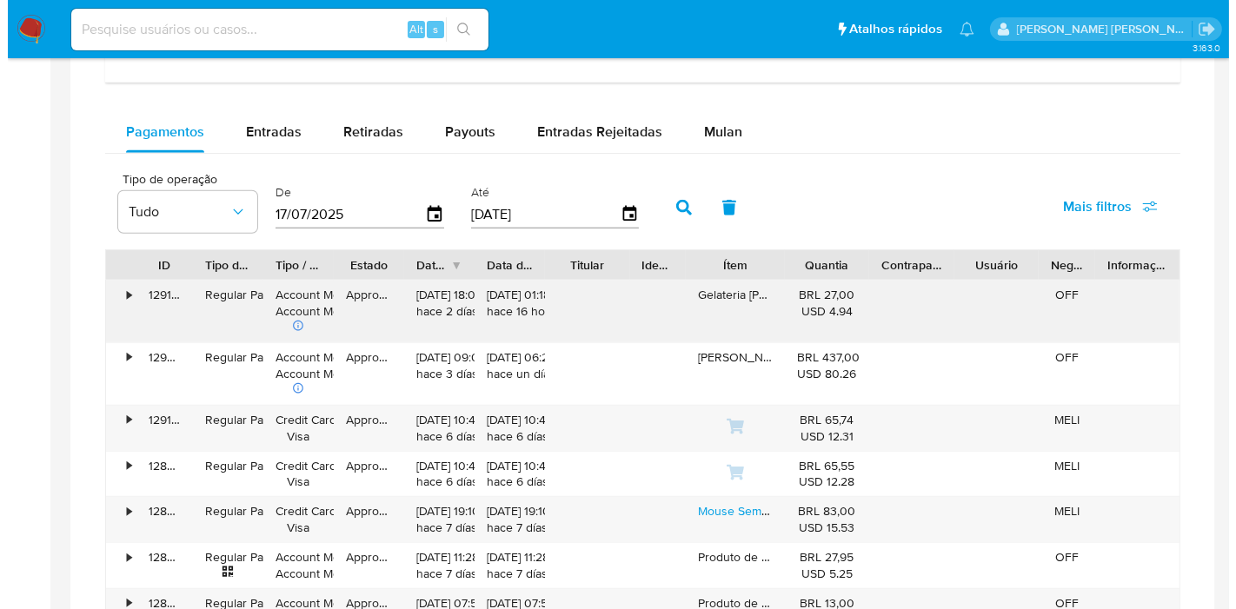
scroll to position [1834, 0]
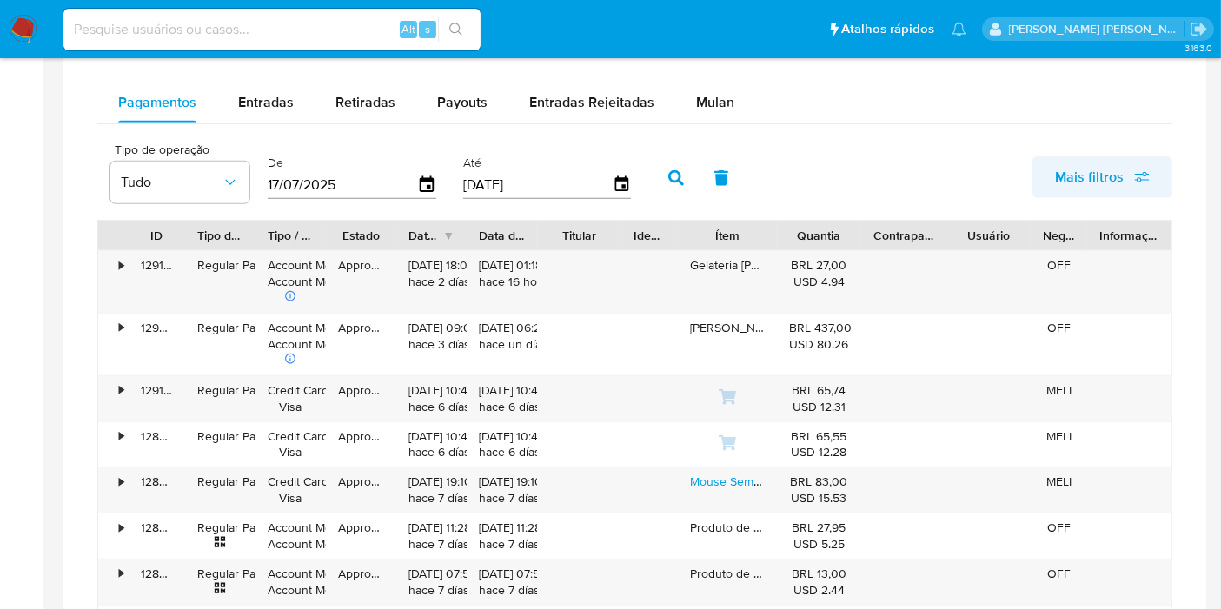
click at [1135, 180] on icon "button" at bounding box center [1142, 177] width 16 height 16
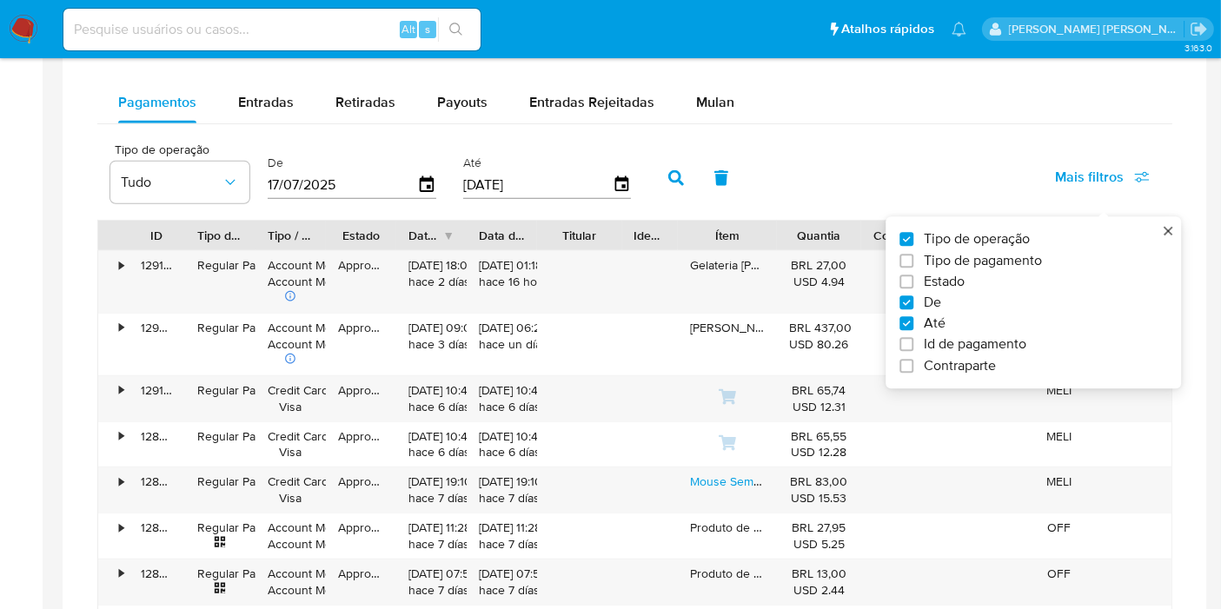
click at [950, 256] on span "Tipo de pagamento" at bounding box center [983, 260] width 118 height 17
click at [913, 256] on input "Tipo de pagamento" at bounding box center [906, 261] width 14 height 14
checkbox input "true"
type input "17/07/2025"
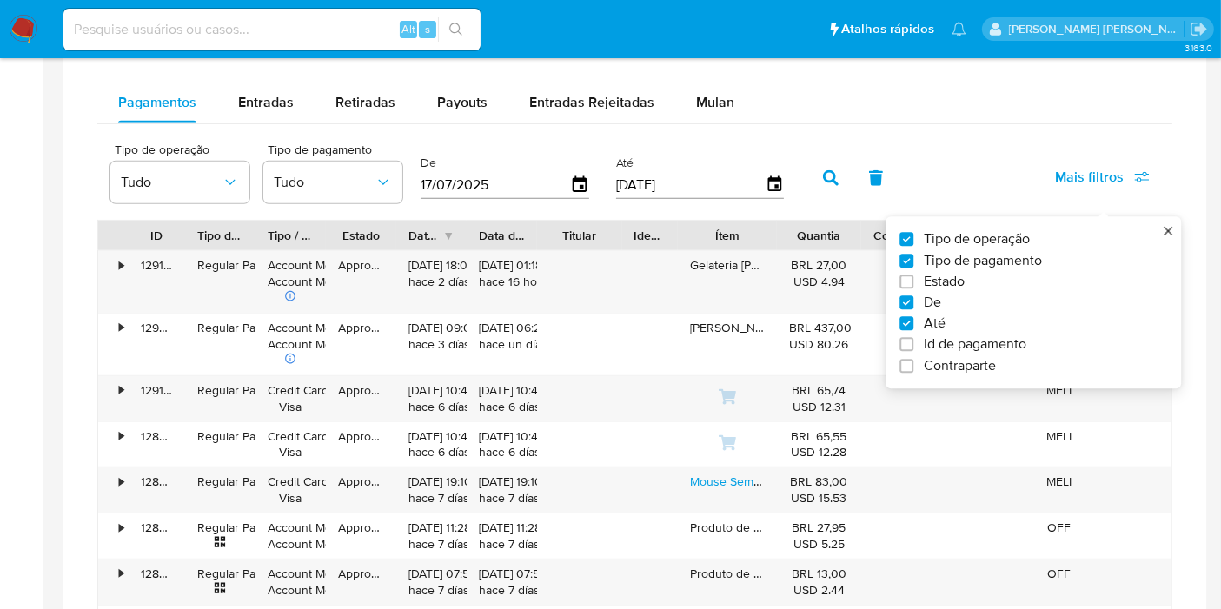
click at [261, 196] on div "Tipo de operação Tudo Tipo de pagamento Tudo De [DATE] Até [DATE]" at bounding box center [451, 177] width 699 height 70
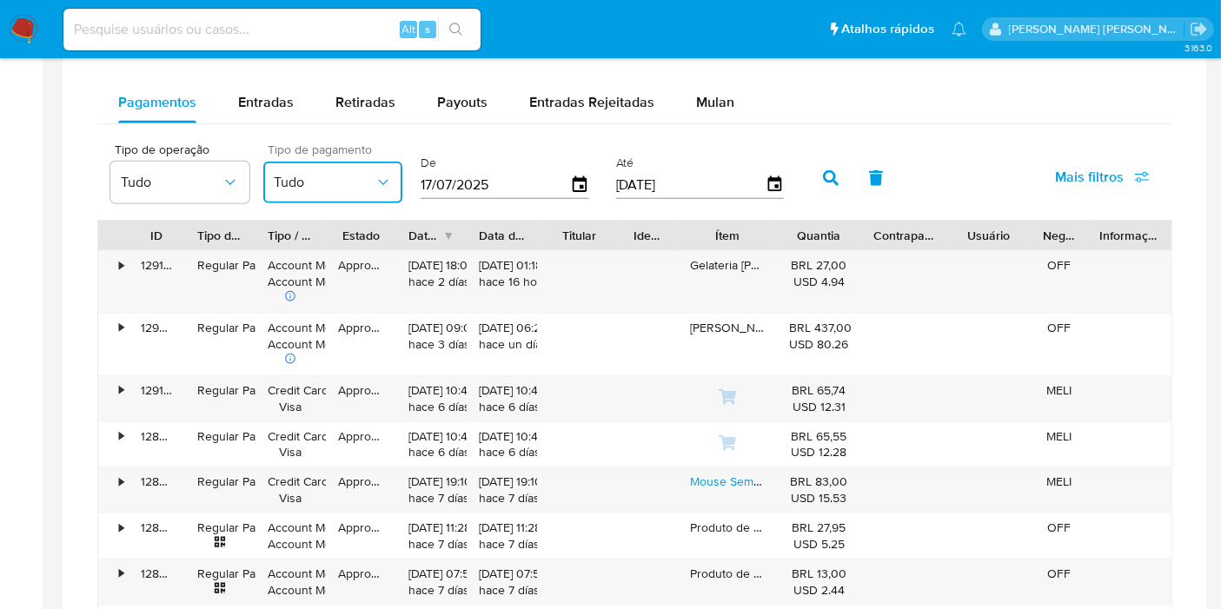
click at [282, 187] on button "Tudo" at bounding box center [332, 183] width 139 height 42
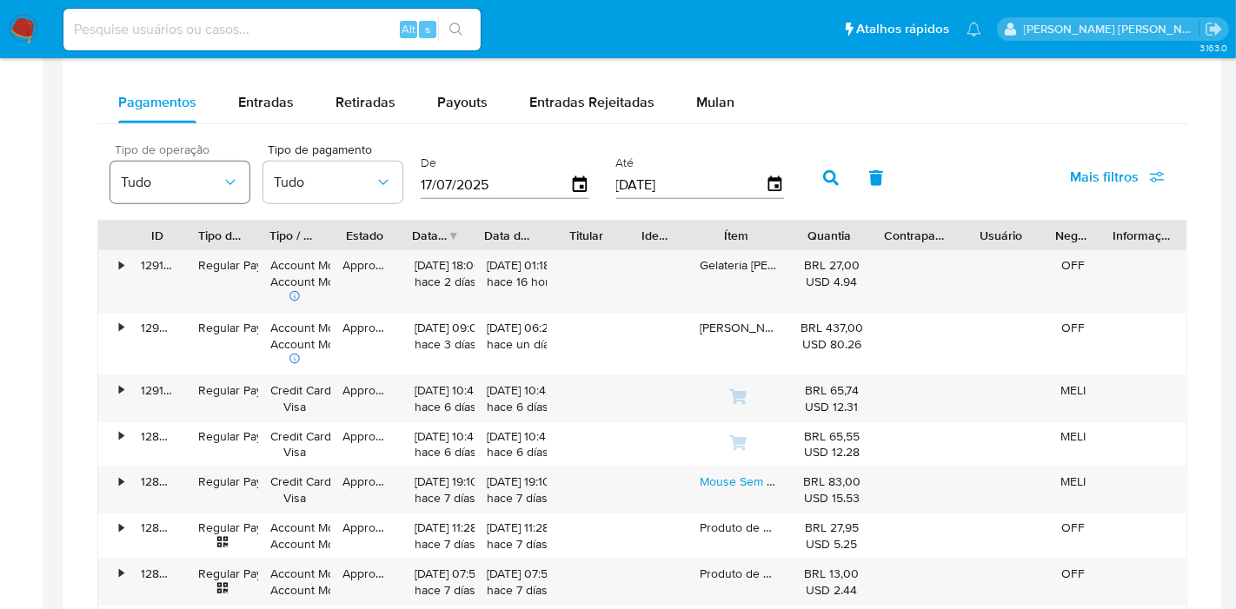
click at [184, 168] on button "Tudo" at bounding box center [179, 183] width 139 height 42
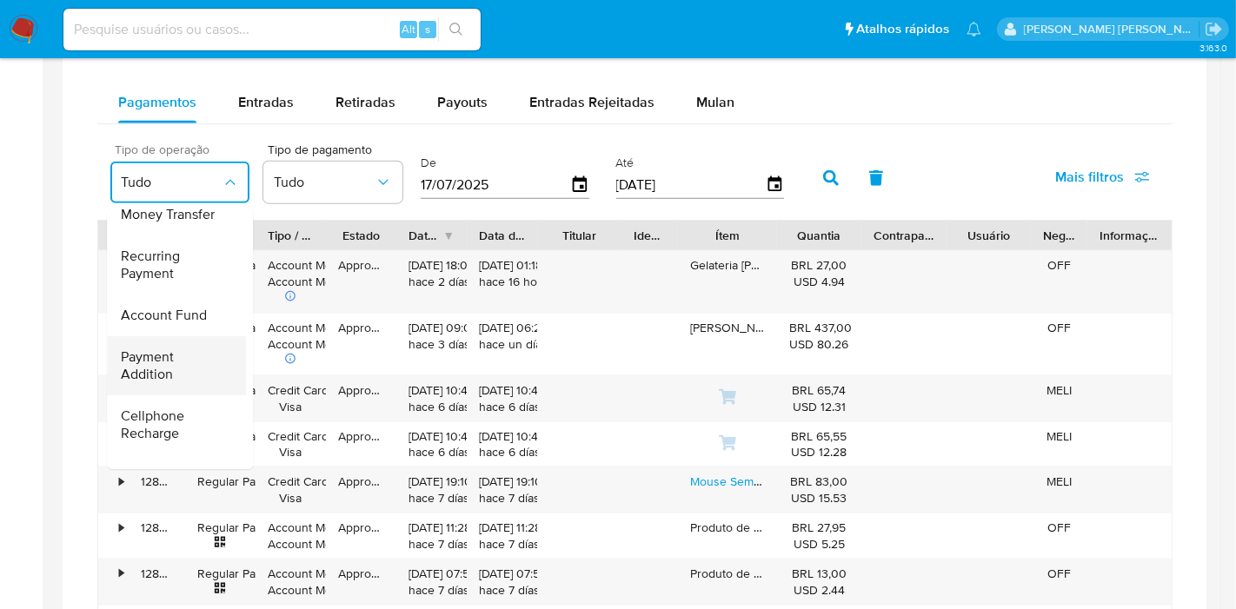
scroll to position [257, 0]
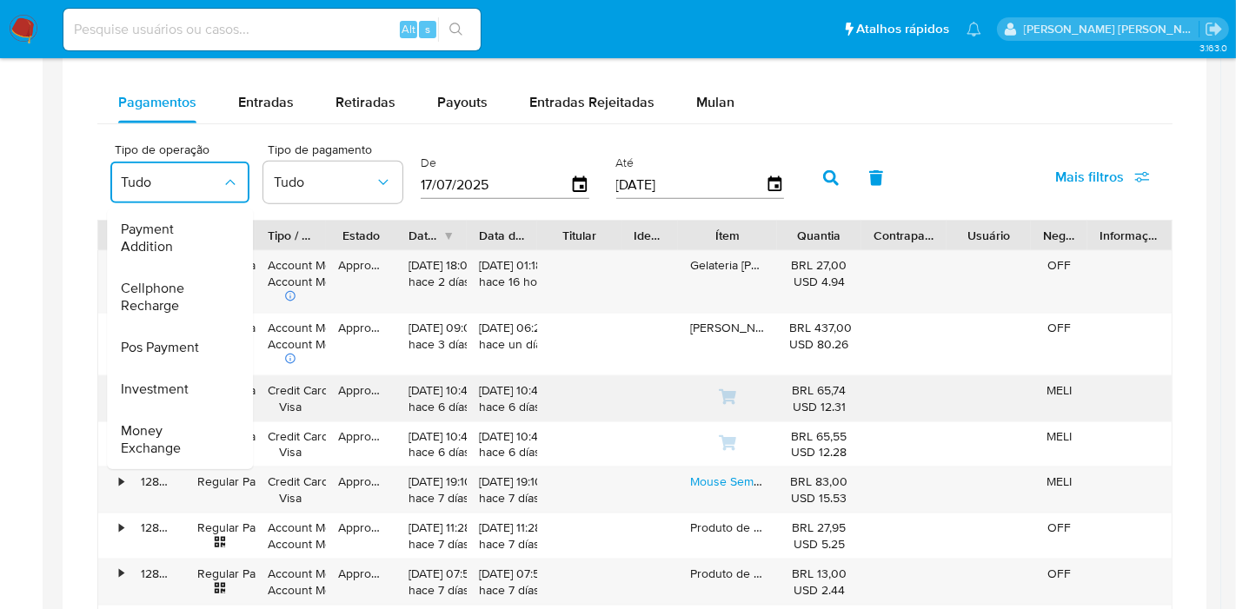
click at [200, 380] on div "Investment" at bounding box center [171, 389] width 101 height 42
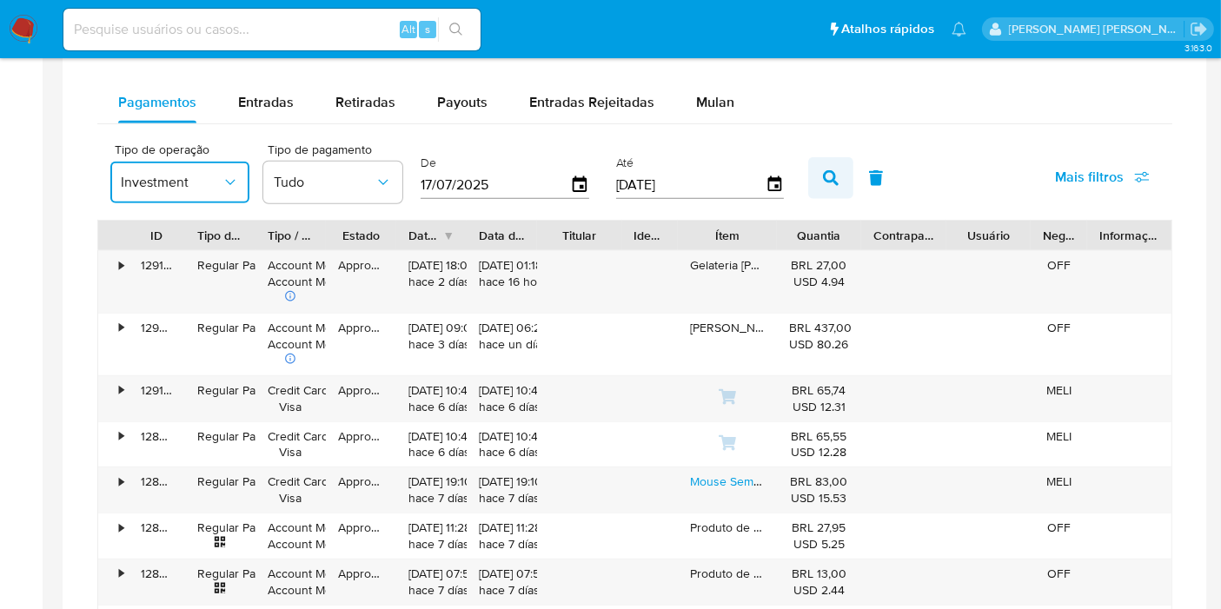
click at [808, 178] on button "button" at bounding box center [830, 178] width 45 height 42
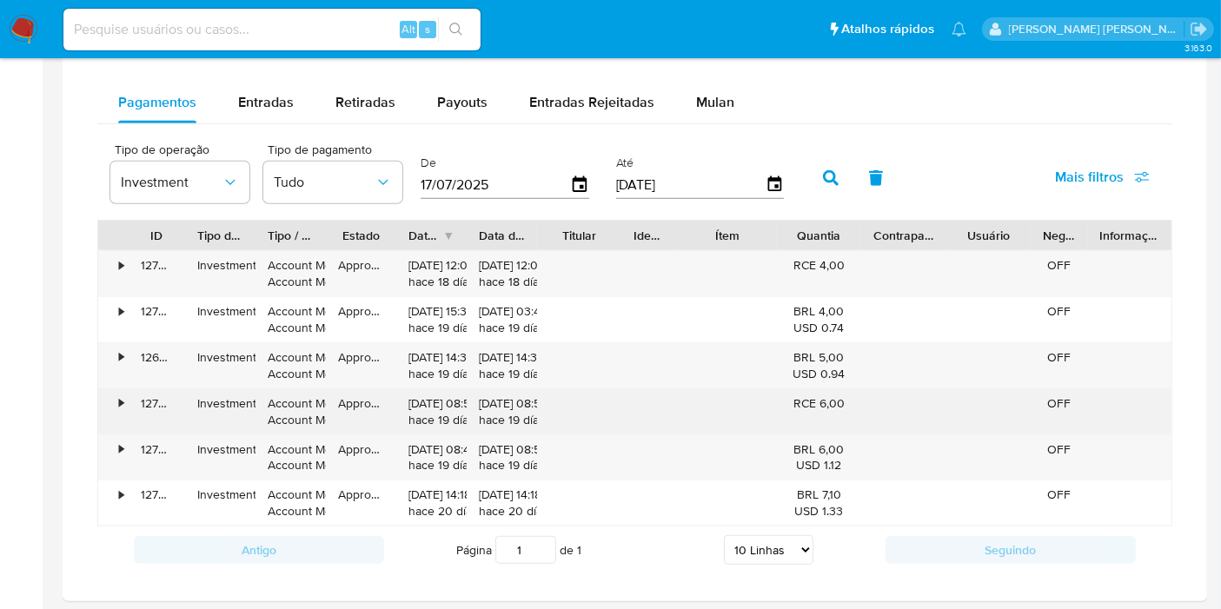
drag, startPoint x: 795, startPoint y: 403, endPoint x: 858, endPoint y: 401, distance: 62.6
click at [858, 401] on div "RCE 6,00" at bounding box center [819, 411] width 84 height 45
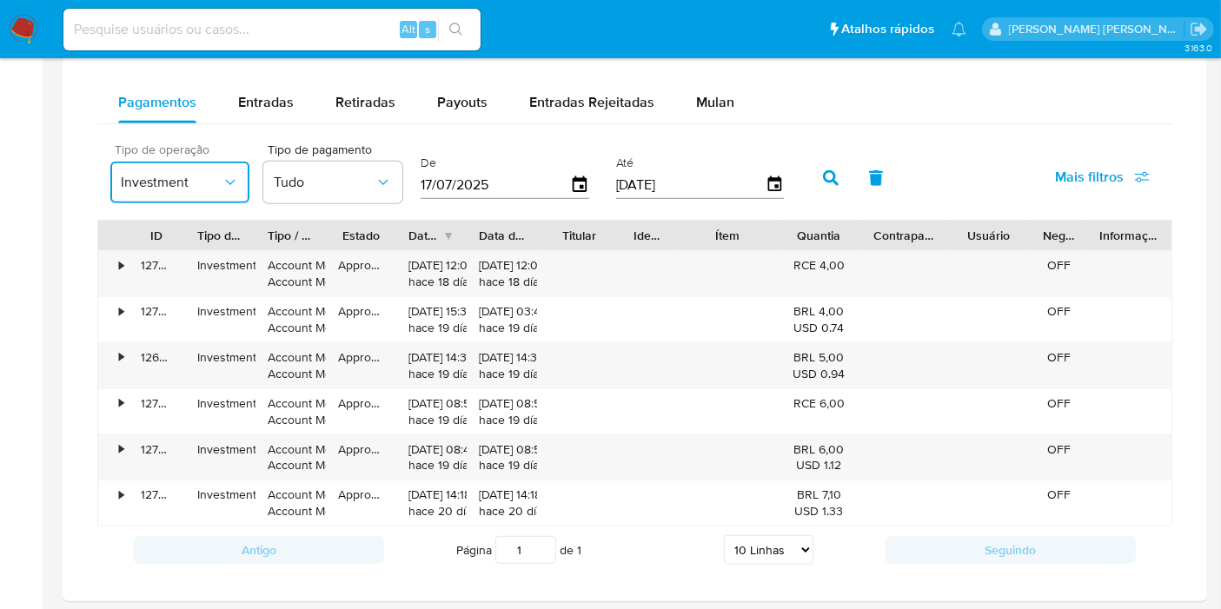
click at [230, 189] on button "Investment" at bounding box center [179, 183] width 139 height 42
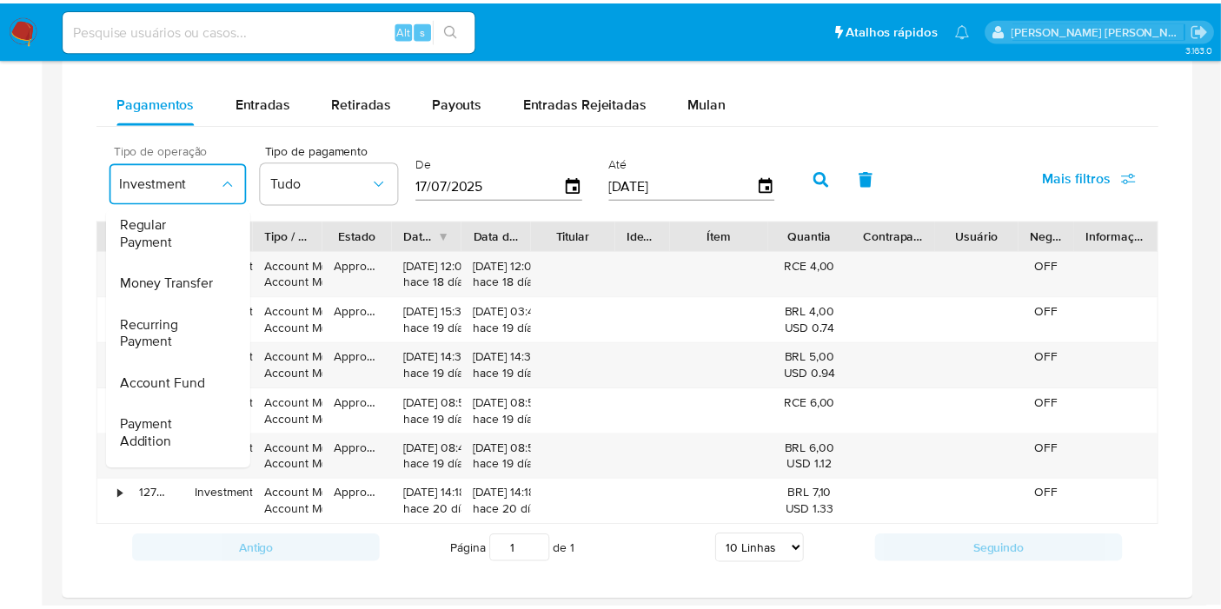
scroll to position [0, 0]
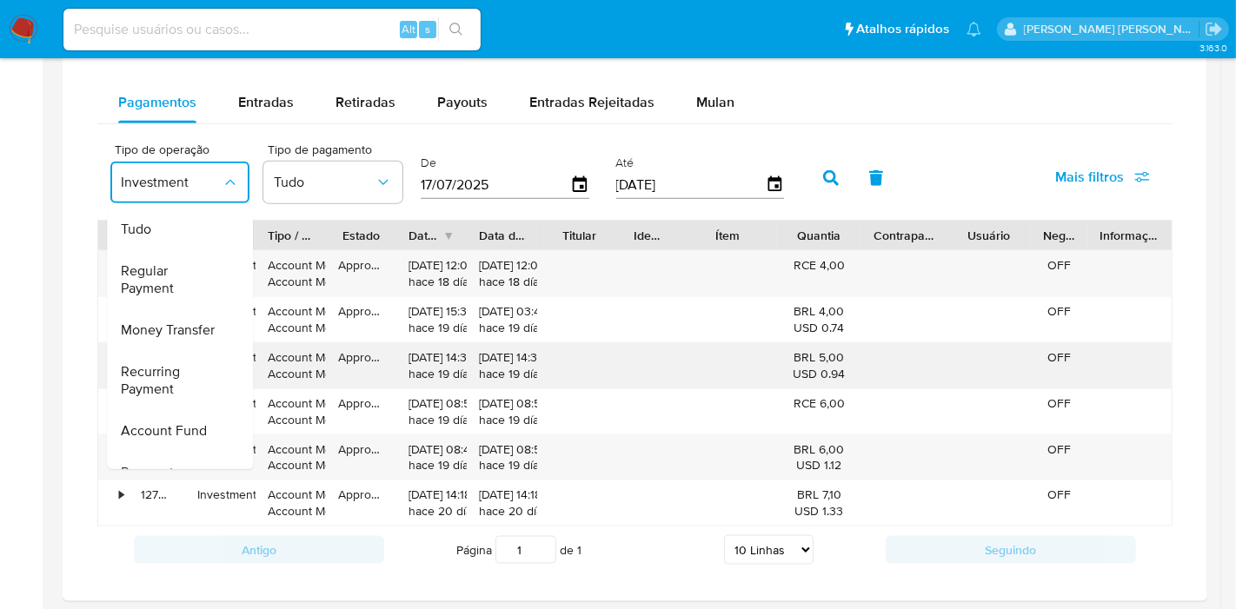
click at [454, 358] on div "[DATE] 14:32:23 hace 19 [PERSON_NAME]" at bounding box center [431, 365] width 46 height 33
